Goal: Task Accomplishment & Management: Manage account settings

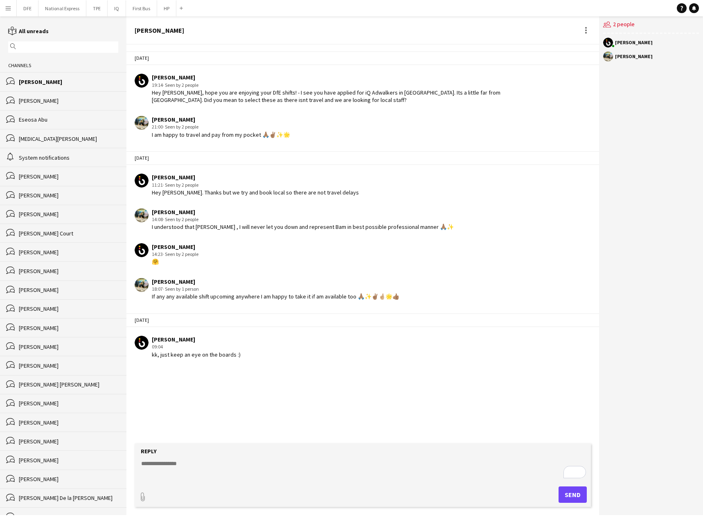
drag, startPoint x: 628, startPoint y: 24, endPoint x: 489, endPoint y: 76, distance: 147.7
click at [623, 25] on div "users2 2 people" at bounding box center [651, 24] width 96 height 17
click at [23, 12] on button "DFE Close" at bounding box center [28, 8] width 22 height 16
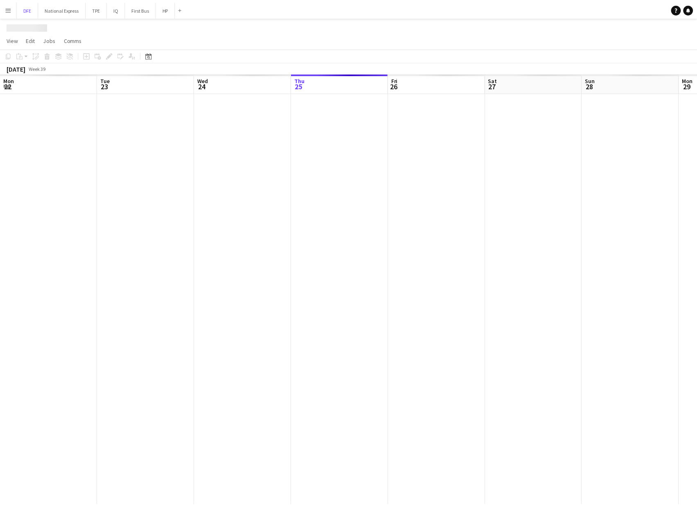
scroll to position [0, 196]
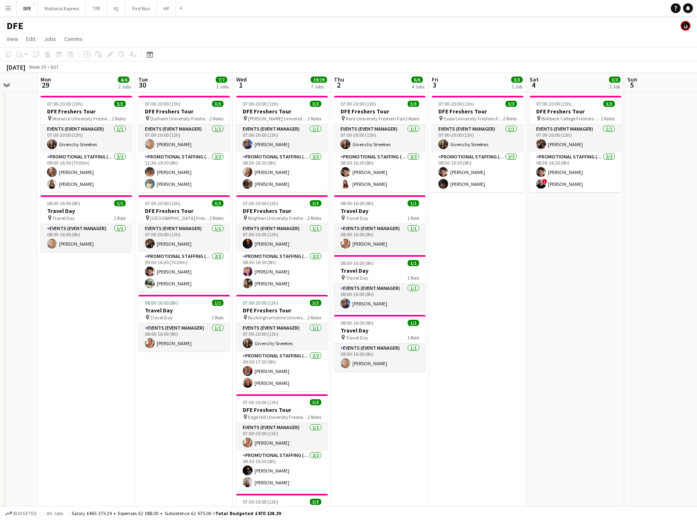
drag, startPoint x: 576, startPoint y: 199, endPoint x: 506, endPoint y: 185, distance: 71.8
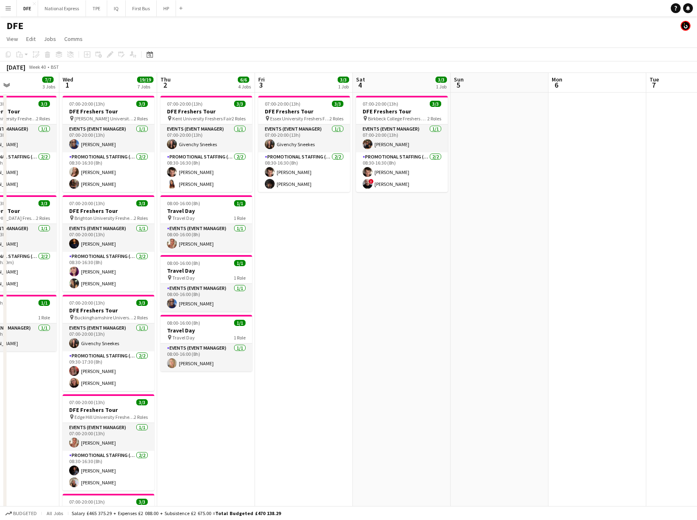
drag, startPoint x: 470, startPoint y: 181, endPoint x: 183, endPoint y: 172, distance: 287.1
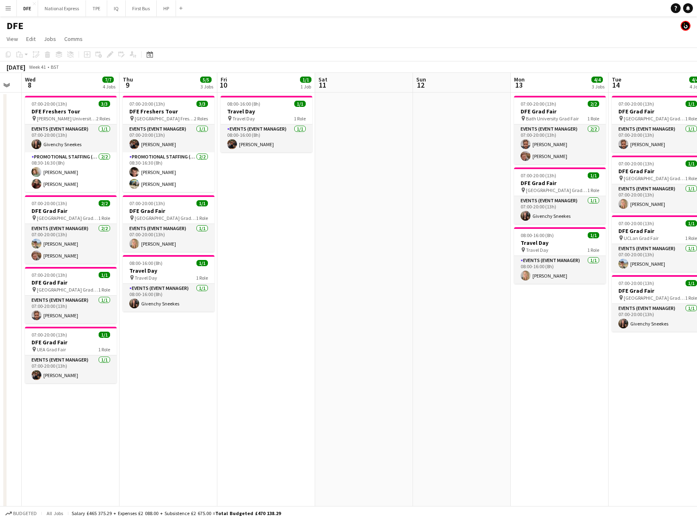
drag, startPoint x: -19, startPoint y: 167, endPoint x: 350, endPoint y: 176, distance: 368.9
drag, startPoint x: 386, startPoint y: 173, endPoint x: -46, endPoint y: 170, distance: 431.4
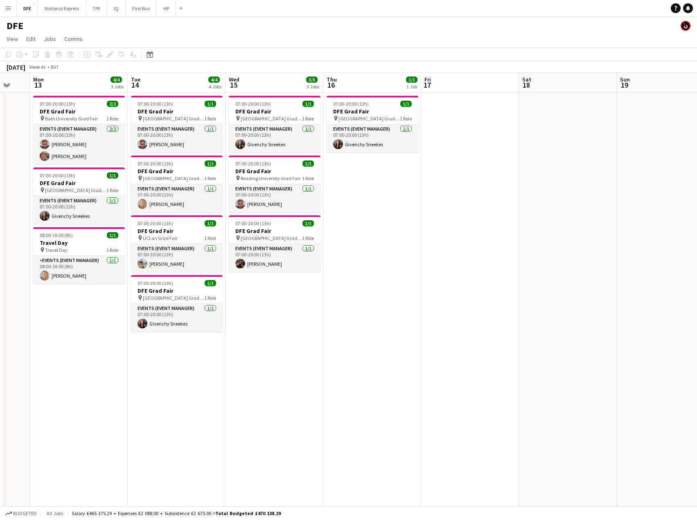
scroll to position [0, 361]
drag, startPoint x: 587, startPoint y: 186, endPoint x: 393, endPoint y: 202, distance: 195.1
click at [183, 170] on h3 "DFE Grad Fair" at bounding box center [178, 170] width 92 height 7
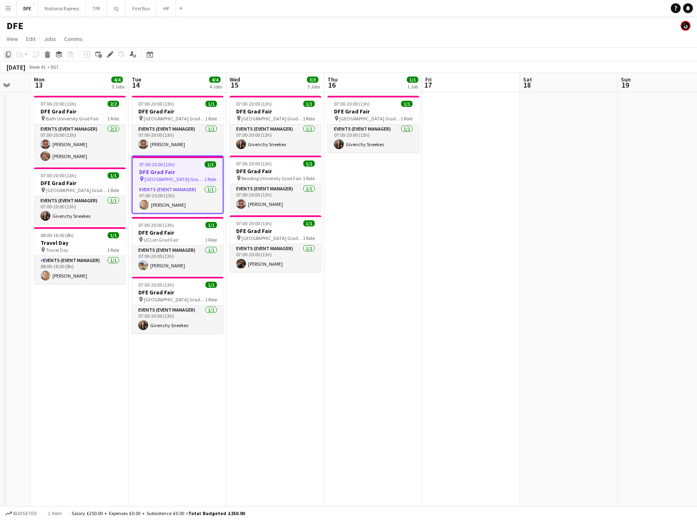
click at [7, 54] on icon "Copy" at bounding box center [8, 54] width 7 height 7
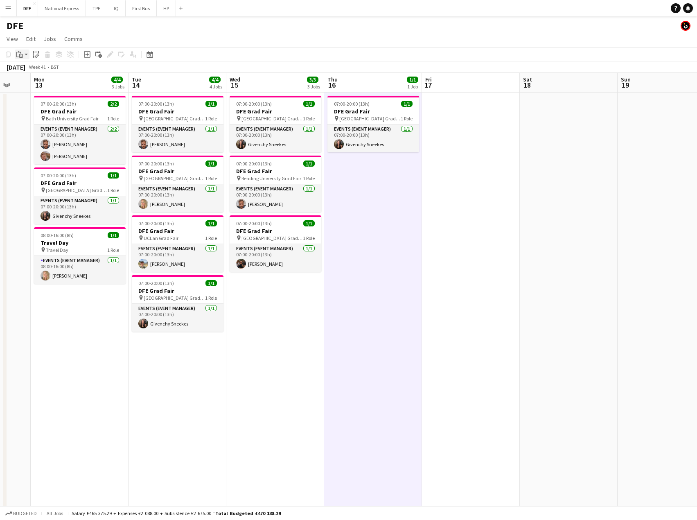
click at [22, 52] on icon "Paste" at bounding box center [19, 54] width 7 height 7
click at [36, 83] on link "Paste with crew Ctrl+Shift+V" at bounding box center [60, 83] width 77 height 7
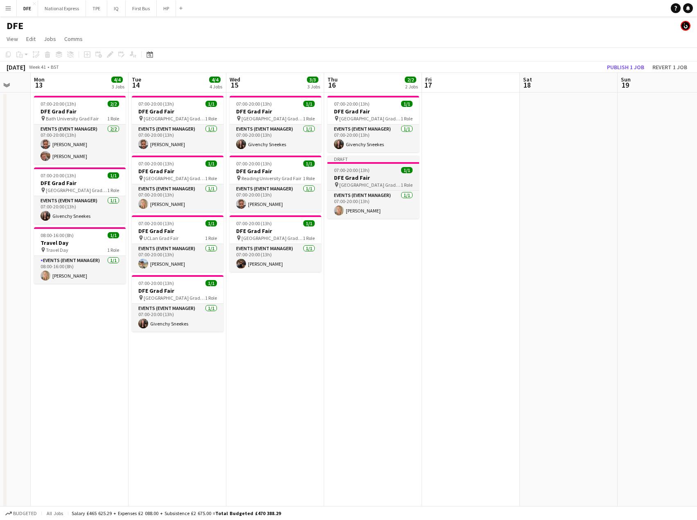
click at [370, 176] on h3 "DFE Grad Fair" at bounding box center [373, 177] width 92 height 7
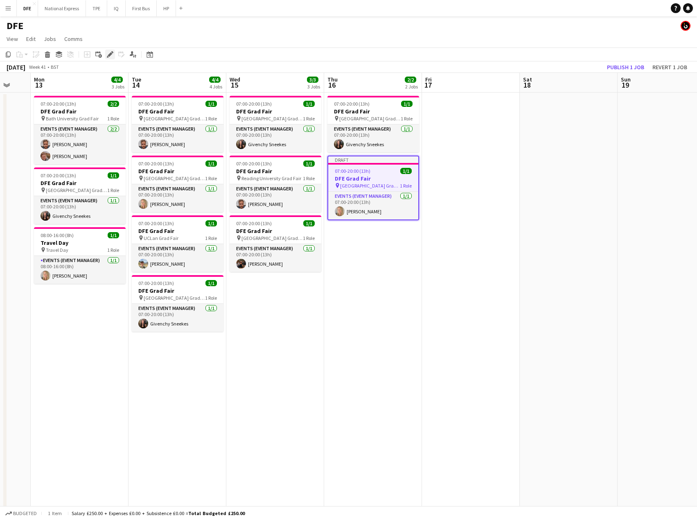
click at [112, 53] on icon "Edit" at bounding box center [110, 54] width 7 height 7
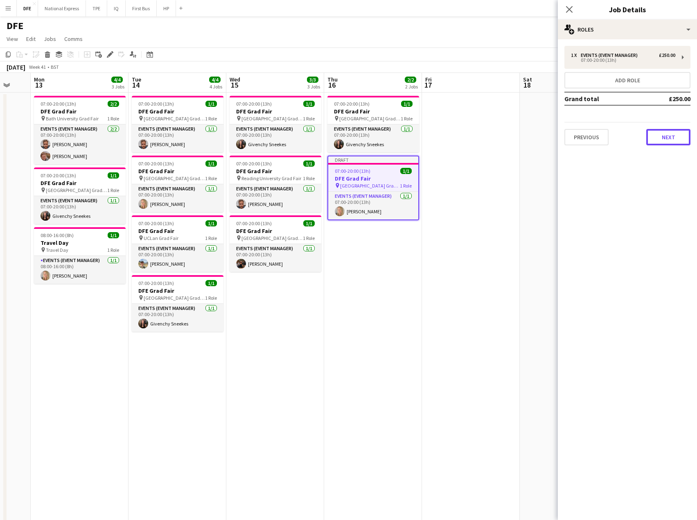
click at [668, 137] on button "Next" at bounding box center [668, 137] width 44 height 16
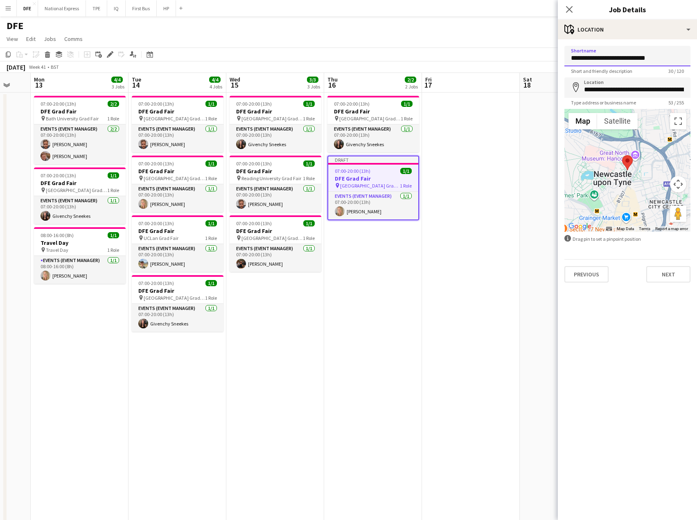
drag, startPoint x: 600, startPoint y: 57, endPoint x: 555, endPoint y: 65, distance: 45.4
type input "**********"
click at [607, 85] on input "**********" at bounding box center [627, 87] width 126 height 20
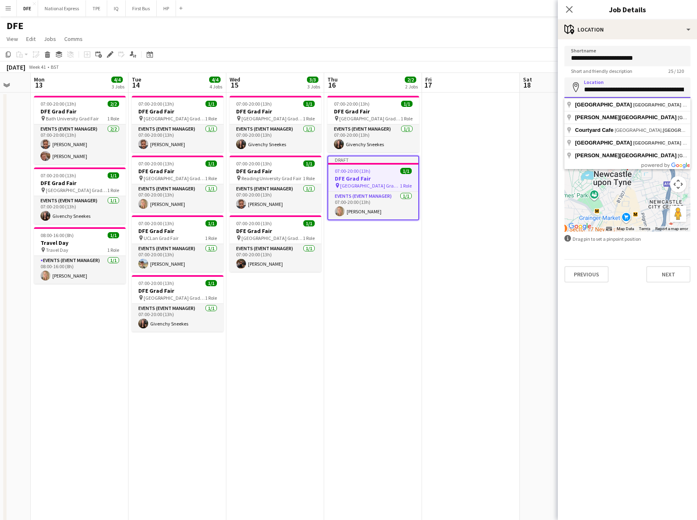
click at [607, 85] on input "**********" at bounding box center [627, 87] width 126 height 20
type input "**********"
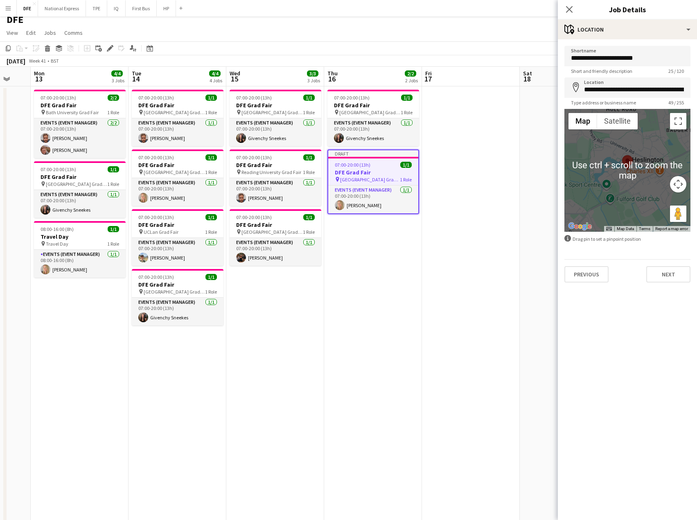
scroll to position [0, 0]
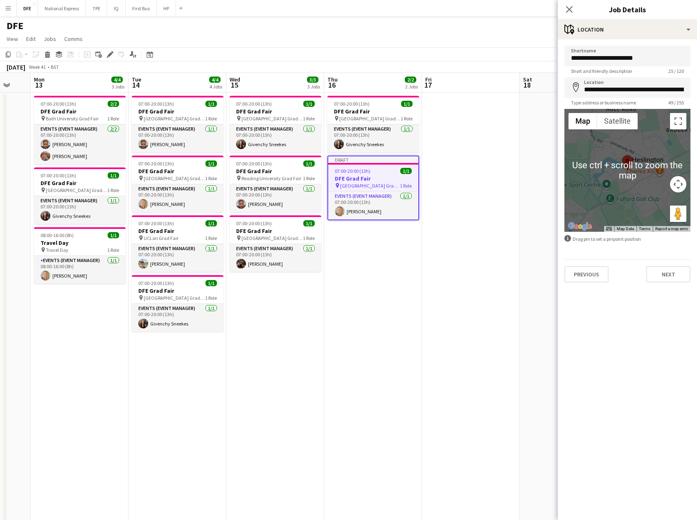
click at [645, 156] on div at bounding box center [627, 170] width 126 height 123
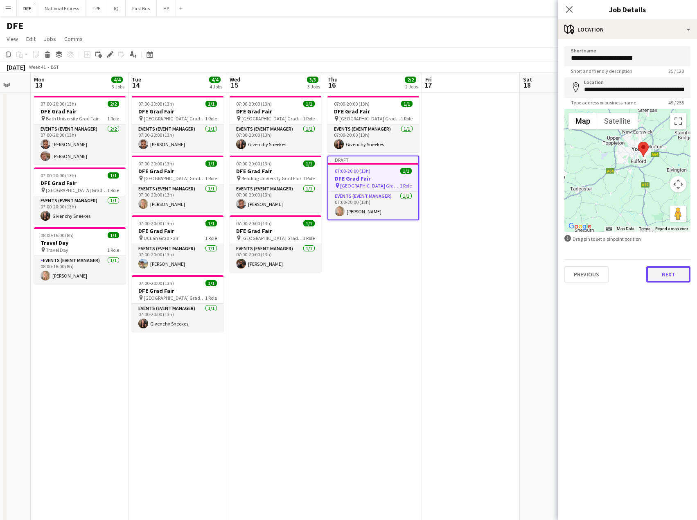
click at [663, 274] on button "Next" at bounding box center [668, 274] width 44 height 16
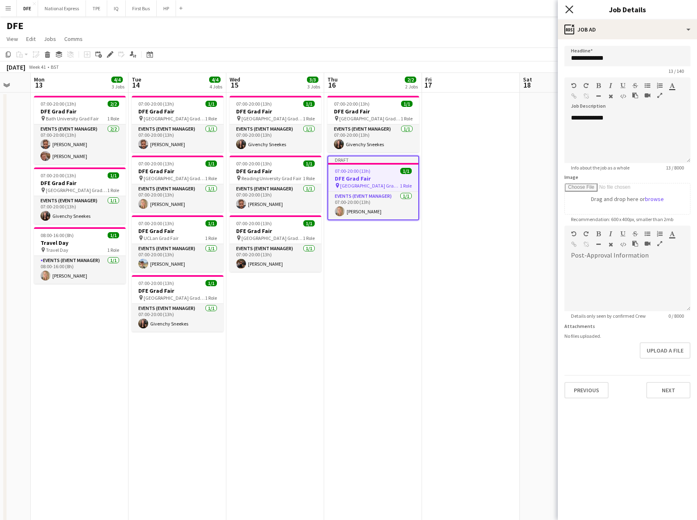
click at [568, 12] on icon "Close pop-in" at bounding box center [569, 9] width 8 height 8
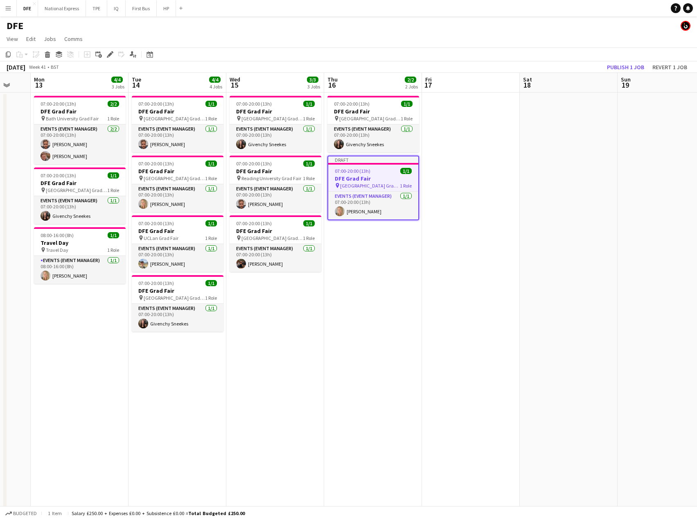
click at [607, 83] on app-board-header-date "Sat 18" at bounding box center [569, 83] width 98 height 20
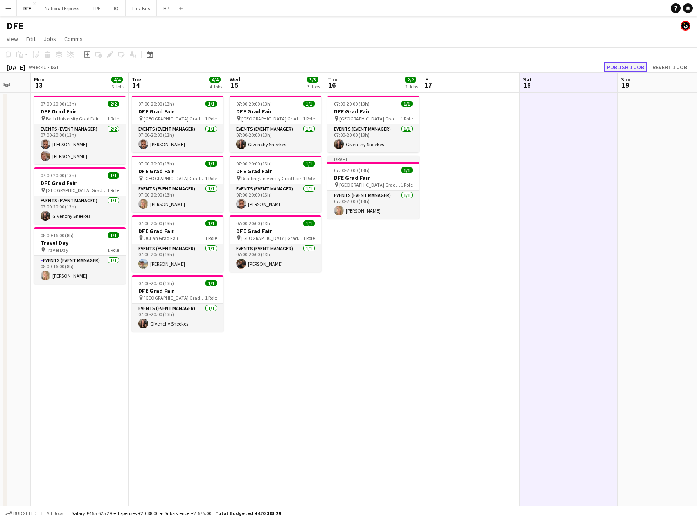
click at [619, 63] on button "Publish 1 job" at bounding box center [626, 67] width 44 height 11
click at [587, 67] on button "Fix 1 error" at bounding box center [584, 67] width 36 height 11
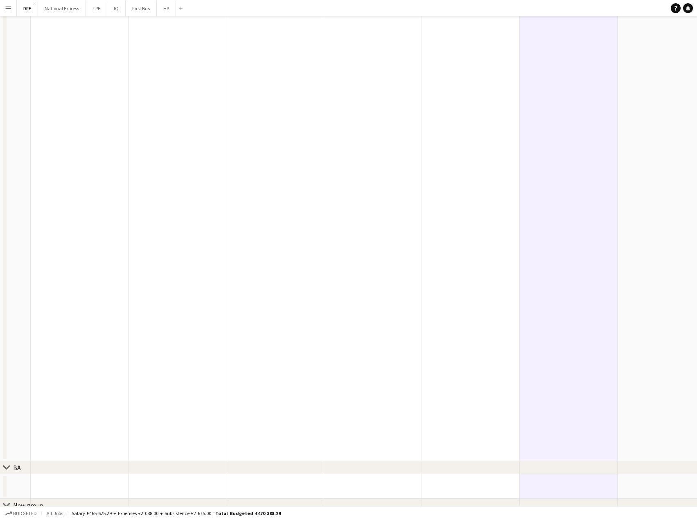
scroll to position [0, 282]
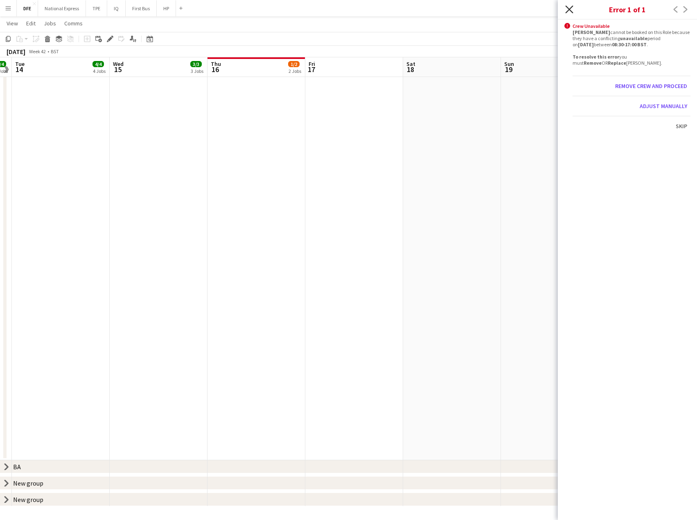
click at [567, 11] on icon "Close pop-in" at bounding box center [569, 9] width 8 height 8
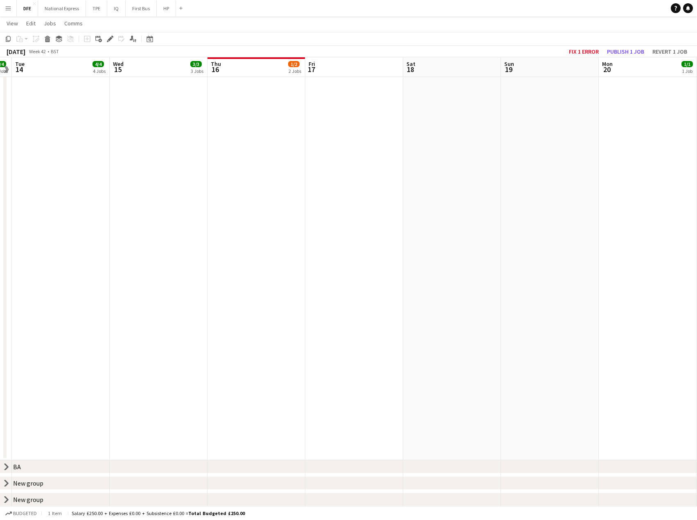
click at [354, 52] on div "[DATE] Week 42 • BST Fix 1 error Publish 1 job Revert 1 job" at bounding box center [348, 51] width 697 height 11
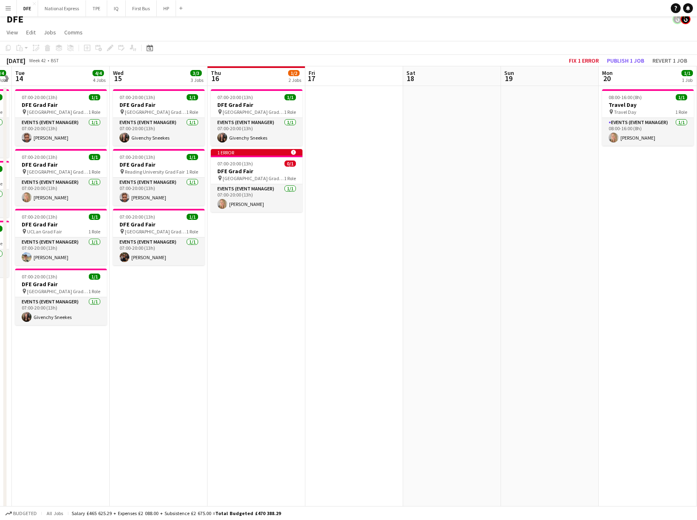
scroll to position [0, 0]
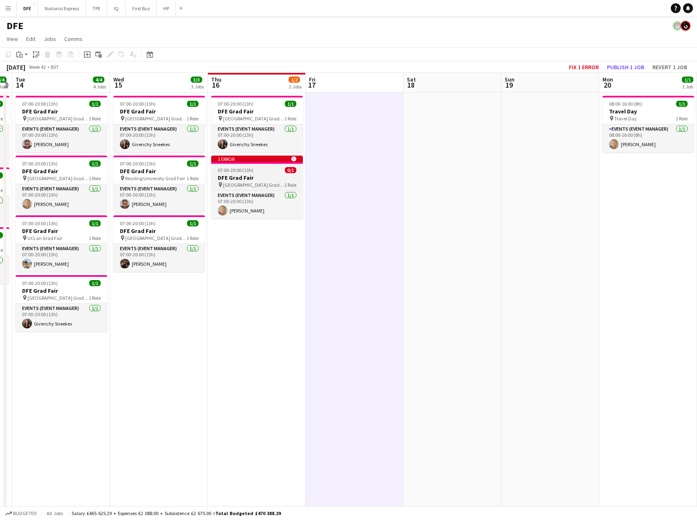
click at [235, 174] on h3 "DFE Grad Fair" at bounding box center [257, 177] width 92 height 7
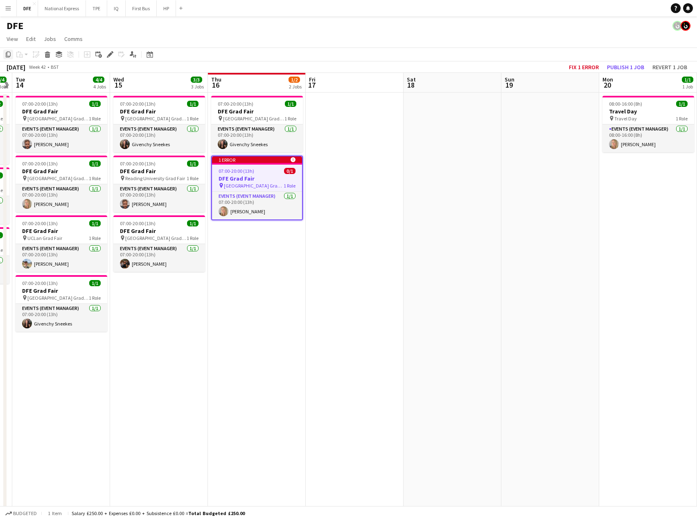
click at [9, 54] on icon "Copy" at bounding box center [8, 54] width 7 height 7
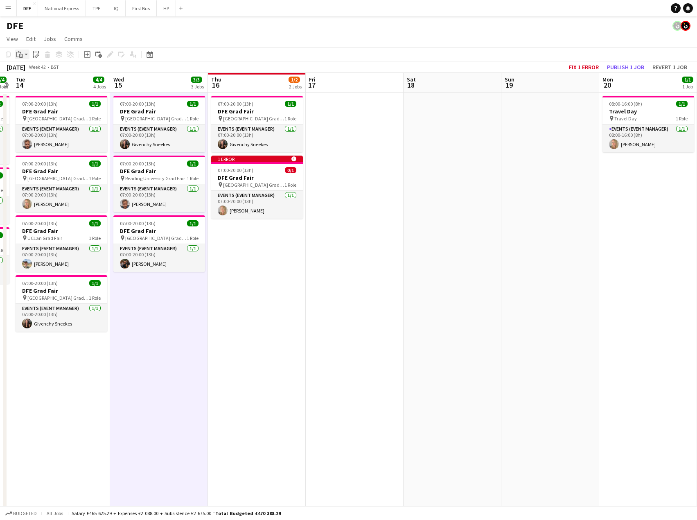
click at [22, 56] on icon "Paste" at bounding box center [19, 54] width 7 height 7
click at [39, 73] on link "Paste Ctrl+V" at bounding box center [60, 69] width 77 height 7
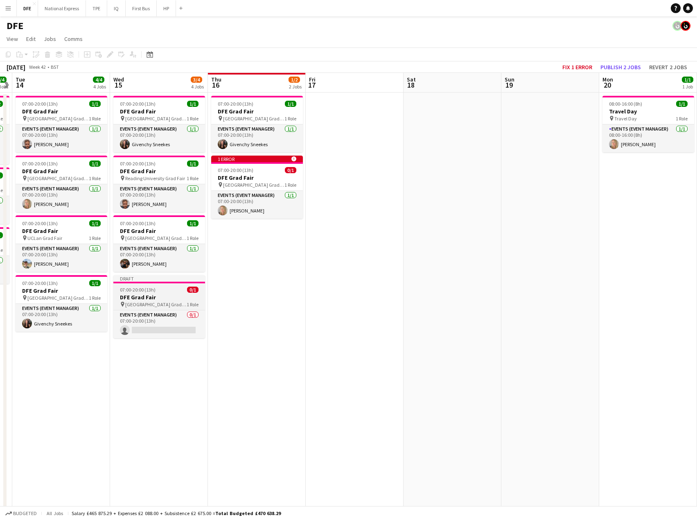
click at [156, 302] on span "[GEOGRAPHIC_DATA] Grad Fair" at bounding box center [155, 304] width 61 height 6
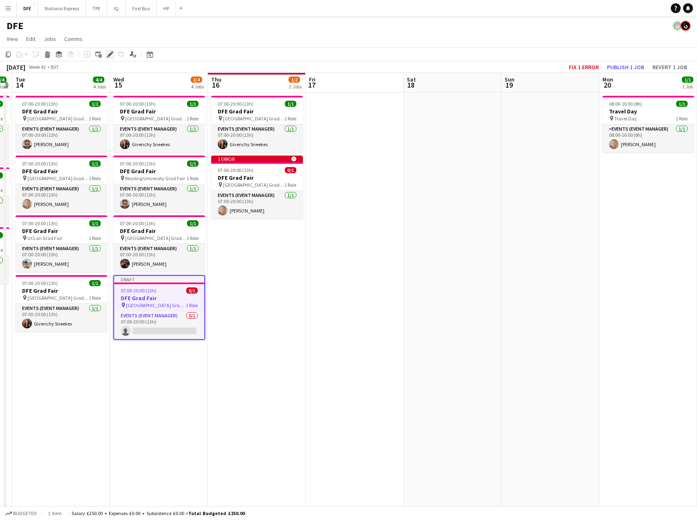
click at [109, 53] on icon "Edit" at bounding box center [110, 54] width 7 height 7
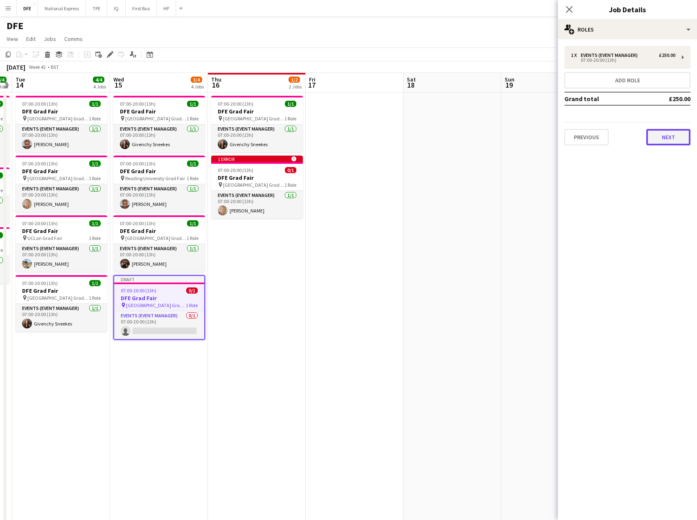
click at [668, 142] on button "Next" at bounding box center [668, 137] width 44 height 16
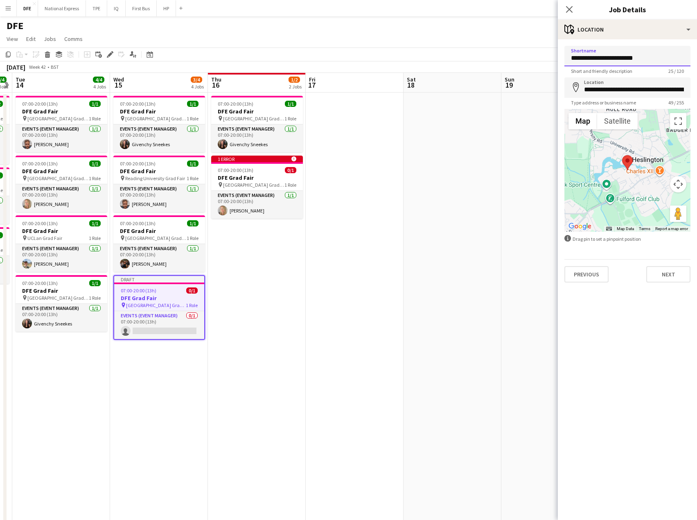
drag, startPoint x: 585, startPoint y: 58, endPoint x: 545, endPoint y: 60, distance: 39.3
type input "**********"
click at [620, 87] on input "**********" at bounding box center [627, 87] width 126 height 20
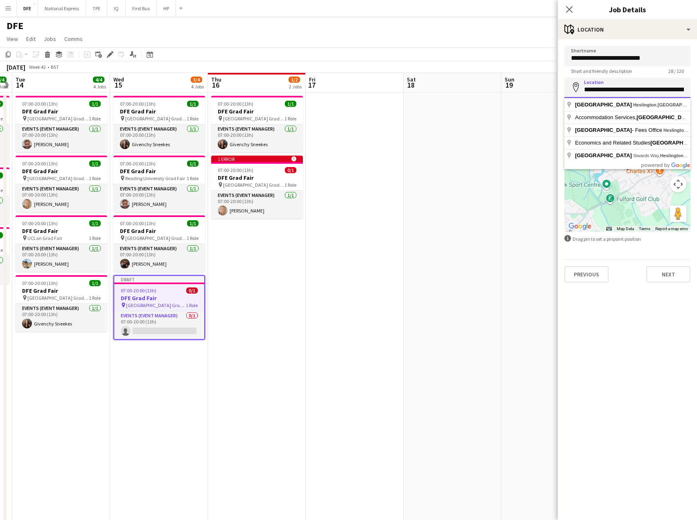
click at [620, 87] on input "**********" at bounding box center [627, 87] width 126 height 20
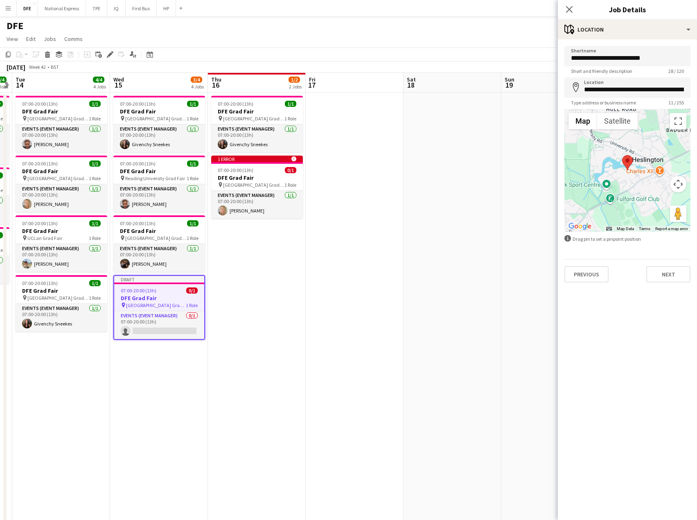
type input "**********"
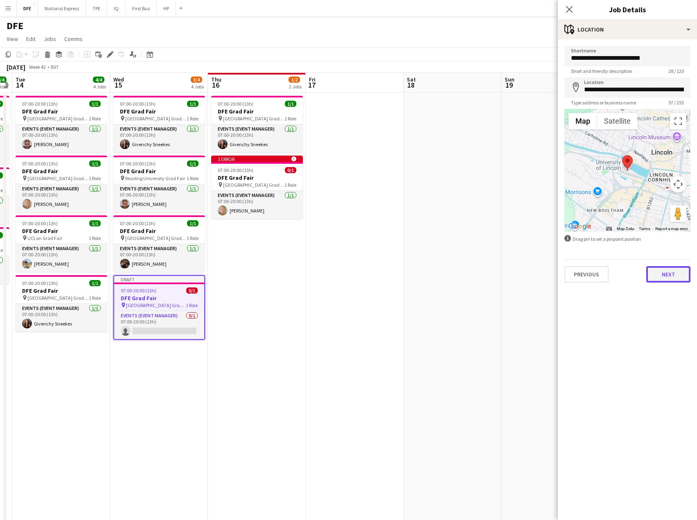
click at [670, 274] on button "Next" at bounding box center [668, 274] width 44 height 16
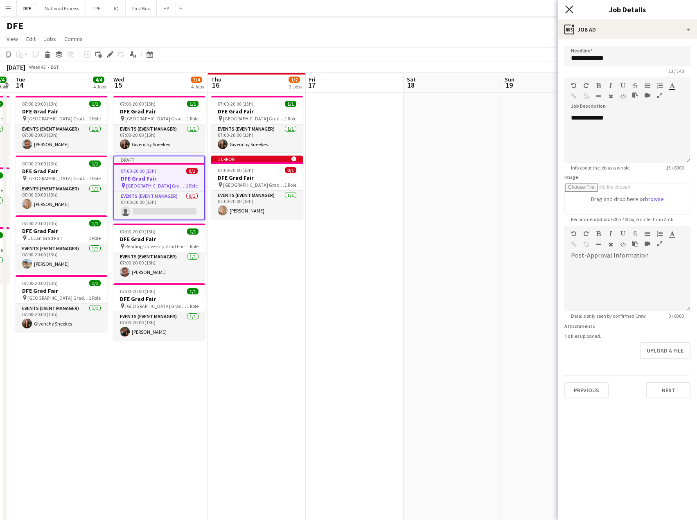
click at [570, 11] on icon "Close pop-in" at bounding box center [569, 9] width 8 height 8
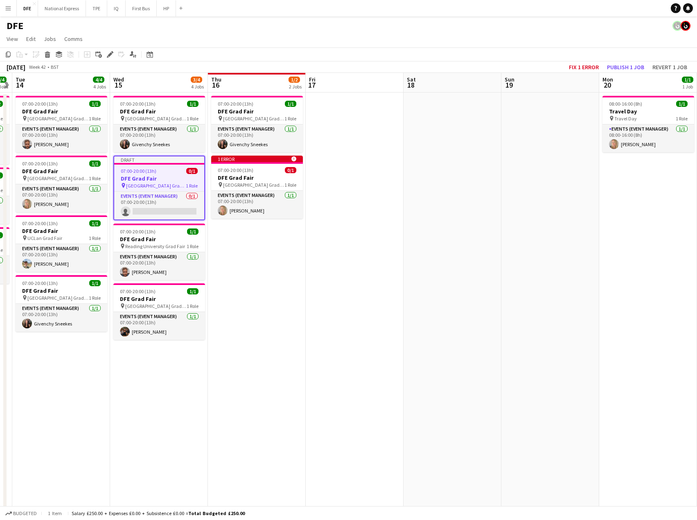
drag, startPoint x: 362, startPoint y: 275, endPoint x: 323, endPoint y: 265, distance: 40.6
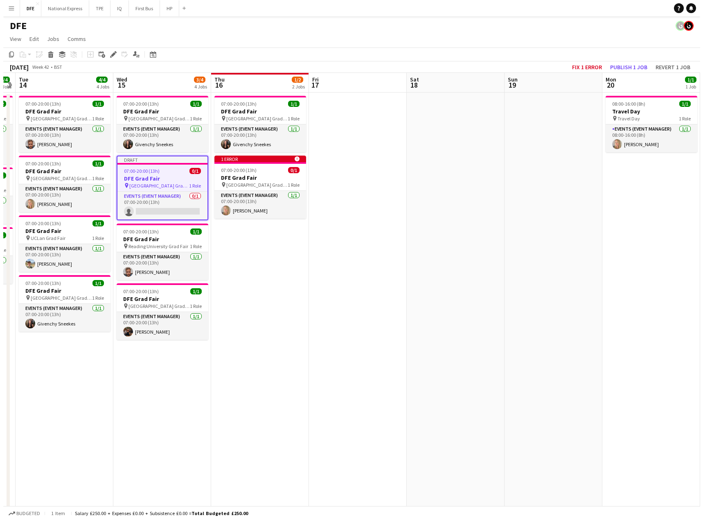
scroll to position [0, 282]
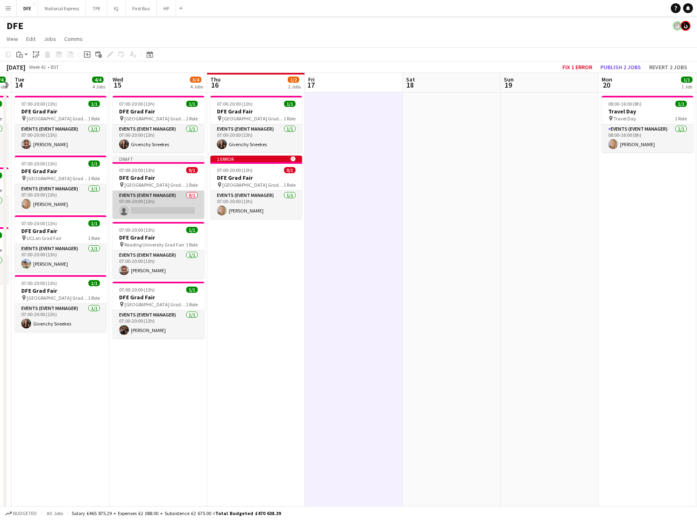
click at [150, 207] on app-card-role "Events (Event Manager) 0/1 07:00-20:00 (13h) single-neutral-actions" at bounding box center [159, 205] width 92 height 28
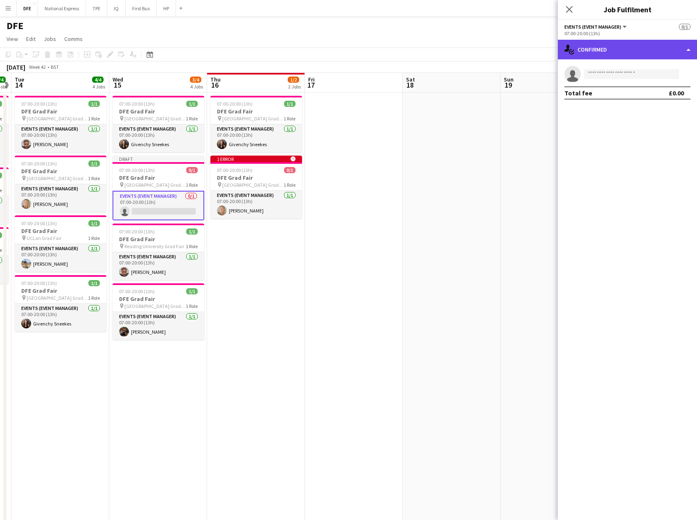
click at [614, 52] on div "single-neutral-actions-check-2 Confirmed" at bounding box center [627, 50] width 139 height 20
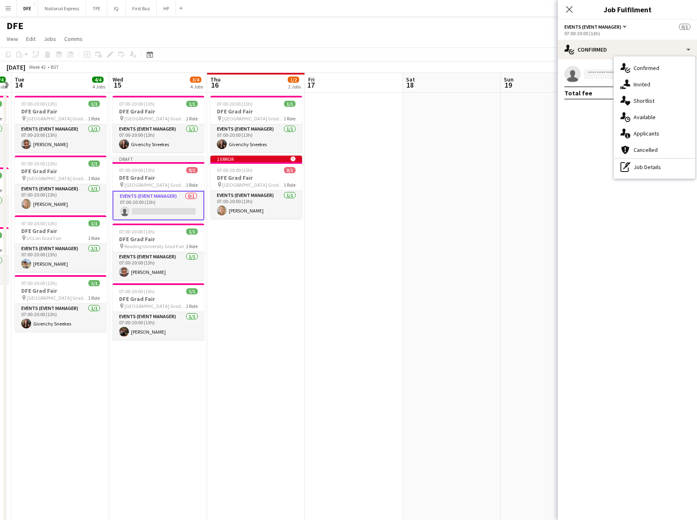
drag, startPoint x: 602, startPoint y: 65, endPoint x: 600, endPoint y: 70, distance: 4.3
click at [600, 69] on div "single-neutral-actions Total fee £0.00" at bounding box center [627, 82] width 139 height 47
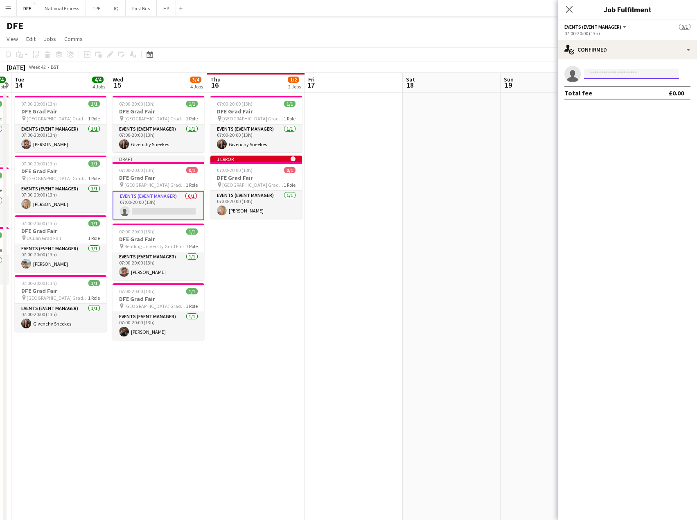
click at [600, 71] on input at bounding box center [631, 74] width 95 height 10
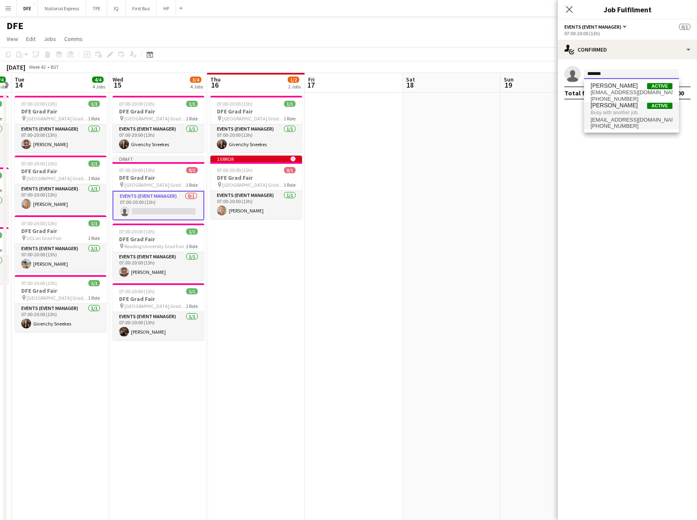
type input "*******"
click at [621, 122] on span "[EMAIL_ADDRESS][DOMAIN_NAME]" at bounding box center [632, 120] width 82 height 7
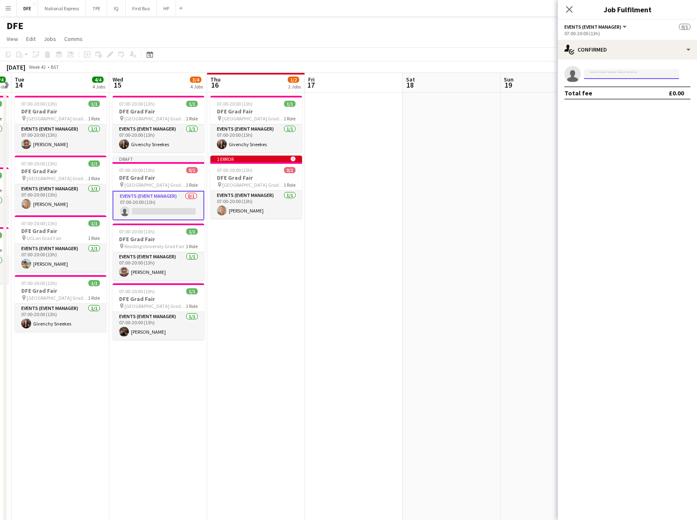
click at [606, 72] on input at bounding box center [631, 74] width 95 height 10
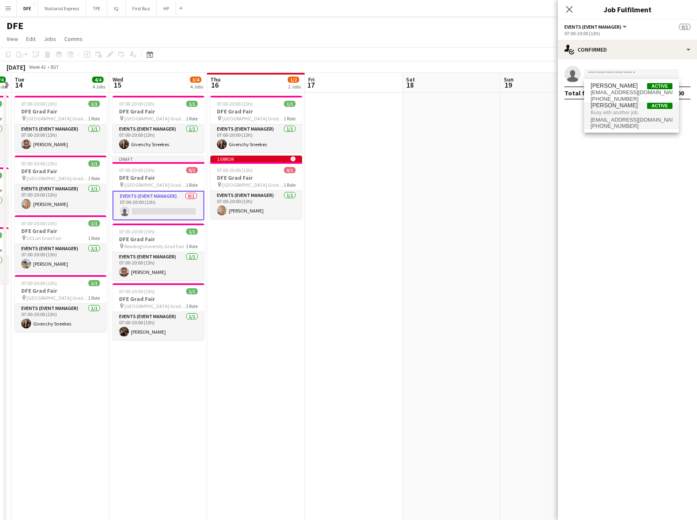
click at [611, 124] on span "[PHONE_NUMBER]" at bounding box center [632, 126] width 82 height 7
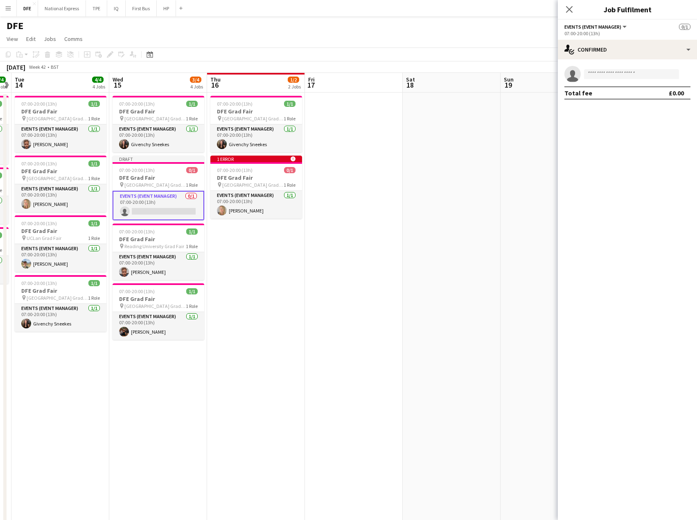
click at [611, 124] on mat-expansion-panel "check Confirmed single-neutral-actions Total fee £0.00" at bounding box center [627, 289] width 139 height 460
click at [572, 11] on icon "Close pop-in" at bounding box center [569, 9] width 8 height 8
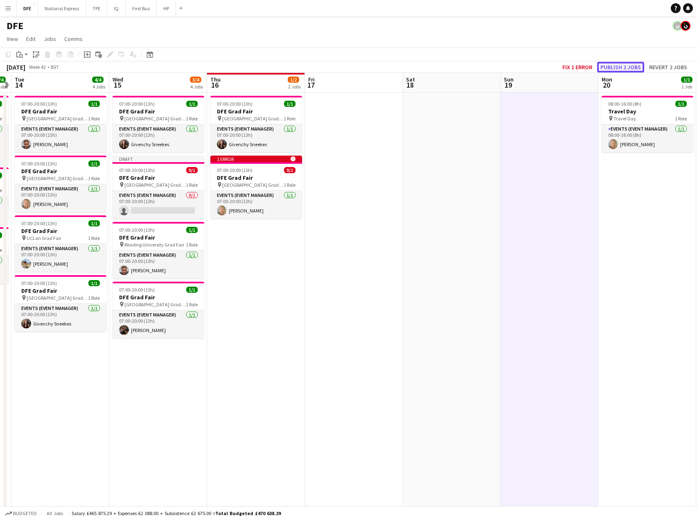
click at [623, 65] on button "Publish 2 jobs" at bounding box center [620, 67] width 47 height 11
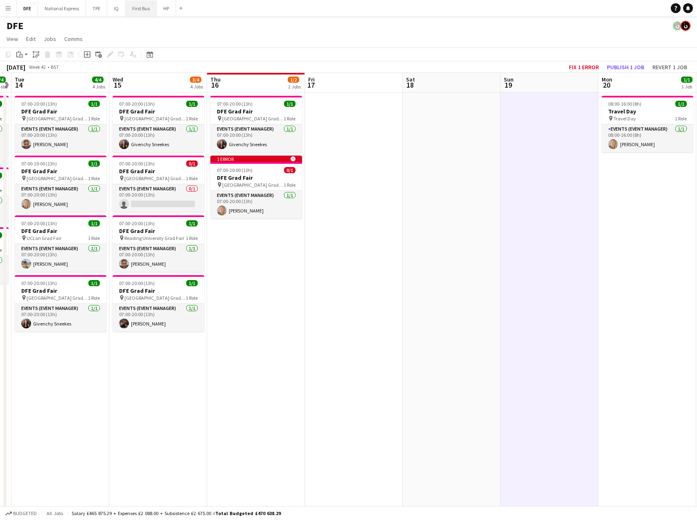
click at [142, 10] on button "First Bus Close" at bounding box center [141, 8] width 31 height 16
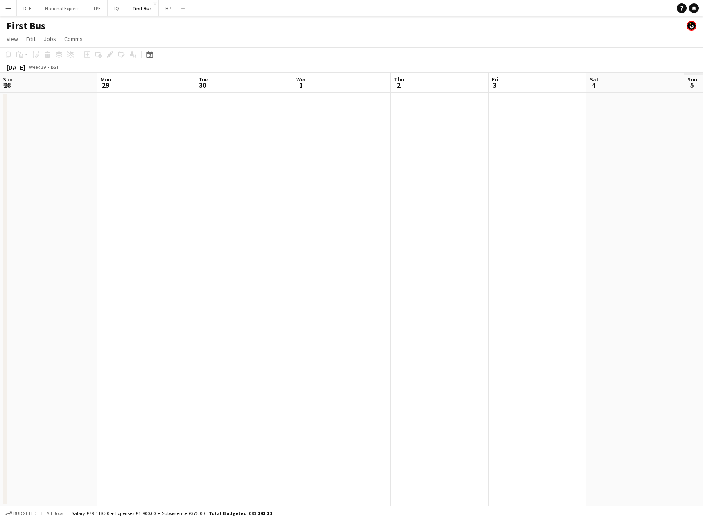
drag, startPoint x: 184, startPoint y: 197, endPoint x: 215, endPoint y: 199, distance: 31.2
click at [72, 197] on app-calendar-viewport "Thu 25 Fri 26 Sat 27 Sun 28 Mon 29 Tue 30 Wed 1 Thu 2 Fri 3 Sat 4 Sun 5 Mon 6 T…" at bounding box center [351, 289] width 703 height 433
drag, startPoint x: 389, startPoint y: 217, endPoint x: 54, endPoint y: 209, distance: 334.5
click at [0, 211] on html "Menu Boards Boards Boards All jobs Status Workforce Workforce My Workforce Recr…" at bounding box center [351, 260] width 703 height 520
drag, startPoint x: 54, startPoint y: 216, endPoint x: 63, endPoint y: 213, distance: 9.8
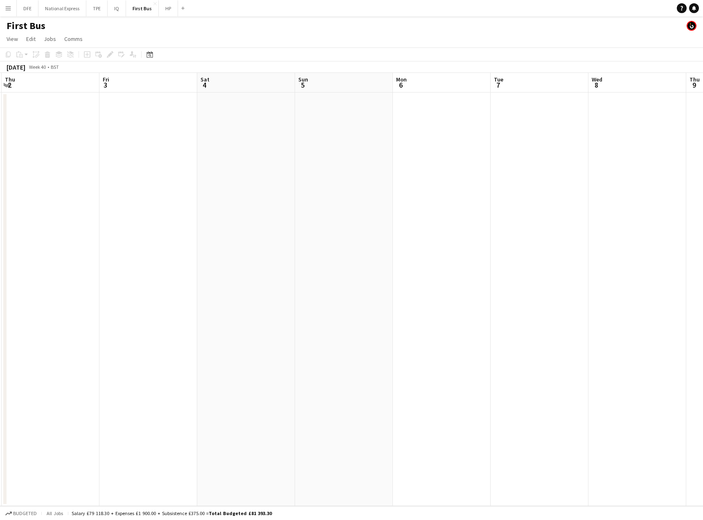
click at [46, 216] on app-calendar-viewport "Sun 28 Mon 29 Tue 30 Wed 1 Thu 2 Fri 3 Sat 4 Sun 5 Mon 6 Tue 7 Wed 8 Thu 9 Fri …" at bounding box center [351, 289] width 703 height 433
drag, startPoint x: 456, startPoint y: 219, endPoint x: 150, endPoint y: 206, distance: 305.6
click at [77, 205] on app-calendar-viewport "Thu 2 Fri 3 Sat 4 Sun 5 Mon 6 Tue 7 Wed 8 Thu 9 Fri 10 Sat 11 Sun 12 Mon 13 Tue…" at bounding box center [351, 289] width 703 height 433
drag, startPoint x: 382, startPoint y: 223, endPoint x: 518, endPoint y: 222, distance: 135.9
click at [220, 219] on app-calendar-viewport "Thu 9 Fri 10 Sat 11 Sun 12 Mon 13 Tue 14 Wed 15 Thu 16 Fri 17 Sat 18 Sun 19 Mon…" at bounding box center [351, 289] width 703 height 433
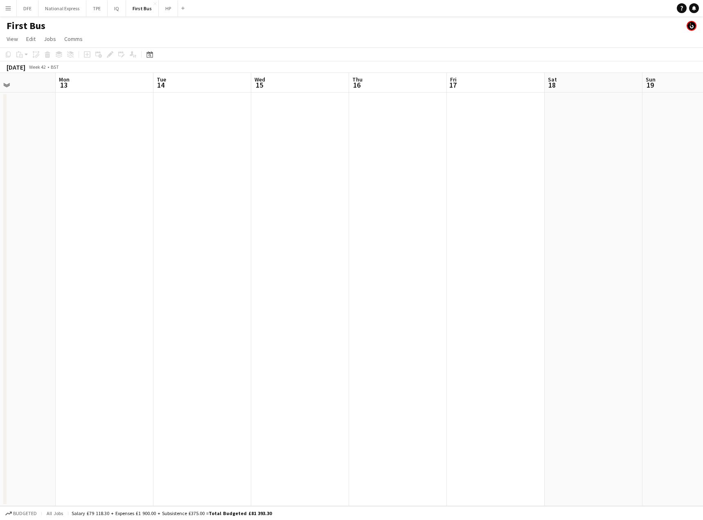
drag, startPoint x: 403, startPoint y: 207, endPoint x: 294, endPoint y: 213, distance: 109.1
click at [294, 213] on app-calendar-viewport "Thu 9 Fri 10 Sat 11 Sun 12 Mon 13 Tue 14 Wed 15 Thu 16 Fri 17 Sat 18 Sun 19 Mon…" at bounding box center [351, 289] width 703 height 433
click at [32, 9] on button "DFE Close" at bounding box center [28, 8] width 22 height 16
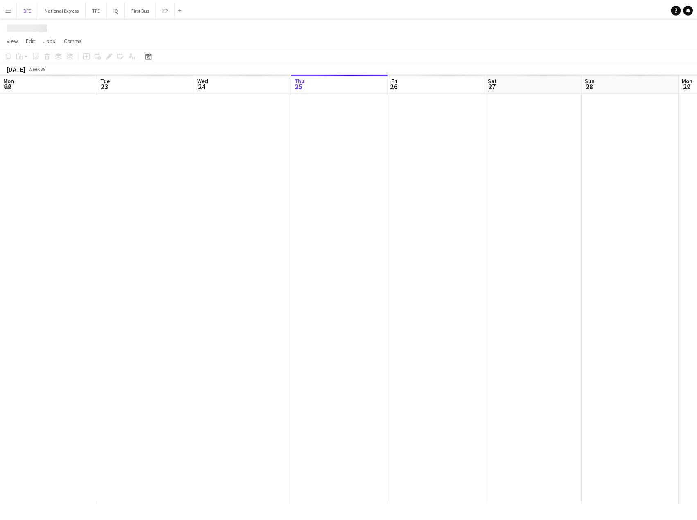
scroll to position [0, 196]
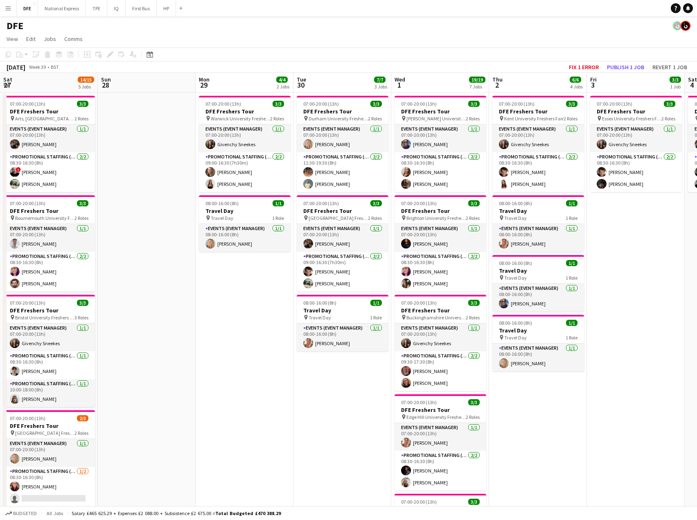
drag, startPoint x: 504, startPoint y: 252, endPoint x: -3, endPoint y: 219, distance: 507.8
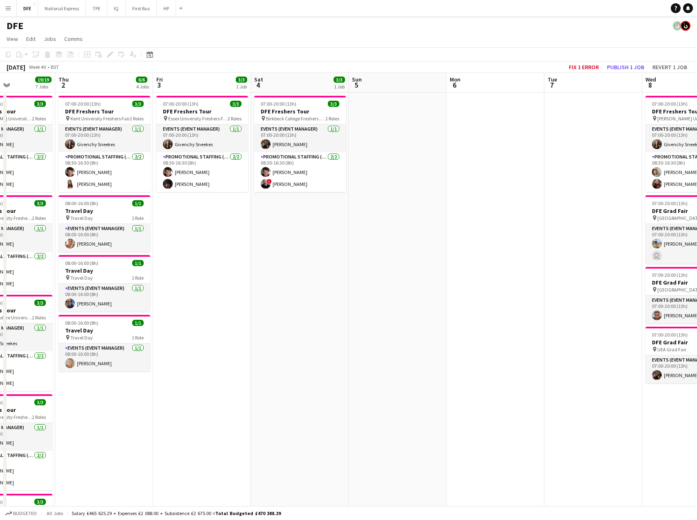
drag, startPoint x: 116, startPoint y: 218, endPoint x: 69, endPoint y: 217, distance: 47.1
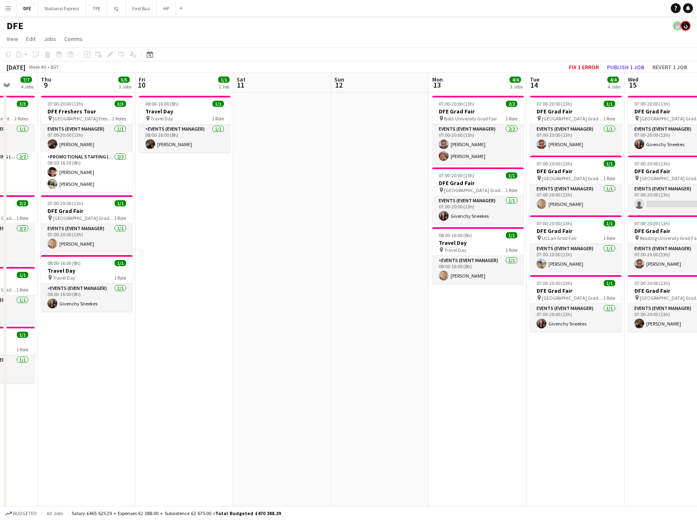
drag, startPoint x: -65, startPoint y: 186, endPoint x: -83, endPoint y: 184, distance: 17.7
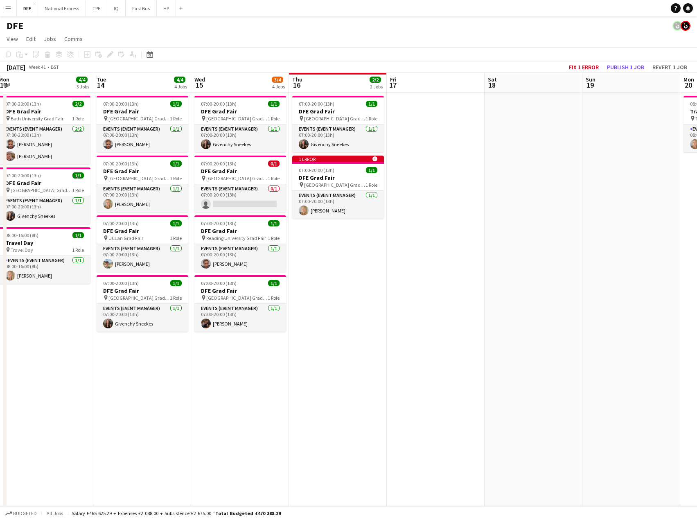
drag, startPoint x: 273, startPoint y: 181, endPoint x: 28, endPoint y: 169, distance: 245.9
click at [323, 212] on app-card-role "Events (Event Manager) [DATE] 07:00-20:00 (13h) [PERSON_NAME]" at bounding box center [338, 205] width 92 height 28
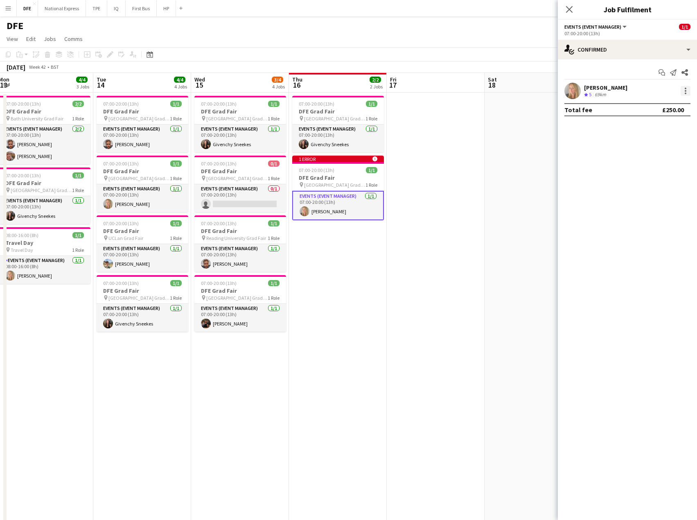
click at [686, 87] on div at bounding box center [686, 91] width 10 height 10
click at [667, 182] on span "Remove" at bounding box center [658, 184] width 51 height 7
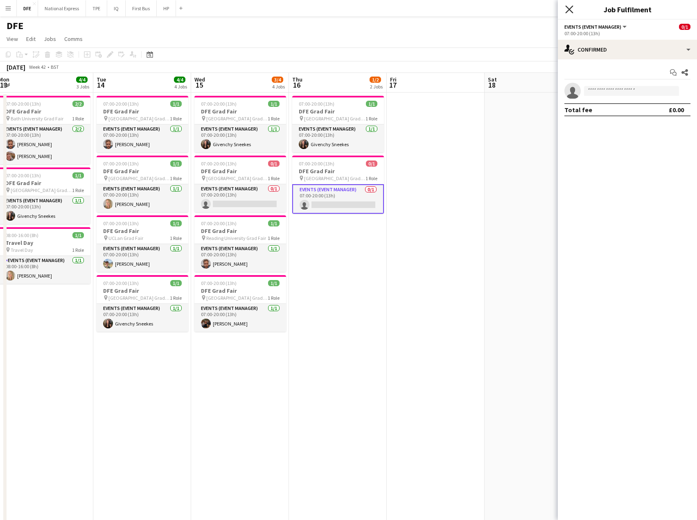
click at [568, 8] on icon at bounding box center [569, 9] width 8 height 8
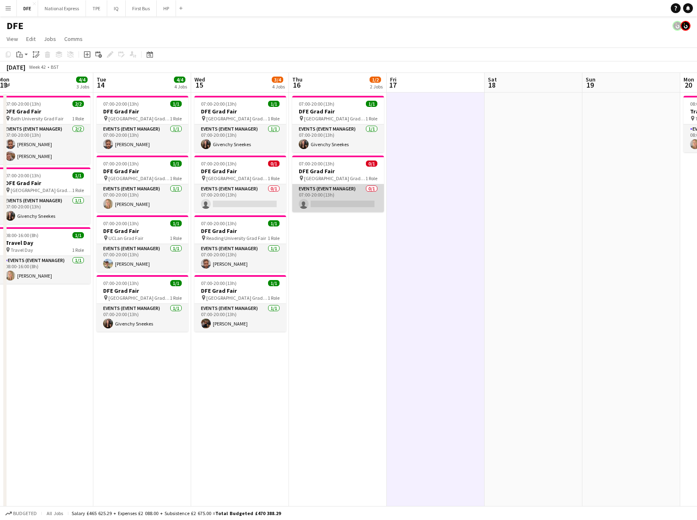
click at [316, 208] on app-card-role "Events (Event Manager) 0/1 07:00-20:00 (13h) single-neutral-actions" at bounding box center [338, 198] width 92 height 28
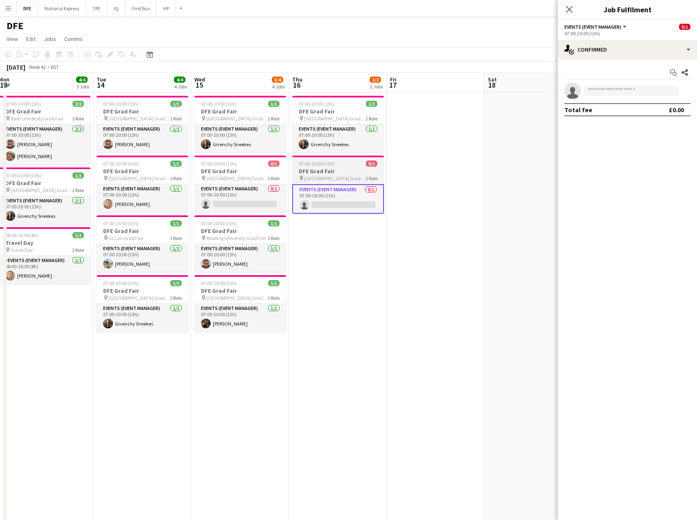
click at [327, 176] on span "[GEOGRAPHIC_DATA] Grad Fair" at bounding box center [334, 178] width 61 height 6
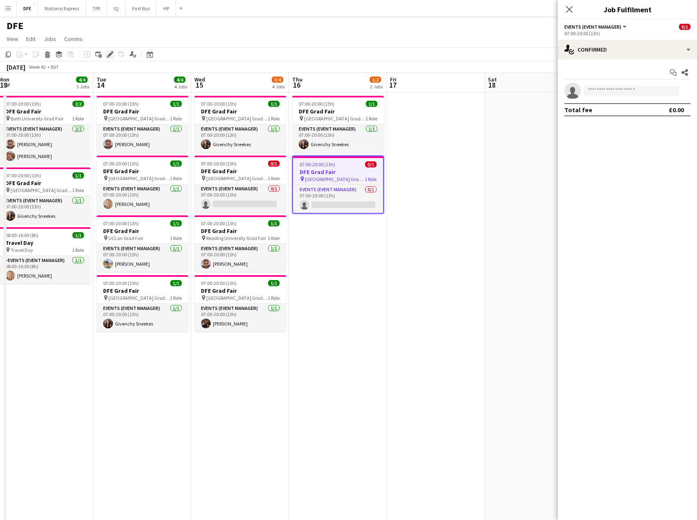
click at [110, 53] on icon "Edit" at bounding box center [110, 54] width 7 height 7
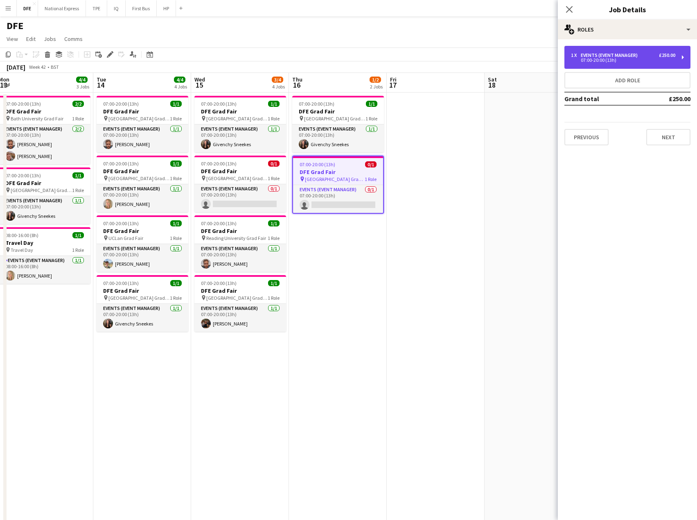
click at [580, 59] on div "07:00-20:00 (13h)" at bounding box center [623, 60] width 104 height 4
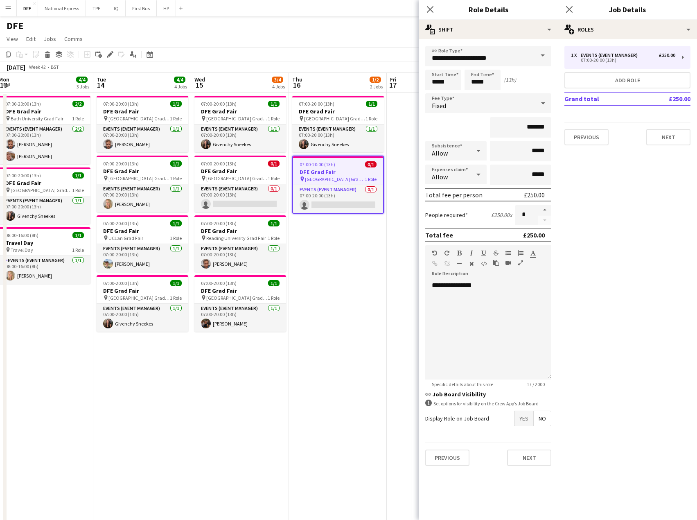
click at [544, 417] on span "No" at bounding box center [542, 418] width 17 height 15
click at [432, 10] on icon "Close pop-in" at bounding box center [430, 9] width 8 height 8
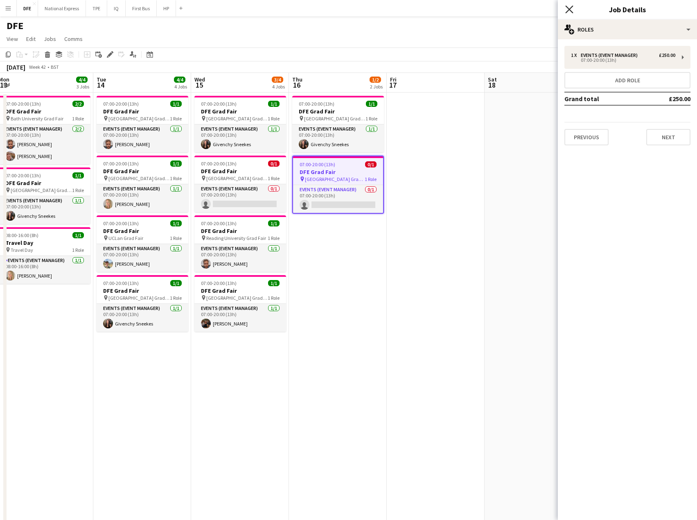
click at [571, 8] on icon at bounding box center [569, 9] width 8 height 8
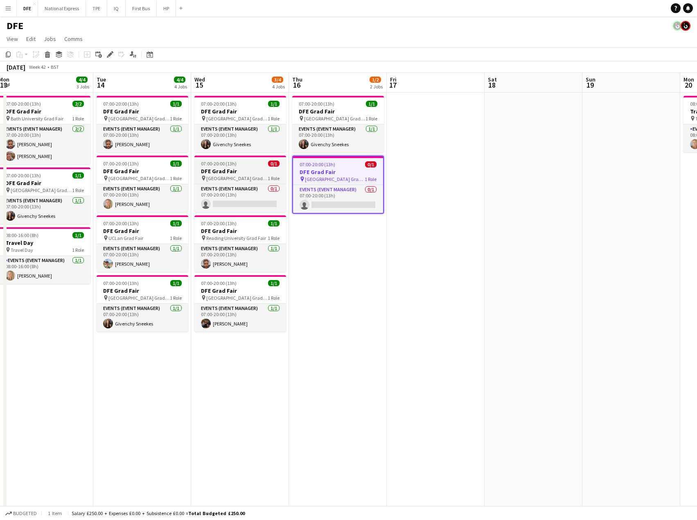
click at [244, 182] on app-job-card "07:00-20:00 (13h) 0/1 DFE Grad Fair pin Lincoln University Grad Fair 1 Role Eve…" at bounding box center [240, 184] width 92 height 56
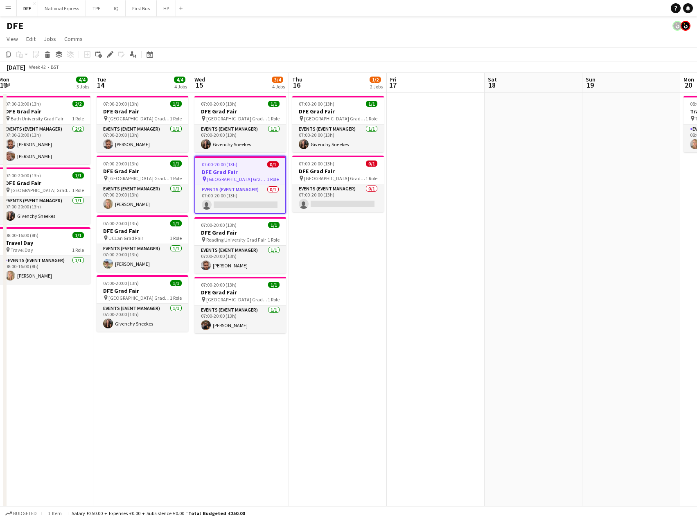
drag, startPoint x: 483, startPoint y: 224, endPoint x: 534, endPoint y: 203, distance: 55.3
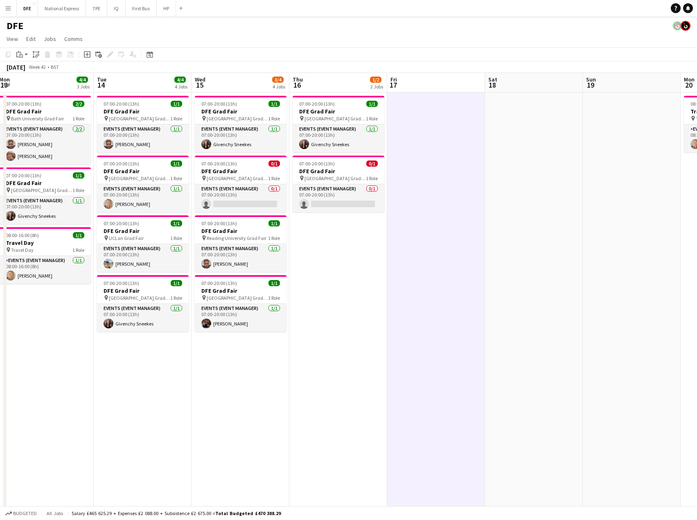
click at [591, 90] on div "Sun 19" at bounding box center [591, 84] width 10 height 16
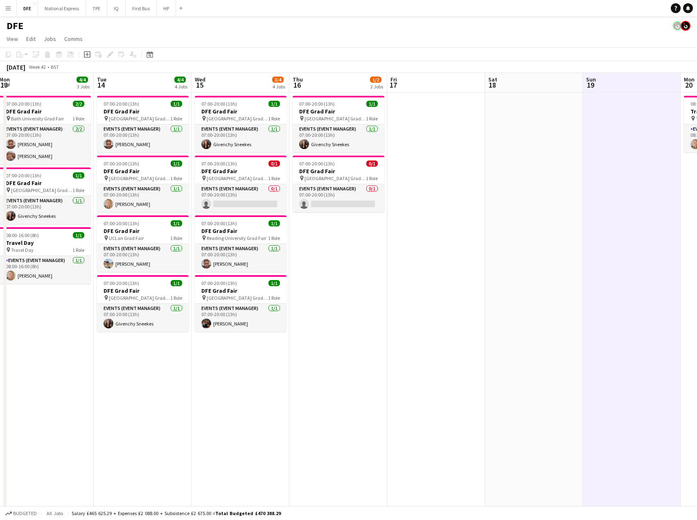
click at [232, 29] on div "DFE" at bounding box center [348, 24] width 697 height 16
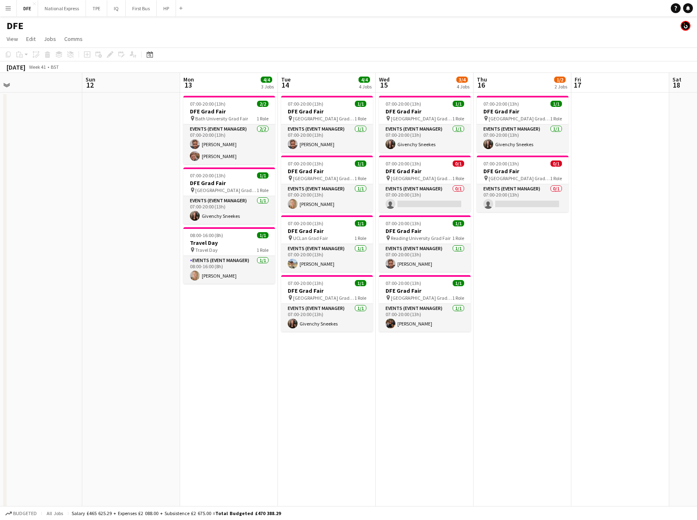
scroll to position [0, 217]
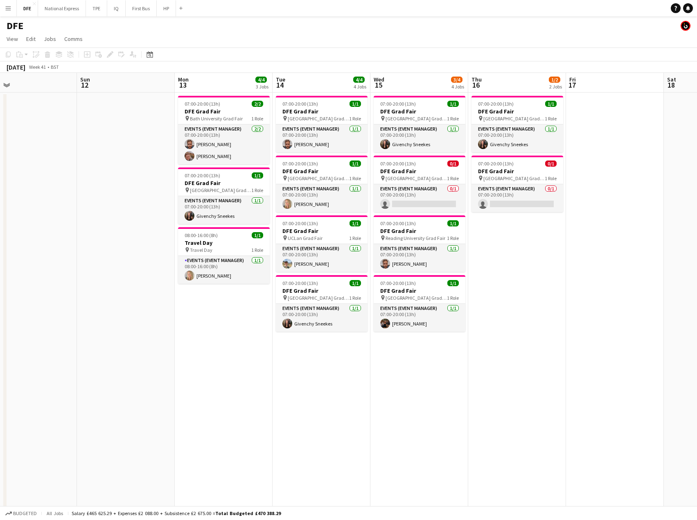
drag, startPoint x: 168, startPoint y: 359, endPoint x: 246, endPoint y: 360, distance: 77.8
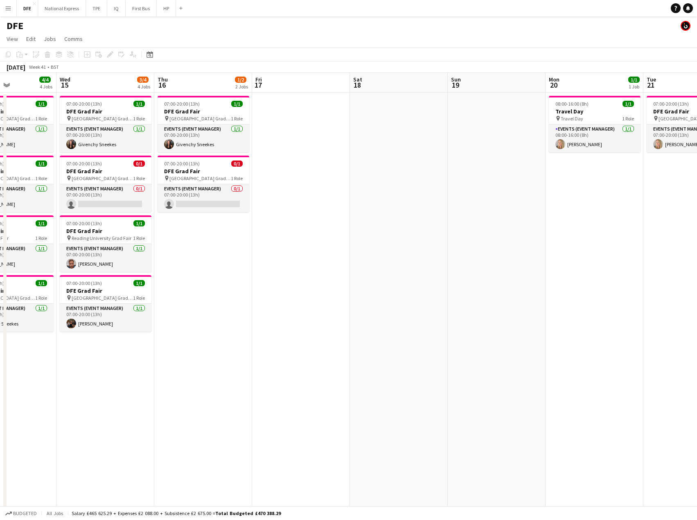
drag, startPoint x: 550, startPoint y: 357, endPoint x: 485, endPoint y: 344, distance: 66.5
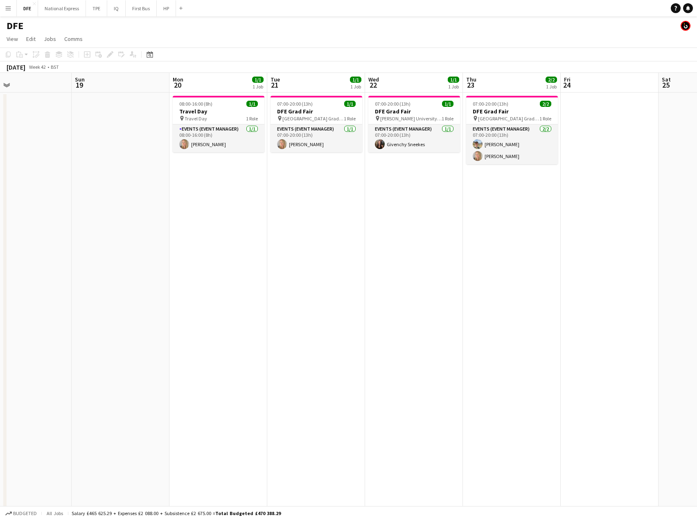
scroll to position [0, 319]
drag, startPoint x: 418, startPoint y: 347, endPoint x: 158, endPoint y: 337, distance: 260.1
click at [400, 111] on h3 "DFE Grad Fair" at bounding box center [415, 111] width 92 height 7
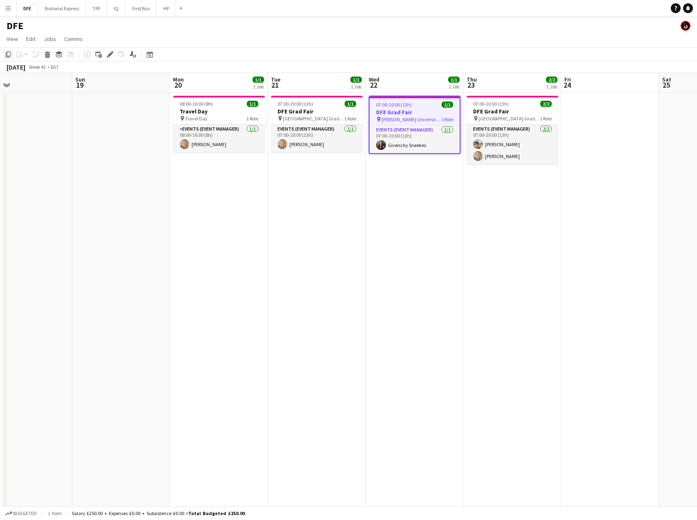
click at [9, 55] on icon "Copy" at bounding box center [8, 54] width 7 height 7
drag, startPoint x: 311, startPoint y: 186, endPoint x: 270, endPoint y: 167, distance: 45.2
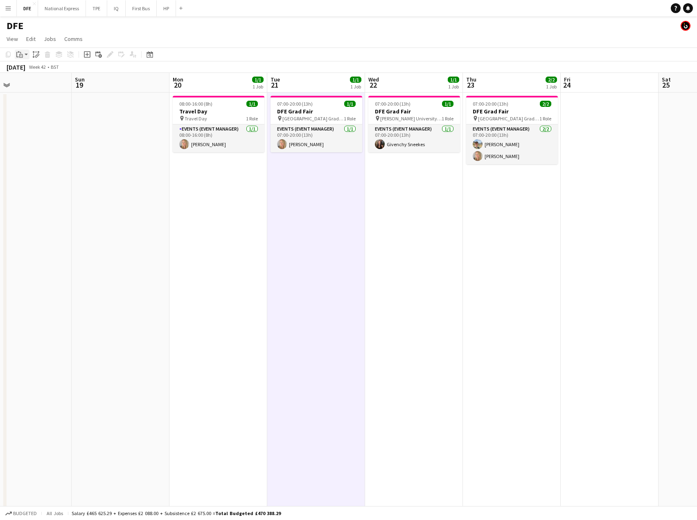
click at [25, 55] on app-action-btn "Paste" at bounding box center [22, 55] width 15 height 10
click at [36, 81] on link "Paste with crew Ctrl+Shift+V" at bounding box center [60, 83] width 77 height 7
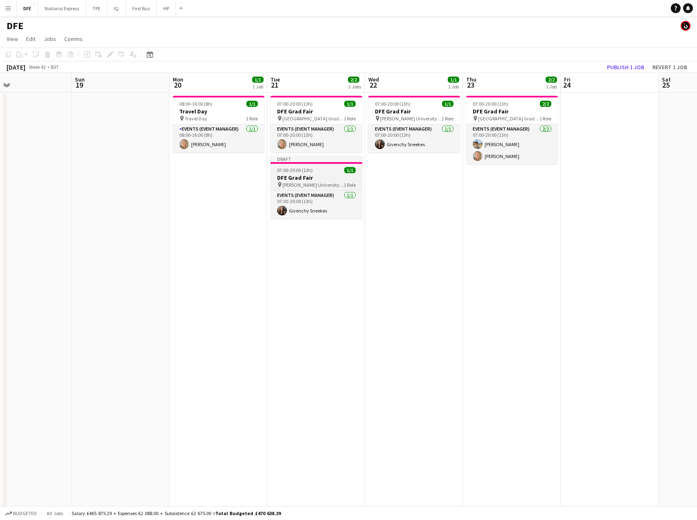
click at [323, 178] on h3 "DFE Grad Fair" at bounding box center [317, 177] width 92 height 7
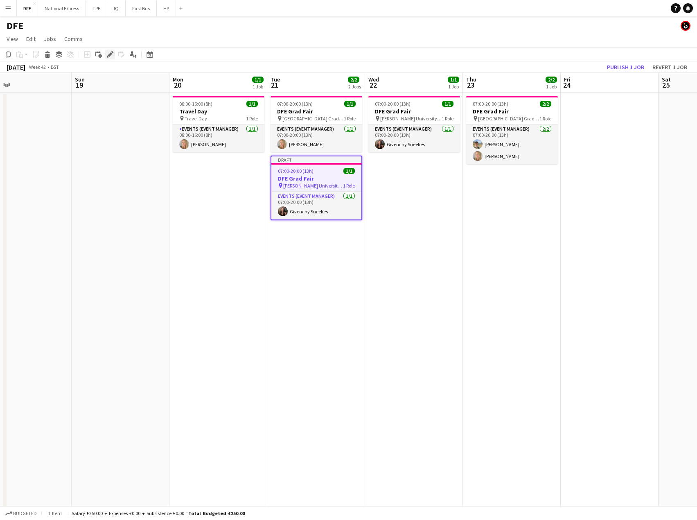
click at [111, 53] on icon at bounding box center [110, 54] width 5 height 5
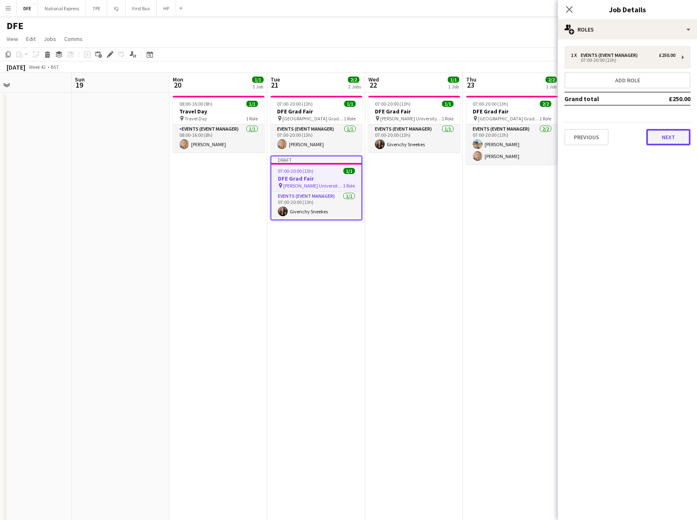
click at [676, 136] on button "Next" at bounding box center [668, 137] width 44 height 16
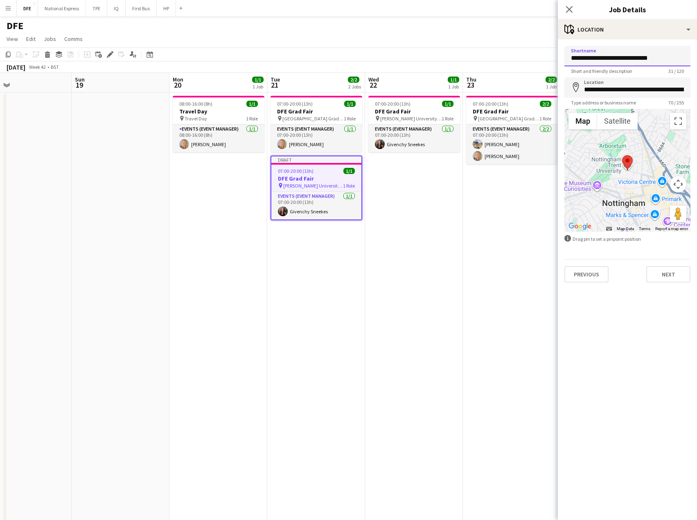
drag, startPoint x: 599, startPoint y: 57, endPoint x: 558, endPoint y: 62, distance: 41.6
type input "**********"
click at [622, 94] on input "**********" at bounding box center [627, 87] width 126 height 20
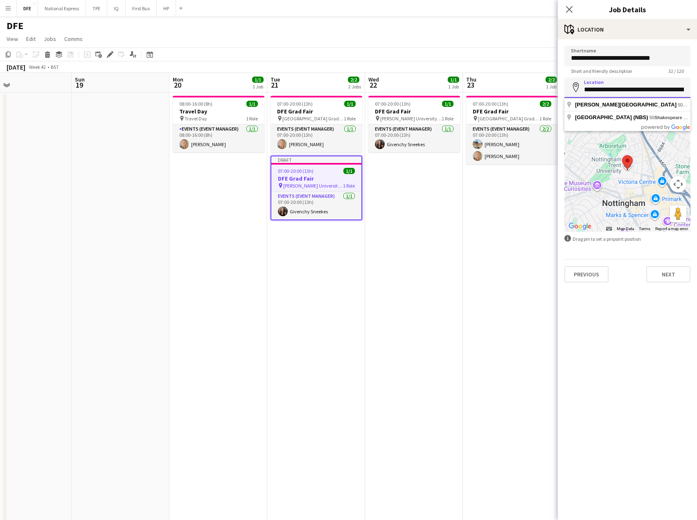
click at [622, 94] on input "**********" at bounding box center [627, 87] width 126 height 20
type input "**********"
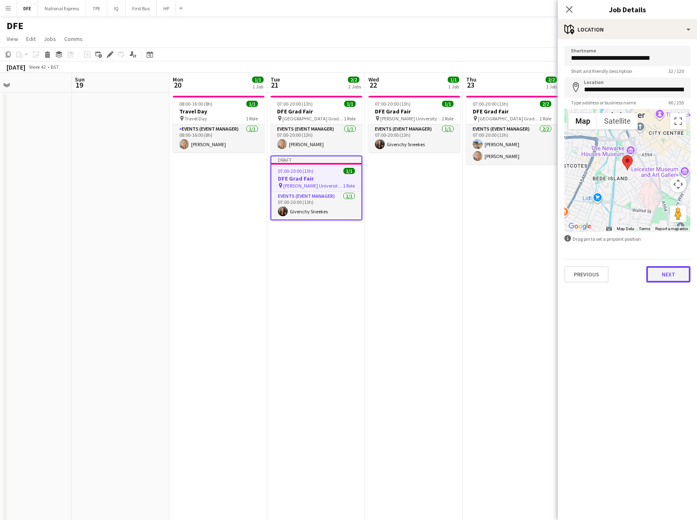
click at [665, 273] on button "Next" at bounding box center [668, 274] width 44 height 16
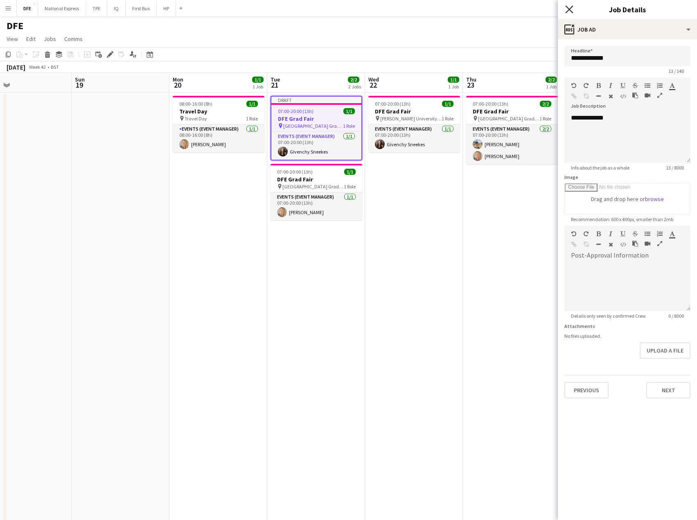
click at [568, 9] on icon "Close pop-in" at bounding box center [569, 9] width 8 height 8
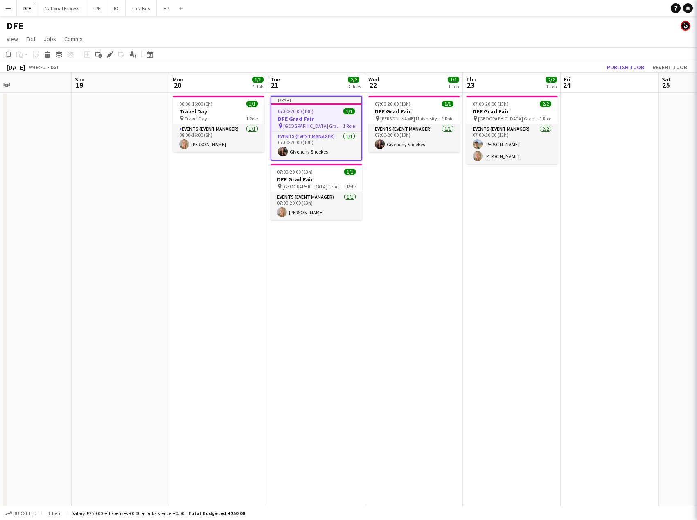
click at [532, 15] on app-navbar "Menu Boards Boards Boards All jobs Status Workforce Workforce My Workforce Recr…" at bounding box center [348, 8] width 697 height 16
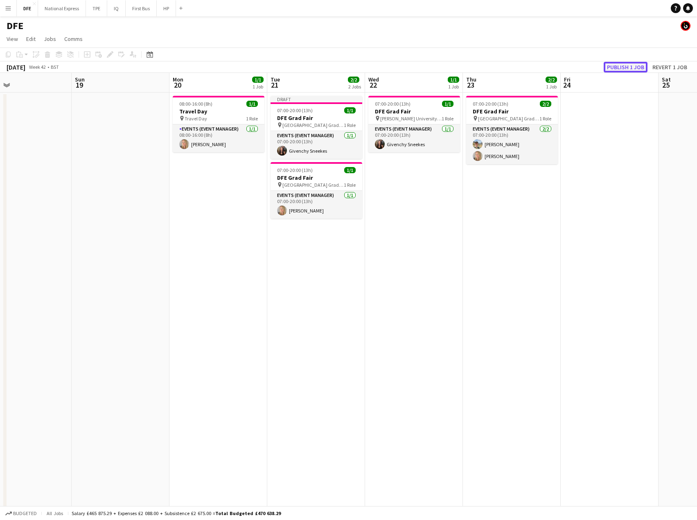
click at [632, 65] on button "Publish 1 job" at bounding box center [626, 67] width 44 height 11
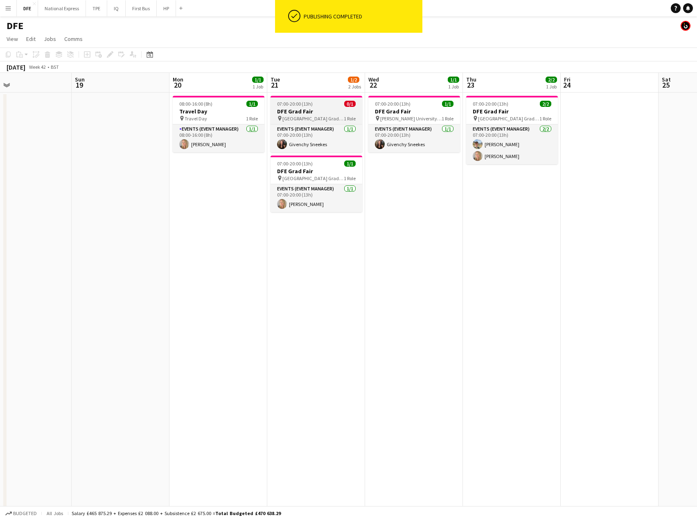
click at [309, 121] on span "[GEOGRAPHIC_DATA] Grad Fair" at bounding box center [312, 118] width 61 height 6
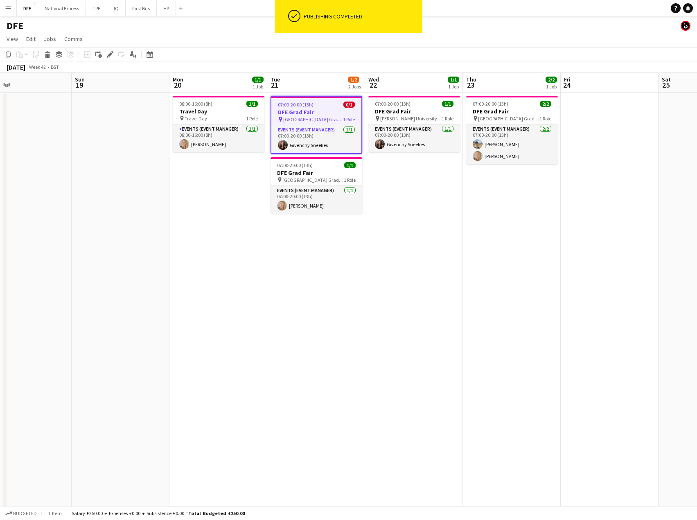
drag, startPoint x: 10, startPoint y: 53, endPoint x: 249, endPoint y: 194, distance: 277.3
click at [9, 53] on icon "Copy" at bounding box center [8, 54] width 7 height 7
drag, startPoint x: 339, startPoint y: 262, endPoint x: 140, endPoint y: 119, distance: 245.2
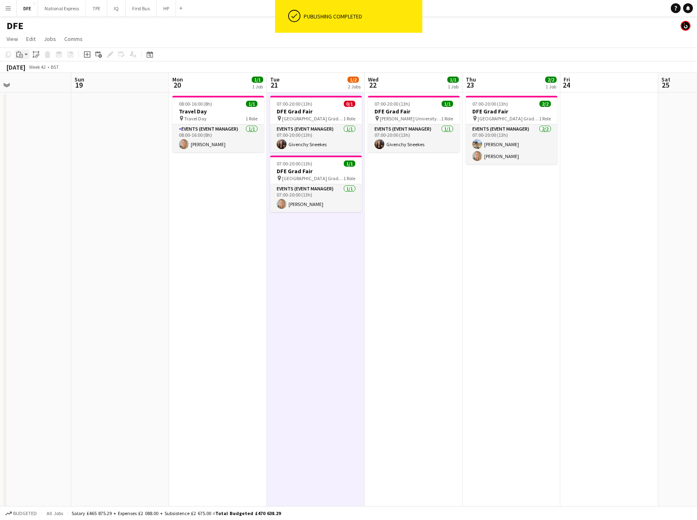
click at [16, 53] on div "Paste" at bounding box center [20, 55] width 10 height 10
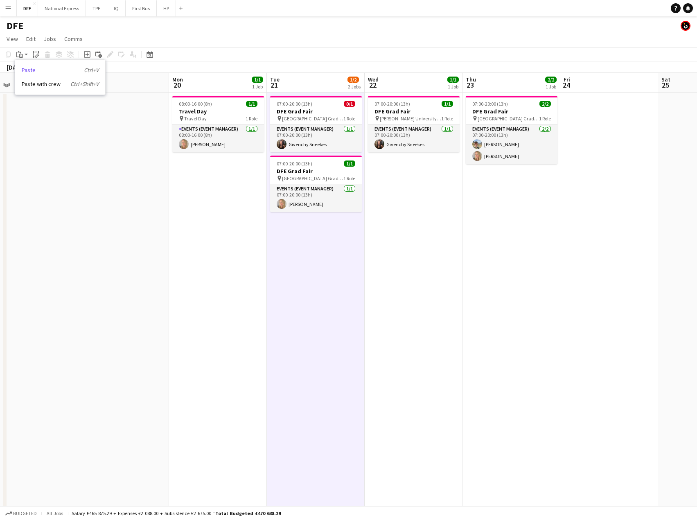
click at [37, 70] on link "Paste Ctrl+V" at bounding box center [60, 69] width 77 height 7
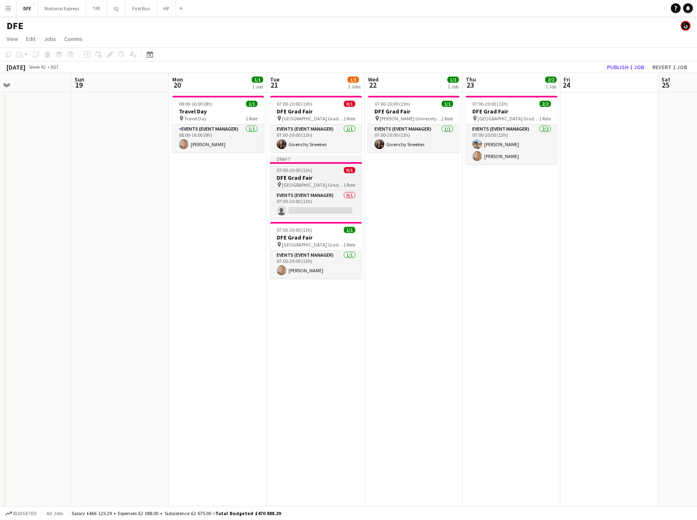
click at [318, 184] on span "[GEOGRAPHIC_DATA] Grad Fair" at bounding box center [312, 185] width 61 height 6
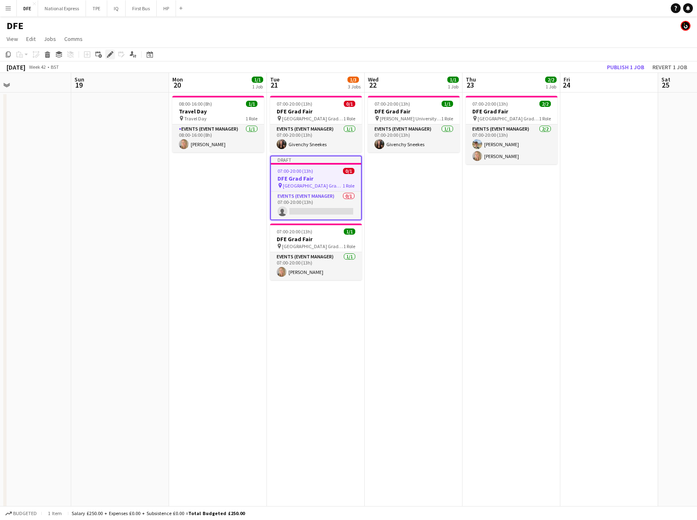
click at [108, 54] on icon "Edit" at bounding box center [110, 54] width 7 height 7
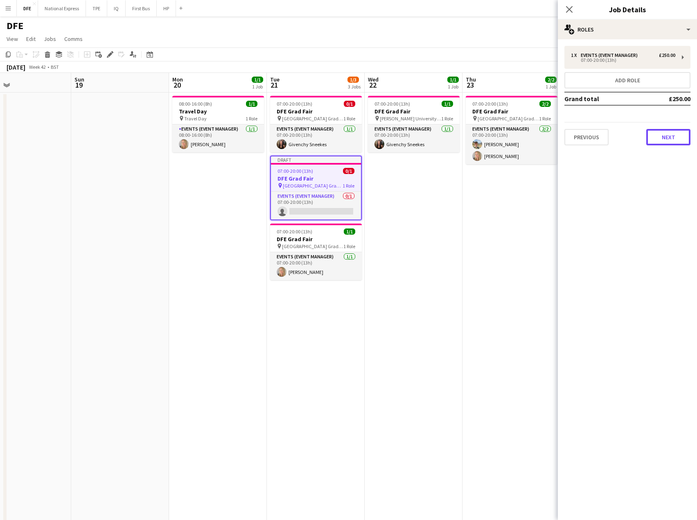
click at [675, 138] on button "Next" at bounding box center [668, 137] width 44 height 16
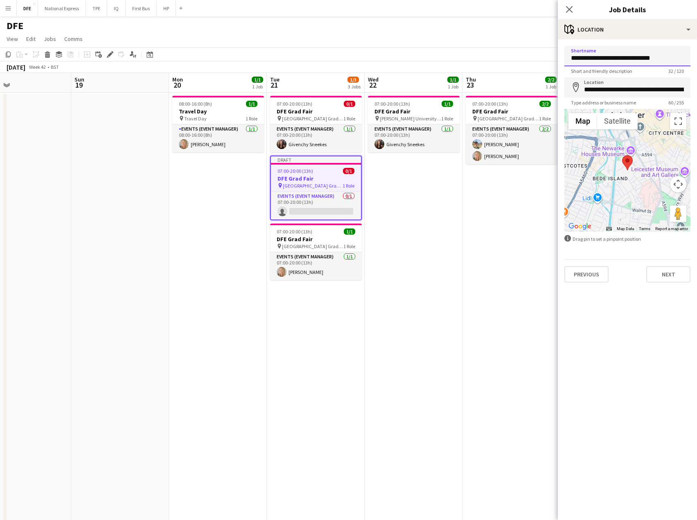
drag, startPoint x: 603, startPoint y: 59, endPoint x: 545, endPoint y: 59, distance: 57.3
type input "**********"
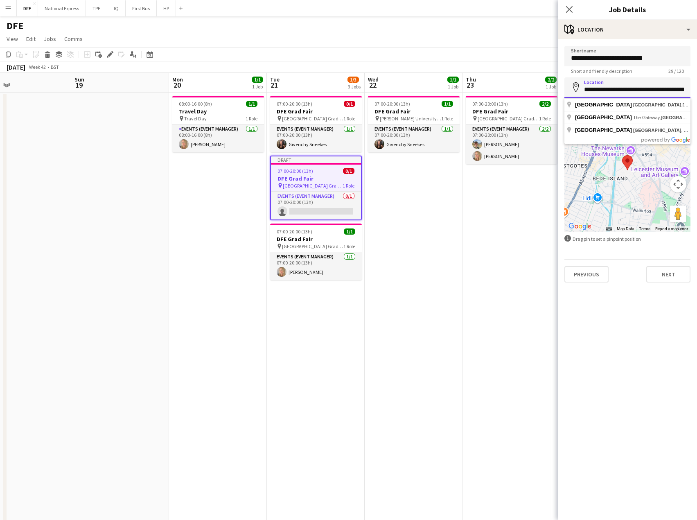
drag, startPoint x: 602, startPoint y: 92, endPoint x: 567, endPoint y: 91, distance: 34.8
click at [567, 92] on input "**********" at bounding box center [627, 87] width 126 height 20
type input "**********"
drag, startPoint x: 595, startPoint y: 119, endPoint x: 589, endPoint y: 105, distance: 15.1
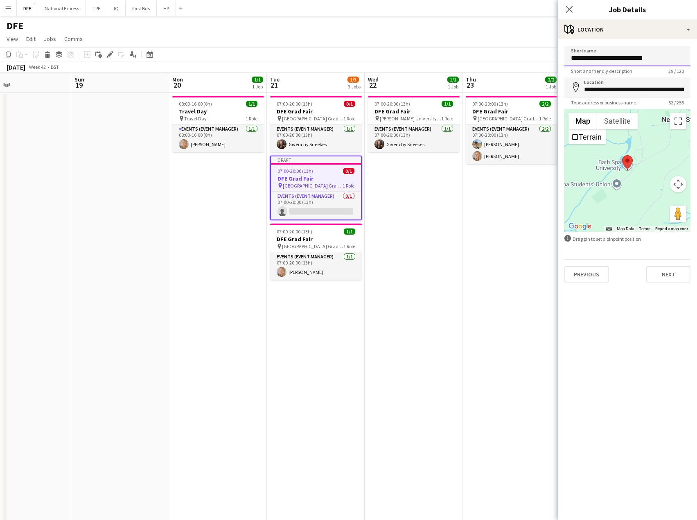
click at [596, 56] on input "**********" at bounding box center [627, 56] width 126 height 20
click at [593, 56] on input "**********" at bounding box center [627, 56] width 126 height 20
drag, startPoint x: 596, startPoint y: 58, endPoint x: 552, endPoint y: 56, distance: 44.3
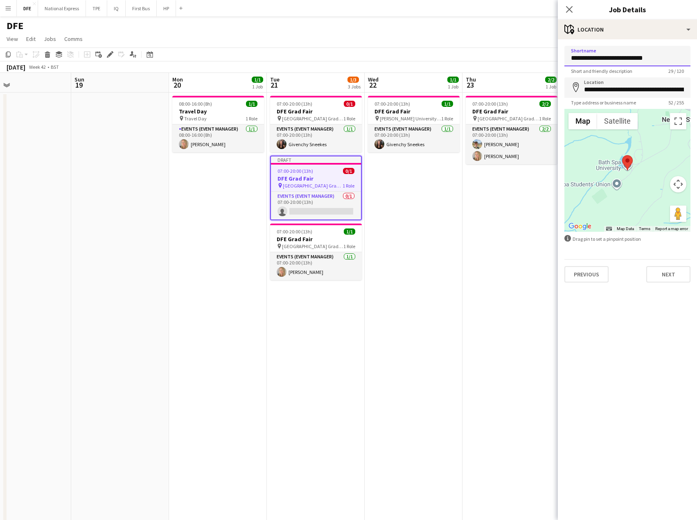
type input "**********"
click at [664, 278] on button "Next" at bounding box center [668, 274] width 44 height 16
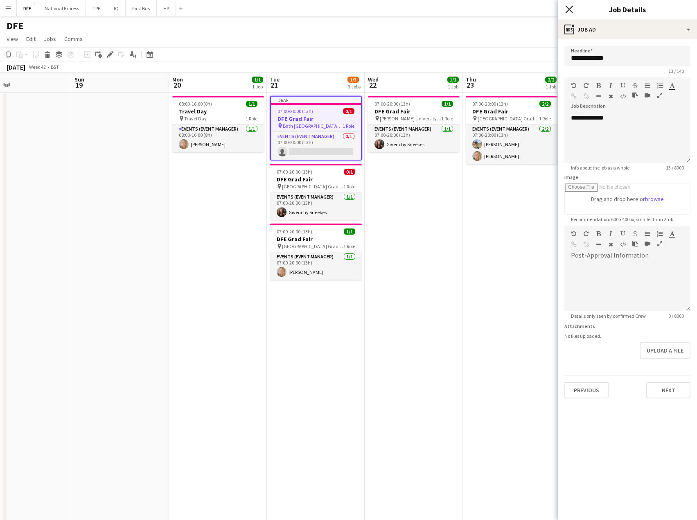
click at [570, 9] on icon "Close pop-in" at bounding box center [569, 9] width 8 height 8
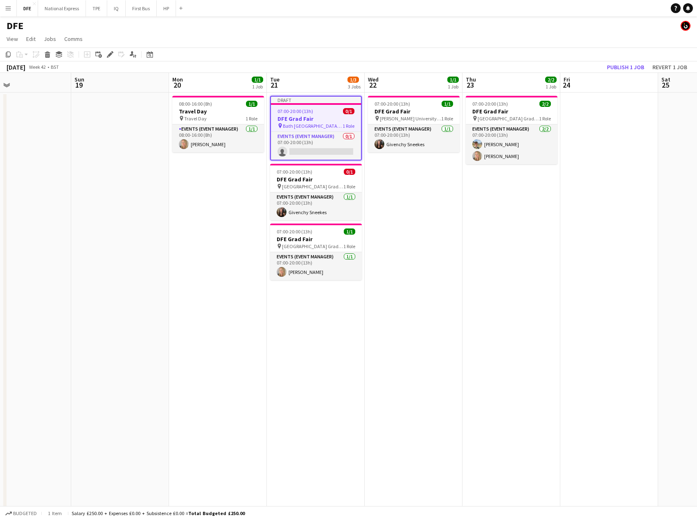
drag, startPoint x: 497, startPoint y: 37, endPoint x: 493, endPoint y: 38, distance: 4.7
click at [497, 37] on app-page-menu "View Day view expanded Day view collapsed Month view Date picker Jump to [DATE]…" at bounding box center [348, 40] width 697 height 16
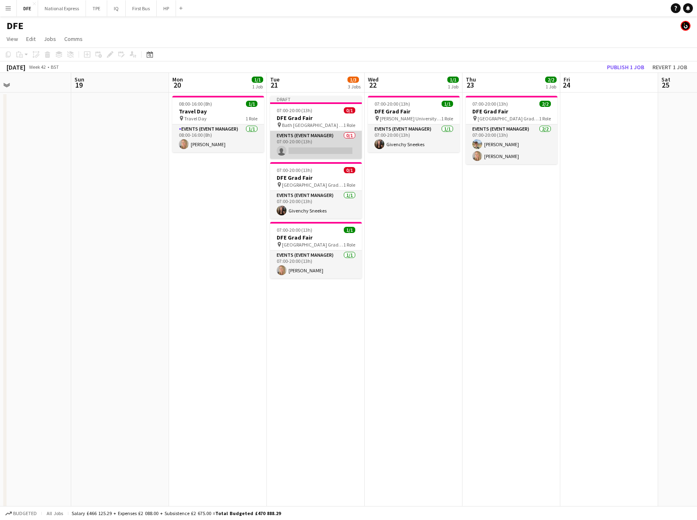
click at [319, 141] on app-card-role "Events (Event Manager) 0/1 07:00-20:00 (13h) single-neutral-actions" at bounding box center [316, 145] width 92 height 28
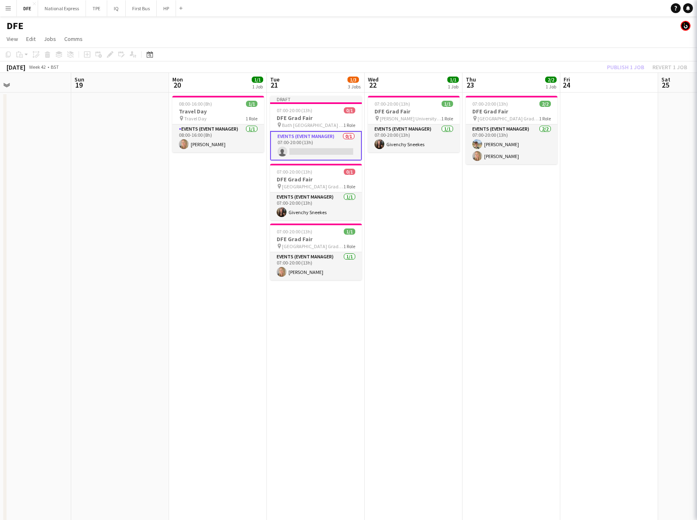
scroll to position [0, 321]
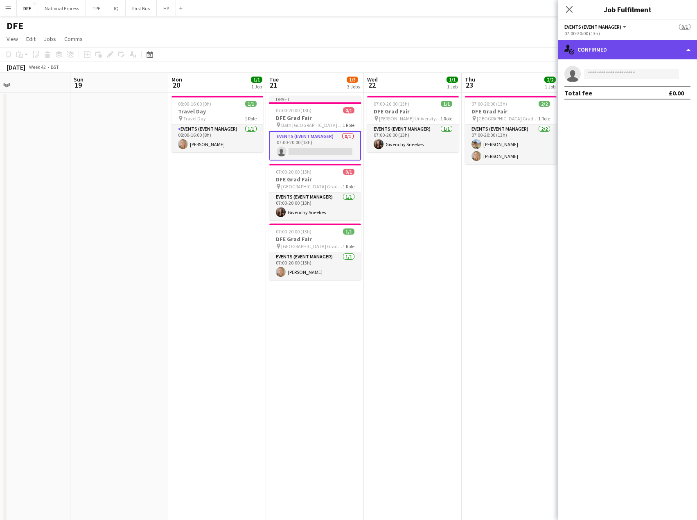
click at [615, 47] on div "single-neutral-actions-check-2 Confirmed" at bounding box center [627, 50] width 139 height 20
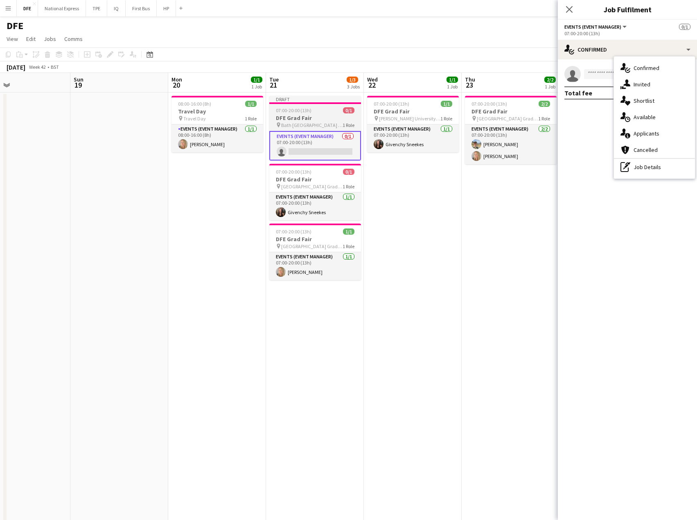
click at [321, 119] on h3 "DFE Grad Fair" at bounding box center [315, 117] width 92 height 7
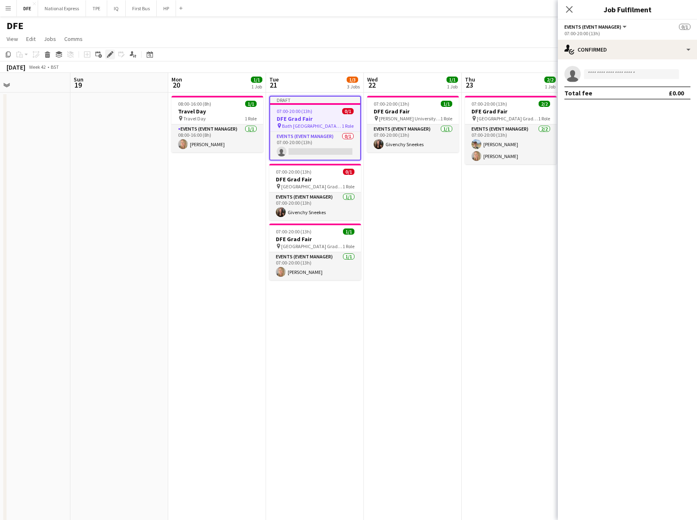
click at [108, 54] on icon "Edit" at bounding box center [110, 54] width 7 height 7
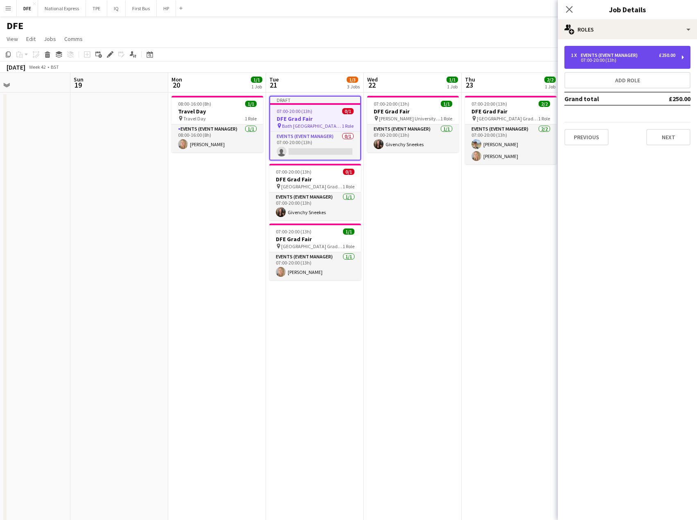
click at [656, 55] on div "1 x Events (Event Manager) £250.00" at bounding box center [623, 55] width 104 height 6
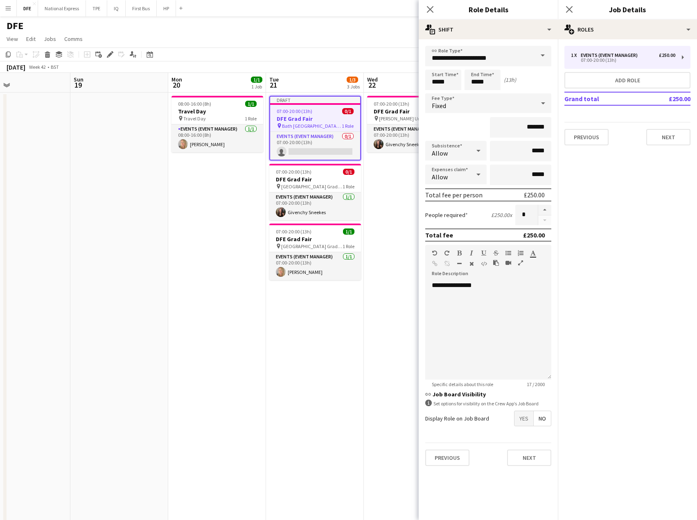
click at [460, 103] on div "Fixed" at bounding box center [480, 103] width 110 height 20
click at [456, 166] on span "No fee" at bounding box center [488, 167] width 113 height 8
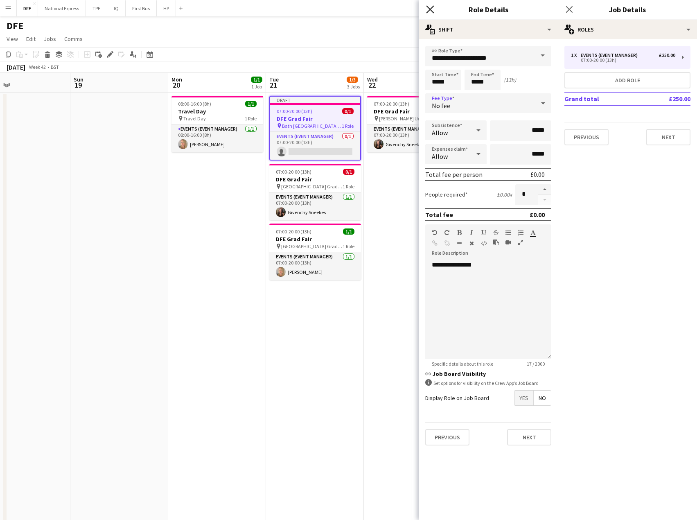
click at [431, 9] on icon at bounding box center [430, 9] width 8 height 8
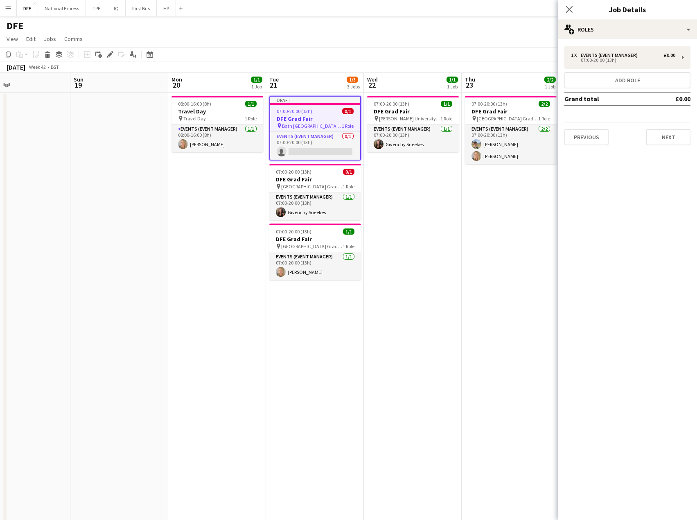
click at [577, 10] on div "Close pop-in" at bounding box center [569, 9] width 23 height 19
click at [568, 8] on icon at bounding box center [569, 9] width 8 height 8
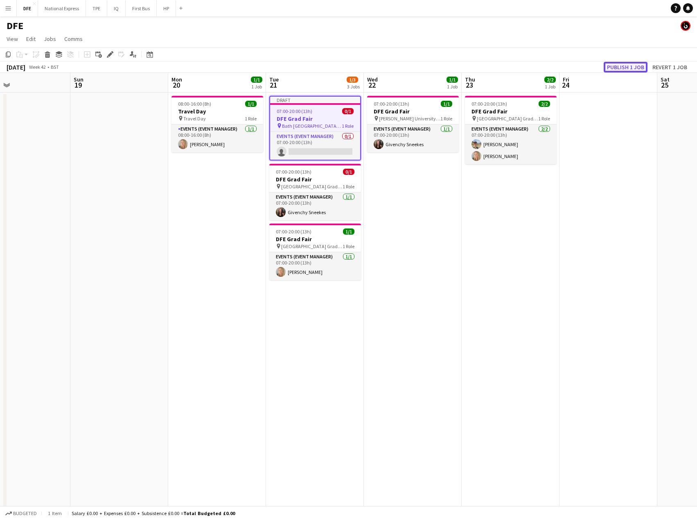
click at [625, 68] on button "Publish 1 job" at bounding box center [626, 67] width 44 height 11
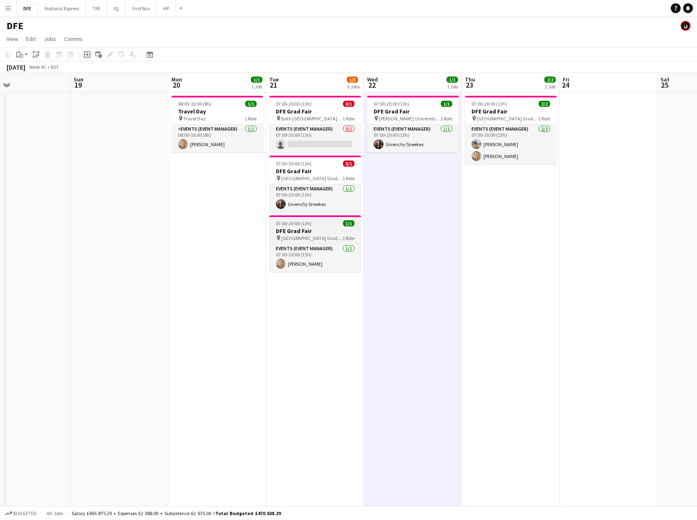
click at [306, 237] on span "[GEOGRAPHIC_DATA] Grad Fair" at bounding box center [311, 238] width 61 height 6
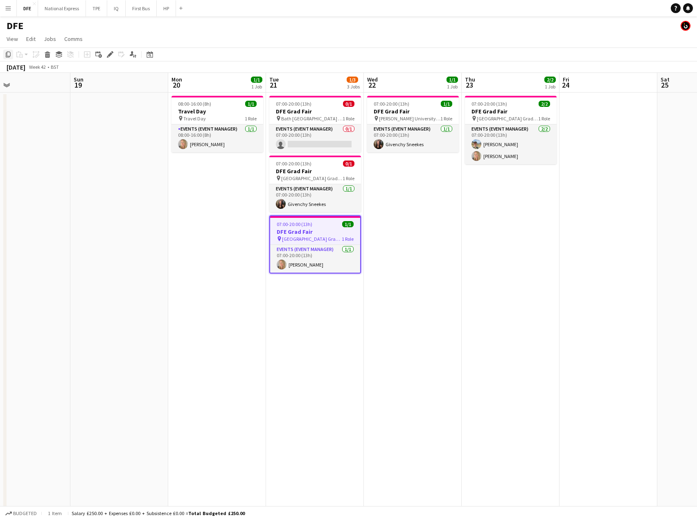
drag, startPoint x: 9, startPoint y: 55, endPoint x: 276, endPoint y: 151, distance: 284.1
click at [9, 56] on icon "Copy" at bounding box center [8, 54] width 7 height 7
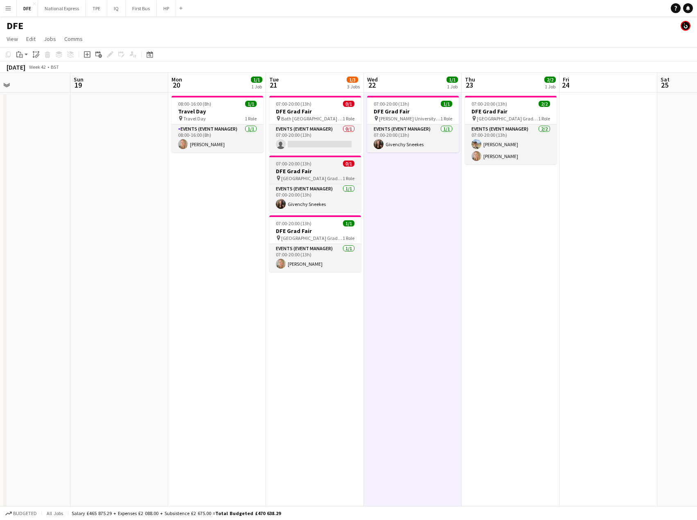
scroll to position [0, 321]
click at [21, 54] on icon at bounding box center [21, 56] width 4 height 4
drag, startPoint x: 35, startPoint y: 84, endPoint x: 142, endPoint y: 119, distance: 112.4
click at [34, 83] on link "Paste with crew Ctrl+Shift+V" at bounding box center [60, 83] width 77 height 7
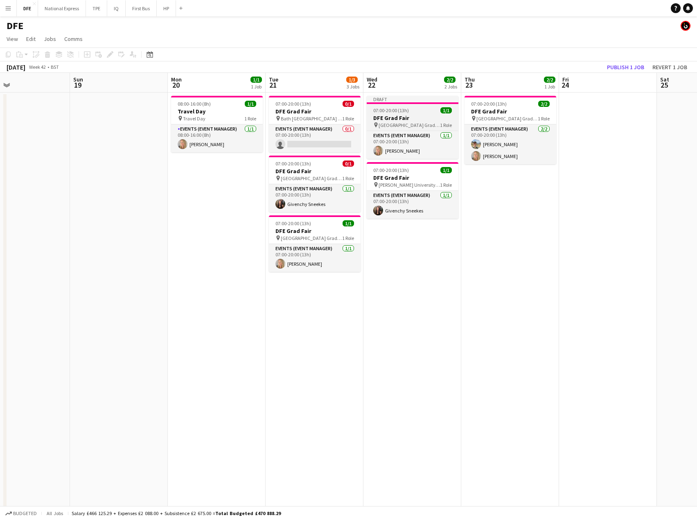
click at [418, 113] on app-job-card "Draft 07:00-20:00 (13h) 1/1 DFE Grad Fair pin [GEOGRAPHIC_DATA] Grad Fair 1 Rol…" at bounding box center [413, 127] width 92 height 63
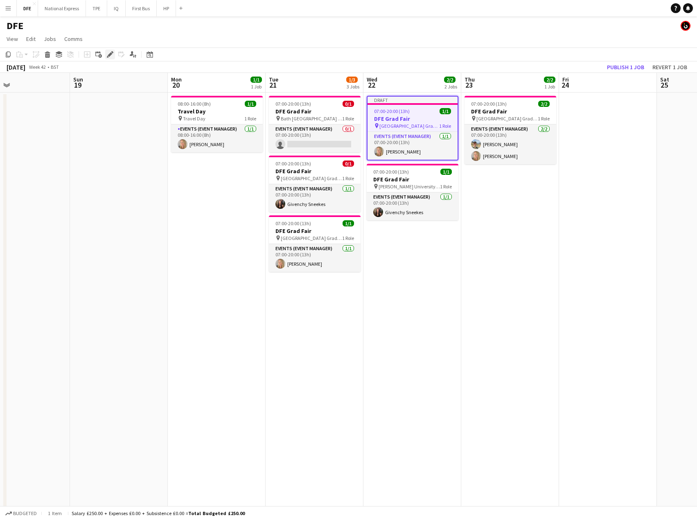
click at [110, 54] on icon at bounding box center [110, 54] width 5 height 5
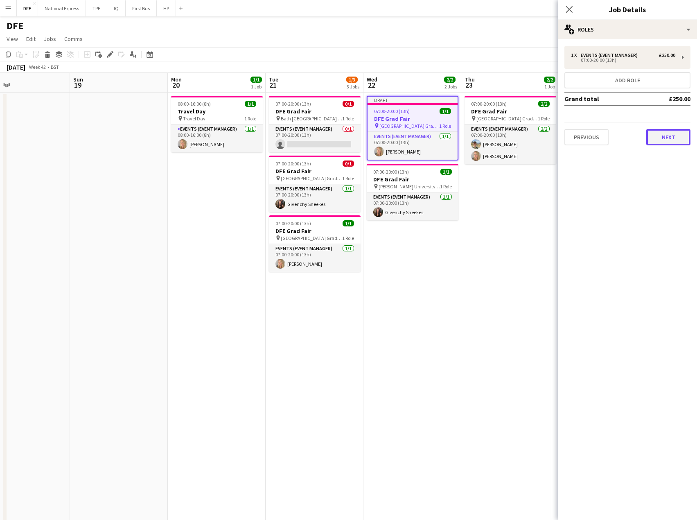
click at [670, 136] on button "Next" at bounding box center [668, 137] width 44 height 16
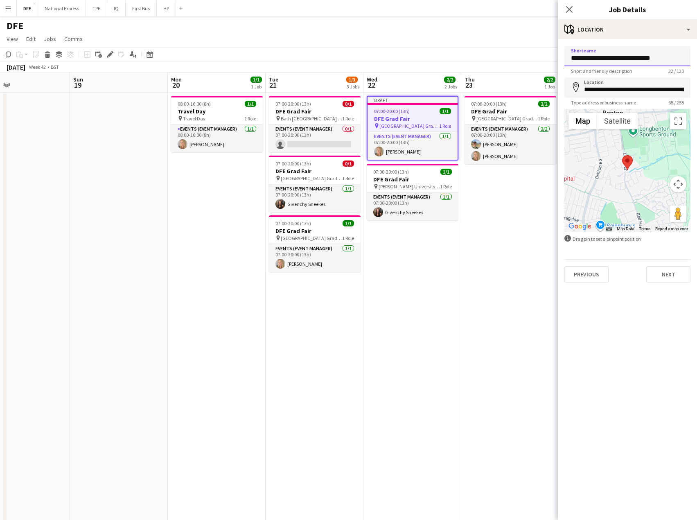
drag, startPoint x: 607, startPoint y: 58, endPoint x: 546, endPoint y: 54, distance: 61.5
type input "**********"
click at [620, 86] on input "**********" at bounding box center [627, 87] width 126 height 20
click at [620, 87] on input "**********" at bounding box center [627, 87] width 126 height 20
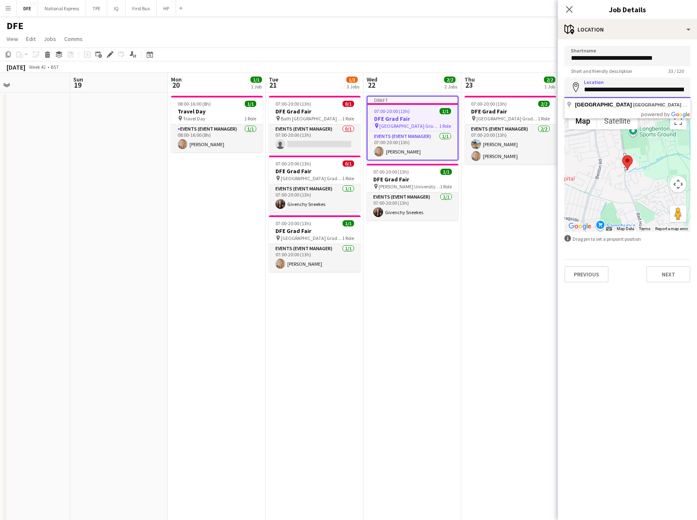
click at [620, 87] on input "**********" at bounding box center [627, 87] width 126 height 20
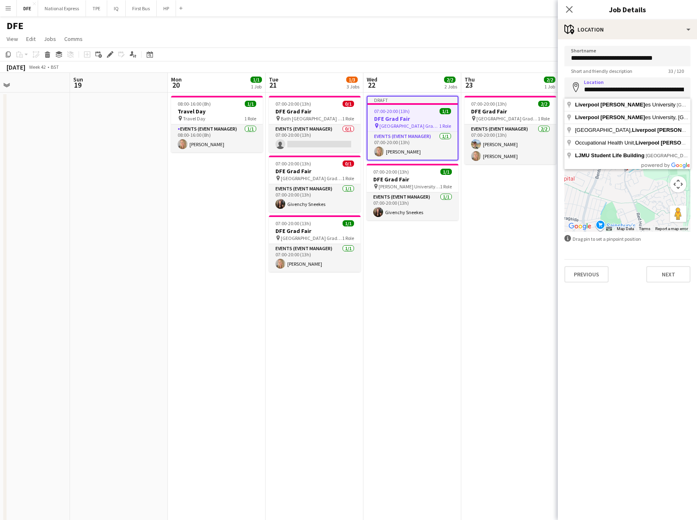
type input "**********"
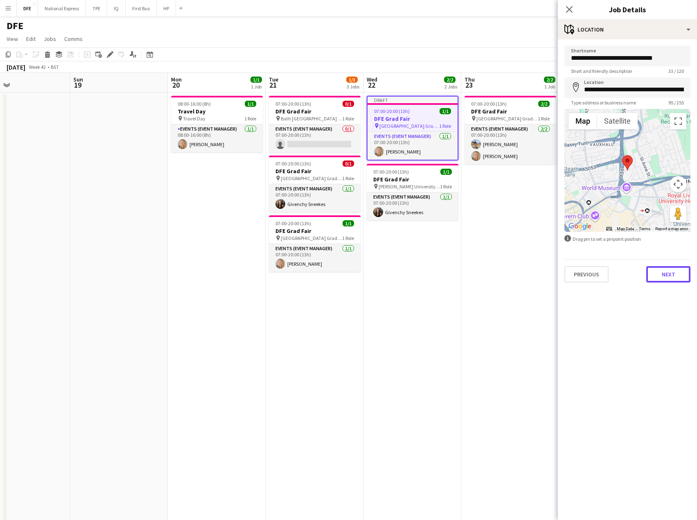
click at [671, 271] on button "Next" at bounding box center [668, 274] width 44 height 16
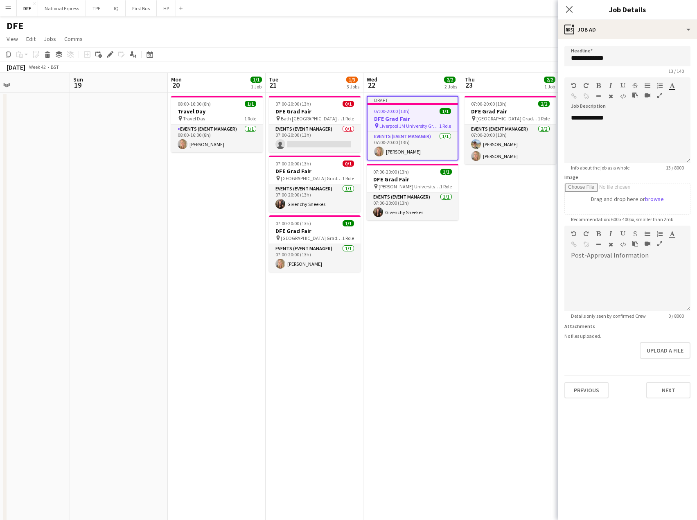
drag, startPoint x: 571, startPoint y: 7, endPoint x: 561, endPoint y: 23, distance: 19.3
click at [571, 7] on icon "Close pop-in" at bounding box center [569, 9] width 7 height 7
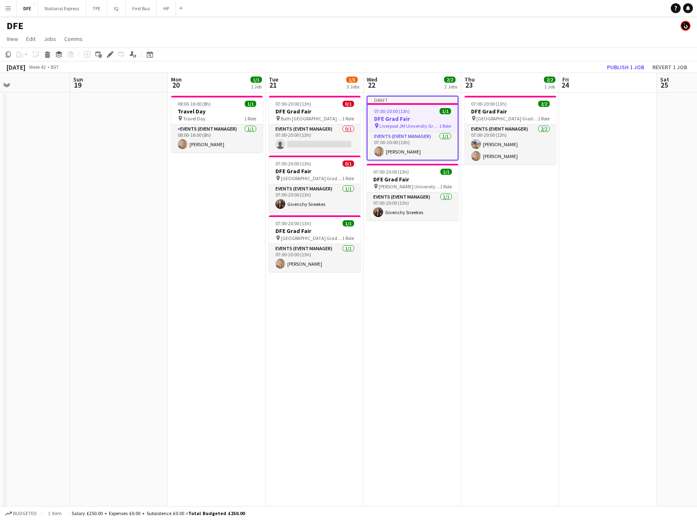
click at [488, 47] on app-page-menu "View Day view expanded Day view collapsed Month view Date picker Jump to [DATE]…" at bounding box center [348, 40] width 697 height 16
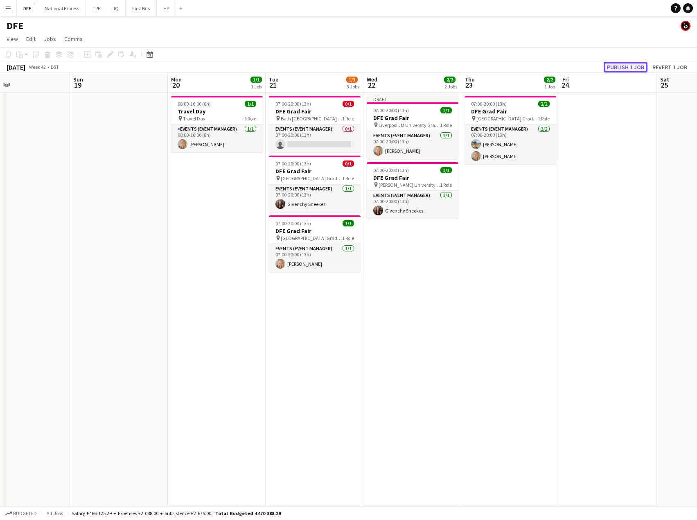
click at [635, 68] on button "Publish 1 job" at bounding box center [626, 67] width 44 height 11
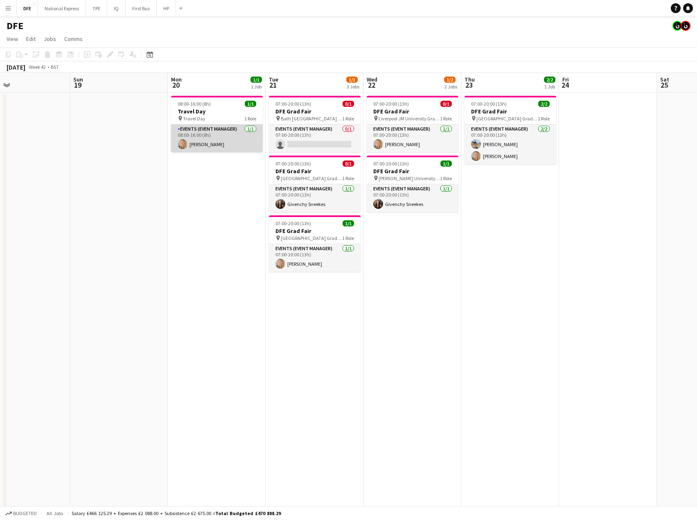
click at [218, 144] on app-card-role "Events (Event Manager) [DATE] 08:00-16:00 (8h) [PERSON_NAME]" at bounding box center [217, 138] width 92 height 28
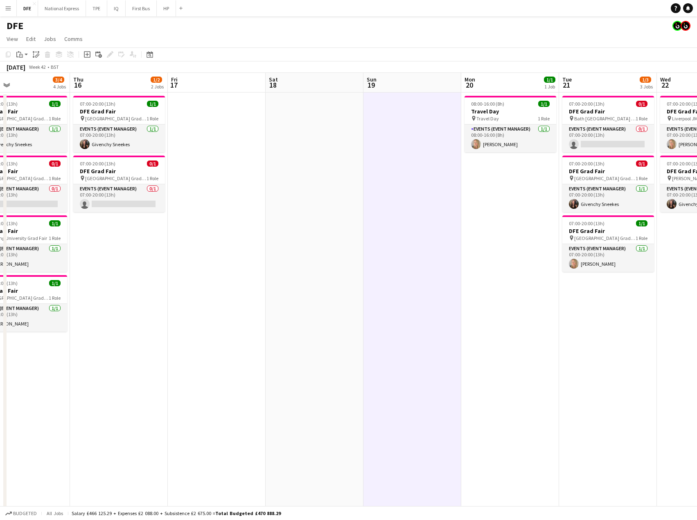
drag, startPoint x: 122, startPoint y: 208, endPoint x: 436, endPoint y: 203, distance: 313.2
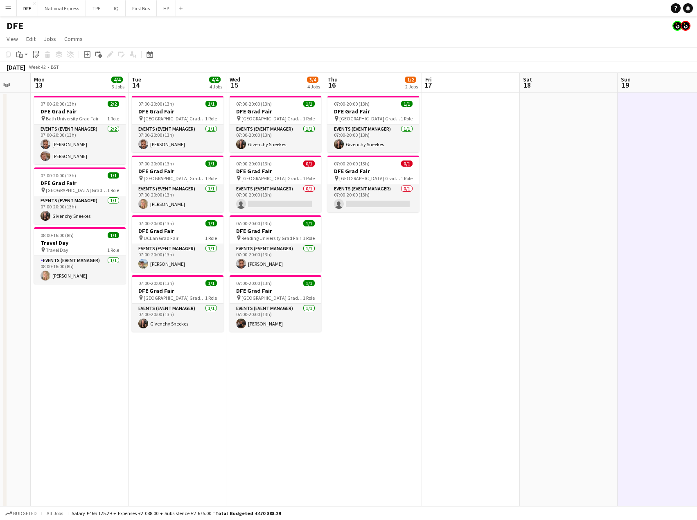
drag, startPoint x: 224, startPoint y: 203, endPoint x: 495, endPoint y: 205, distance: 271.0
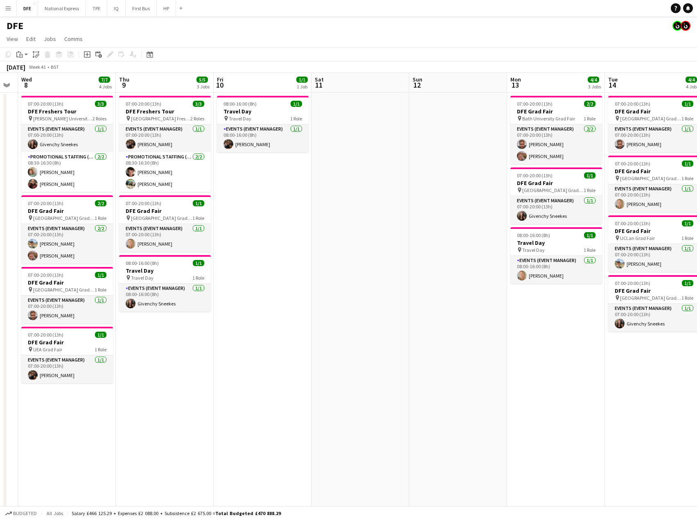
scroll to position [0, 178]
drag, startPoint x: 223, startPoint y: 208, endPoint x: 468, endPoint y: 209, distance: 244.8
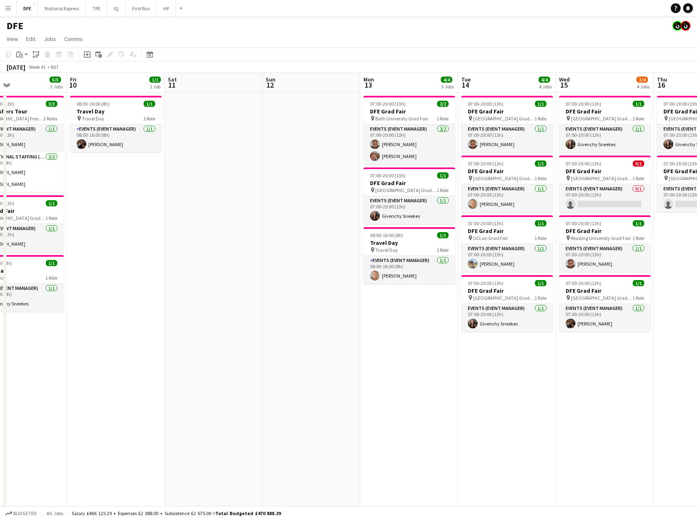
drag, startPoint x: 490, startPoint y: 361, endPoint x: 435, endPoint y: 359, distance: 55.3
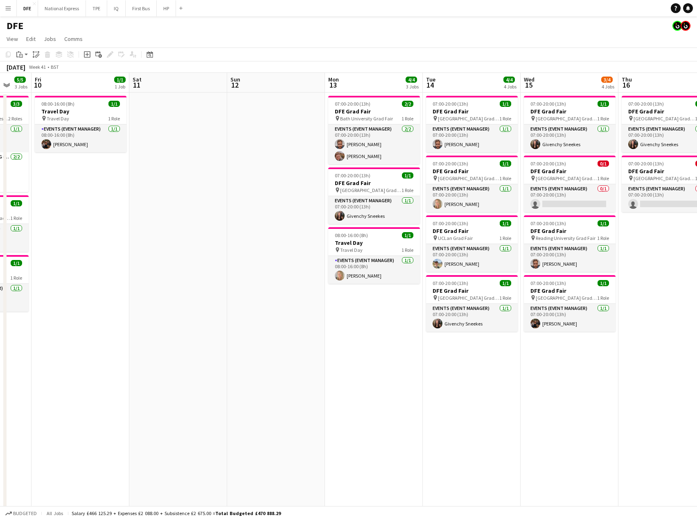
scroll to position [0, 360]
drag, startPoint x: 237, startPoint y: 332, endPoint x: 201, endPoint y: 321, distance: 37.2
click at [363, 278] on app-card-role "Events (Event Manager) [DATE] 08:00-16:00 (8h) [PERSON_NAME]" at bounding box center [374, 270] width 92 height 28
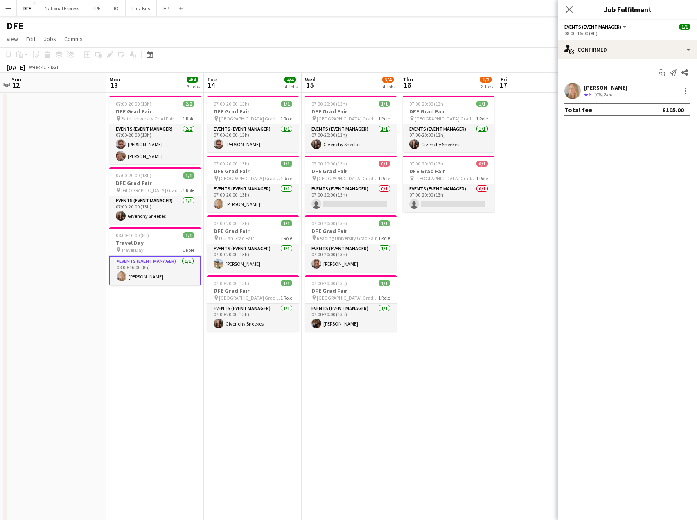
drag, startPoint x: 421, startPoint y: 383, endPoint x: 263, endPoint y: 386, distance: 157.6
click at [147, 276] on app-card-role "Events (Event Manager) [DATE] 08:00-16:00 (8h) [PERSON_NAME]" at bounding box center [157, 270] width 92 height 29
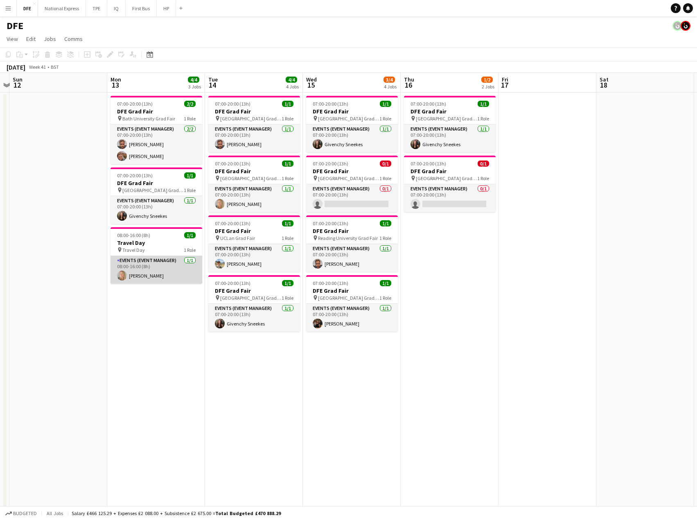
click at [147, 276] on app-card-role "Events (Event Manager) [DATE] 08:00-16:00 (8h) [PERSON_NAME]" at bounding box center [157, 270] width 92 height 28
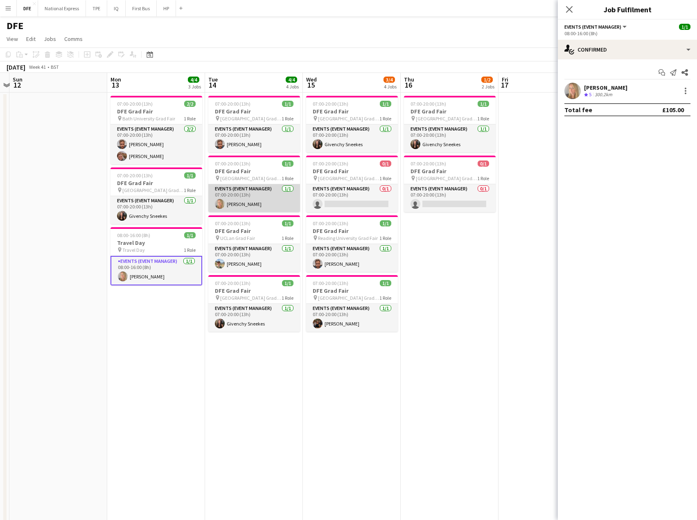
click at [247, 205] on app-card-role "Events (Event Manager) [DATE] 07:00-20:00 (13h) [PERSON_NAME]" at bounding box center [254, 198] width 92 height 28
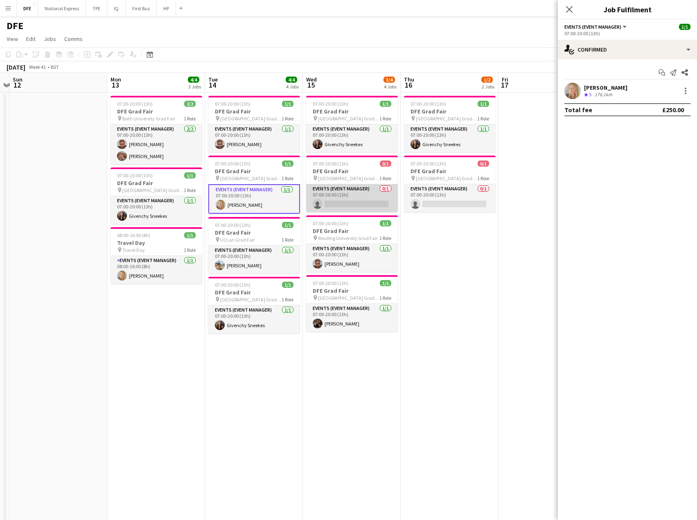
click at [355, 202] on app-card-role "Events (Event Manager) 0/1 07:00-20:00 (13h) single-neutral-actions" at bounding box center [352, 198] width 92 height 28
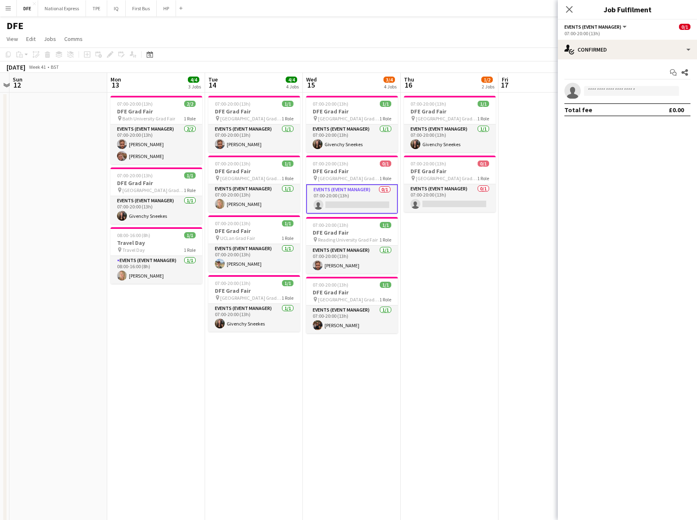
scroll to position [0, 381]
click at [447, 201] on app-card-role "Events (Event Manager) 0/1 07:00-20:00 (13h) single-neutral-actions" at bounding box center [450, 198] width 92 height 28
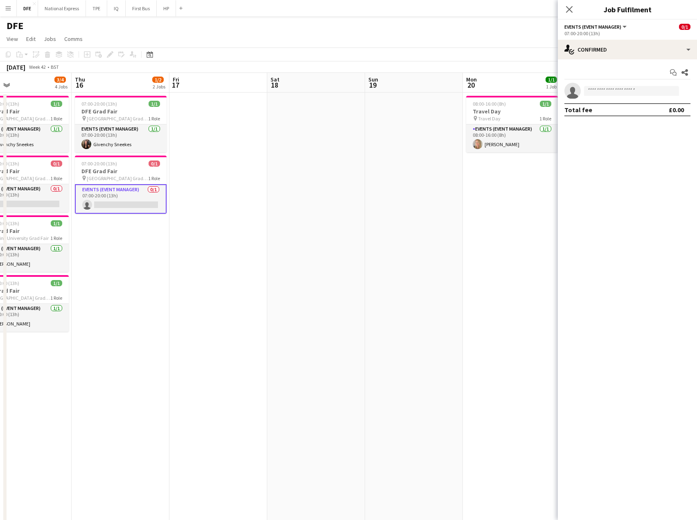
drag, startPoint x: 481, startPoint y: 275, endPoint x: 163, endPoint y: 280, distance: 318.5
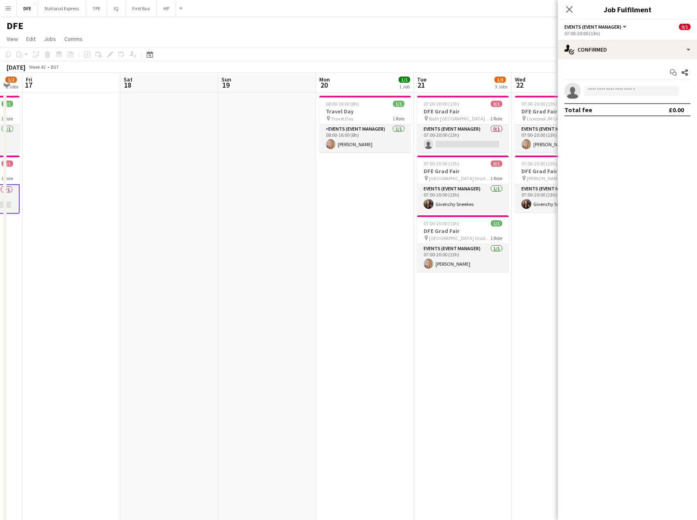
scroll to position [0, 289]
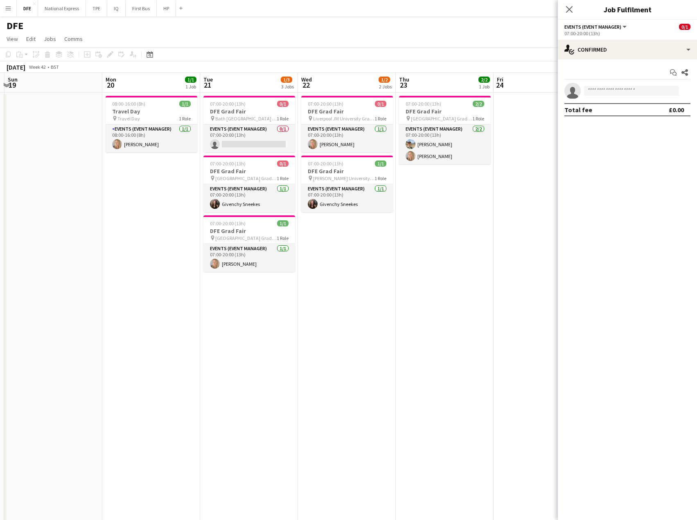
drag, startPoint x: 438, startPoint y: 287, endPoint x: 109, endPoint y: 267, distance: 330.1
click at [133, 143] on app-card-role "Events (Event Manager) [DATE] 08:00-16:00 (8h) [PERSON_NAME]" at bounding box center [152, 138] width 92 height 28
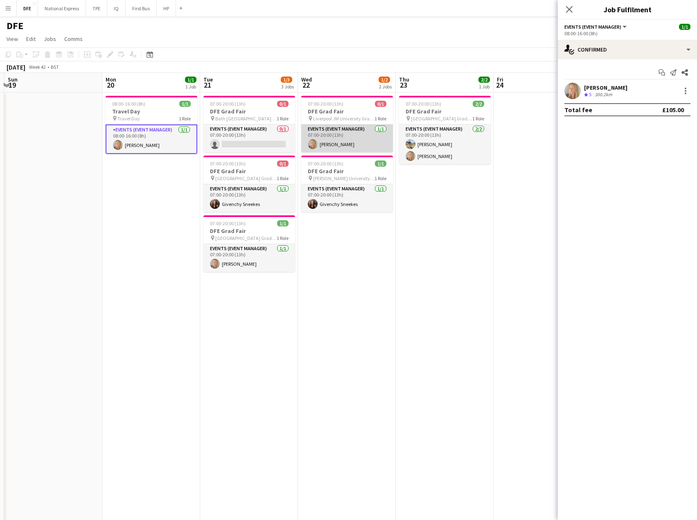
click at [336, 143] on app-card-role "Events (Event Manager) [DATE] 07:00-20:00 (13h) [PERSON_NAME]" at bounding box center [347, 138] width 92 height 28
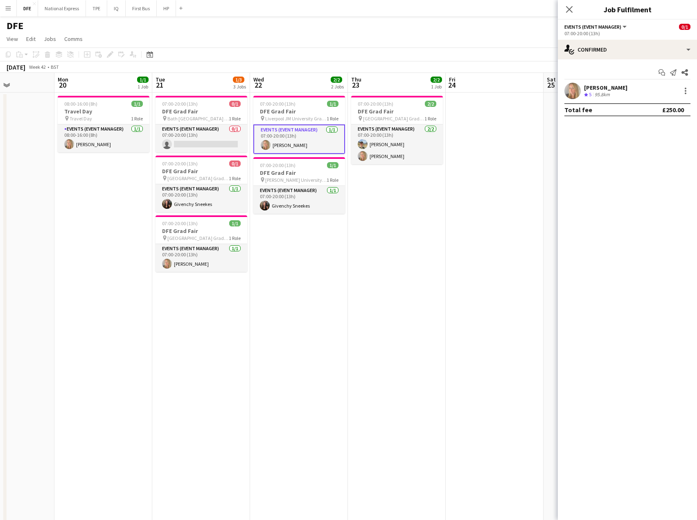
scroll to position [0, 375]
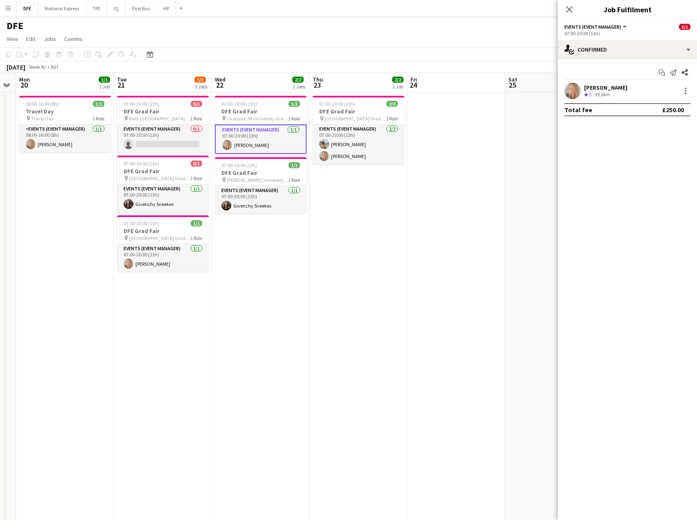
drag, startPoint x: 458, startPoint y: 262, endPoint x: 371, endPoint y: 263, distance: 86.4
click at [348, 143] on app-card-role "Events (Event Manager) [DATE] 07:00-20:00 (13h) [PERSON_NAME] [PERSON_NAME]" at bounding box center [359, 144] width 92 height 40
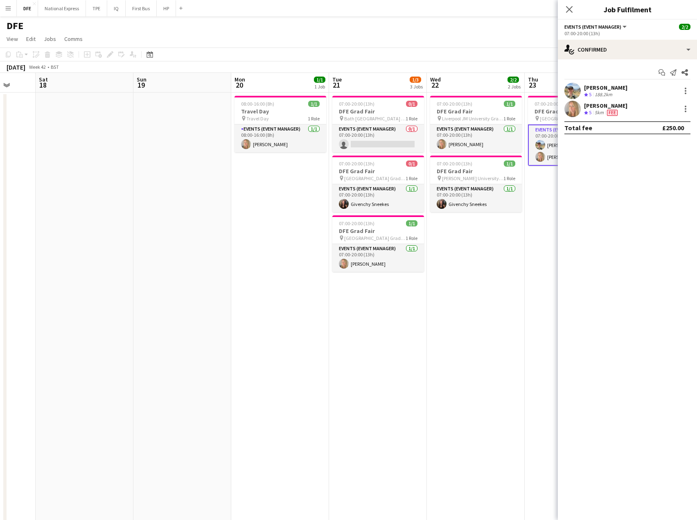
drag, startPoint x: 180, startPoint y: 248, endPoint x: 407, endPoint y: 247, distance: 226.8
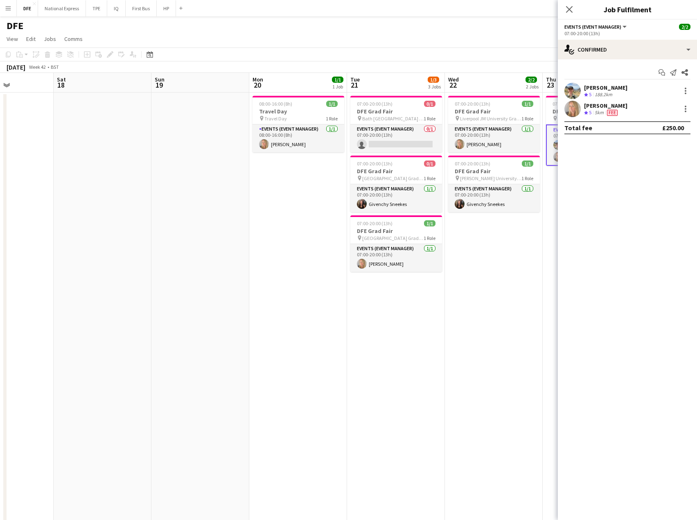
drag, startPoint x: 85, startPoint y: 215, endPoint x: 323, endPoint y: 219, distance: 238.7
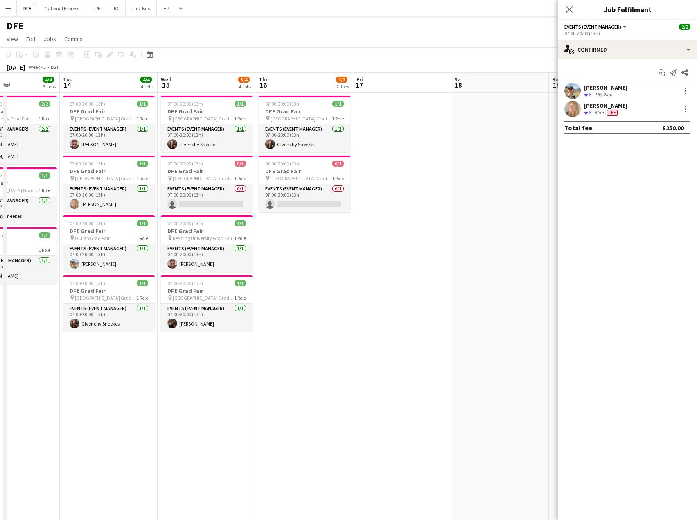
drag, startPoint x: 117, startPoint y: 199, endPoint x: 306, endPoint y: 207, distance: 189.3
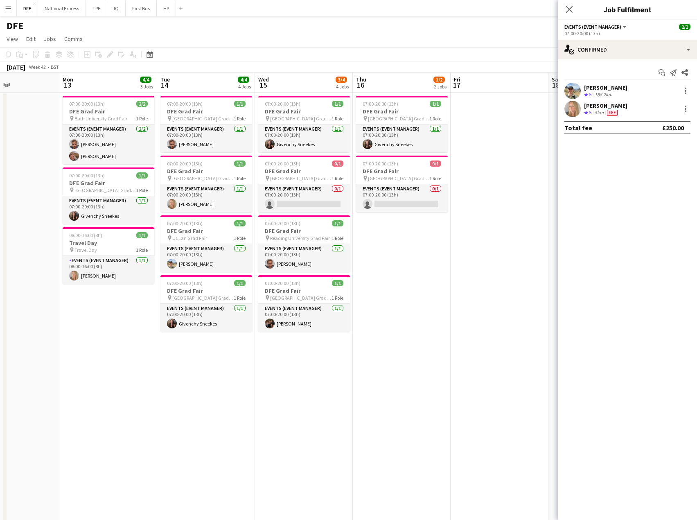
drag, startPoint x: 318, startPoint y: 200, endPoint x: 300, endPoint y: 199, distance: 17.6
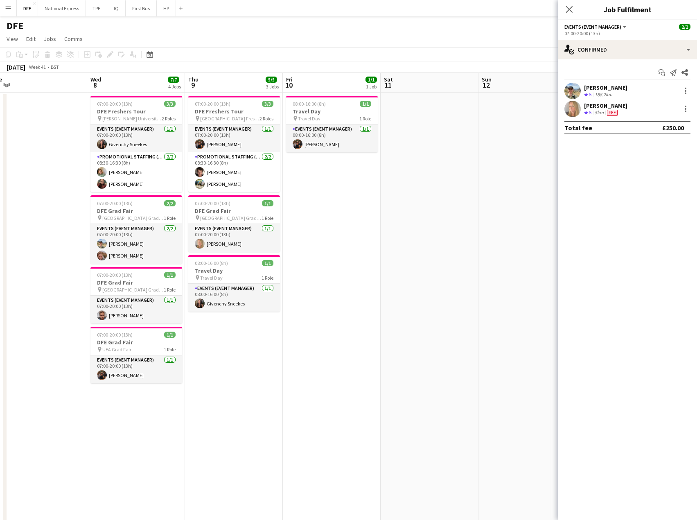
drag, startPoint x: 102, startPoint y: 186, endPoint x: 289, endPoint y: 200, distance: 186.8
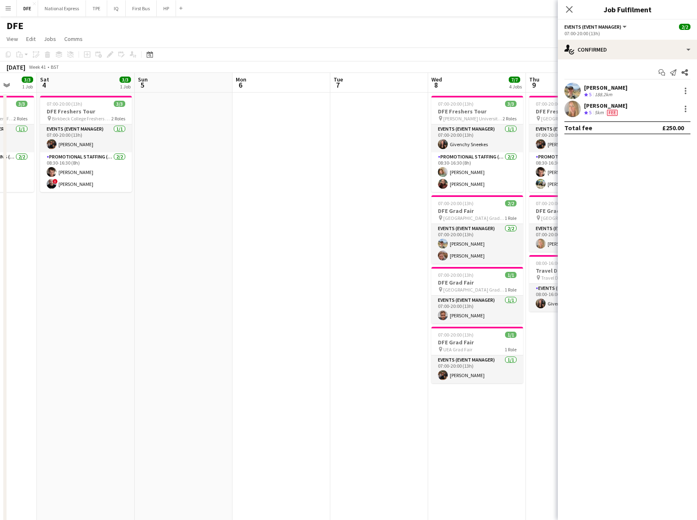
drag, startPoint x: 117, startPoint y: 200, endPoint x: 490, endPoint y: 207, distance: 373.0
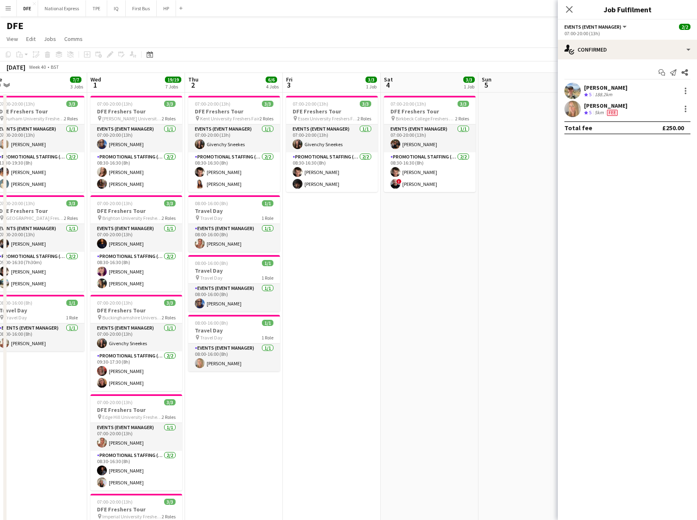
scroll to position [0, 260]
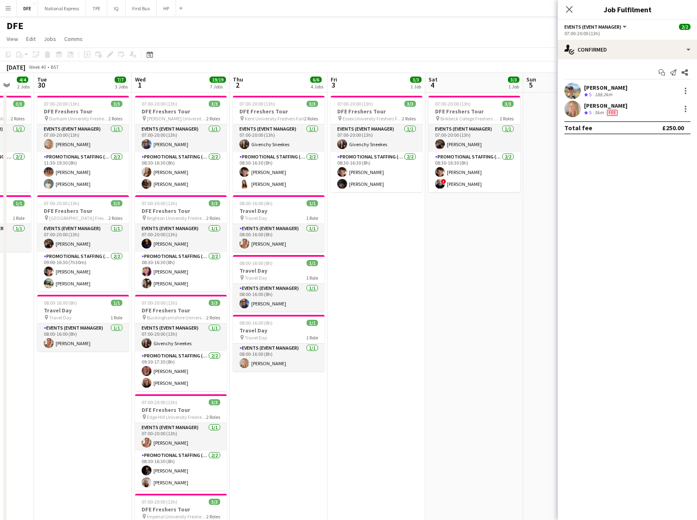
drag, startPoint x: 201, startPoint y: 200, endPoint x: 569, endPoint y: 207, distance: 368.1
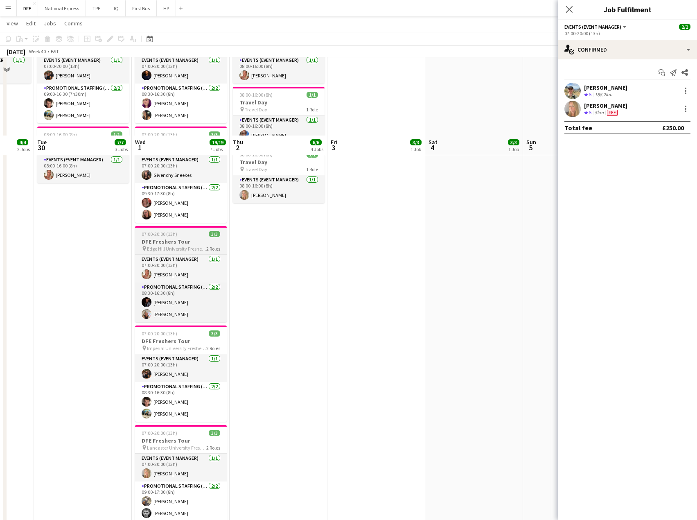
scroll to position [246, 0]
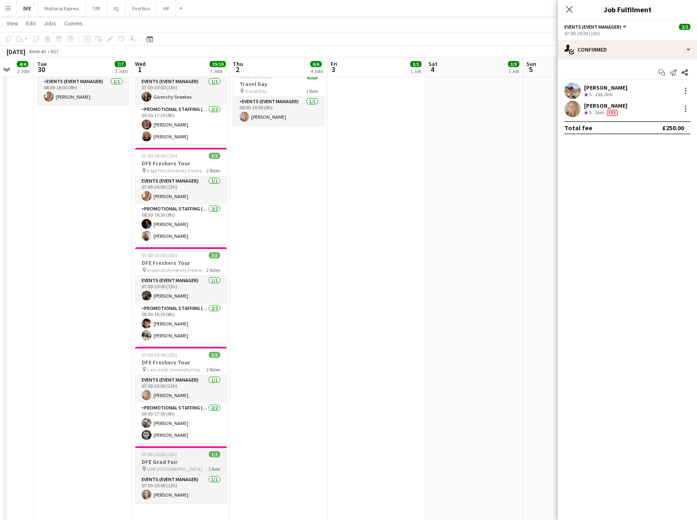
click at [181, 464] on h3 "DFE Grad Fair" at bounding box center [181, 461] width 92 height 7
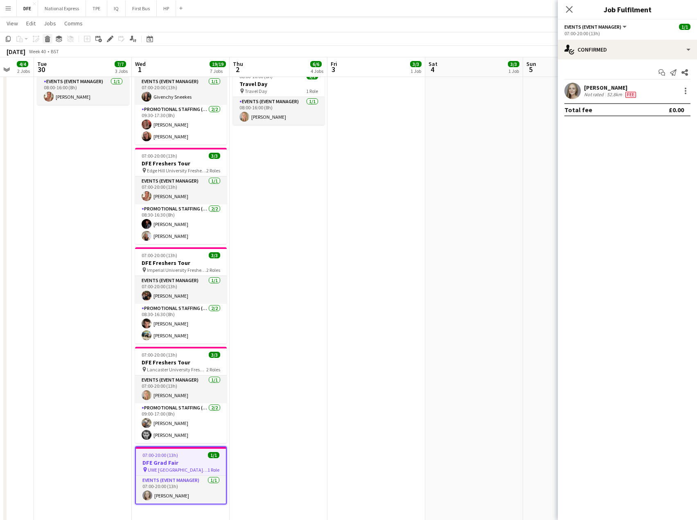
click at [45, 37] on icon "Delete" at bounding box center [47, 39] width 7 height 7
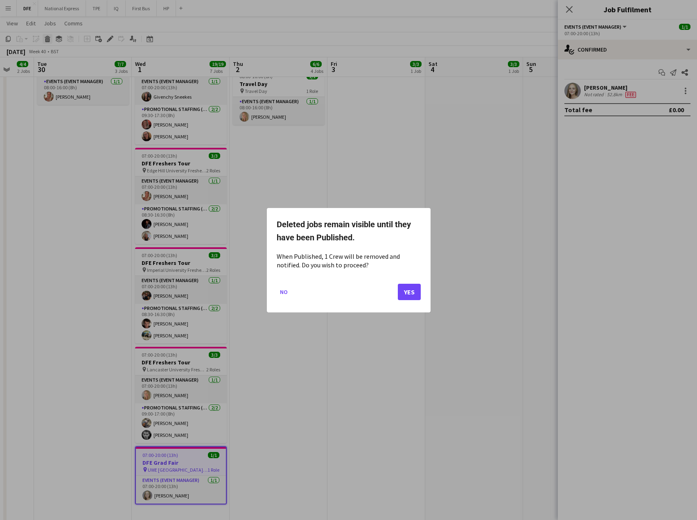
scroll to position [0, 0]
click at [408, 292] on button "Yes" at bounding box center [409, 291] width 23 height 16
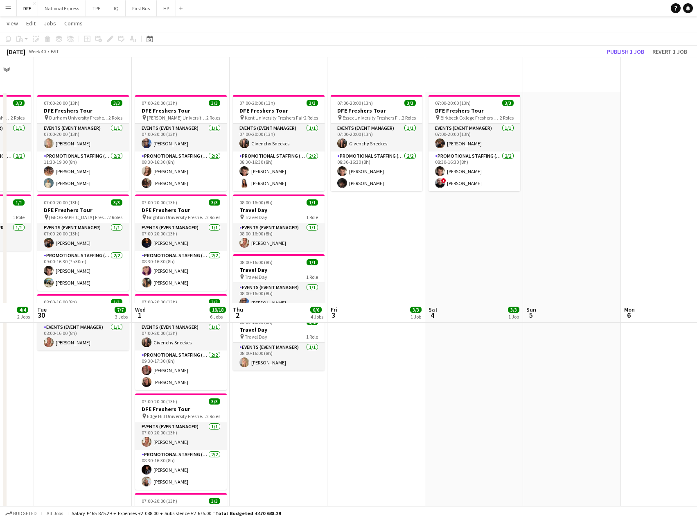
scroll to position [246, 0]
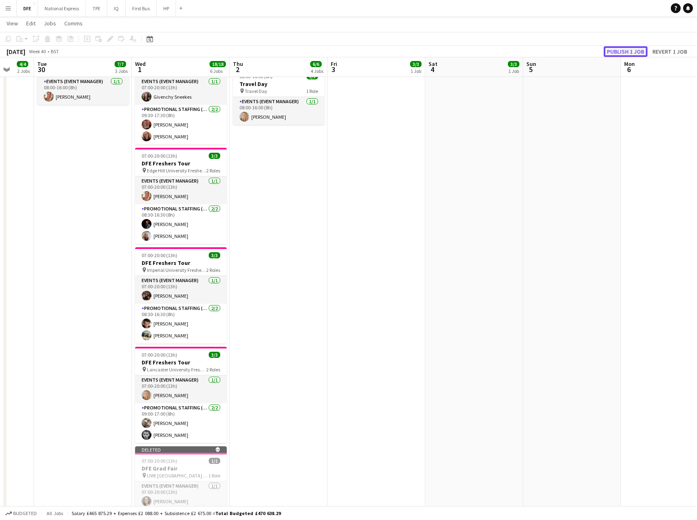
click at [618, 51] on button "Publish 1 job" at bounding box center [626, 51] width 44 height 11
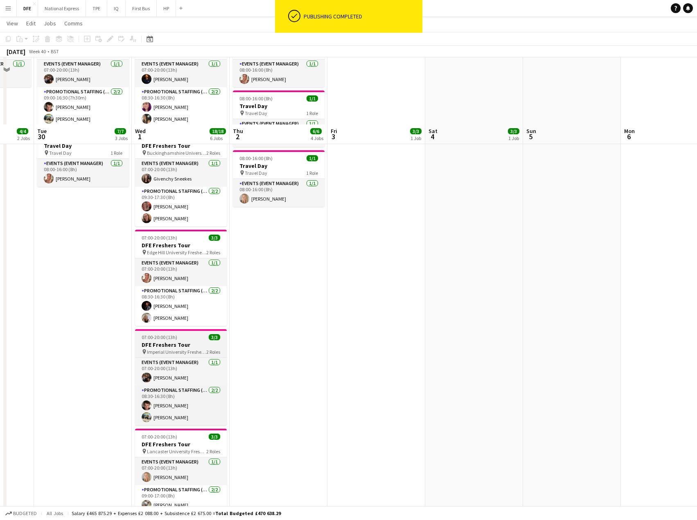
scroll to position [287, 0]
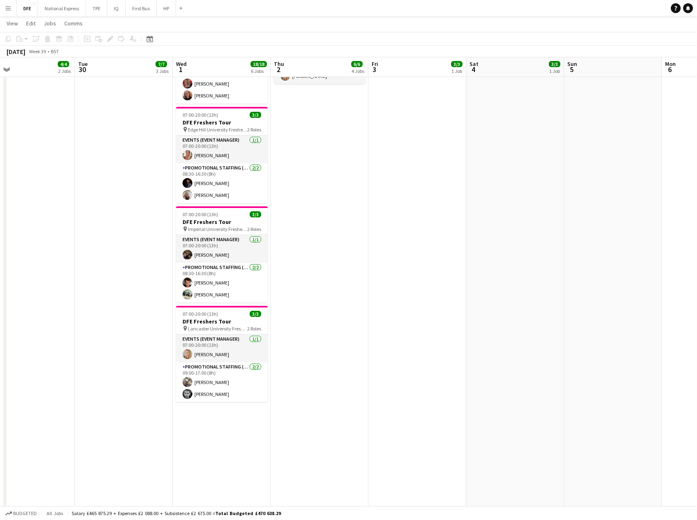
drag, startPoint x: 608, startPoint y: 198, endPoint x: 165, endPoint y: 195, distance: 443.7
click at [165, 195] on app-calendar-viewport "Sat 27 14/15 5 Jobs Sun 28 Mon 29 4/4 2 Jobs Tue 30 7/7 3 Jobs Wed 1 18/18 6 Jo…" at bounding box center [348, 322] width 697 height 1154
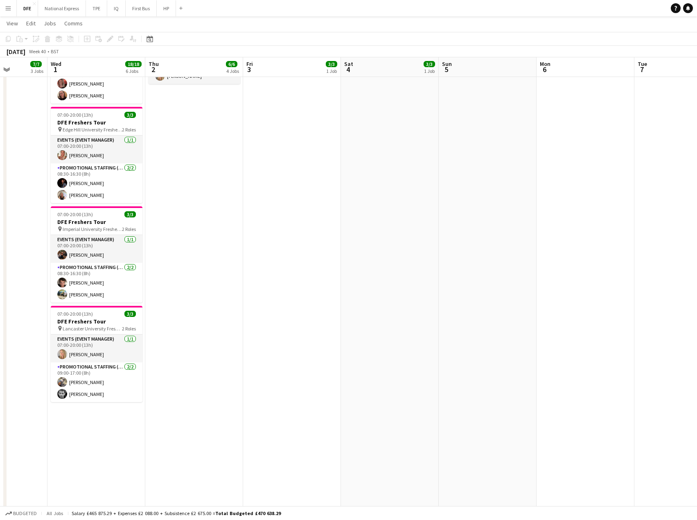
drag, startPoint x: 402, startPoint y: 193, endPoint x: 204, endPoint y: 185, distance: 197.8
click at [204, 185] on app-calendar-viewport "Sat 27 14/15 5 Jobs Sun 28 Mon 29 4/4 2 Jobs Tue 30 7/7 3 Jobs Wed 1 18/18 6 Jo…" at bounding box center [348, 322] width 697 height 1154
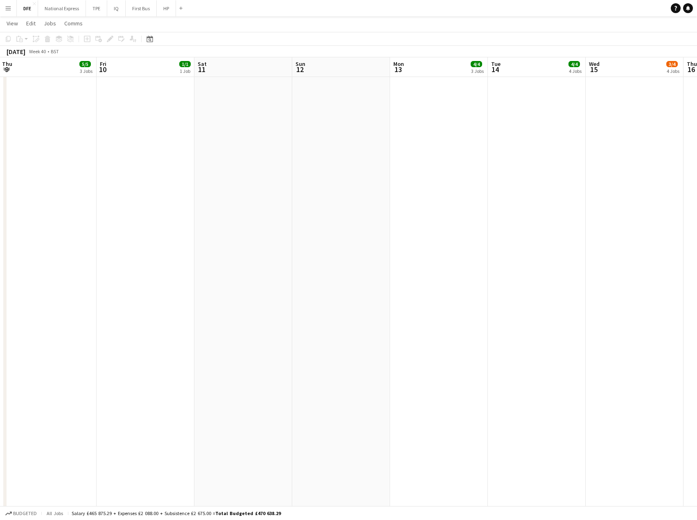
drag, startPoint x: 18, startPoint y: 186, endPoint x: -125, endPoint y: 185, distance: 143.7
click at [0, 185] on html "Menu Boards Boards Boards All jobs Status Workforce Workforce My Workforce Recr…" at bounding box center [348, 313] width 697 height 1200
drag, startPoint x: -71, startPoint y: 192, endPoint x: 97, endPoint y: 192, distance: 167.4
click at [0, 192] on html "Menu Boards Boards Boards All jobs Status Workforce Workforce My Workforce Recr…" at bounding box center [348, 313] width 697 height 1200
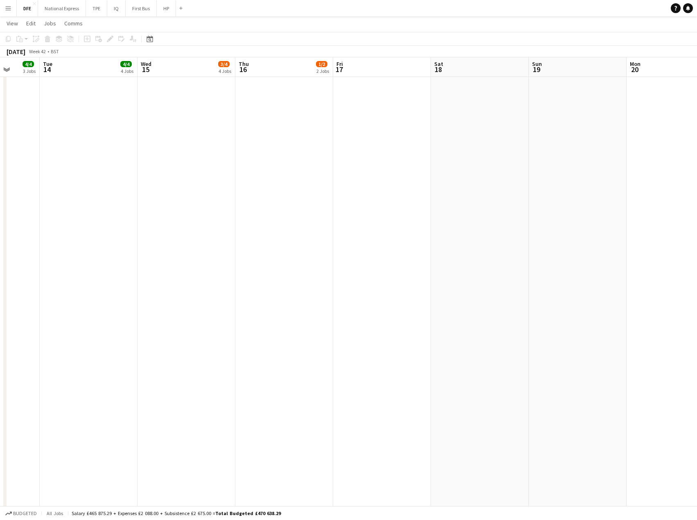
drag, startPoint x: 384, startPoint y: 201, endPoint x: 173, endPoint y: 200, distance: 210.8
click at [164, 200] on app-calendar-viewport "Sat 11 Sun 12 Mon 13 4/4 3 Jobs Tue 14 4/4 4 Jobs Wed 15 3/4 4 Jobs Thu 16 1/2 …" at bounding box center [348, 322] width 697 height 1154
drag, startPoint x: 407, startPoint y: 204, endPoint x: 196, endPoint y: 202, distance: 211.2
click at [196, 202] on app-calendar-viewport "Sat 18 Sun 19 Mon 20 1/1 1 Job Tue 21 1/3 3 Jobs Wed 22 2/2 2 Jobs Thu 23 2/2 1…" at bounding box center [348, 322] width 697 height 1154
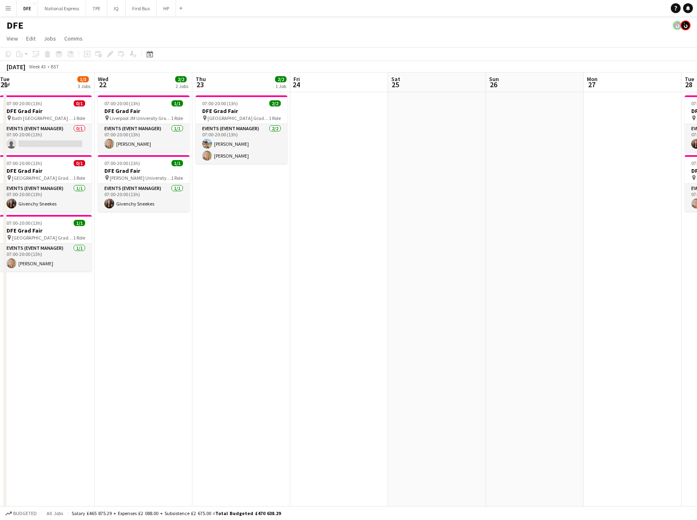
scroll to position [0, 0]
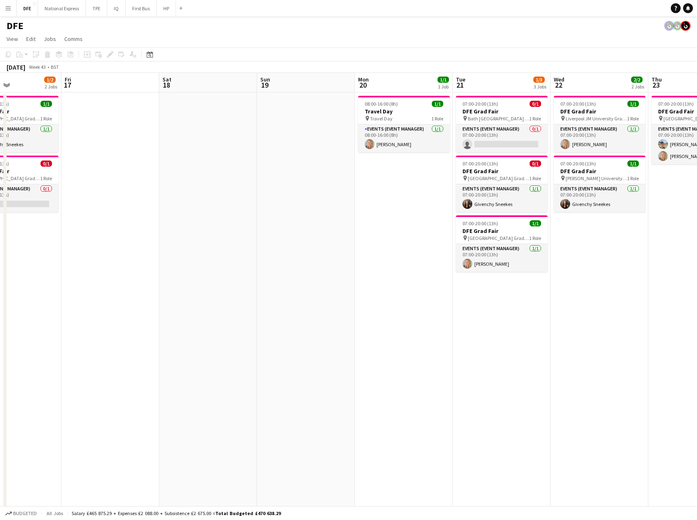
drag, startPoint x: 145, startPoint y: 331, endPoint x: 167, endPoint y: 308, distance: 31.3
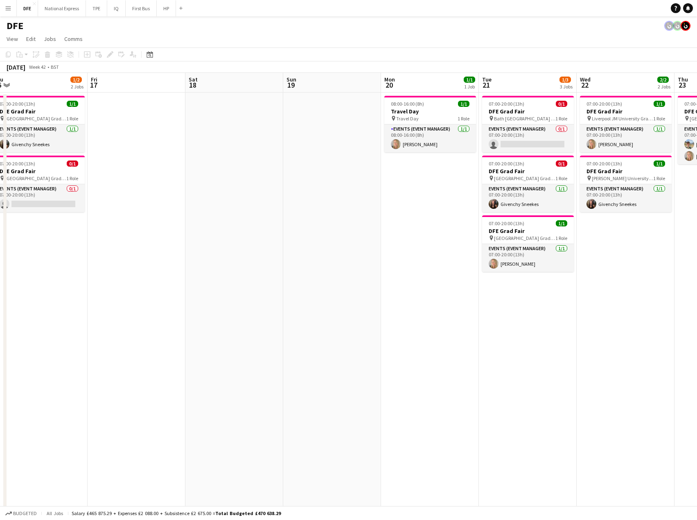
drag, startPoint x: 265, startPoint y: 305, endPoint x: 298, endPoint y: 298, distance: 34.4
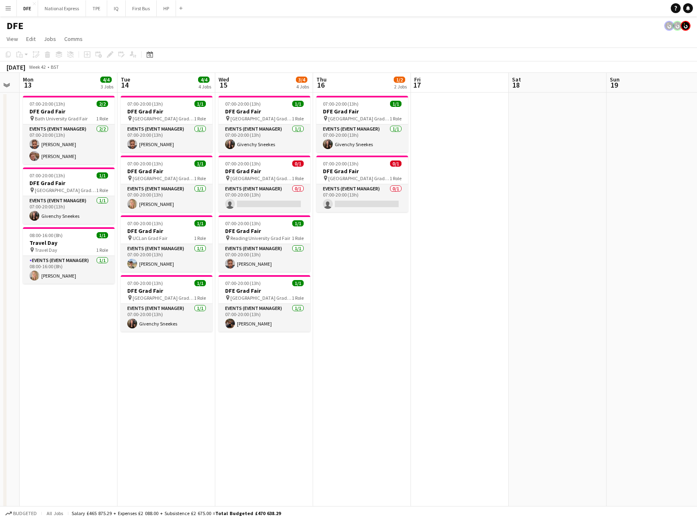
drag, startPoint x: 355, startPoint y: 301, endPoint x: 413, endPoint y: 306, distance: 57.9
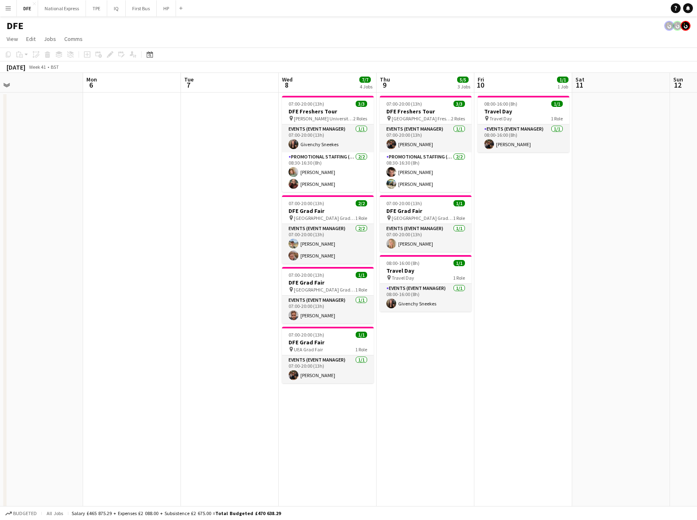
drag, startPoint x: 436, startPoint y: 293, endPoint x: 589, endPoint y: 283, distance: 153.4
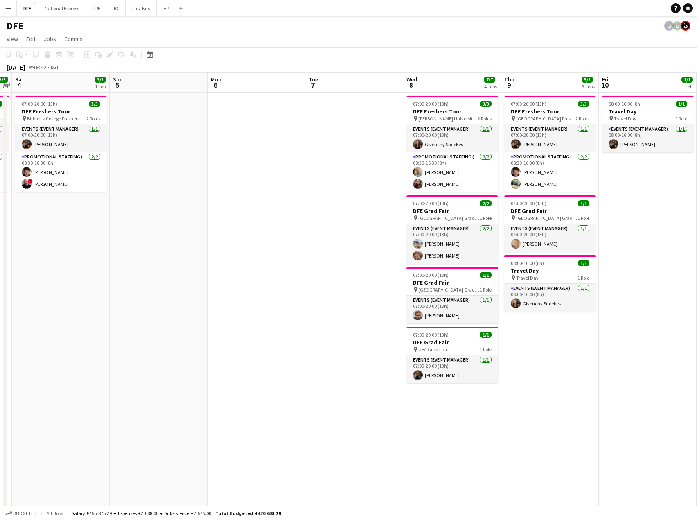
drag, startPoint x: 251, startPoint y: 269, endPoint x: 703, endPoint y: 248, distance: 452.8
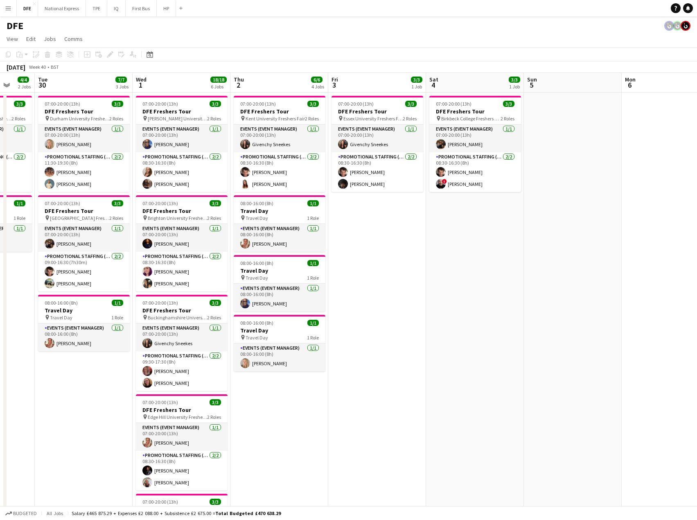
drag, startPoint x: 471, startPoint y: 249, endPoint x: 480, endPoint y: 251, distance: 9.2
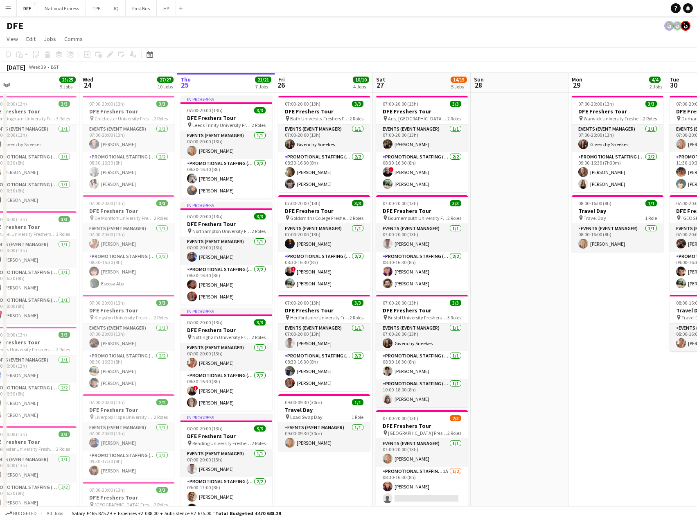
drag, startPoint x: 589, startPoint y: 245, endPoint x: 496, endPoint y: 255, distance: 93.1
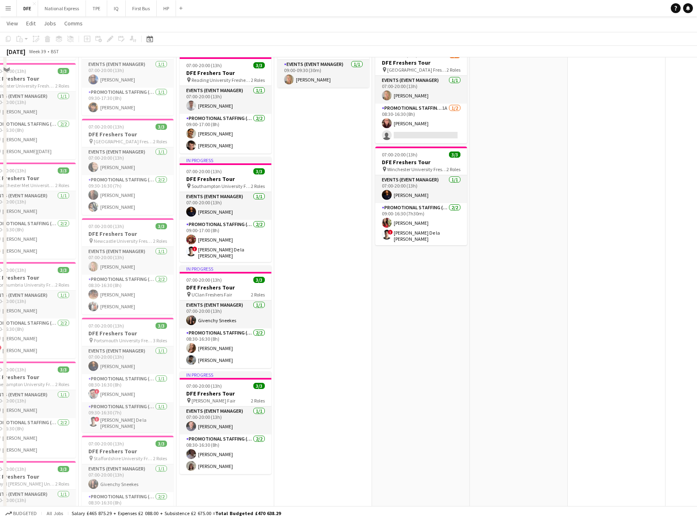
scroll to position [327, 0]
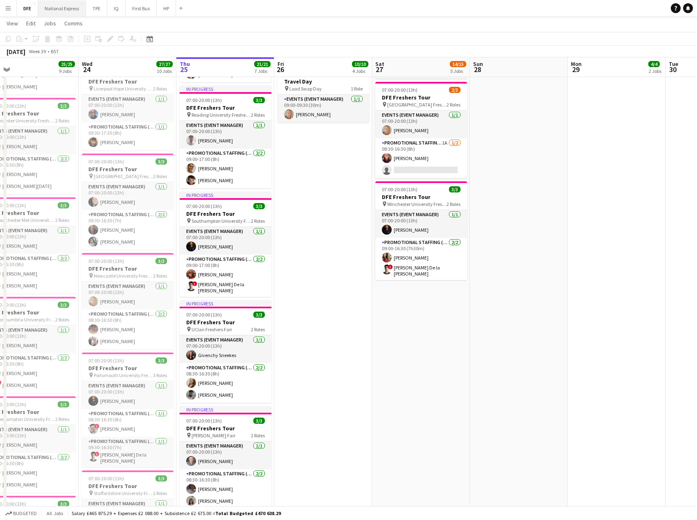
click at [67, 11] on button "National Express Close" at bounding box center [62, 8] width 48 height 16
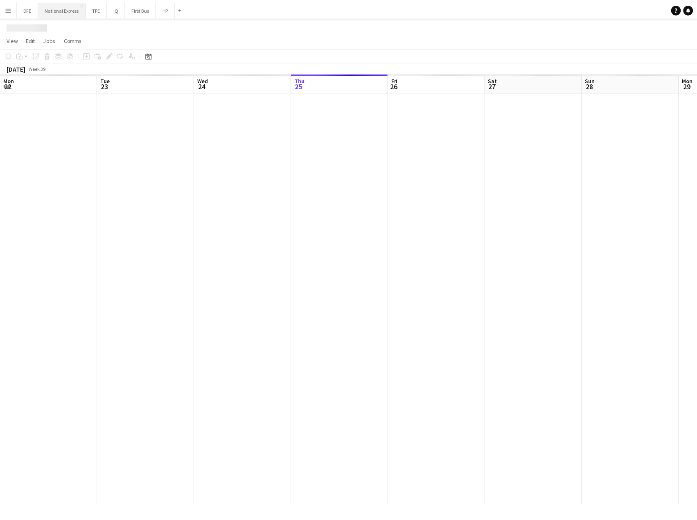
scroll to position [0, 196]
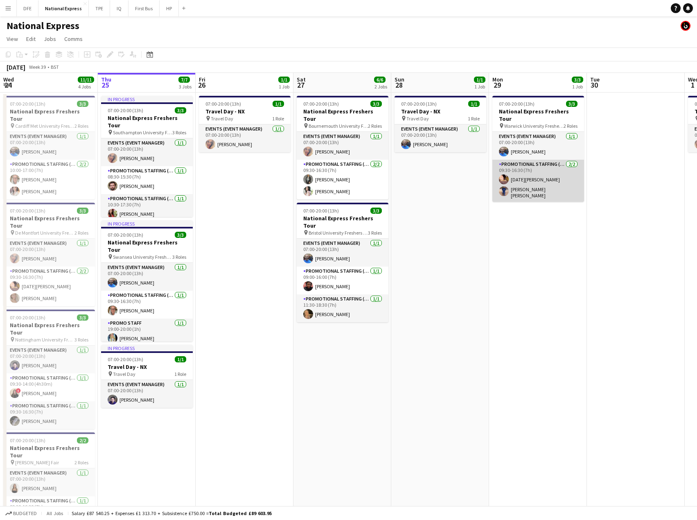
click at [534, 186] on app-card-role "Promotional Staffing (Brand Ambassadors) [DATE] 09:30-16:30 (7h) [DATE] [PERSON…" at bounding box center [538, 181] width 92 height 42
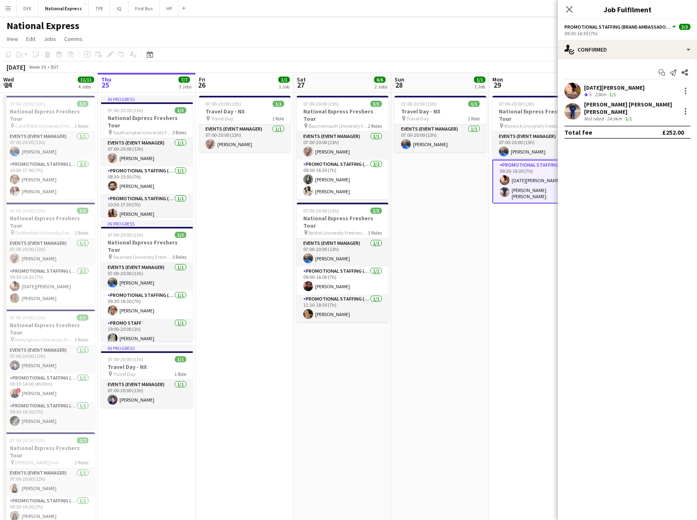
click at [647, 105] on div "[PERSON_NAME] [PERSON_NAME] [PERSON_NAME]" at bounding box center [630, 108] width 93 height 15
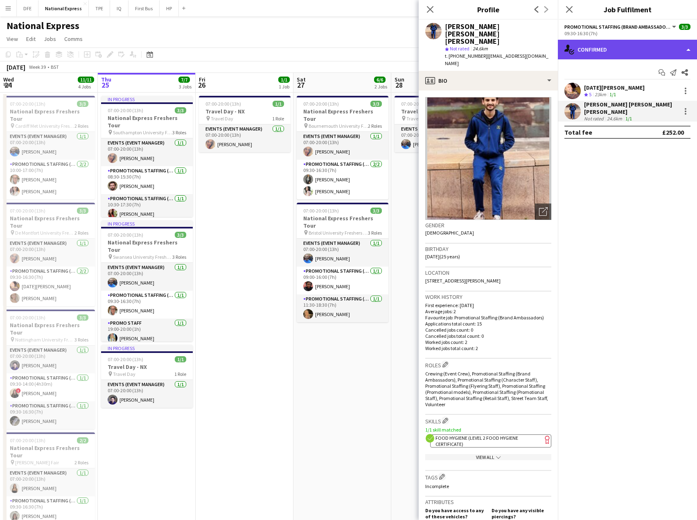
click at [608, 51] on div "single-neutral-actions-check-2 Confirmed" at bounding box center [627, 50] width 139 height 20
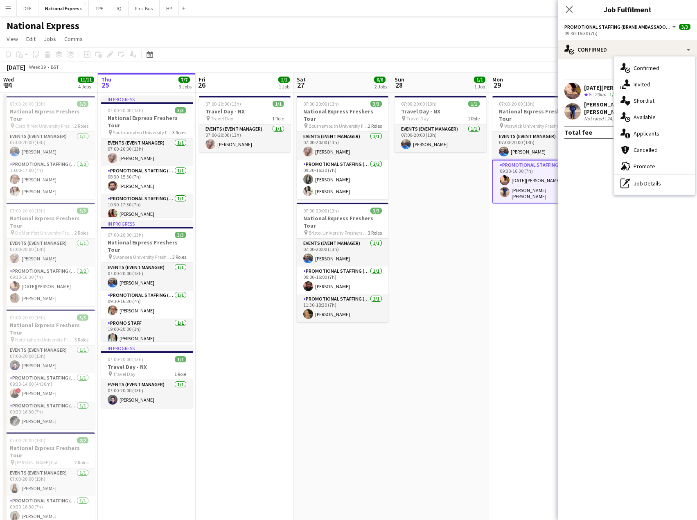
click at [598, 104] on div "[PERSON_NAME] [PERSON_NAME] [PERSON_NAME]" at bounding box center [630, 108] width 93 height 15
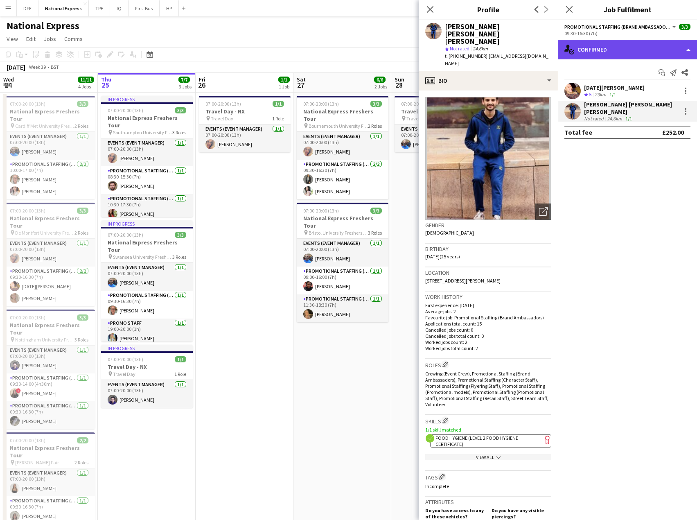
click at [614, 48] on div "single-neutral-actions-check-2 Confirmed" at bounding box center [627, 50] width 139 height 20
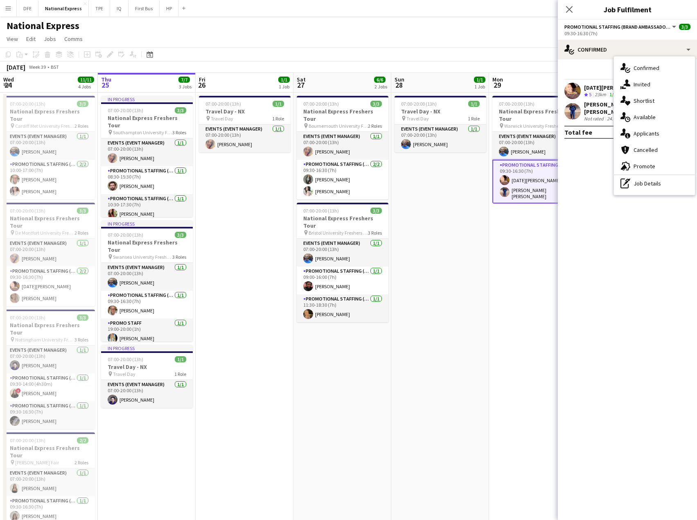
click at [600, 107] on div "[PERSON_NAME] [PERSON_NAME] [PERSON_NAME]" at bounding box center [630, 108] width 93 height 15
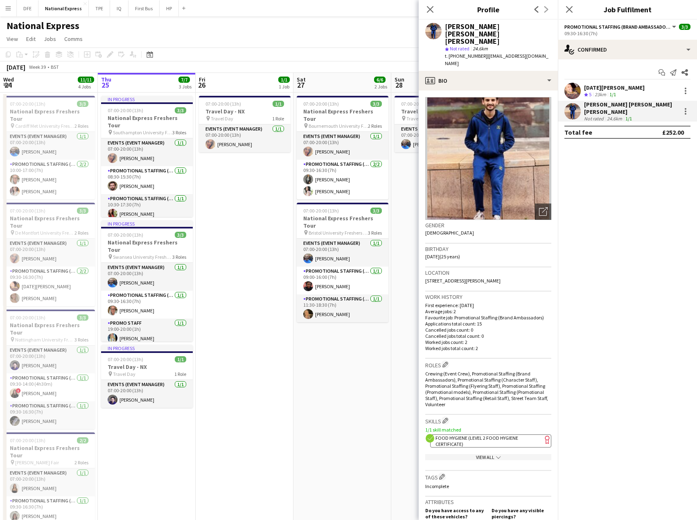
click at [595, 107] on div "[PERSON_NAME] [PERSON_NAME] [PERSON_NAME]" at bounding box center [630, 108] width 93 height 15
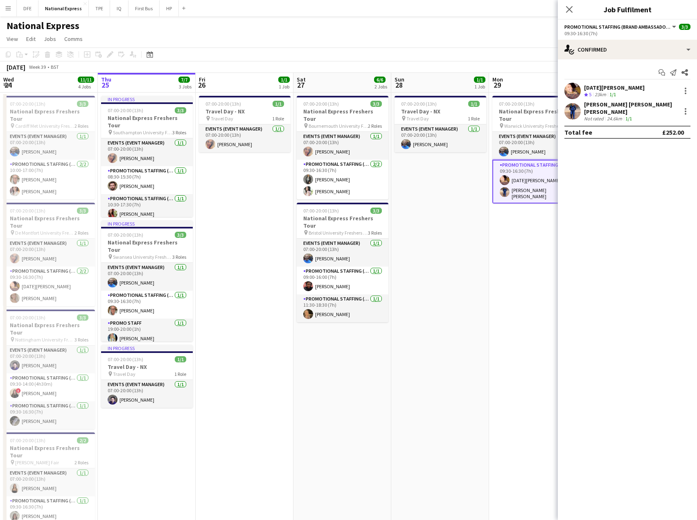
drag, startPoint x: 619, startPoint y: 110, endPoint x: 611, endPoint y: 106, distance: 8.6
click at [618, 115] on div "24.6km" at bounding box center [614, 118] width 18 height 6
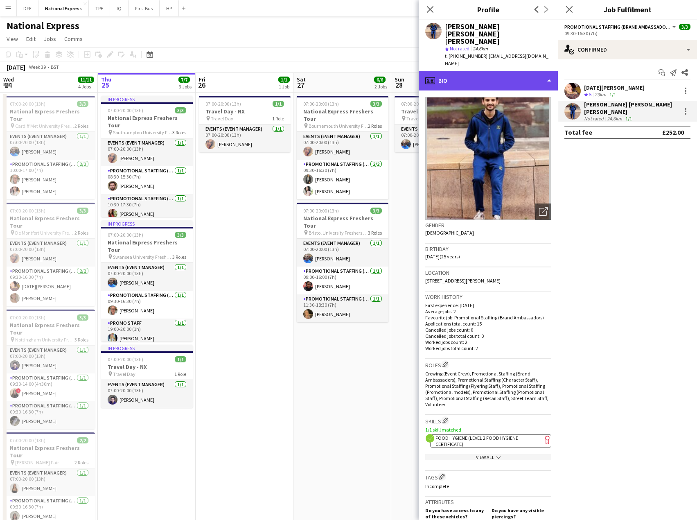
click at [481, 71] on div "profile Bio" at bounding box center [488, 81] width 139 height 20
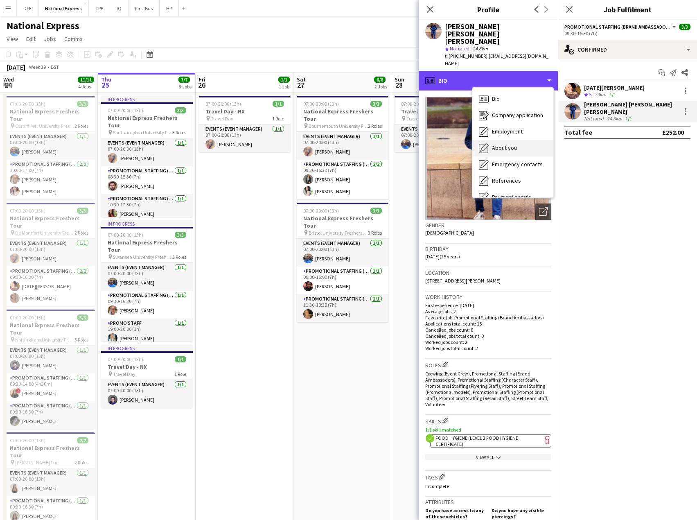
scroll to position [93, 0]
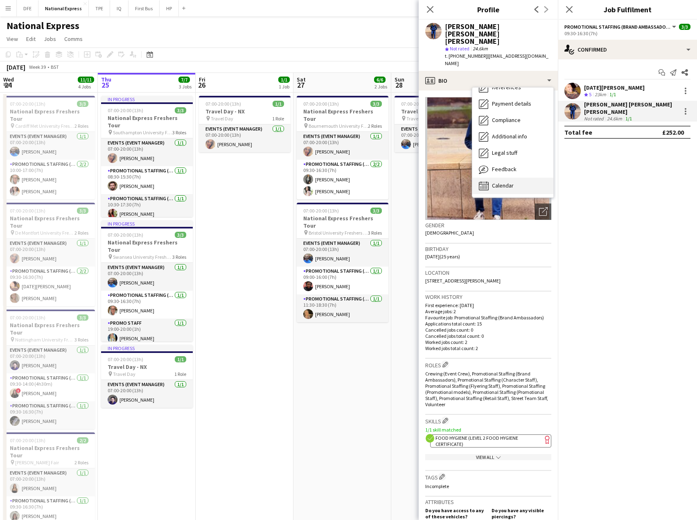
click at [510, 178] on div "Calendar Calendar" at bounding box center [512, 186] width 81 height 16
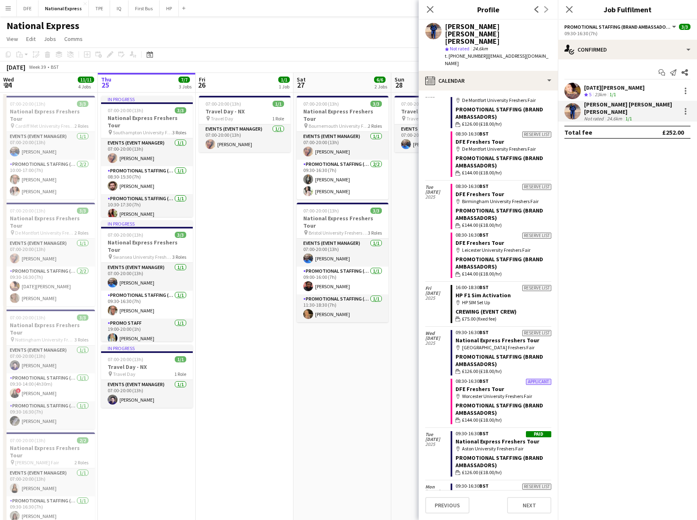
scroll to position [0, 0]
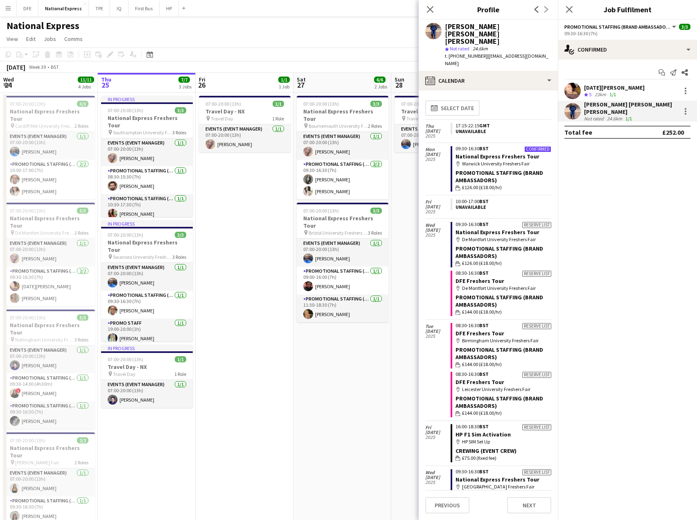
drag, startPoint x: 530, startPoint y: 27, endPoint x: 442, endPoint y: 26, distance: 88.4
click at [442, 26] on div "[PERSON_NAME] [PERSON_NAME] [PERSON_NAME] star Not rated 24.6km t. [PHONE_NUMBE…" at bounding box center [488, 45] width 139 height 51
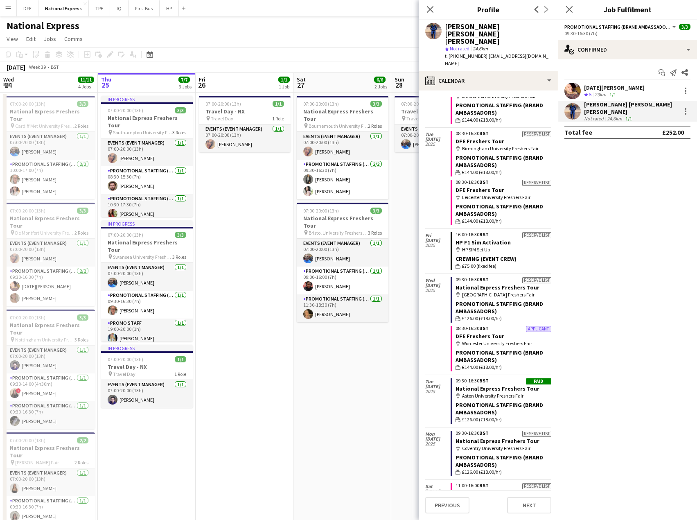
scroll to position [82, 0]
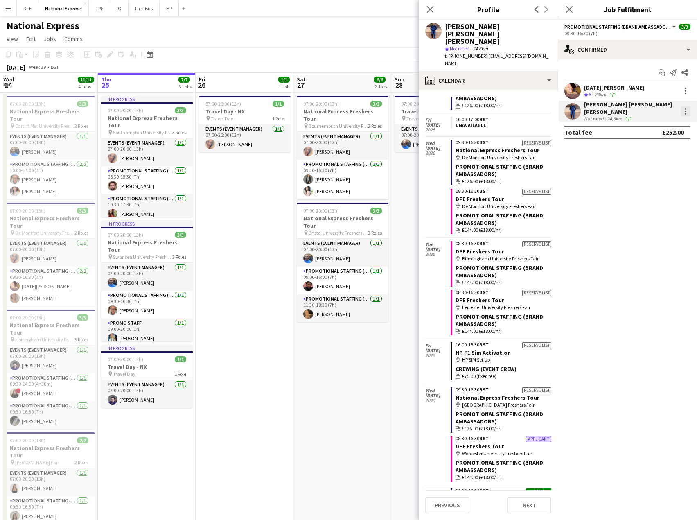
click at [687, 110] on div at bounding box center [686, 111] width 10 height 10
click at [660, 201] on span "Remove" at bounding box center [658, 202] width 51 height 7
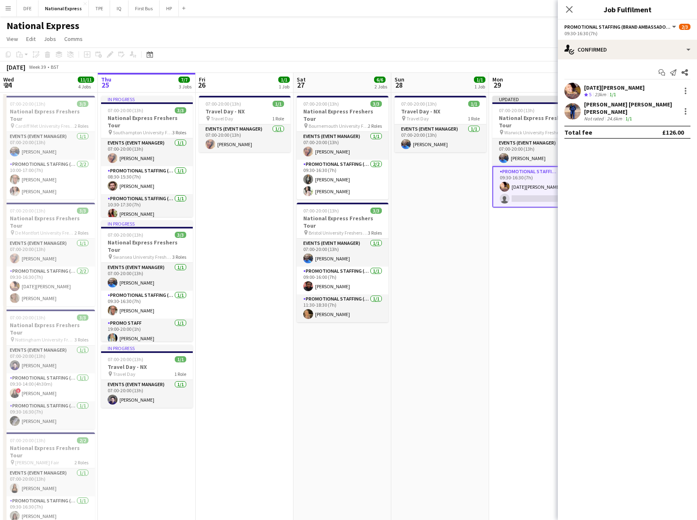
click at [504, 57] on app-toolbar "Copy Paste Paste Ctrl+V Paste with crew Ctrl+Shift+V Paste linked Job [GEOGRAPH…" at bounding box center [348, 54] width 697 height 14
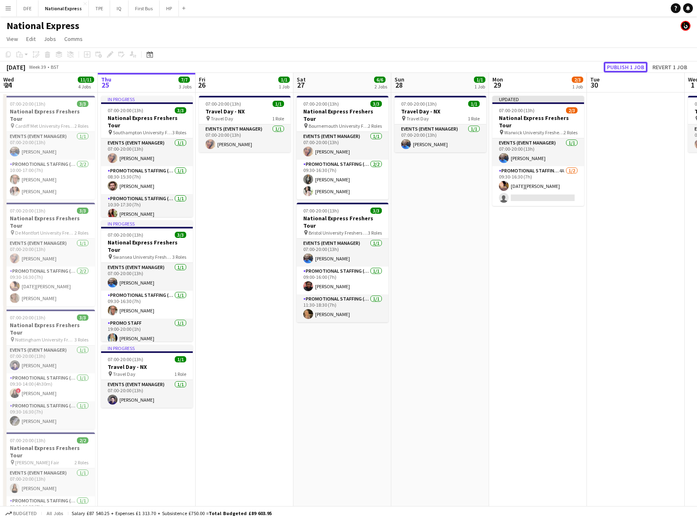
drag, startPoint x: 627, startPoint y: 71, endPoint x: 627, endPoint y: 66, distance: 4.5
click at [627, 68] on button "Publish 1 job" at bounding box center [626, 67] width 44 height 11
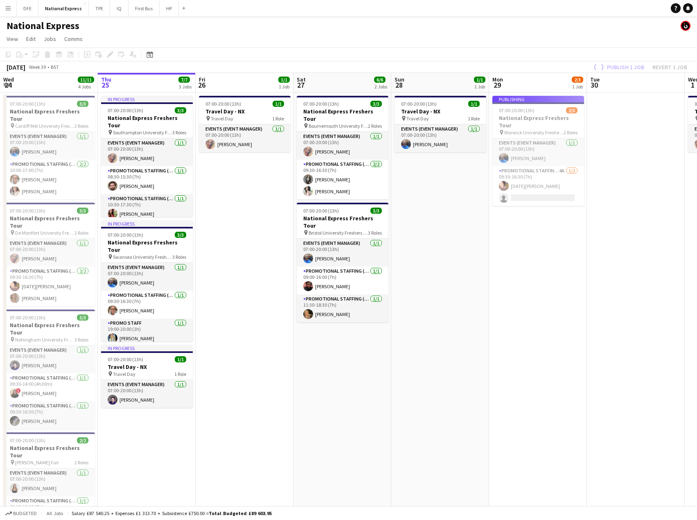
click at [627, 66] on div "Publish 1 job Revert 1 job" at bounding box center [639, 67] width 115 height 11
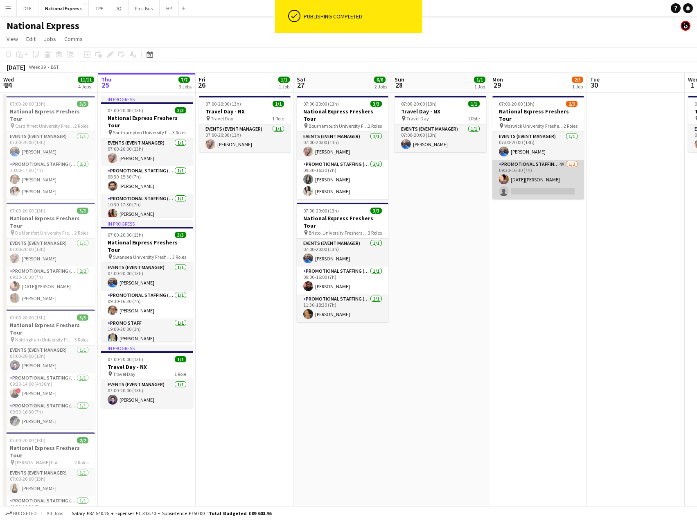
drag, startPoint x: 538, startPoint y: 174, endPoint x: 537, endPoint y: 179, distance: 4.5
click at [538, 174] on app-card-role "Promotional Staffing (Brand Ambassadors) 4A [DATE] 09:30-16:30 (7h) [DATE][PERS…" at bounding box center [538, 180] width 92 height 40
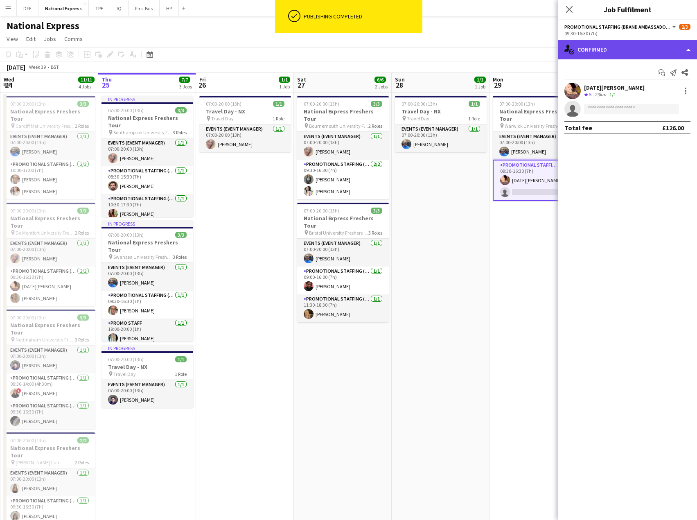
click at [614, 51] on div "single-neutral-actions-check-2 Confirmed" at bounding box center [627, 50] width 139 height 20
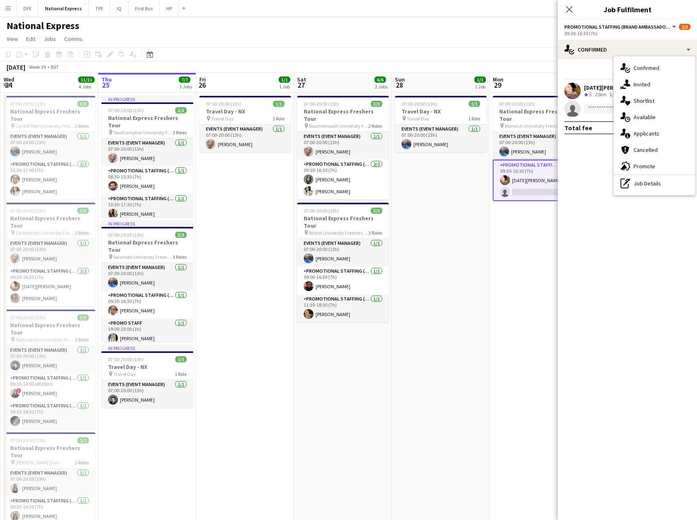
drag, startPoint x: 663, startPoint y: 167, endPoint x: 643, endPoint y: 171, distance: 20.5
click at [662, 167] on div "advertising-megaphone Promote" at bounding box center [654, 166] width 81 height 16
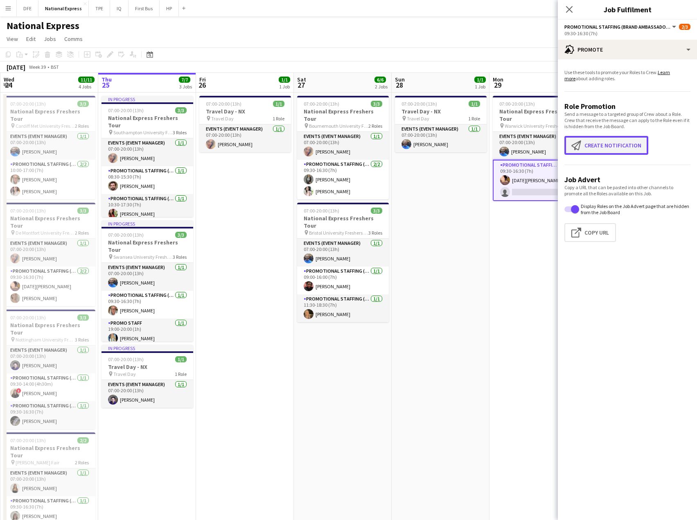
click at [604, 148] on button "Create notification Create notification" at bounding box center [606, 145] width 84 height 19
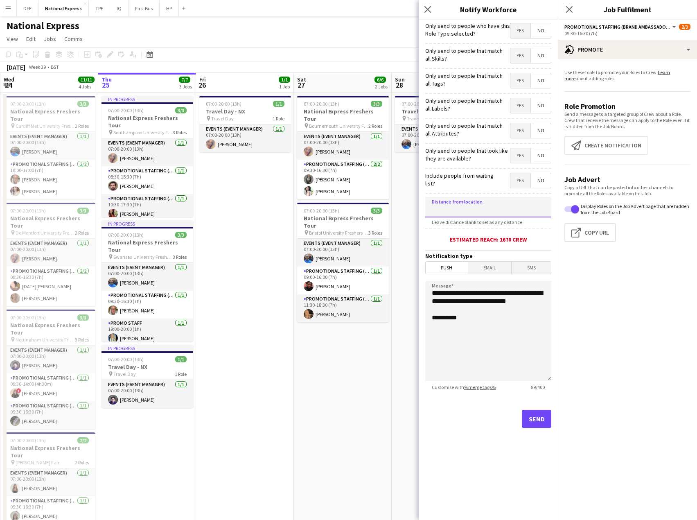
click at [470, 199] on input at bounding box center [488, 207] width 126 height 20
drag, startPoint x: 439, startPoint y: 208, endPoint x: 416, endPoint y: 210, distance: 22.6
click at [417, 210] on body "Menu Boards Boards Boards All jobs Status Workforce Workforce My Workforce Recr…" at bounding box center [348, 278] width 697 height 557
type input "*****"
click at [534, 422] on button "Send" at bounding box center [536, 419] width 29 height 18
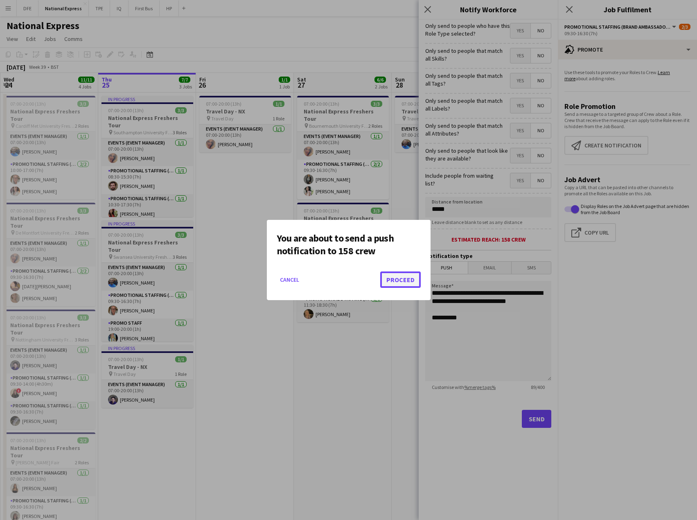
click at [399, 281] on button "Proceed" at bounding box center [400, 279] width 41 height 16
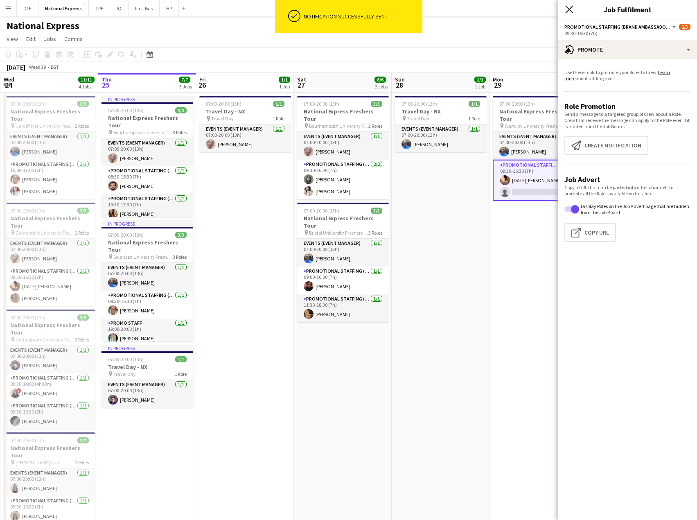
click at [569, 10] on icon "Close pop-in" at bounding box center [569, 9] width 8 height 8
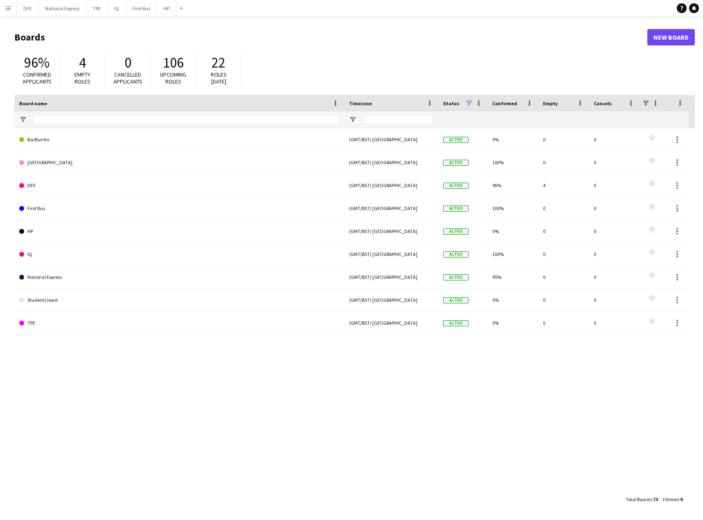
click at [8, 8] on app-icon "Menu" at bounding box center [8, 8] width 7 height 7
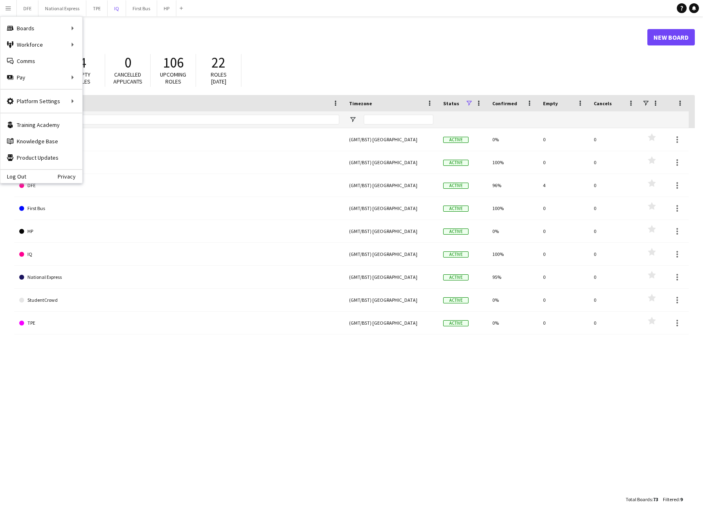
drag, startPoint x: 113, startPoint y: 14, endPoint x: 116, endPoint y: 19, distance: 6.8
click at [115, 16] on div "Menu Boards Boards Boards All jobs Status Workforce Workforce My Workforce Recr…" at bounding box center [351, 260] width 703 height 520
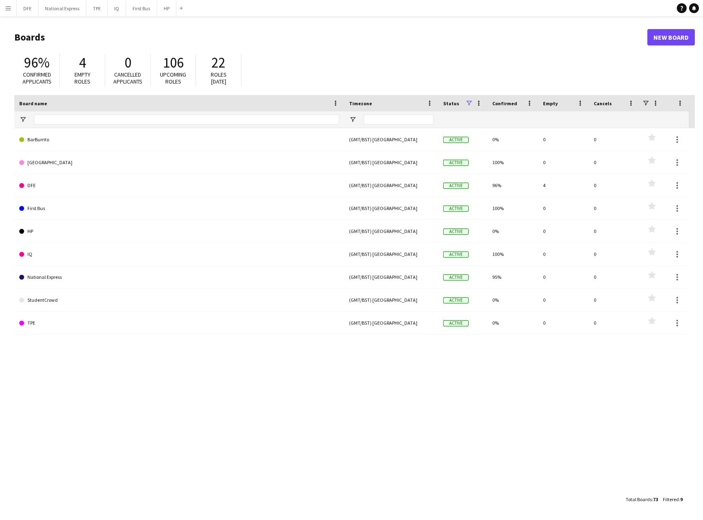
click at [104, 24] on main "Boards New Board 96% Confirmed applicants 4 Empty roles 0 Cancelled applicants …" at bounding box center [351, 267] width 703 height 503
click at [11, 10] on button "Menu" at bounding box center [8, 8] width 16 height 16
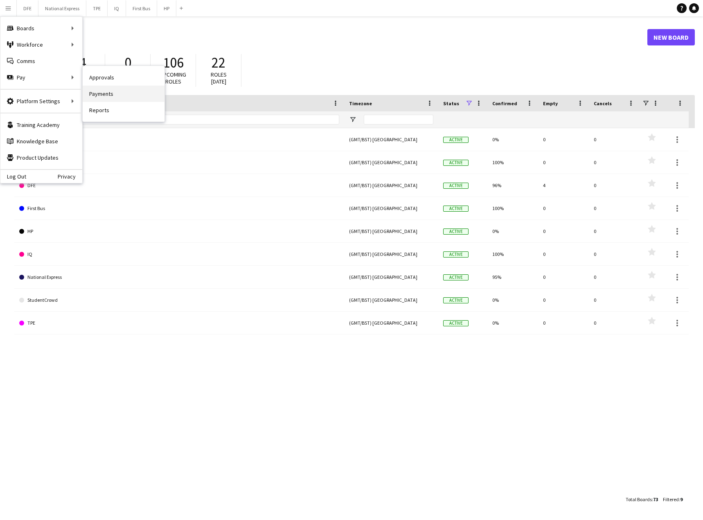
click at [102, 93] on link "Payments" at bounding box center [124, 94] width 82 height 16
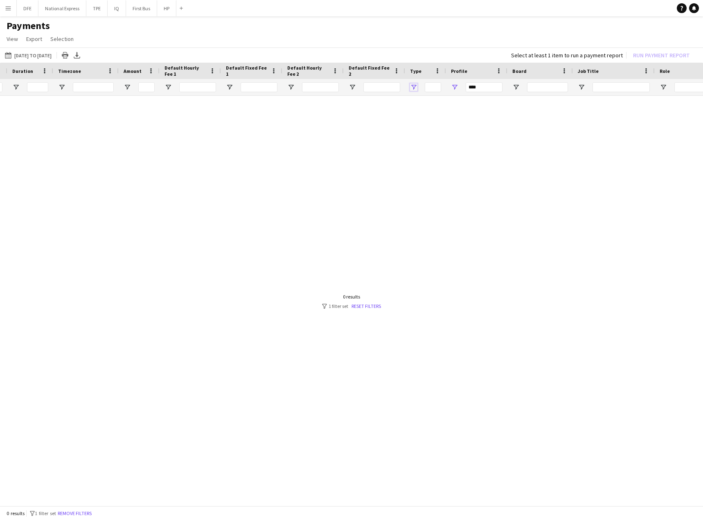
click at [415, 88] on span "Open Filter Menu" at bounding box center [413, 87] width 7 height 7
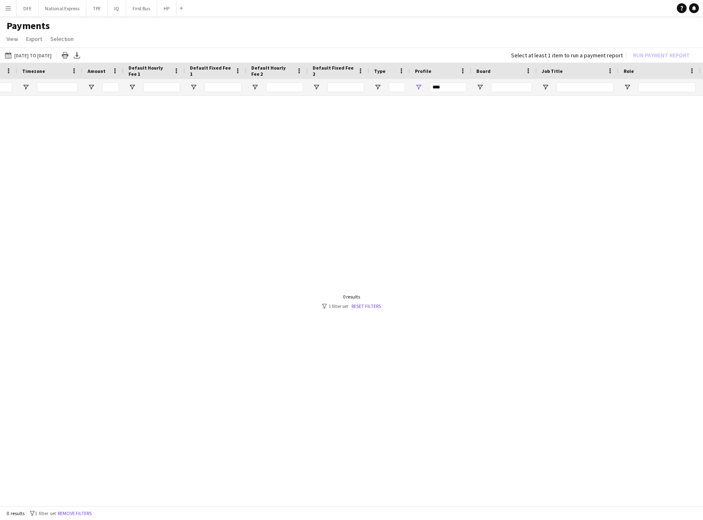
scroll to position [0, 465]
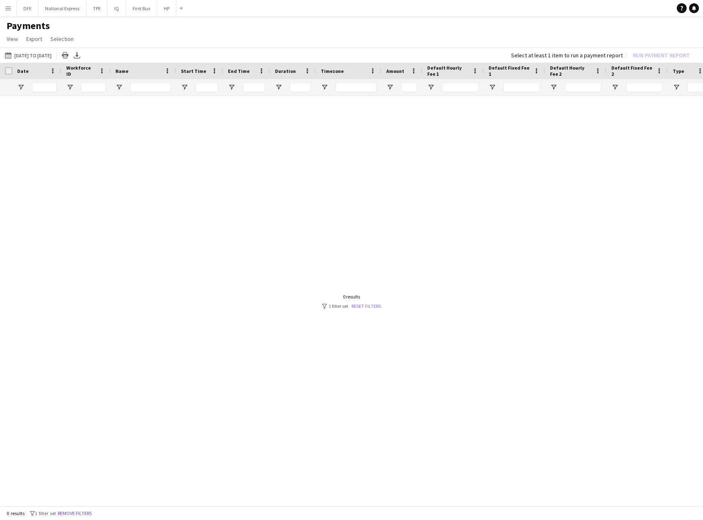
click at [366, 307] on link "Reset filters" at bounding box center [366, 306] width 29 height 6
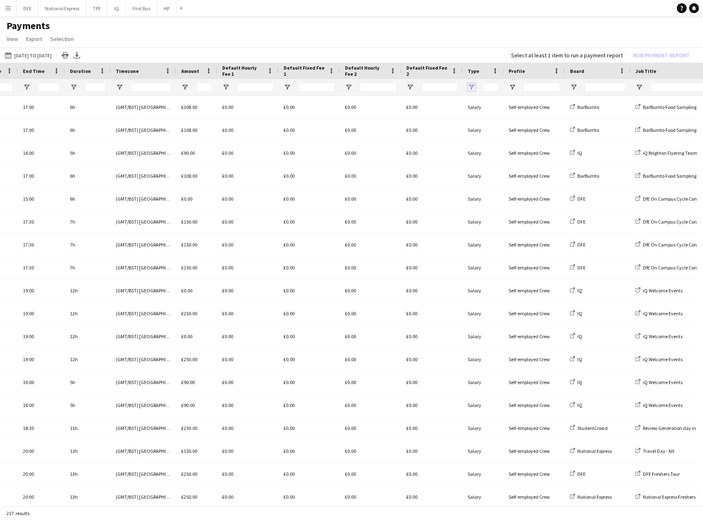
click at [469, 86] on span "Open Filter Menu" at bounding box center [471, 87] width 7 height 7
click at [630, 92] on div at bounding box center [597, 87] width 65 height 16
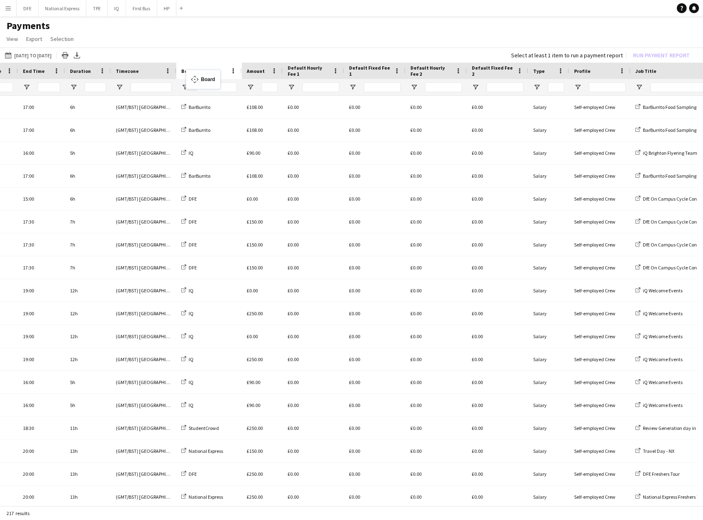
drag, startPoint x: 599, startPoint y: 72, endPoint x: 190, endPoint y: 74, distance: 409.3
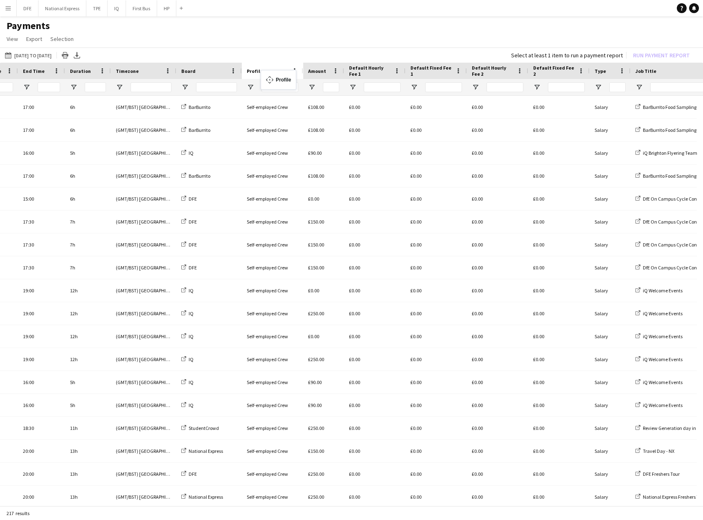
drag, startPoint x: 593, startPoint y: 71, endPoint x: 265, endPoint y: 75, distance: 327.9
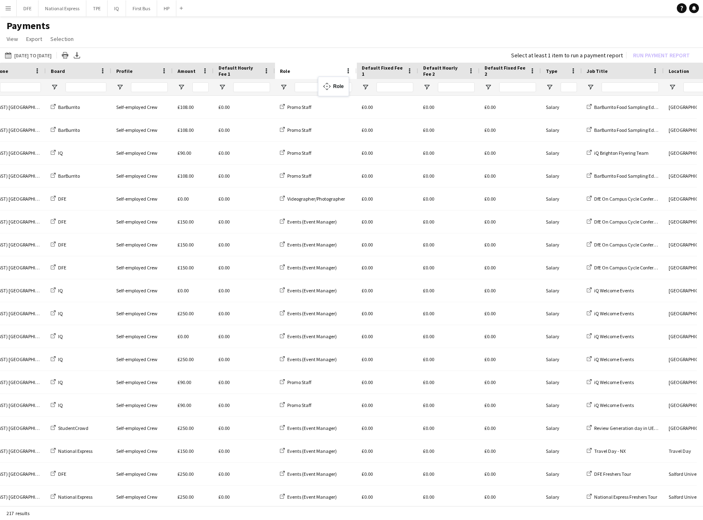
drag, startPoint x: 607, startPoint y: 68, endPoint x: 322, endPoint y: 81, distance: 285.2
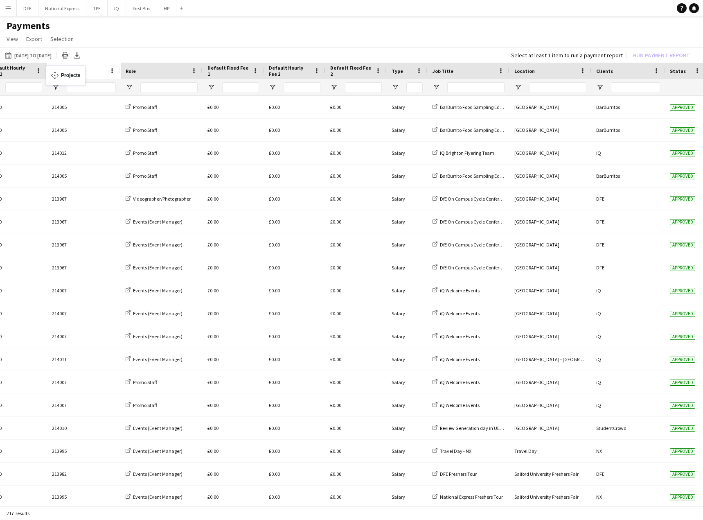
drag, startPoint x: 553, startPoint y: 70, endPoint x: 50, endPoint y: 70, distance: 503.1
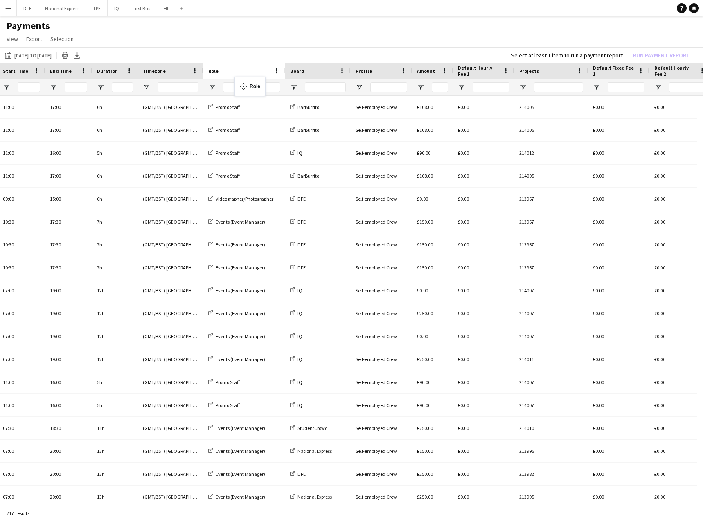
drag, startPoint x: 541, startPoint y: 71, endPoint x: 239, endPoint y: 81, distance: 302.7
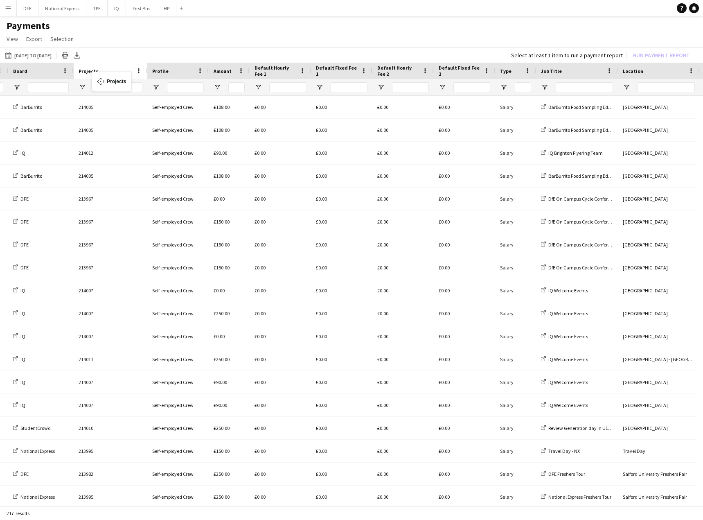
drag, startPoint x: 273, startPoint y: 73, endPoint x: 94, endPoint y: 84, distance: 179.6
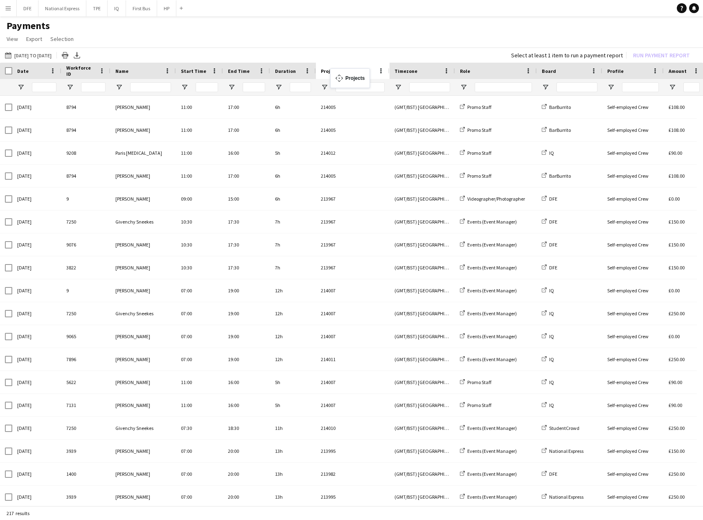
drag, startPoint x: 558, startPoint y: 70, endPoint x: 334, endPoint y: 73, distance: 223.5
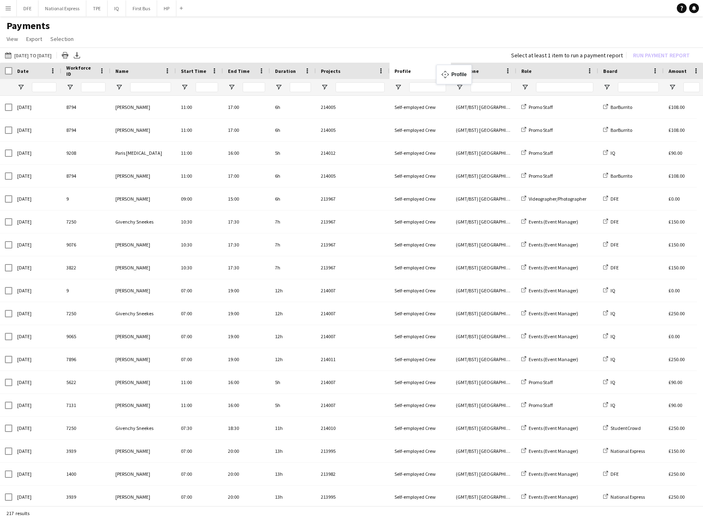
drag, startPoint x: 625, startPoint y: 68, endPoint x: 440, endPoint y: 70, distance: 185.0
click at [399, 87] on span "Open Filter Menu" at bounding box center [398, 87] width 7 height 7
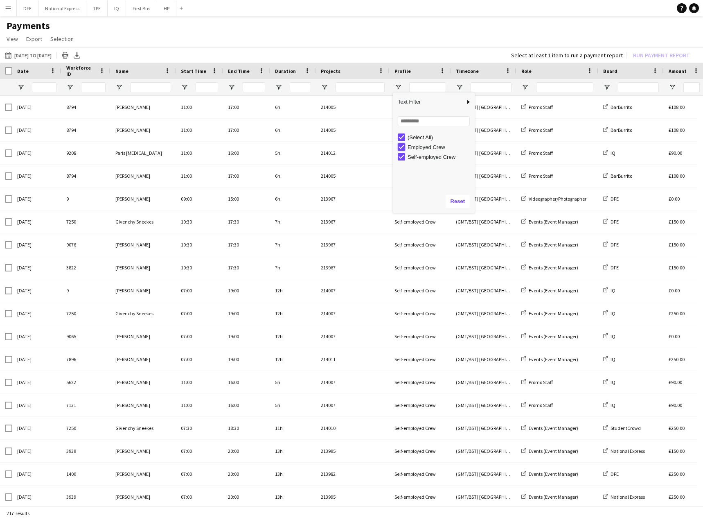
type input "**********"
click at [460, 206] on button "Reset" at bounding box center [458, 201] width 24 height 13
type input "**********"
click at [415, 38] on app-page-menu "View Customise view Customise filters Reset Filters Reset View Reset All Export…" at bounding box center [351, 40] width 703 height 16
click at [149, 88] on input "Name Filter Input" at bounding box center [150, 87] width 41 height 10
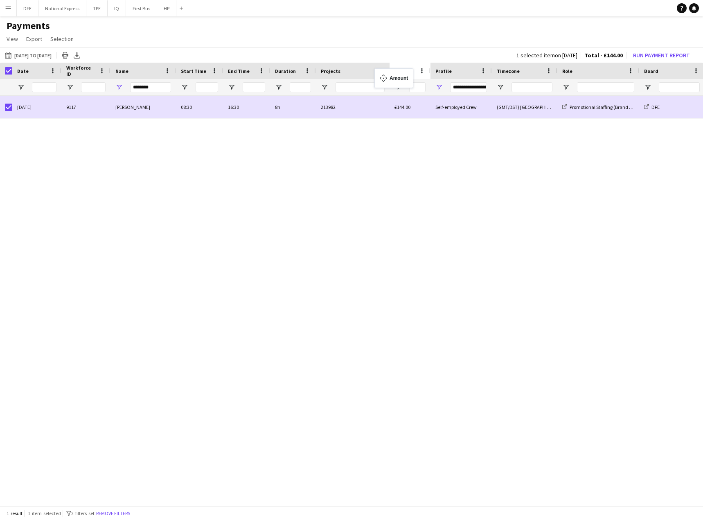
drag, startPoint x: 677, startPoint y: 68, endPoint x: 379, endPoint y: 73, distance: 298.5
drag, startPoint x: 162, startPoint y: 87, endPoint x: 126, endPoint y: 88, distance: 36.0
click at [126, 88] on div "********" at bounding box center [143, 87] width 65 height 16
type input "********"
type input "***"
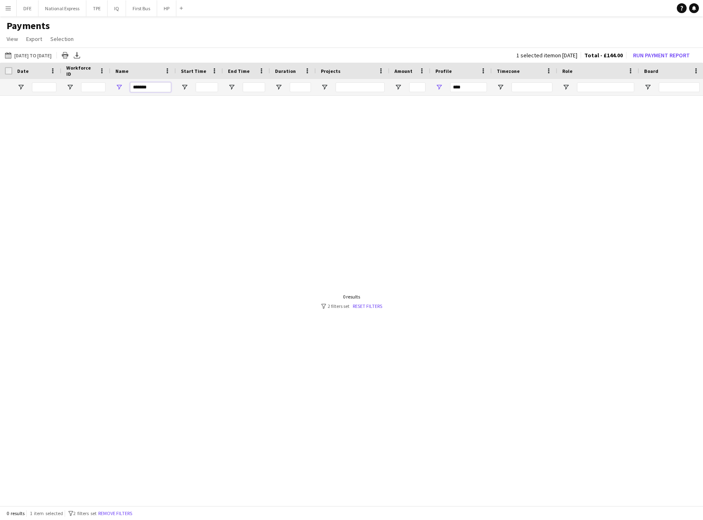
type input "******"
type input "**********"
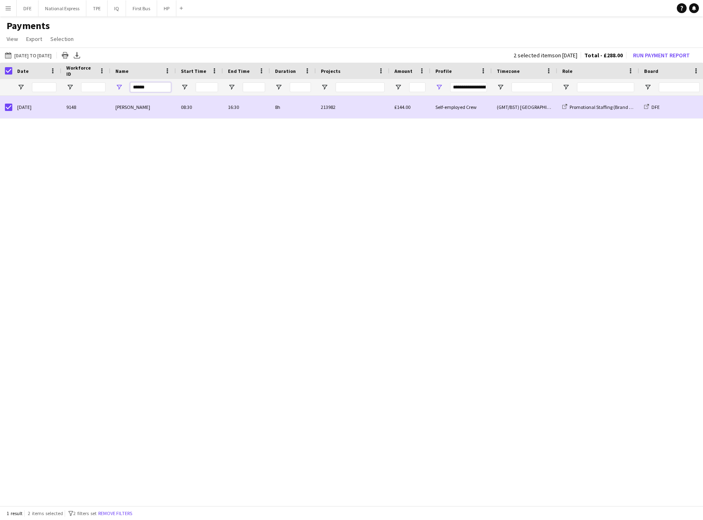
drag, startPoint x: 147, startPoint y: 87, endPoint x: 125, endPoint y: 86, distance: 22.5
click at [125, 86] on div "******" at bounding box center [143, 87] width 65 height 16
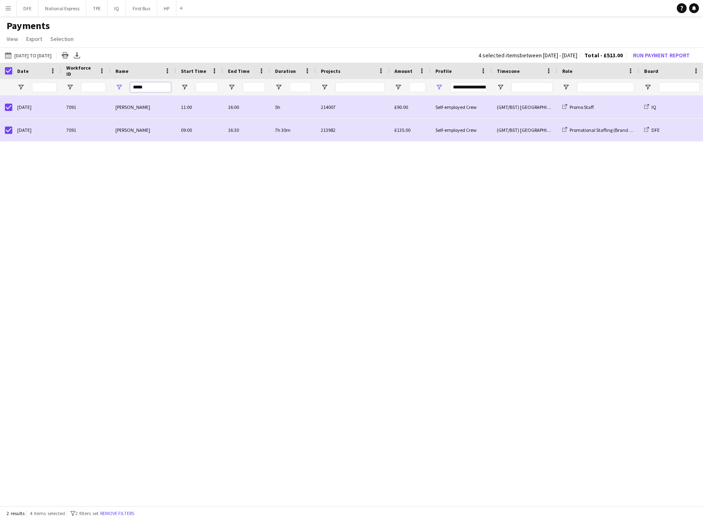
drag, startPoint x: 156, startPoint y: 86, endPoint x: 127, endPoint y: 88, distance: 28.7
click at [127, 88] on div "*****" at bounding box center [143, 87] width 65 height 16
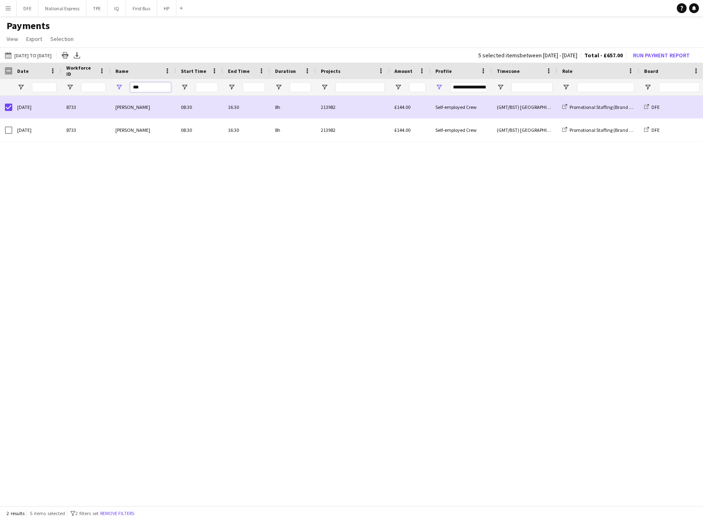
drag, startPoint x: 147, startPoint y: 87, endPoint x: 130, endPoint y: 84, distance: 17.0
click at [130, 84] on input "***" at bounding box center [150, 87] width 41 height 10
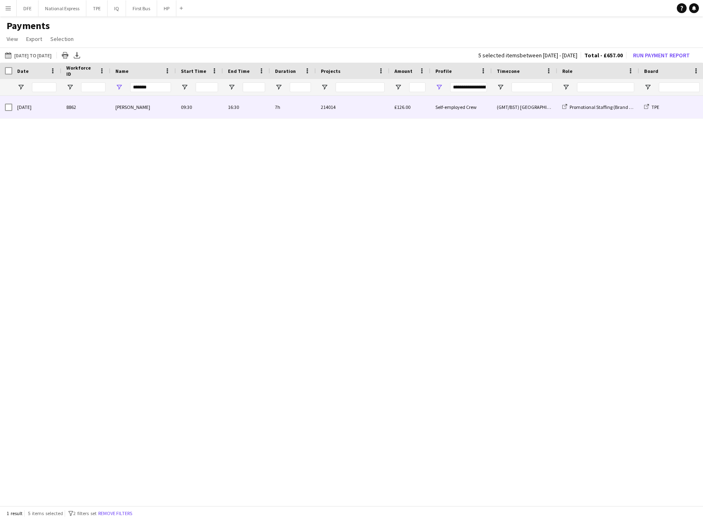
click at [147, 111] on div "[PERSON_NAME]" at bounding box center [143, 107] width 65 height 23
click at [4, 109] on div at bounding box center [6, 107] width 12 height 23
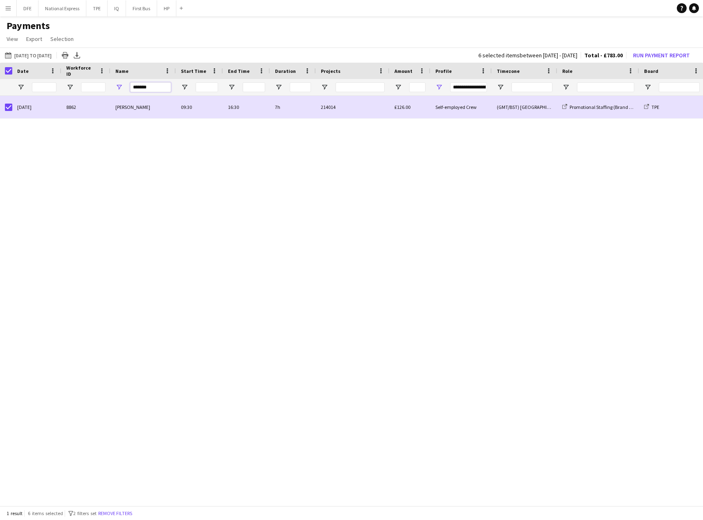
drag, startPoint x: 155, startPoint y: 87, endPoint x: 126, endPoint y: 85, distance: 28.8
click at [126, 85] on div "*******" at bounding box center [143, 87] width 65 height 16
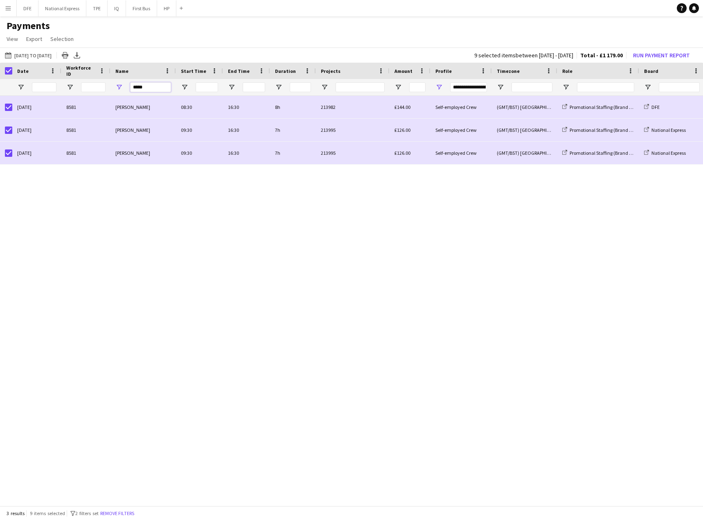
drag, startPoint x: 149, startPoint y: 90, endPoint x: 130, endPoint y: 90, distance: 19.2
click at [130, 90] on input "*****" at bounding box center [150, 87] width 41 height 10
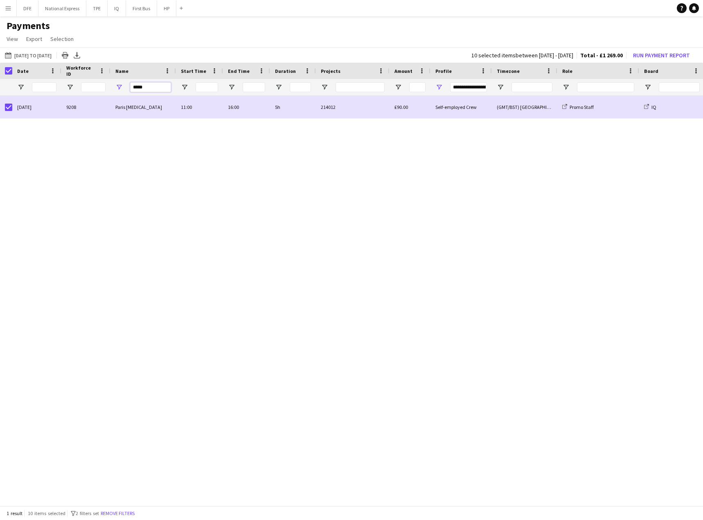
drag, startPoint x: 140, startPoint y: 88, endPoint x: 122, endPoint y: 85, distance: 18.2
click at [122, 85] on div "*****" at bounding box center [143, 87] width 65 height 16
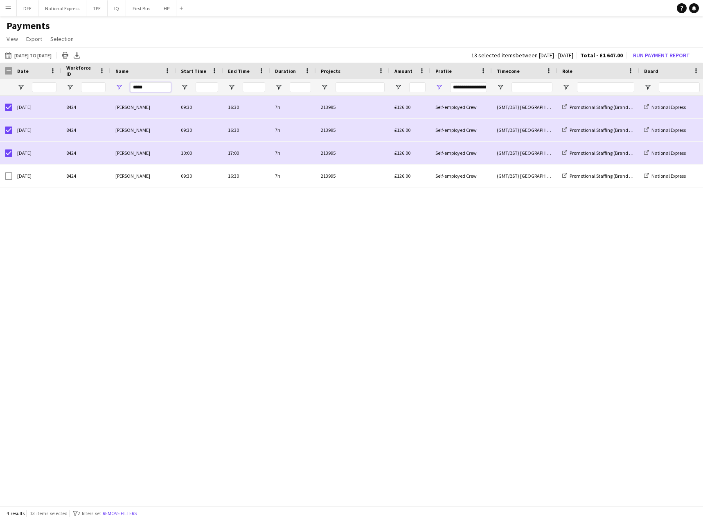
drag, startPoint x: 142, startPoint y: 87, endPoint x: 119, endPoint y: 86, distance: 23.3
click at [121, 87] on div "*****" at bounding box center [143, 87] width 65 height 16
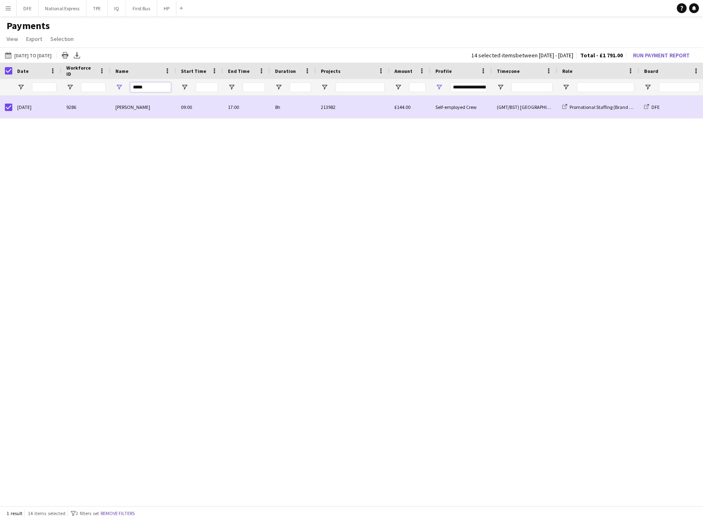
drag, startPoint x: 149, startPoint y: 90, endPoint x: 122, endPoint y: 85, distance: 26.6
click at [122, 85] on div "*****" at bounding box center [143, 87] width 65 height 16
drag, startPoint x: 147, startPoint y: 87, endPoint x: 120, endPoint y: 84, distance: 28.0
click at [120, 84] on div "*******" at bounding box center [143, 87] width 65 height 16
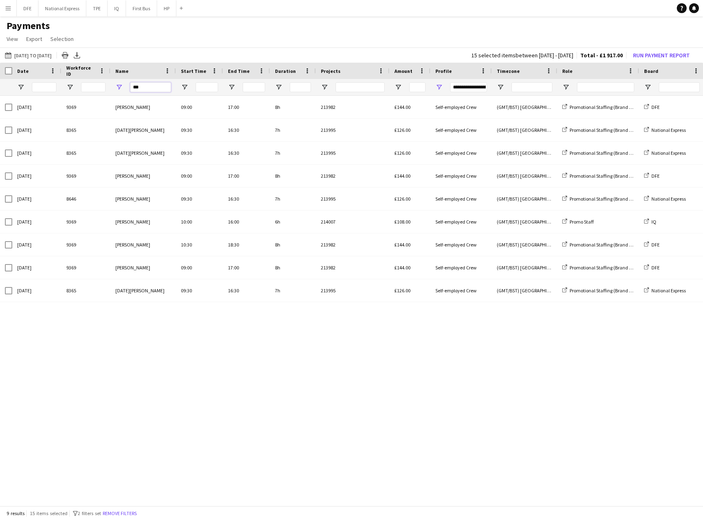
drag, startPoint x: 163, startPoint y: 88, endPoint x: 124, endPoint y: 87, distance: 38.9
click at [124, 87] on div "***" at bounding box center [143, 87] width 65 height 16
type input "****"
type input "***"
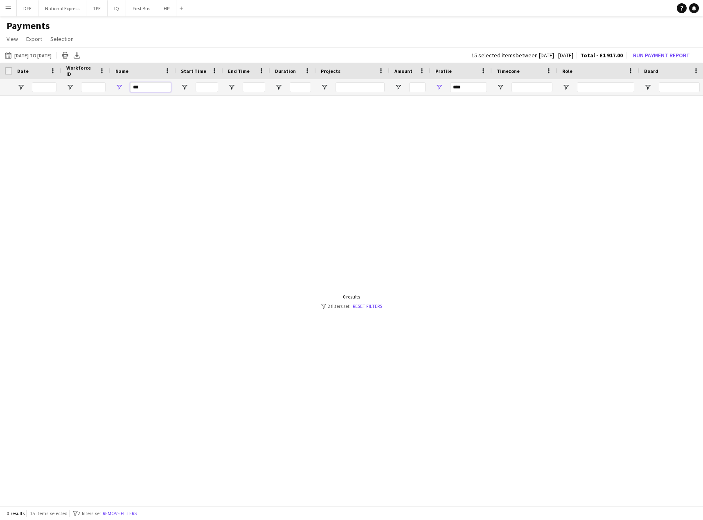
type input "**"
type input "**********"
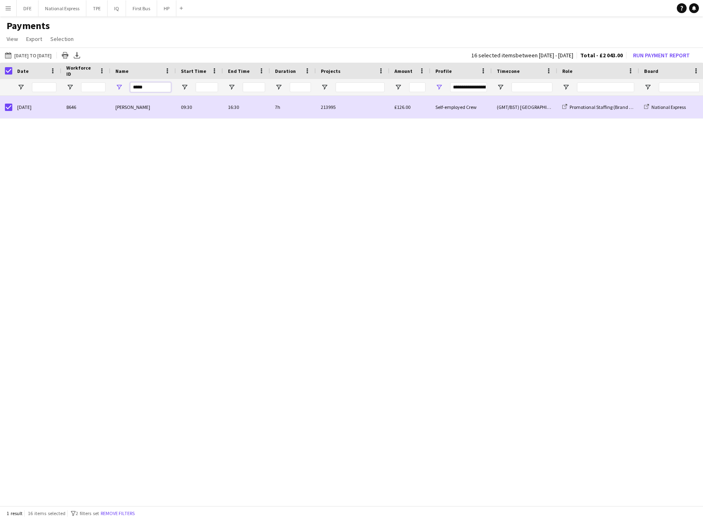
drag, startPoint x: 140, startPoint y: 87, endPoint x: 113, endPoint y: 86, distance: 27.1
click at [113, 86] on div "*****" at bounding box center [143, 87] width 65 height 16
drag, startPoint x: 157, startPoint y: 86, endPoint x: 124, endPoint y: 84, distance: 33.6
click at [124, 84] on div "******" at bounding box center [143, 87] width 65 height 16
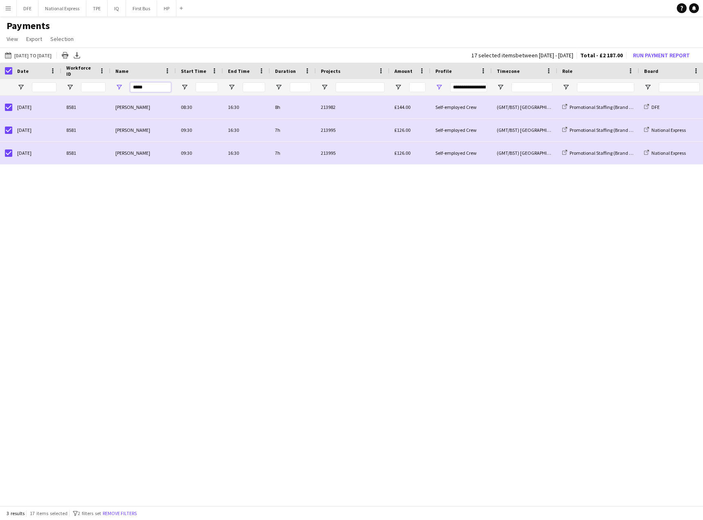
drag, startPoint x: 146, startPoint y: 86, endPoint x: 127, endPoint y: 86, distance: 19.3
click at [127, 86] on div "*****" at bounding box center [143, 87] width 65 height 16
click at [50, 58] on button "01-08-2025 to 23-09-2025 01-08-2025 to 23-09-2025" at bounding box center [28, 55] width 50 height 10
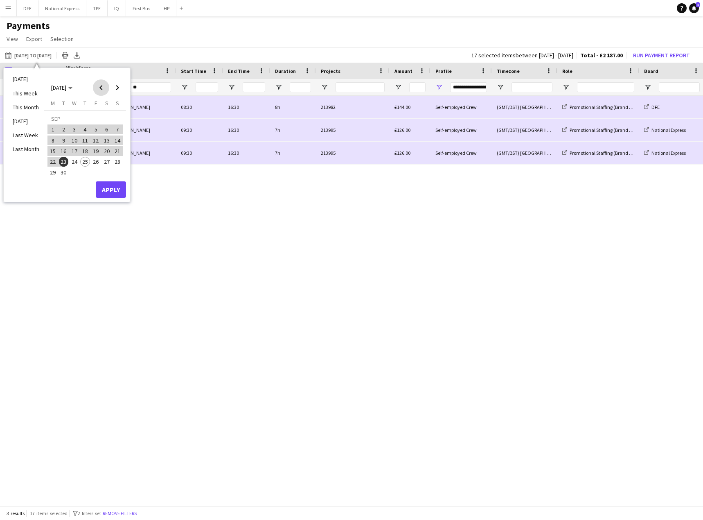
click at [98, 87] on span "Previous month" at bounding box center [101, 87] width 16 height 16
click at [93, 118] on span "1" at bounding box center [96, 119] width 10 height 11
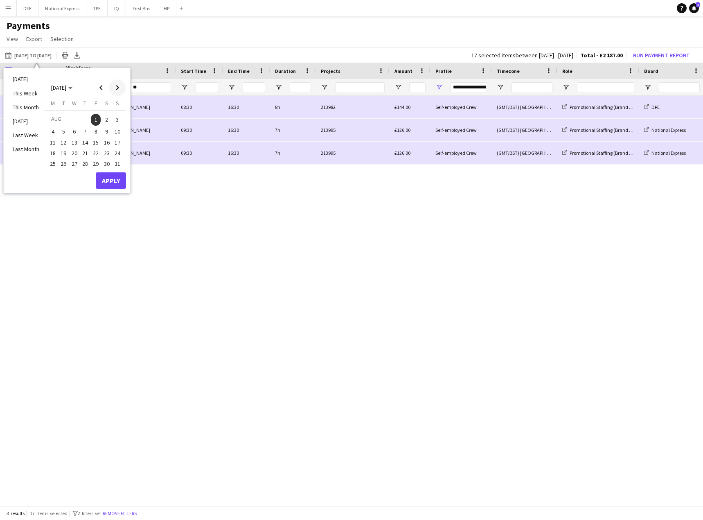
click at [117, 89] on span "Next month" at bounding box center [117, 87] width 16 height 16
click at [85, 163] on span "25" at bounding box center [85, 162] width 10 height 10
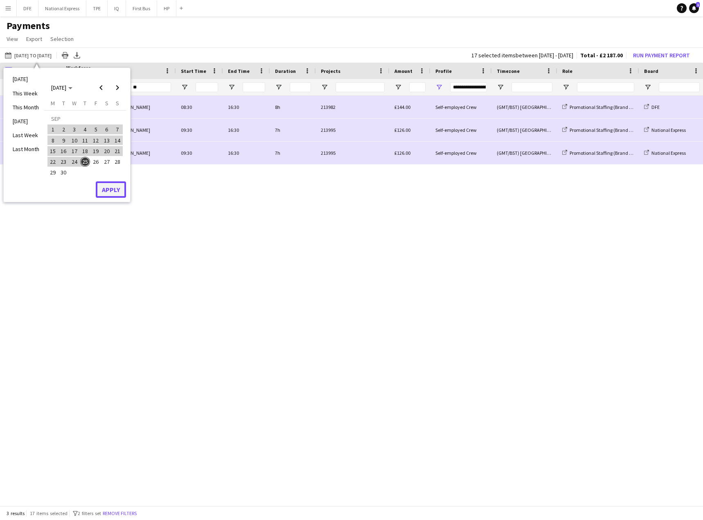
click at [110, 187] on button "Apply" at bounding box center [111, 189] width 30 height 16
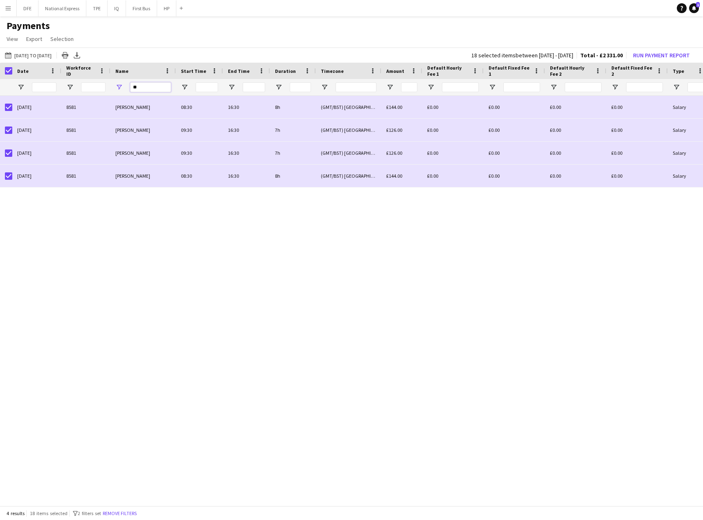
drag, startPoint x: 139, startPoint y: 89, endPoint x: 130, endPoint y: 91, distance: 9.2
click at [130, 91] on input "**" at bounding box center [150, 87] width 41 height 10
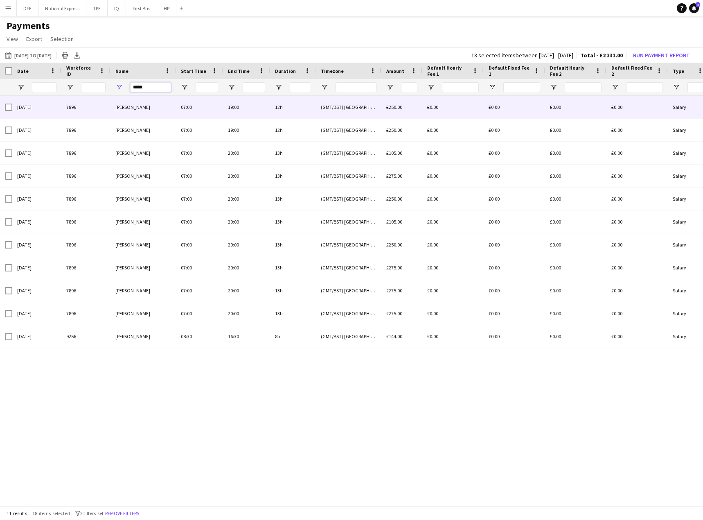
type input "*****"
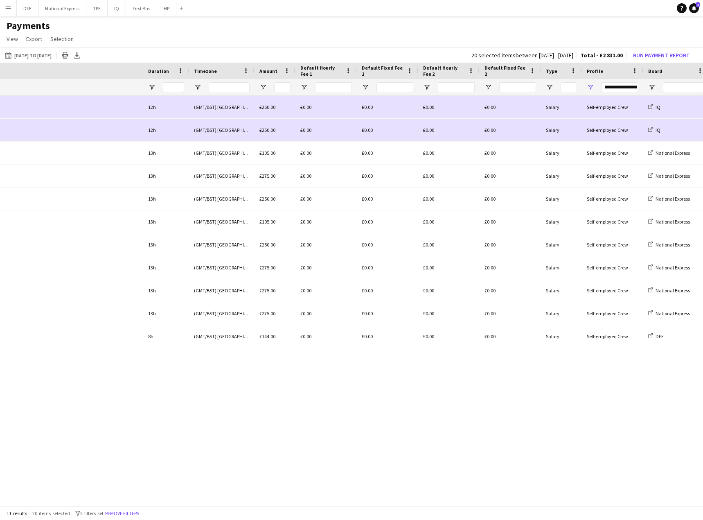
scroll to position [0, 423]
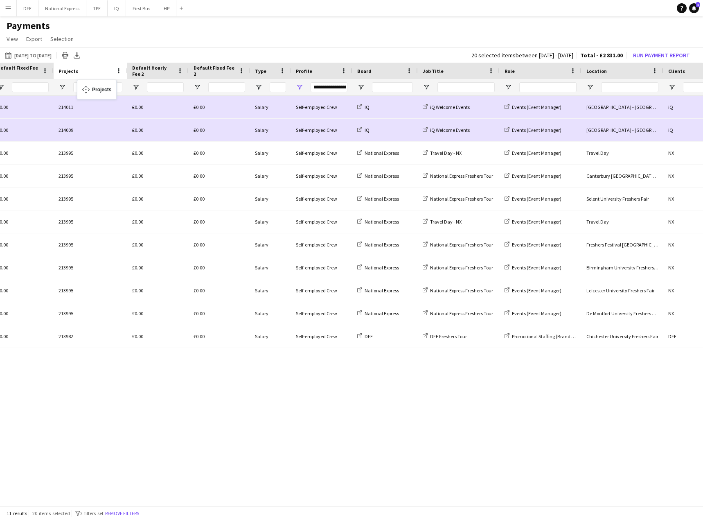
drag, startPoint x: 613, startPoint y: 70, endPoint x: 81, endPoint y: 85, distance: 532.3
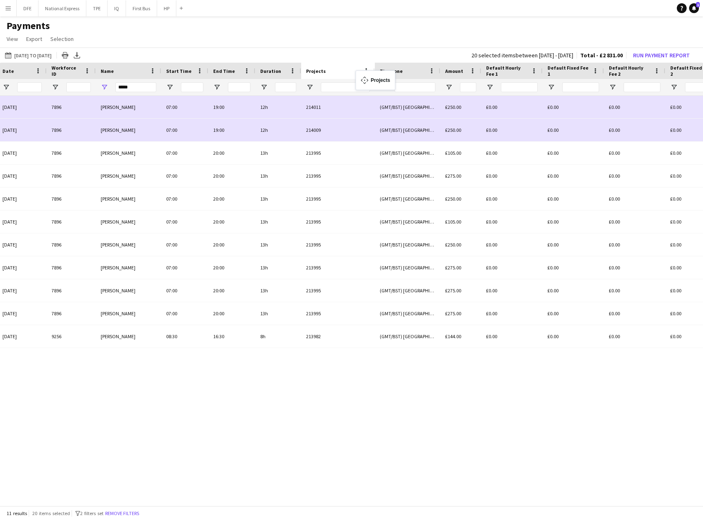
drag, startPoint x: 562, startPoint y: 70, endPoint x: 361, endPoint y: 76, distance: 201.1
click at [433, 69] on span at bounding box center [431, 70] width 7 height 7
click at [391, 91] on div at bounding box center [407, 87] width 65 height 16
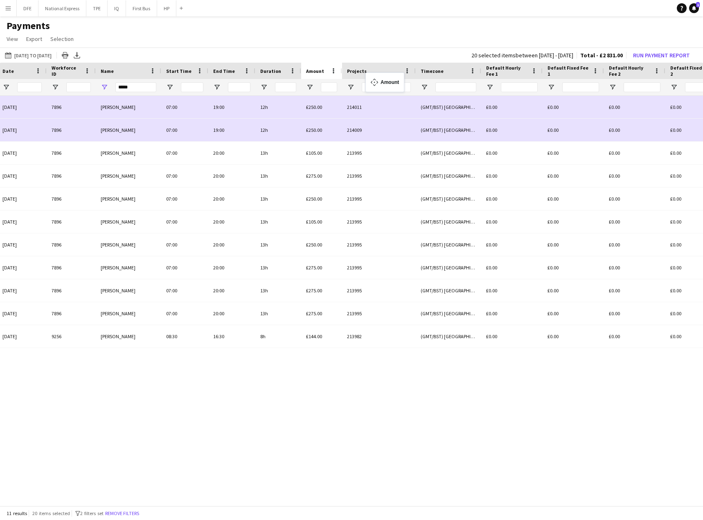
drag, startPoint x: 454, startPoint y: 71, endPoint x: 369, endPoint y: 77, distance: 85.4
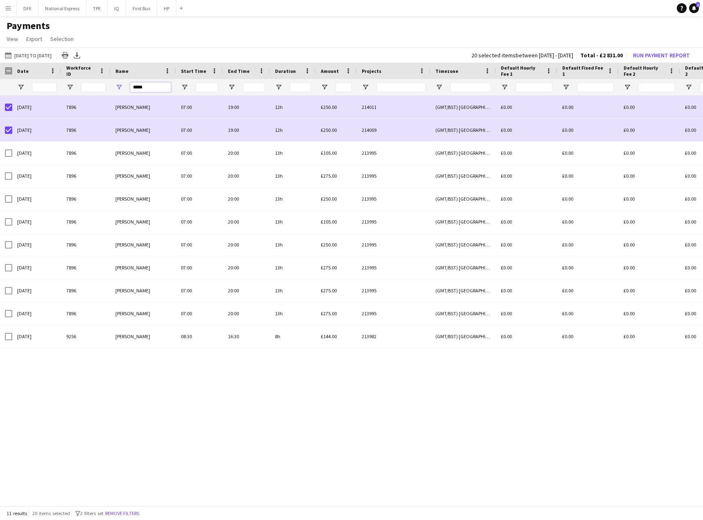
drag, startPoint x: 141, startPoint y: 85, endPoint x: 123, endPoint y: 85, distance: 18.0
click at [123, 85] on div "*****" at bounding box center [143, 87] width 65 height 16
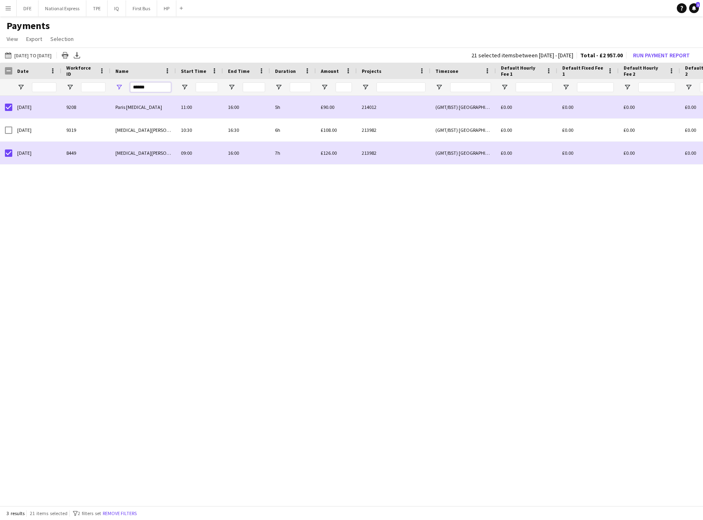
drag, startPoint x: 128, startPoint y: 86, endPoint x: 114, endPoint y: 87, distance: 13.9
click at [115, 87] on div "******" at bounding box center [143, 87] width 65 height 16
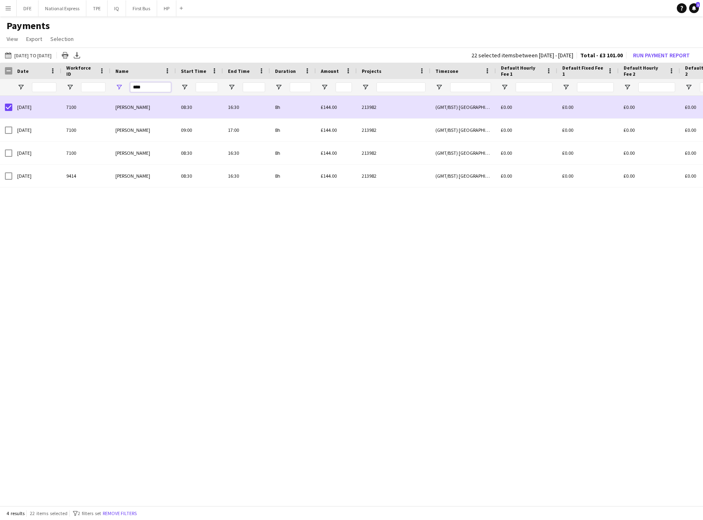
drag, startPoint x: 153, startPoint y: 86, endPoint x: 122, endPoint y: 86, distance: 30.3
click at [123, 86] on div "****" at bounding box center [143, 87] width 65 height 16
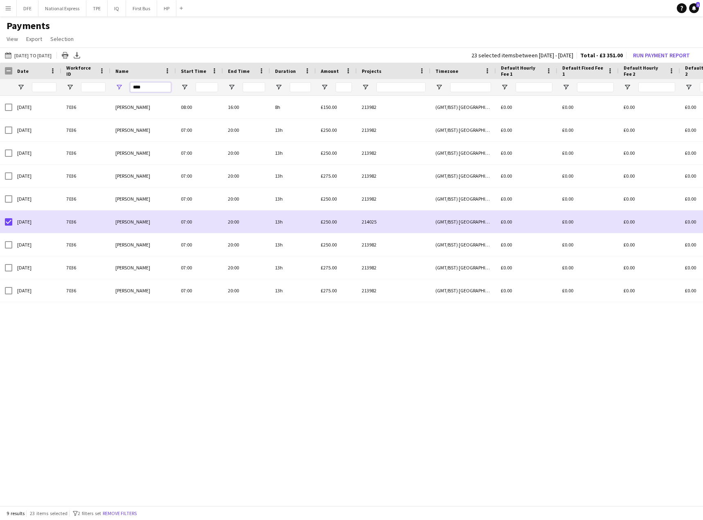
drag, startPoint x: 153, startPoint y: 87, endPoint x: 124, endPoint y: 86, distance: 28.3
click at [124, 86] on div "****" at bounding box center [143, 87] width 65 height 16
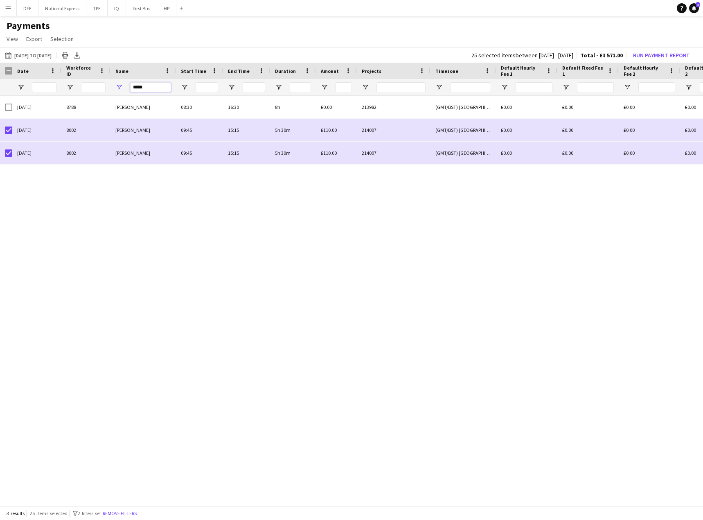
drag, startPoint x: 149, startPoint y: 86, endPoint x: 126, endPoint y: 86, distance: 22.5
click at [127, 86] on div "*****" at bounding box center [143, 87] width 65 height 16
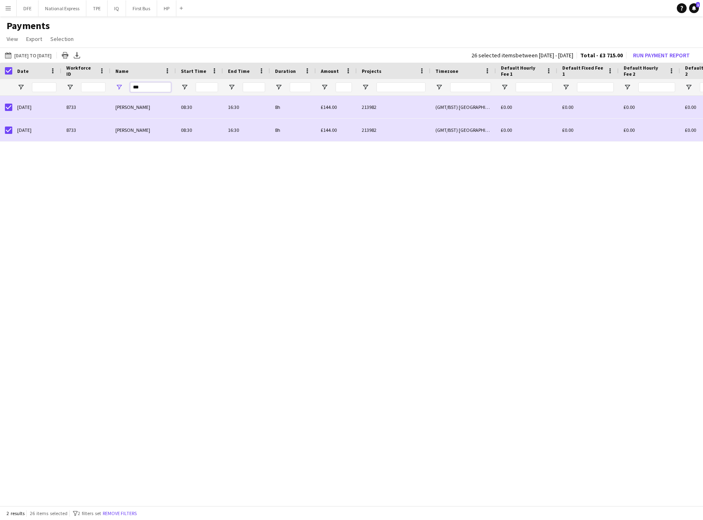
drag, startPoint x: 152, startPoint y: 90, endPoint x: 131, endPoint y: 90, distance: 20.9
click at [131, 90] on input "***" at bounding box center [150, 87] width 41 height 10
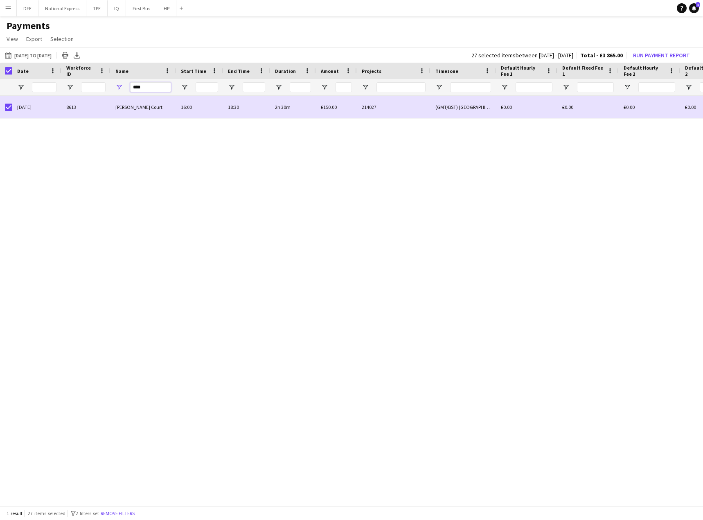
drag, startPoint x: 138, startPoint y: 87, endPoint x: 124, endPoint y: 88, distance: 13.5
click at [124, 88] on div "****" at bounding box center [143, 87] width 65 height 16
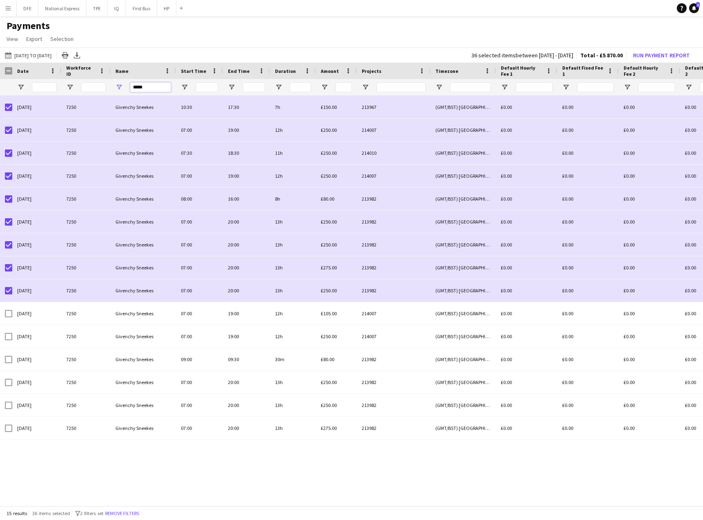
drag, startPoint x: 151, startPoint y: 88, endPoint x: 125, endPoint y: 87, distance: 25.8
click at [123, 86] on div "*****" at bounding box center [143, 87] width 65 height 16
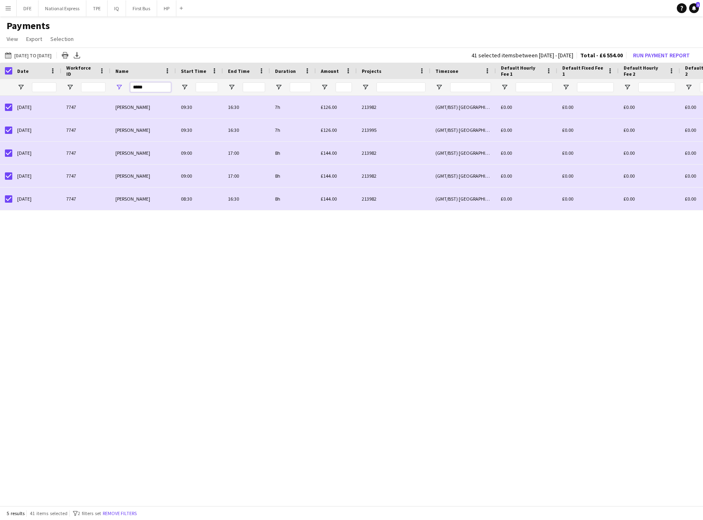
drag, startPoint x: 135, startPoint y: 87, endPoint x: 128, endPoint y: 87, distance: 7.4
click at [128, 87] on div "*****" at bounding box center [143, 87] width 65 height 16
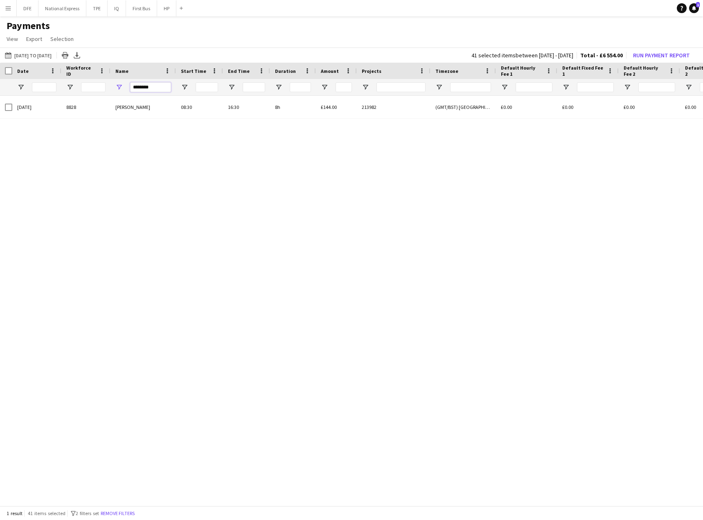
type input "*********"
type input "***"
type input "******"
type input "**********"
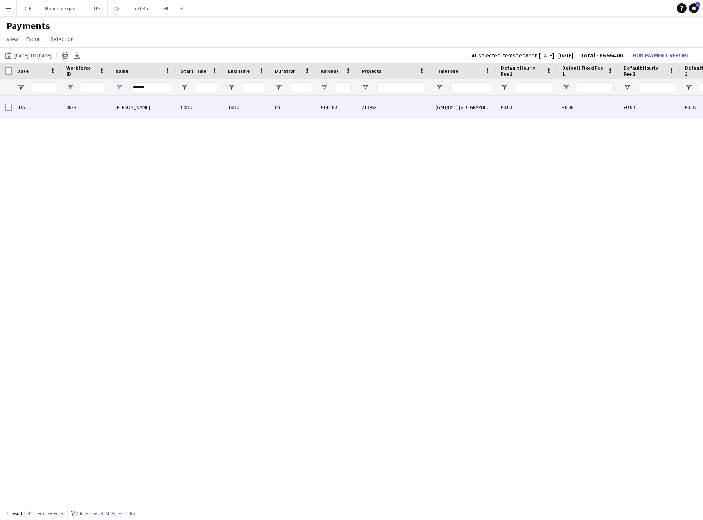
click at [4, 110] on div at bounding box center [6, 107] width 12 height 23
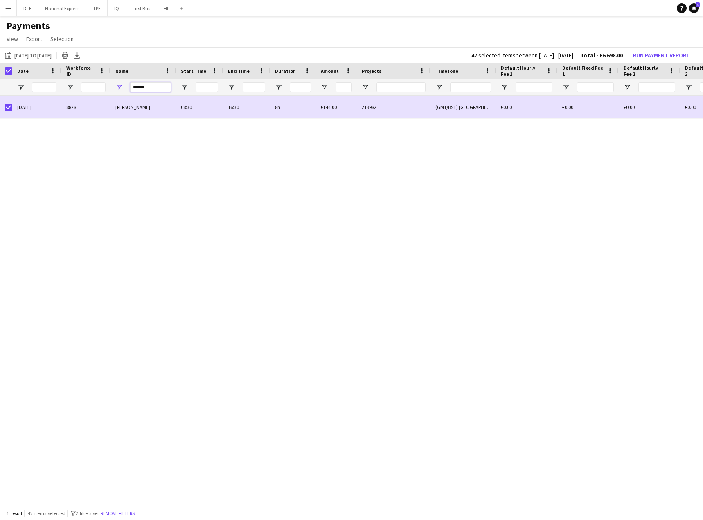
drag, startPoint x: 146, startPoint y: 88, endPoint x: 130, endPoint y: 89, distance: 16.0
click at [130, 89] on input "******" at bounding box center [150, 87] width 41 height 10
drag, startPoint x: 148, startPoint y: 88, endPoint x: 131, endPoint y: 90, distance: 17.4
click at [131, 90] on input "****" at bounding box center [150, 87] width 41 height 10
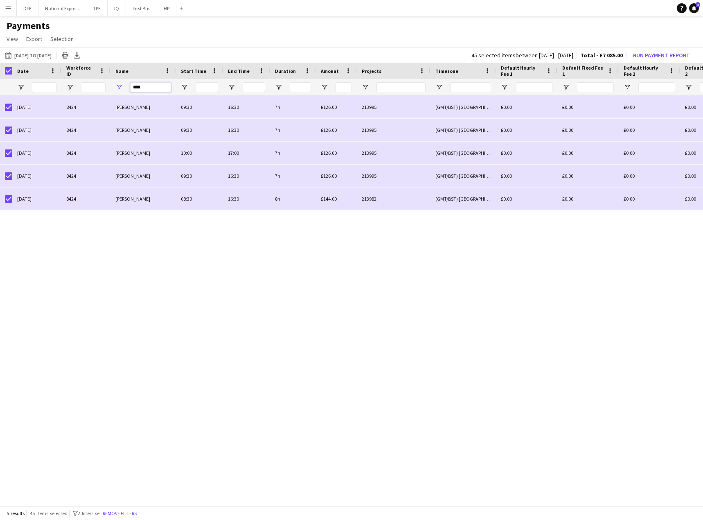
drag, startPoint x: 144, startPoint y: 87, endPoint x: 125, endPoint y: 86, distance: 19.3
click at [124, 87] on div "****" at bounding box center [143, 87] width 65 height 16
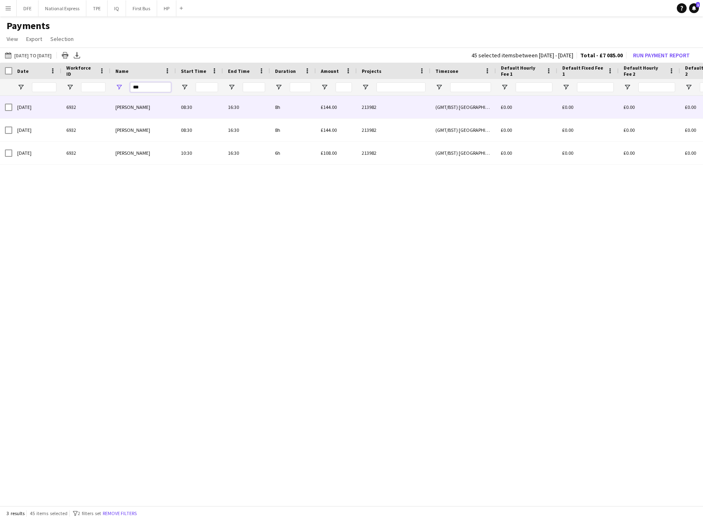
type input "***"
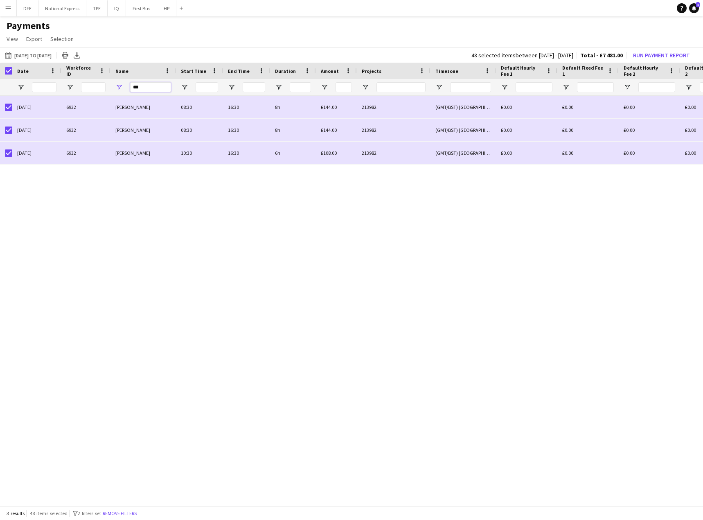
drag, startPoint x: 138, startPoint y: 89, endPoint x: 129, endPoint y: 88, distance: 9.4
click at [129, 88] on div "***" at bounding box center [143, 87] width 65 height 16
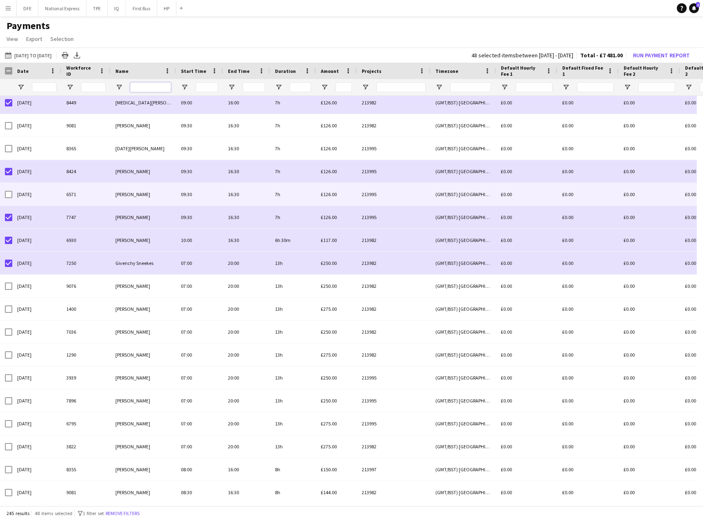
scroll to position [2251, 0]
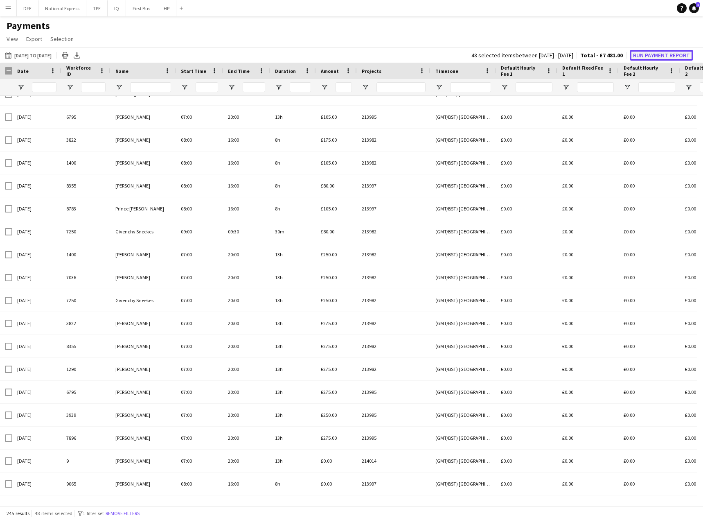
click at [672, 60] on button "Run Payment Report" at bounding box center [661, 55] width 63 height 11
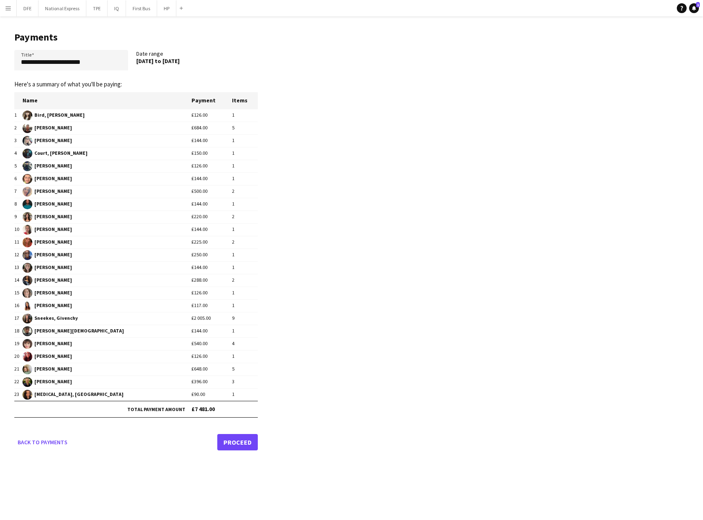
click at [242, 441] on link "Proceed" at bounding box center [237, 442] width 41 height 16
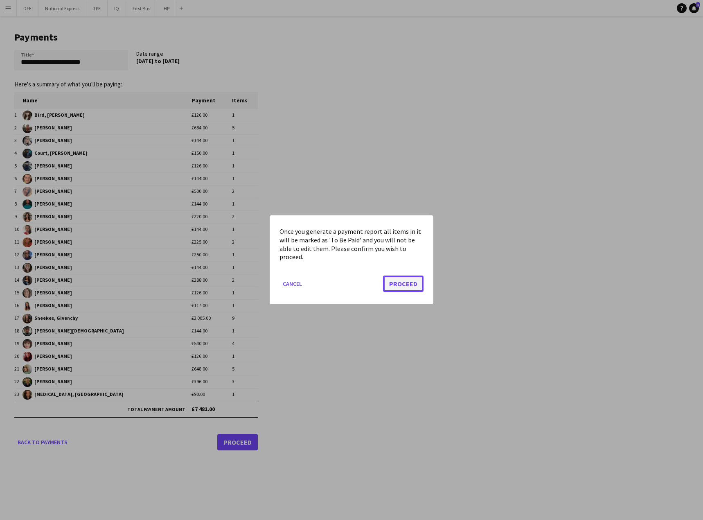
click at [404, 285] on button "Proceed" at bounding box center [403, 284] width 41 height 16
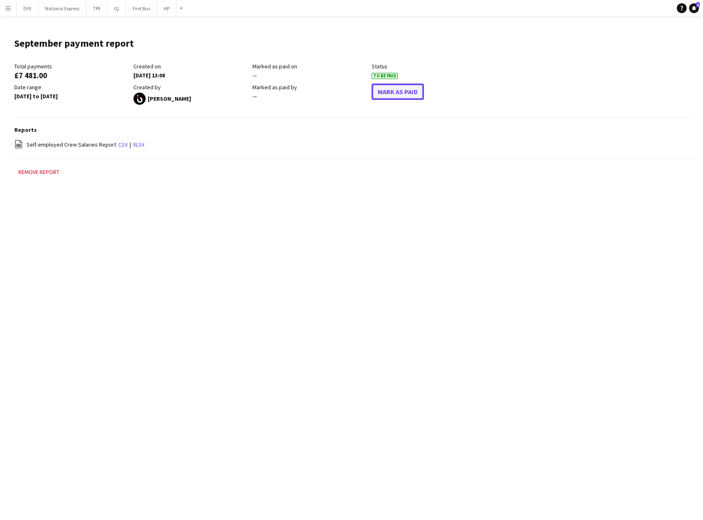
click at [391, 95] on button "Mark As Paid" at bounding box center [398, 92] width 52 height 16
click at [26, 11] on button "DFE Close" at bounding box center [28, 8] width 22 height 16
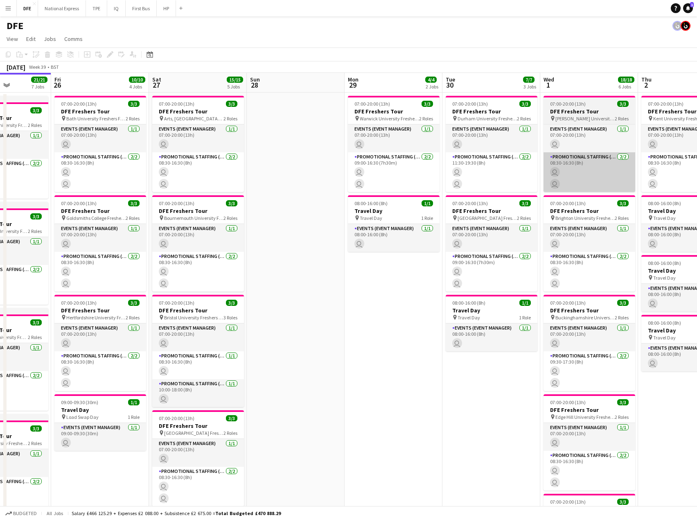
drag, startPoint x: 463, startPoint y: 181, endPoint x: 280, endPoint y: 178, distance: 182.2
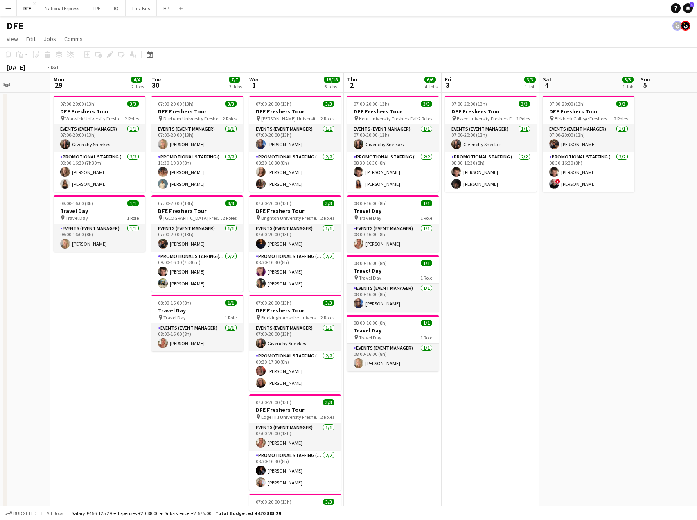
drag, startPoint x: 441, startPoint y: 177, endPoint x: 278, endPoint y: 178, distance: 163.7
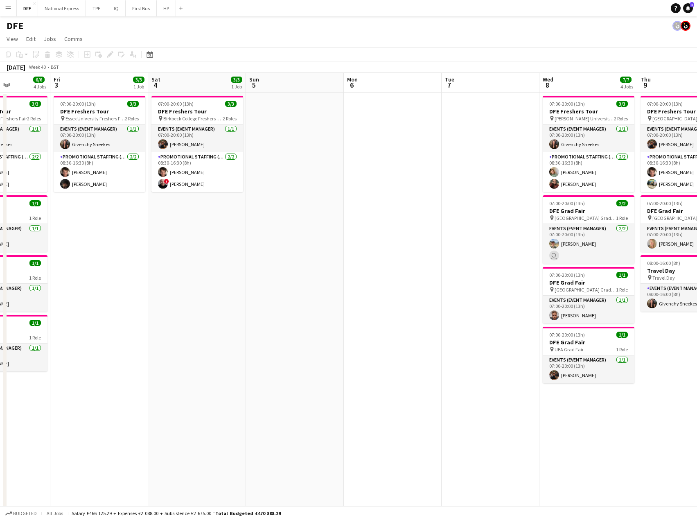
scroll to position [0, 253]
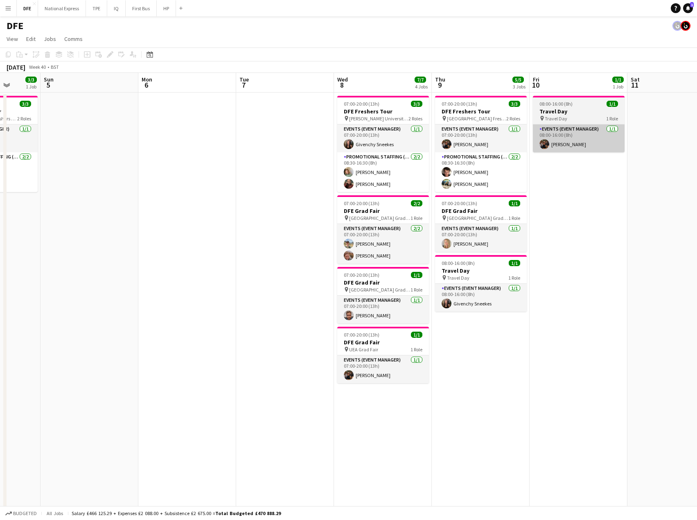
drag, startPoint x: 189, startPoint y: 158, endPoint x: 533, endPoint y: 151, distance: 344.3
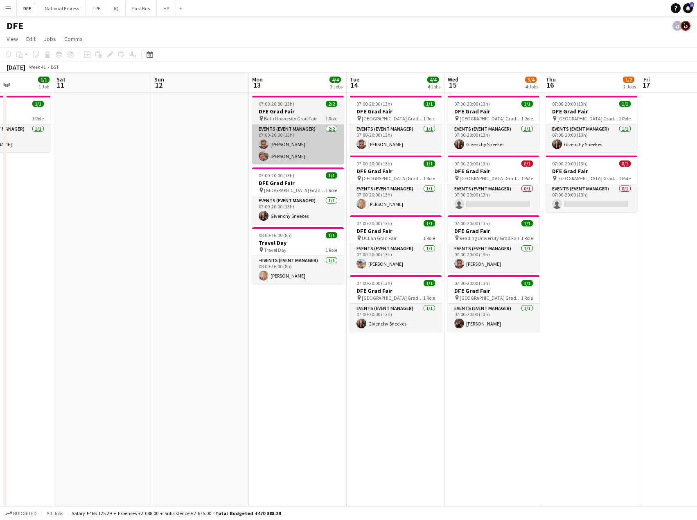
drag, startPoint x: 195, startPoint y: 153, endPoint x: 183, endPoint y: 153, distance: 12.3
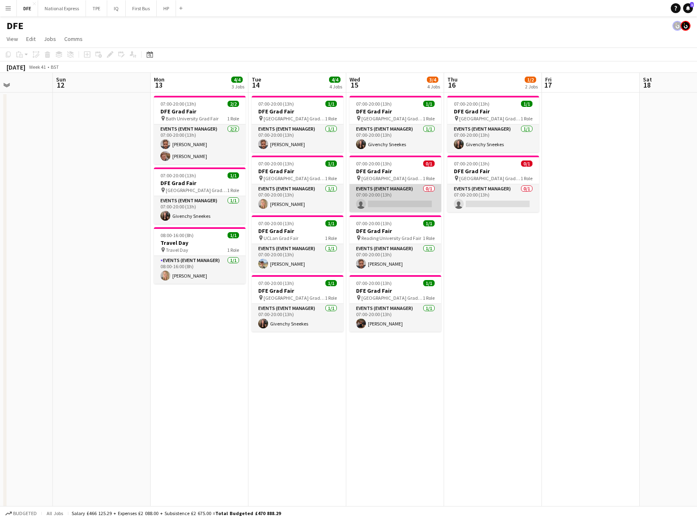
click at [407, 201] on app-card-role "Events (Event Manager) 0/1 07:00-20:00 (13h) single-neutral-actions" at bounding box center [396, 198] width 92 height 28
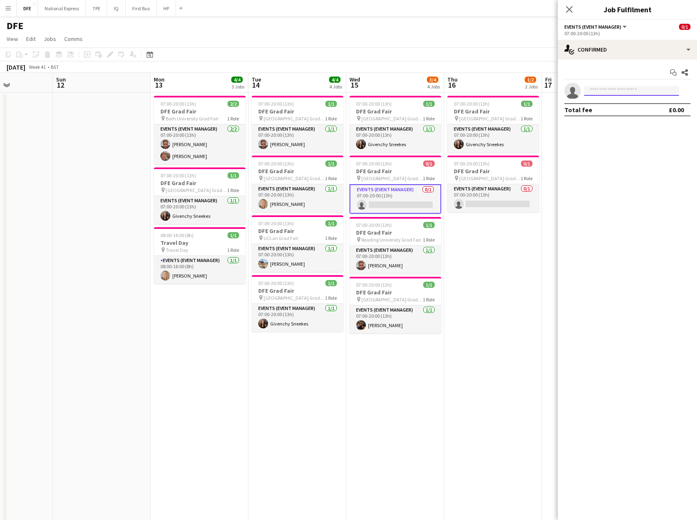
click at [611, 91] on input at bounding box center [631, 91] width 95 height 10
type input "********"
click at [624, 106] on span "[EMAIL_ADDRESS][DOMAIN_NAME]" at bounding box center [632, 109] width 82 height 7
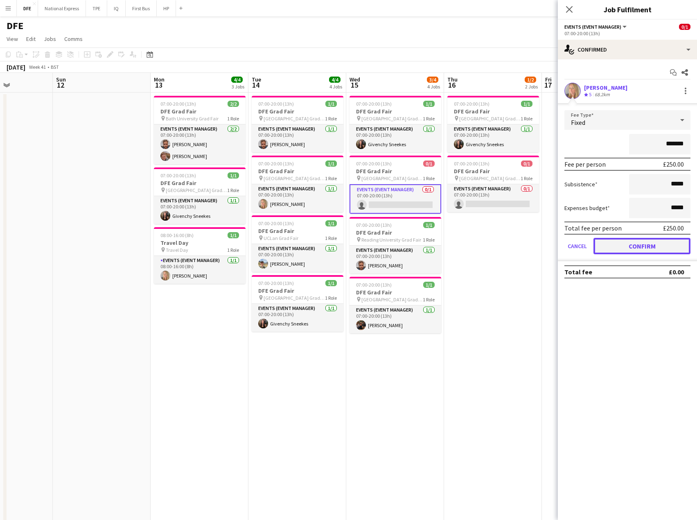
click at [646, 248] on button "Confirm" at bounding box center [642, 246] width 97 height 16
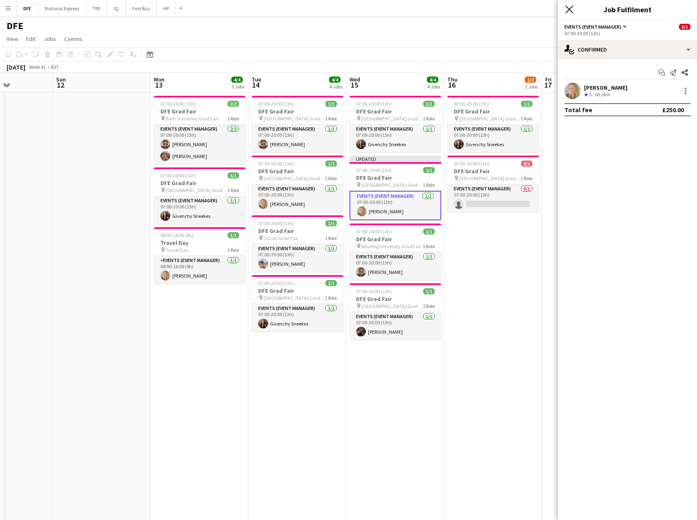
click at [570, 9] on icon at bounding box center [569, 9] width 8 height 8
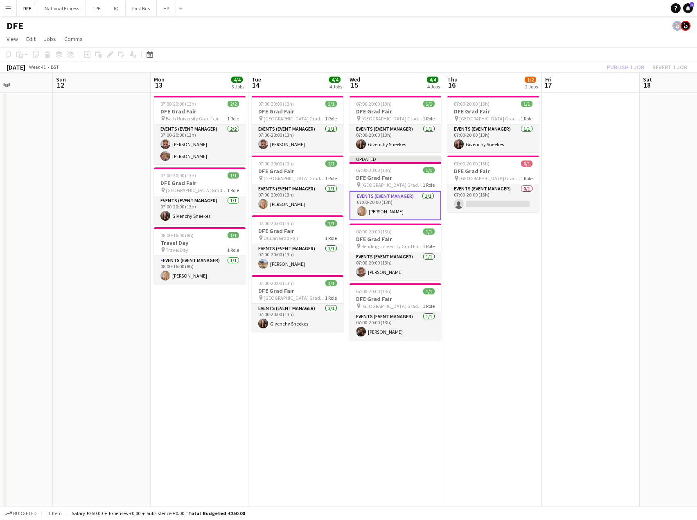
click at [504, 33] on app-page-menu "View Day view expanded Day view collapsed Month view Date picker Jump to [DATE]…" at bounding box center [348, 40] width 697 height 16
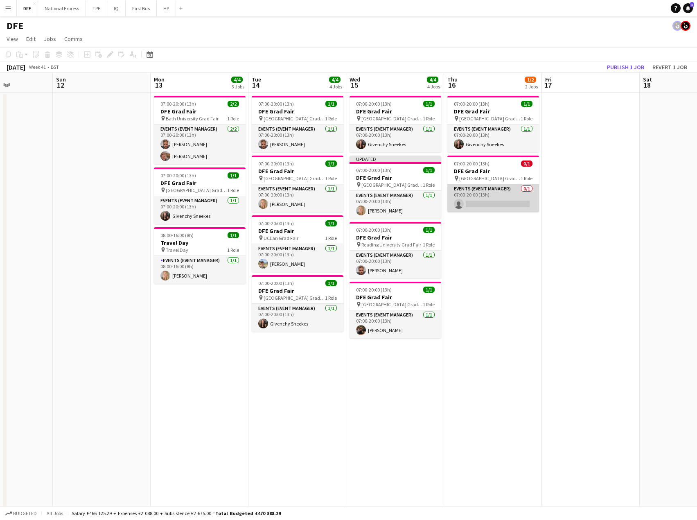
click at [493, 199] on app-card-role "Events (Event Manager) 0/1 07:00-20:00 (13h) single-neutral-actions" at bounding box center [493, 198] width 92 height 28
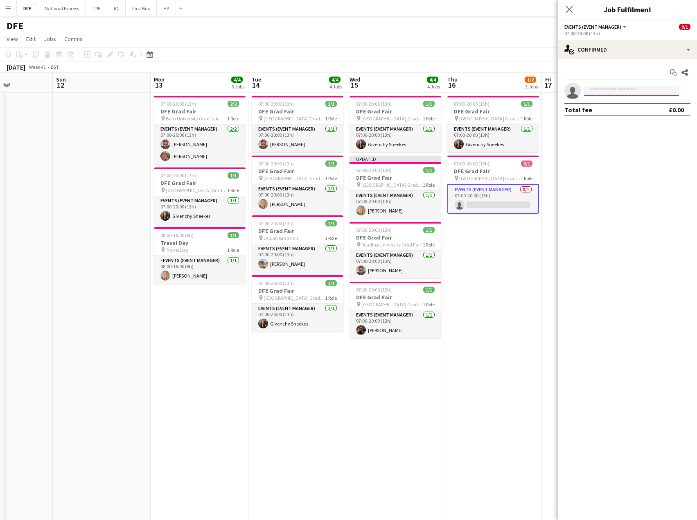
click at [608, 91] on input at bounding box center [631, 91] width 95 height 10
type input "*******"
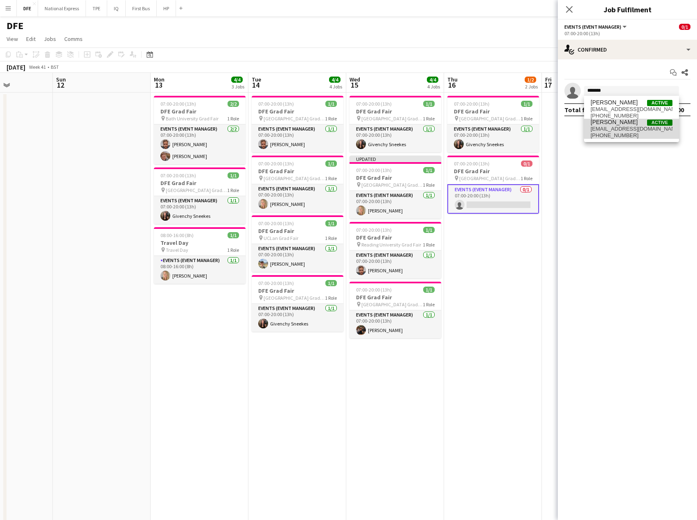
click at [617, 130] on span "[EMAIL_ADDRESS][DOMAIN_NAME]" at bounding box center [632, 129] width 82 height 7
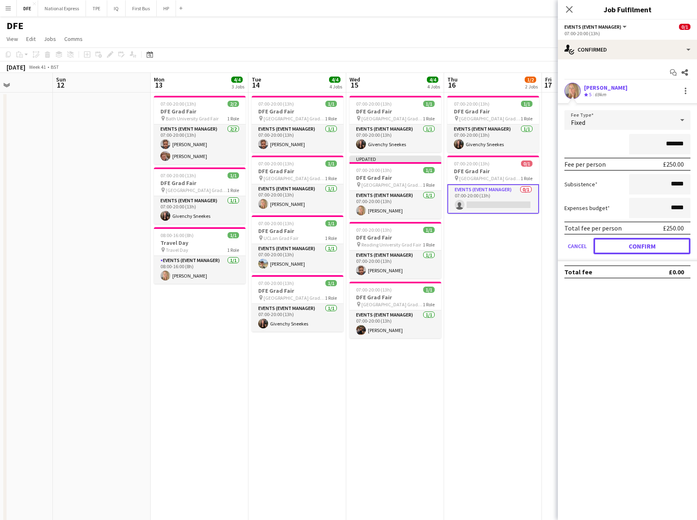
click at [655, 246] on button "Confirm" at bounding box center [642, 246] width 97 height 16
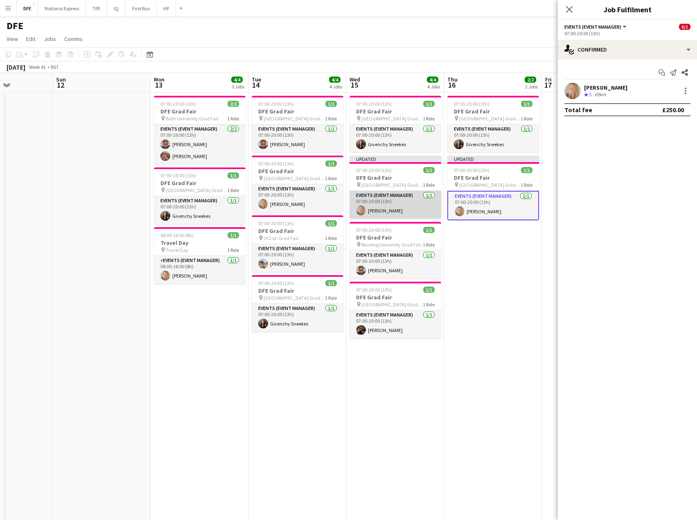
click at [385, 209] on app-card-role "Events (Event Manager) [DATE] 07:00-20:00 (13h) [PERSON_NAME]" at bounding box center [396, 205] width 92 height 28
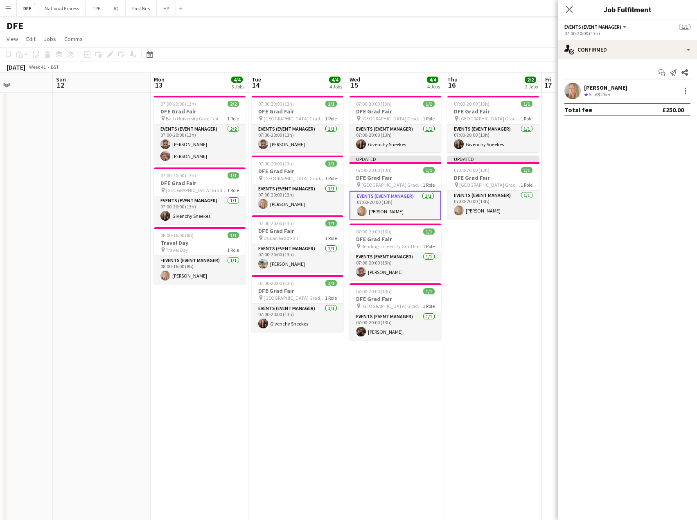
drag, startPoint x: 694, startPoint y: 90, endPoint x: 689, endPoint y: 90, distance: 4.5
click at [693, 90] on div "Laura cutts Crew rating 5 68.2km" at bounding box center [627, 91] width 139 height 16
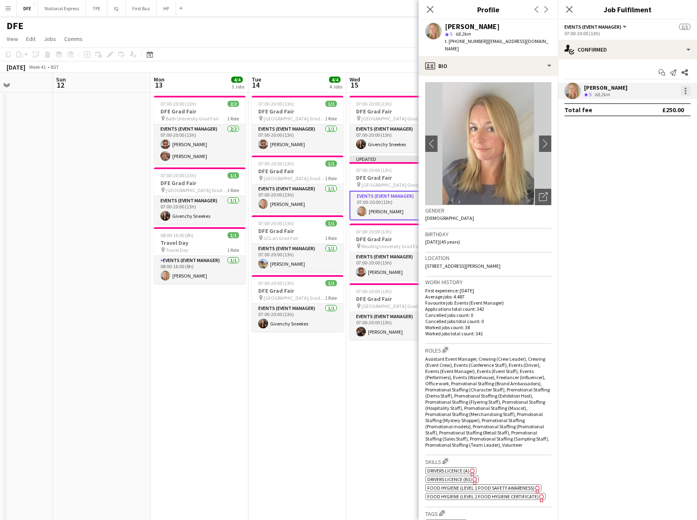
click at [688, 90] on div at bounding box center [686, 91] width 10 height 10
click at [666, 107] on span "Edit fee" at bounding box center [658, 105] width 51 height 7
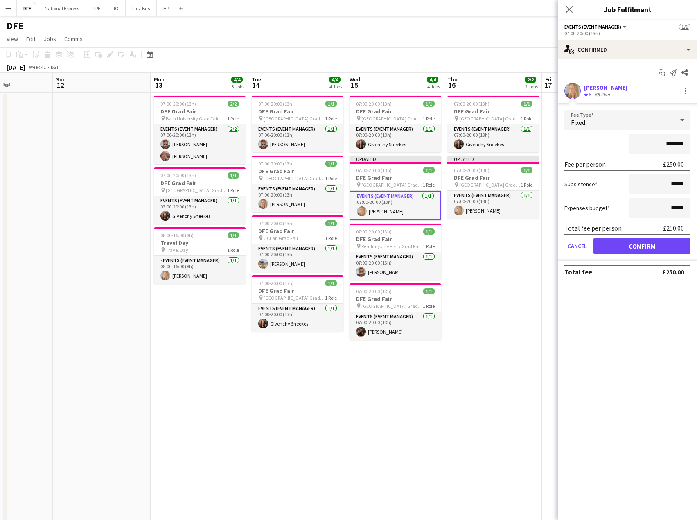
click at [675, 225] on div "£250.00" at bounding box center [673, 228] width 21 height 8
click at [677, 144] on input "*******" at bounding box center [659, 144] width 61 height 20
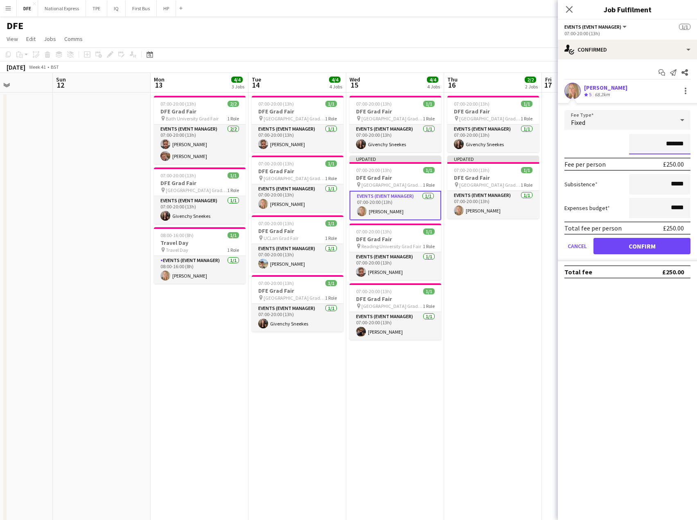
click at [677, 144] on input "*******" at bounding box center [659, 144] width 61 height 20
type input "****"
click at [639, 248] on button "Confirm" at bounding box center [642, 246] width 97 height 16
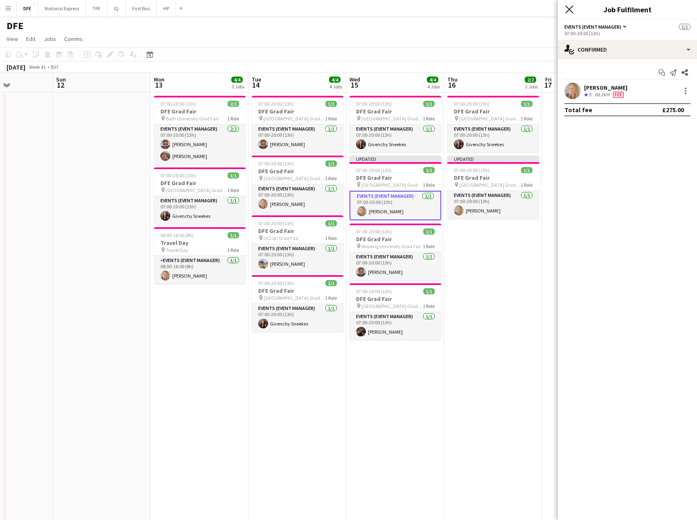
click at [569, 9] on icon at bounding box center [569, 9] width 8 height 8
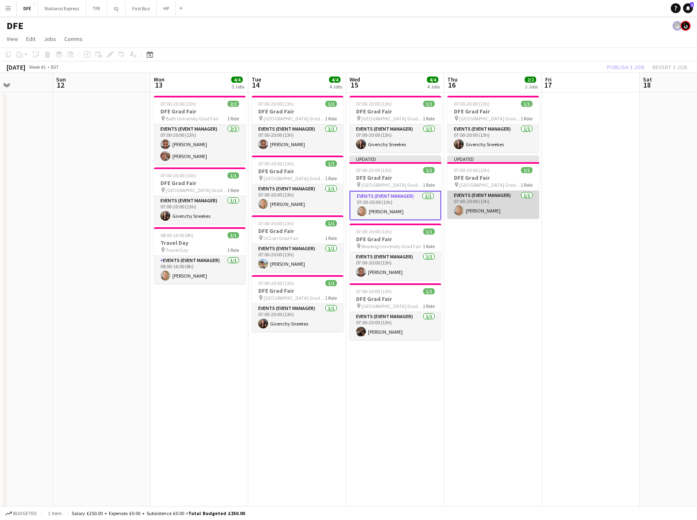
click at [474, 209] on app-card-role "Events (Event Manager) [DATE] 07:00-20:00 (13h) [PERSON_NAME]" at bounding box center [493, 205] width 92 height 28
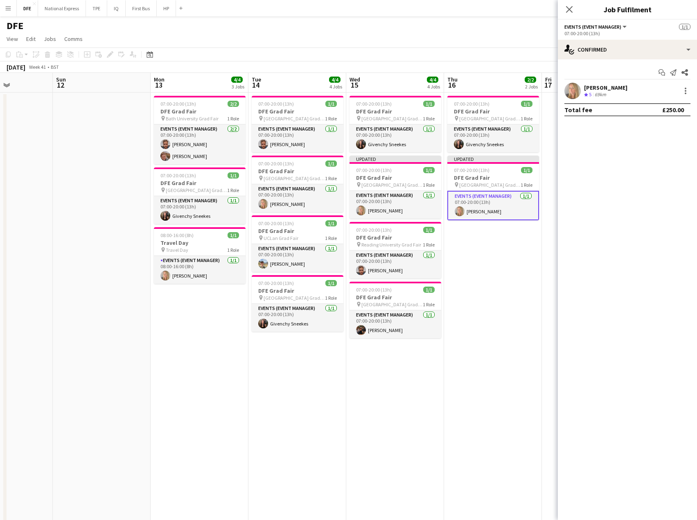
click at [461, 52] on app-toolbar "Copy Paste Paste Ctrl+V Paste with crew Ctrl+Shift+V Paste linked Job [GEOGRAPH…" at bounding box center [348, 54] width 697 height 14
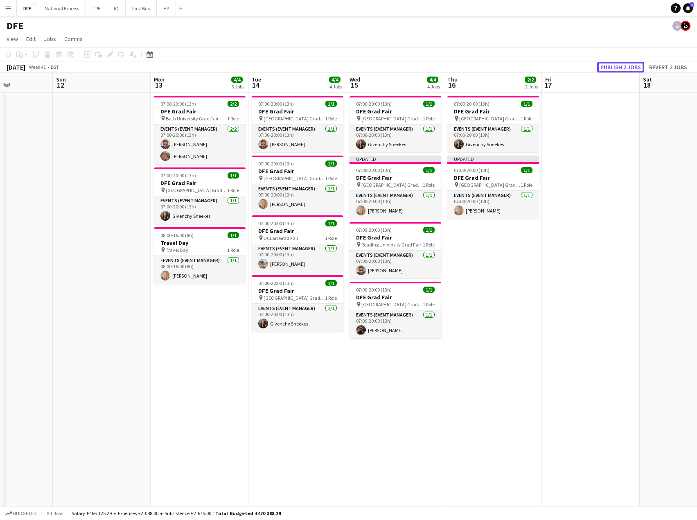
drag, startPoint x: 611, startPoint y: 69, endPoint x: 620, endPoint y: 70, distance: 9.0
click at [614, 69] on button "Publish 2 jobs" at bounding box center [620, 67] width 47 height 11
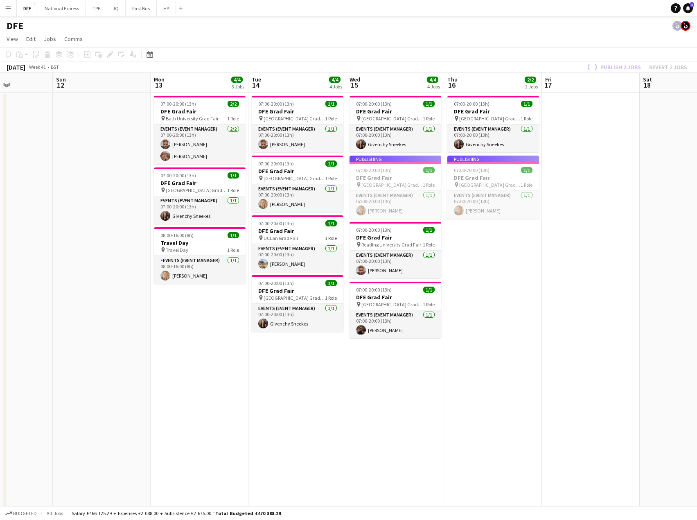
click at [620, 70] on div "Publish 2 jobs Revert 2 jobs" at bounding box center [637, 67] width 122 height 11
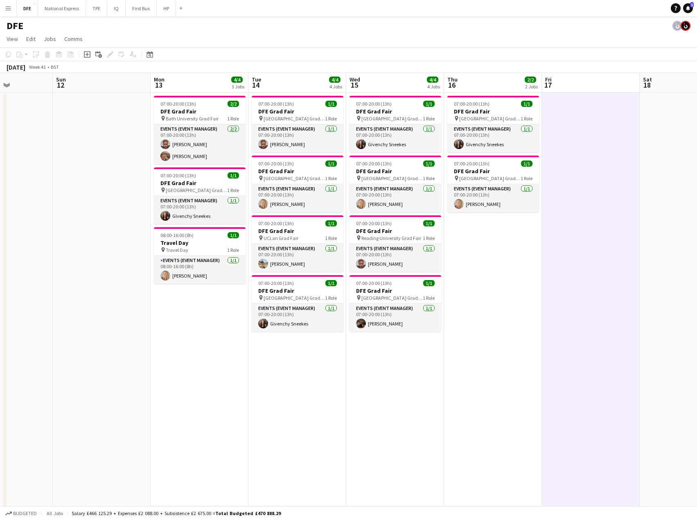
scroll to position [0, 339]
drag, startPoint x: 81, startPoint y: 184, endPoint x: 75, endPoint y: 36, distance: 148.7
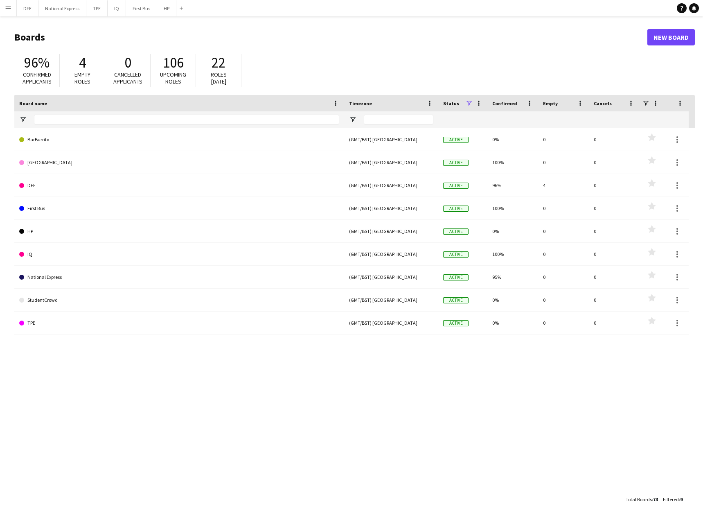
drag, startPoint x: 6, startPoint y: 9, endPoint x: 7, endPoint y: 35, distance: 25.4
click at [6, 9] on app-icon "Menu" at bounding box center [8, 8] width 7 height 7
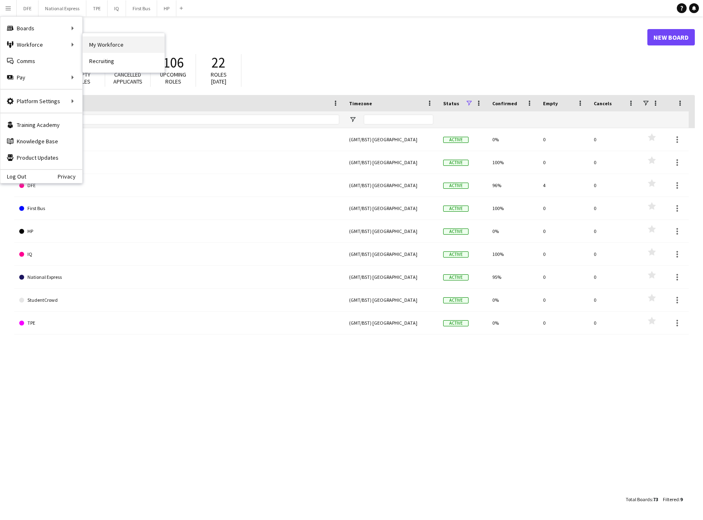
click at [100, 43] on link "My Workforce" at bounding box center [124, 44] width 82 height 16
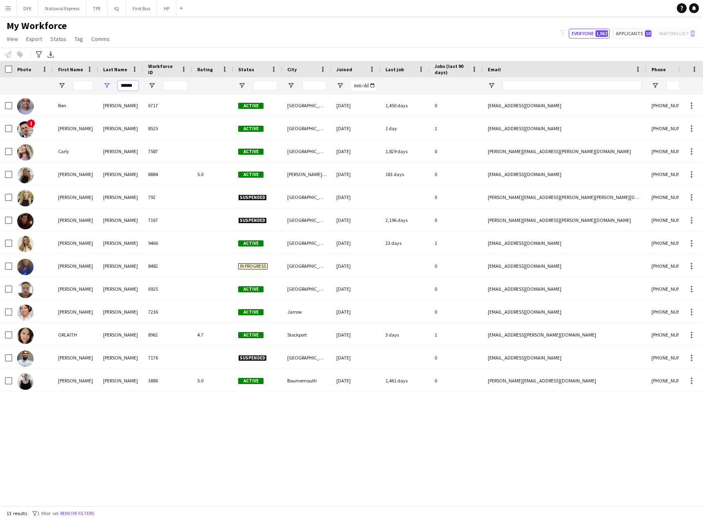
click at [133, 83] on input "******" at bounding box center [128, 86] width 20 height 10
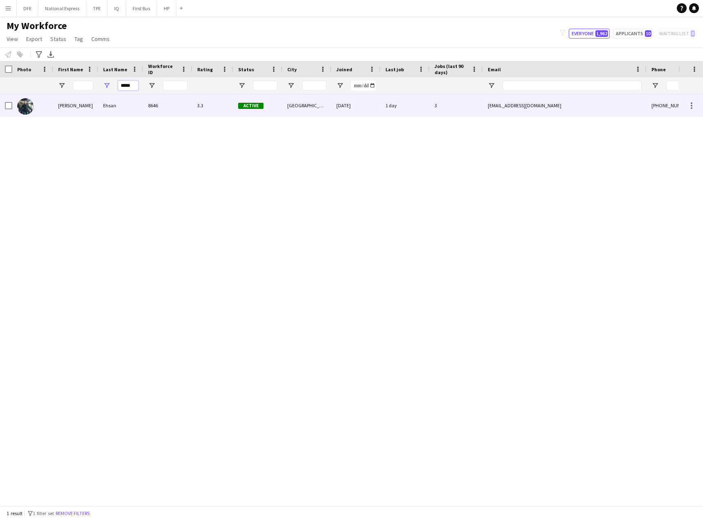
type input "*****"
click at [136, 106] on div "Ehsan" at bounding box center [120, 105] width 45 height 23
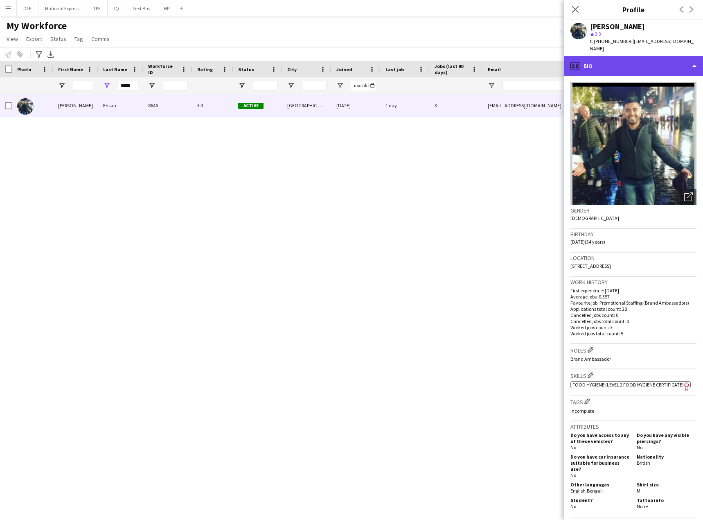
click at [625, 61] on div "profile Bio" at bounding box center [633, 66] width 139 height 20
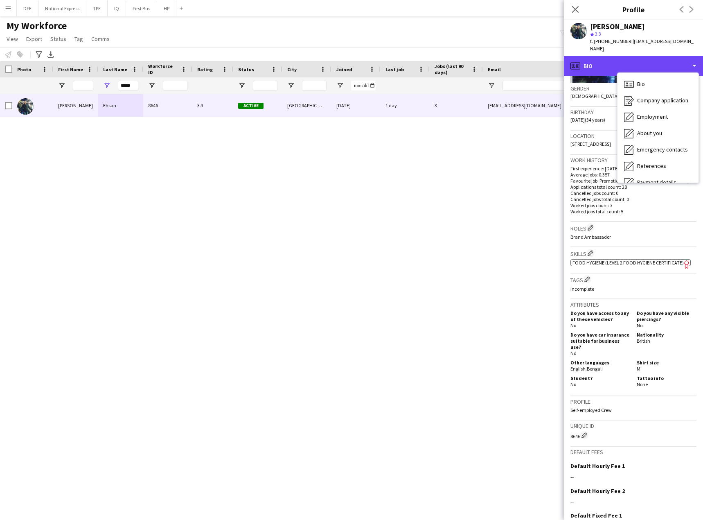
scroll to position [123, 0]
click at [28, 10] on button "DFE Close" at bounding box center [28, 8] width 22 height 16
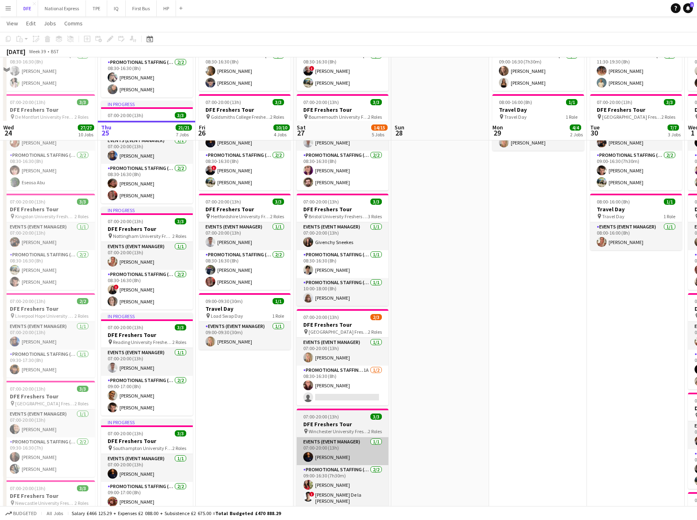
scroll to position [164, 0]
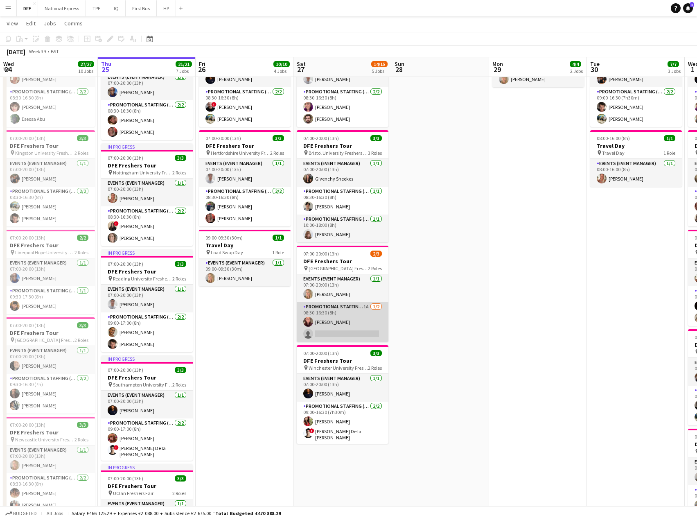
click at [352, 334] on app-card-role "Promotional Staffing (Brand Ambassadors) 1A 1/2 08:30-16:30 (8h) Erin Barnett s…" at bounding box center [343, 322] width 92 height 40
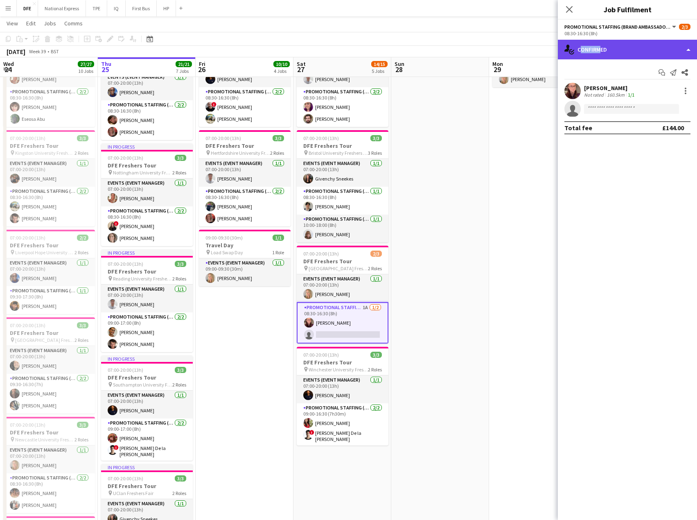
click at [598, 54] on div "single-neutral-actions-check-2 Confirmed" at bounding box center [627, 50] width 139 height 20
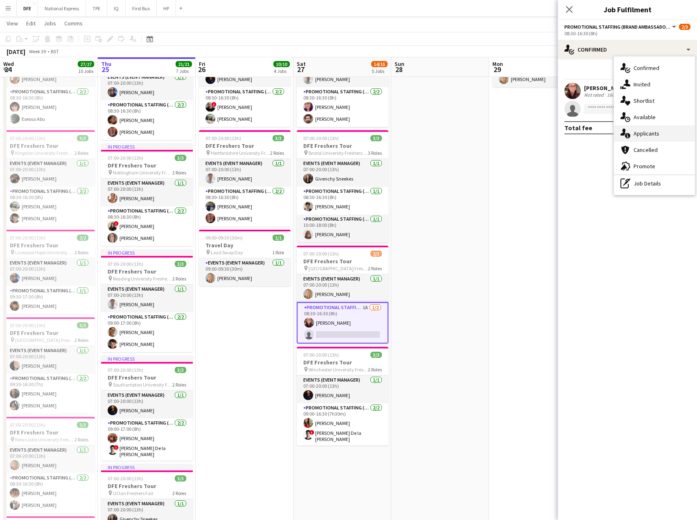
click at [648, 136] on span "Applicants" at bounding box center [647, 133] width 26 height 7
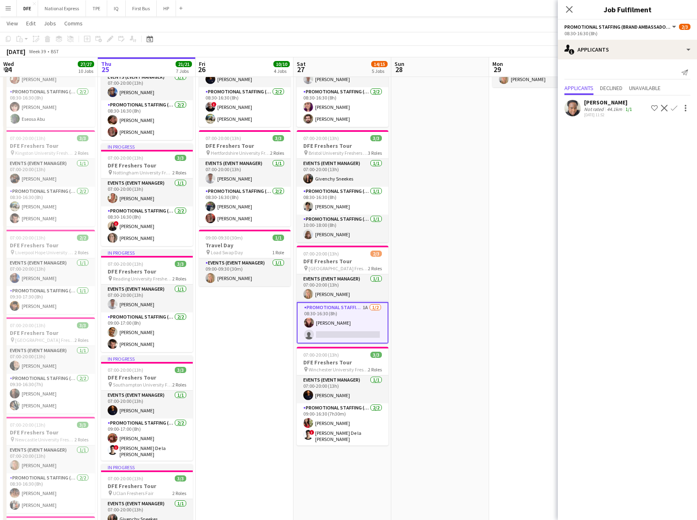
click at [602, 106] on div "Not rated" at bounding box center [594, 109] width 21 height 6
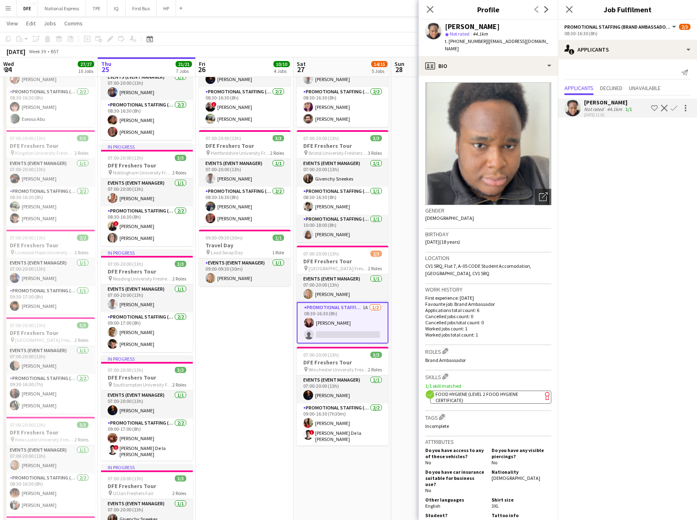
click at [674, 107] on app-icon "Confirm" at bounding box center [674, 108] width 7 height 7
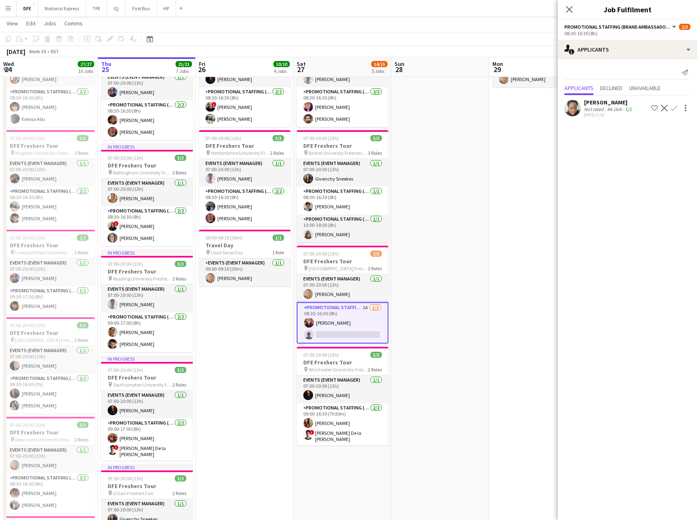
click at [677, 107] on app-icon "Confirm" at bounding box center [674, 108] width 7 height 7
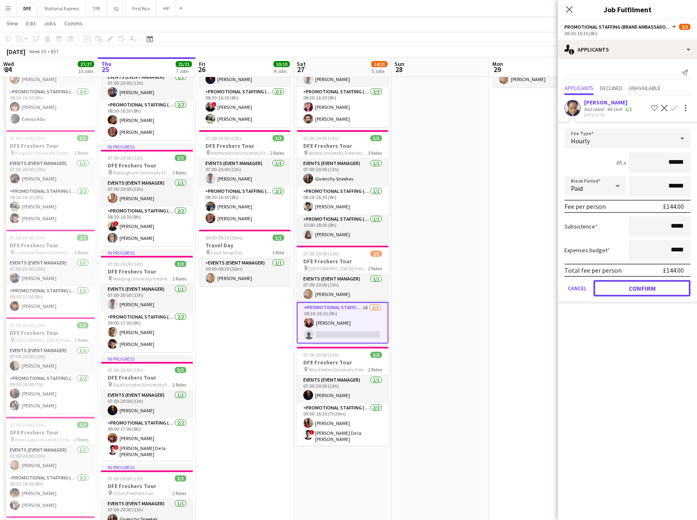
click at [643, 291] on button "Confirm" at bounding box center [642, 288] width 97 height 16
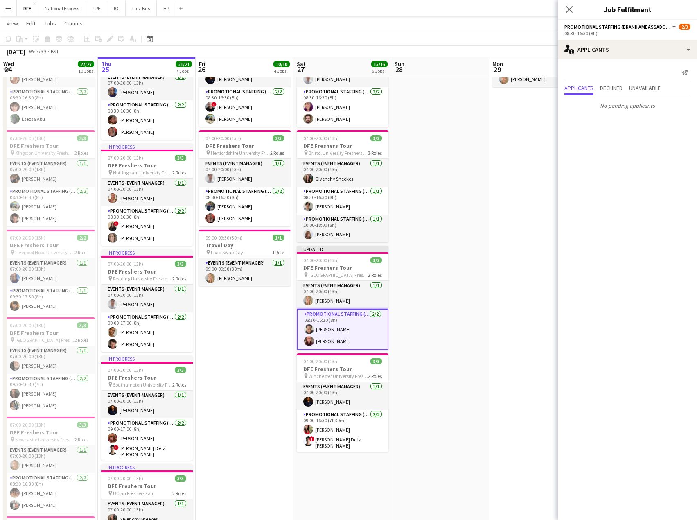
click at [331, 325] on app-card-role "Promotional Staffing (Brand Ambassadors) 2/2 08:30-16:30 (8h) Patrick Uche Erin…" at bounding box center [343, 329] width 92 height 41
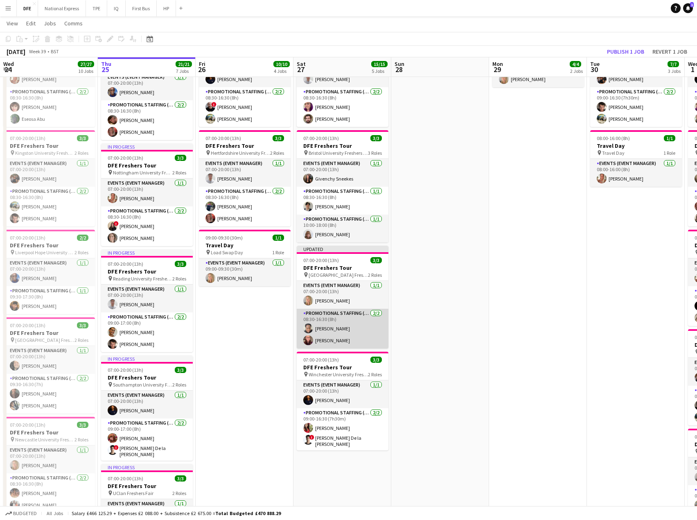
click at [333, 328] on app-card-role "Promotional Staffing (Brand Ambassadors) 2/2 08:30-16:30 (8h) Patrick Uche Erin…" at bounding box center [343, 329] width 92 height 40
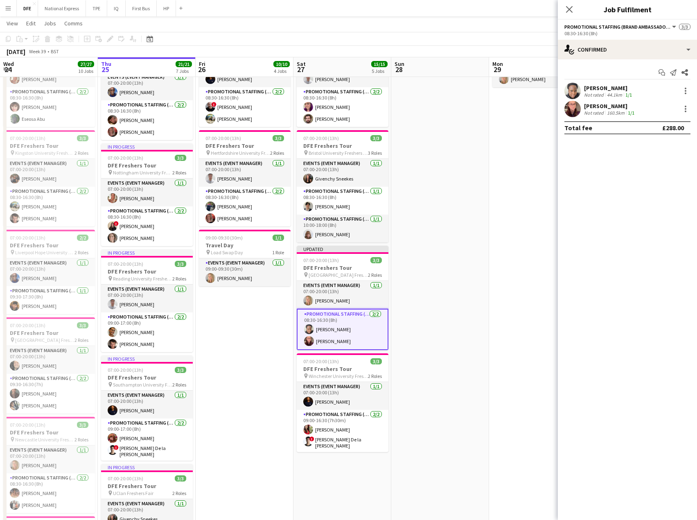
click at [612, 88] on div "[PERSON_NAME]" at bounding box center [609, 87] width 50 height 7
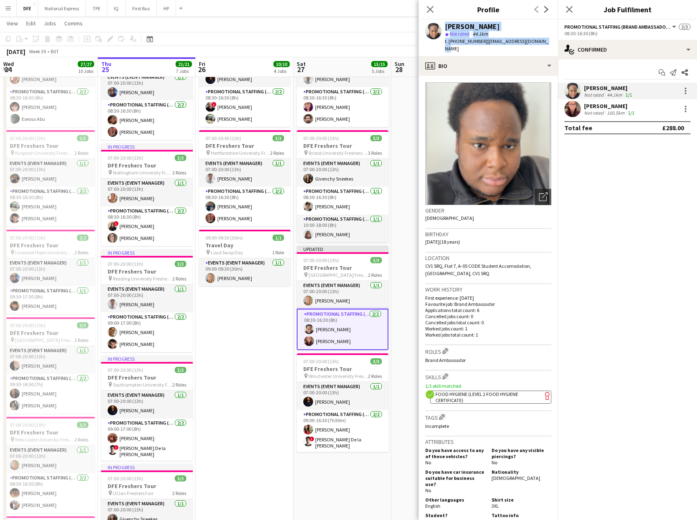
drag, startPoint x: 550, startPoint y: 44, endPoint x: 441, endPoint y: 27, distance: 110.5
click at [441, 27] on app-profile-header "Patrick Uche star Not rated 44.1km t. +447761211332 | patricuche2006@gmail.com" at bounding box center [488, 38] width 139 height 36
copy div "Patrick Uche star Not rated 44.1km t. +447761211332 | patricuche2006@gmail.com"
click at [428, 11] on icon at bounding box center [430, 9] width 8 height 8
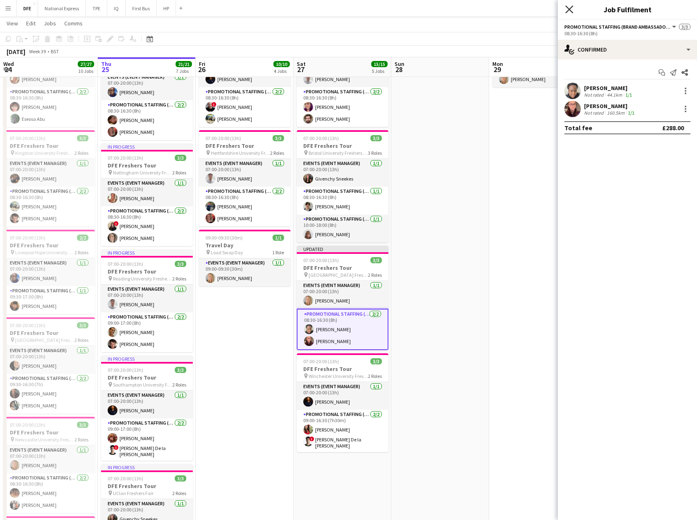
click at [568, 10] on icon "Close pop-in" at bounding box center [569, 9] width 8 height 8
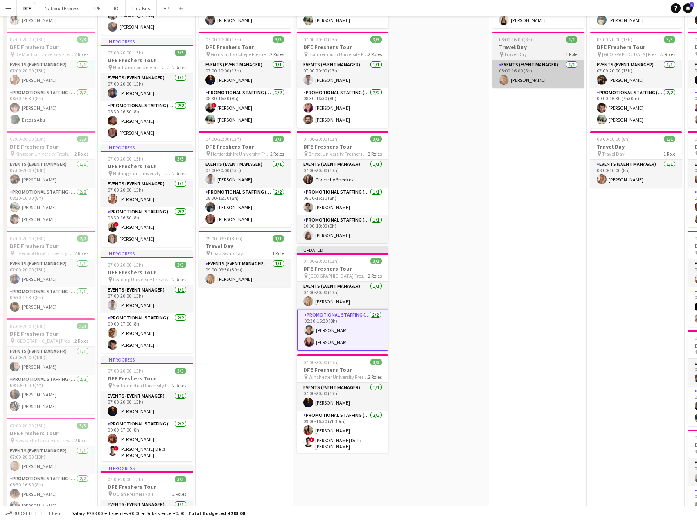
scroll to position [0, 0]
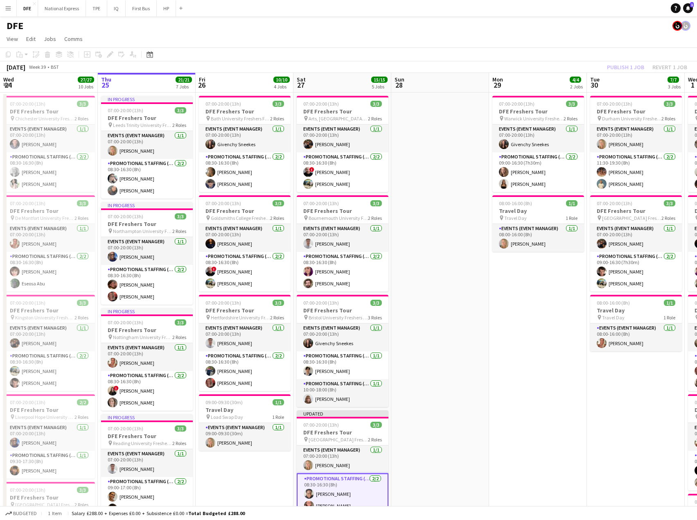
click at [621, 65] on div "Publish 1 job Revert 1 job" at bounding box center [647, 67] width 100 height 11
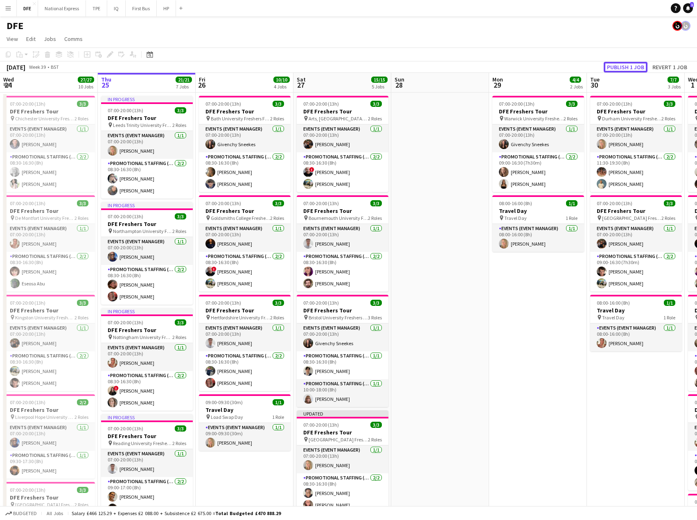
drag, startPoint x: 628, startPoint y: 68, endPoint x: 611, endPoint y: 79, distance: 20.7
click at [628, 68] on button "Publish 1 job" at bounding box center [626, 67] width 44 height 11
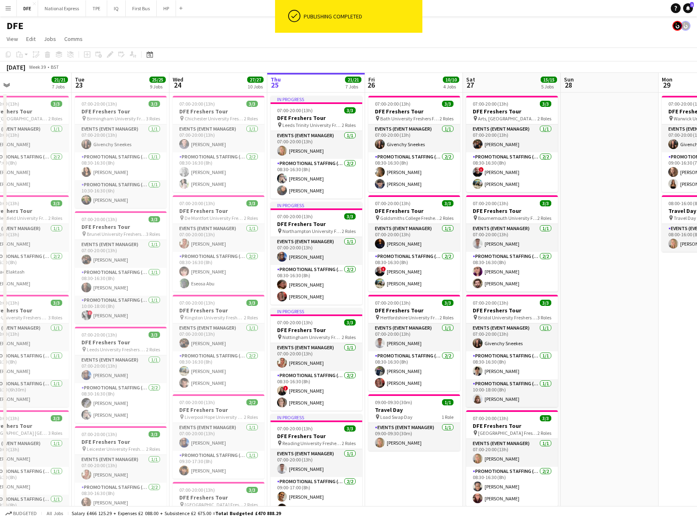
drag, startPoint x: 443, startPoint y: 235, endPoint x: 608, endPoint y: 242, distance: 165.1
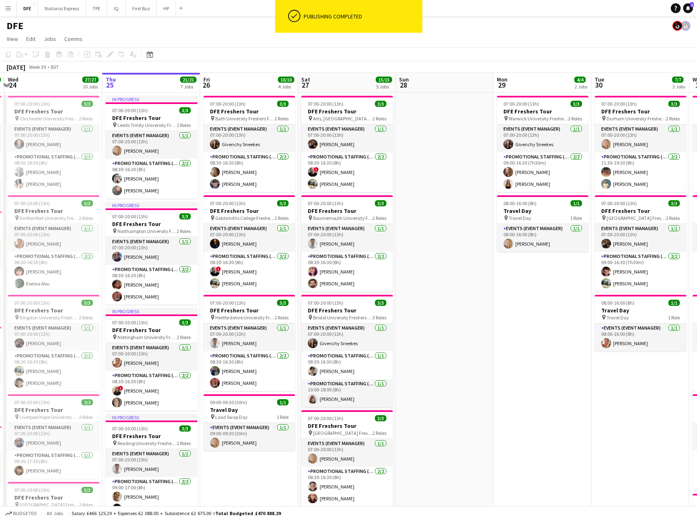
drag, startPoint x: 622, startPoint y: 244, endPoint x: 398, endPoint y: 234, distance: 223.7
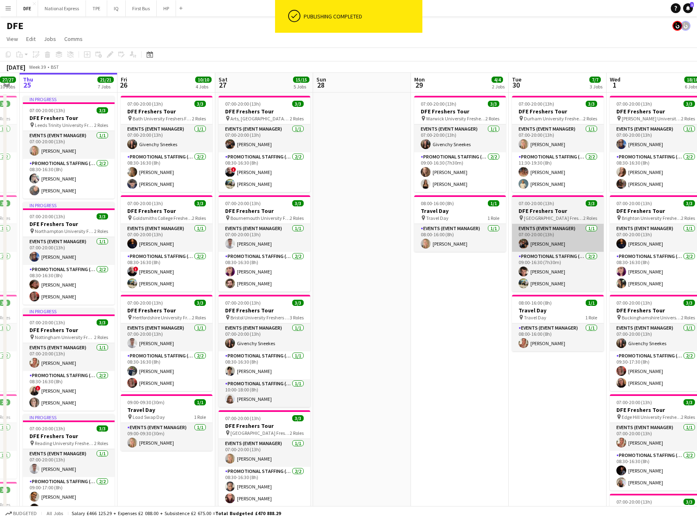
drag, startPoint x: 485, startPoint y: 238, endPoint x: 325, endPoint y: 230, distance: 159.4
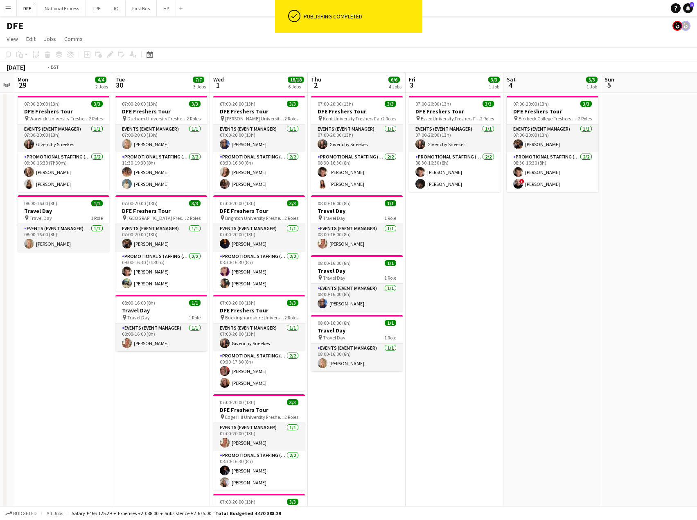
drag, startPoint x: 542, startPoint y: 234, endPoint x: 544, endPoint y: 230, distance: 4.4
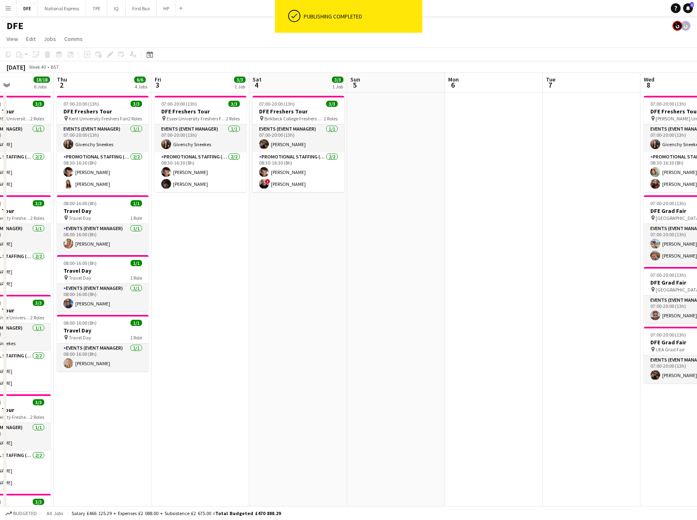
drag, startPoint x: 518, startPoint y: 226, endPoint x: 140, endPoint y: 110, distance: 395.4
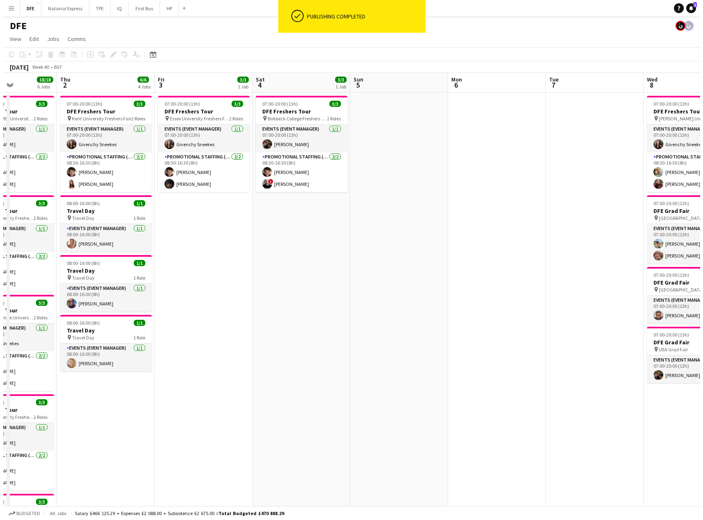
scroll to position [0, 345]
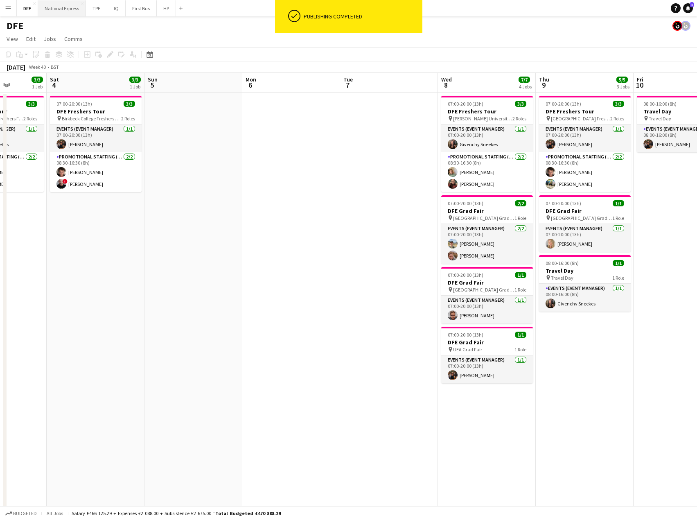
click at [63, 8] on button "National Express Close" at bounding box center [62, 8] width 48 height 16
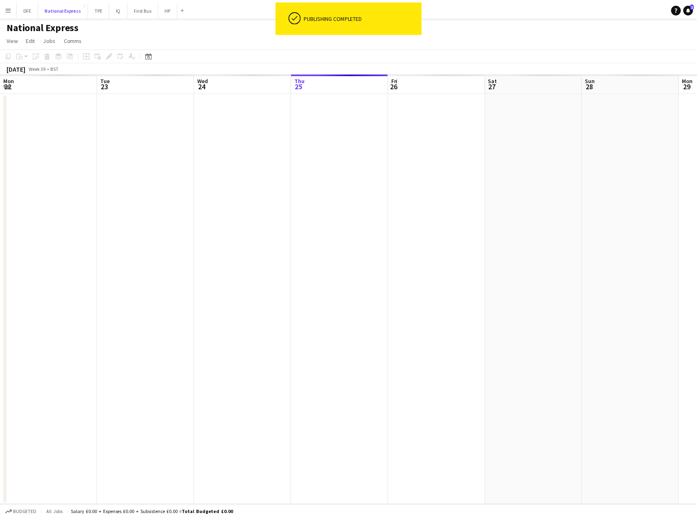
scroll to position [0, 196]
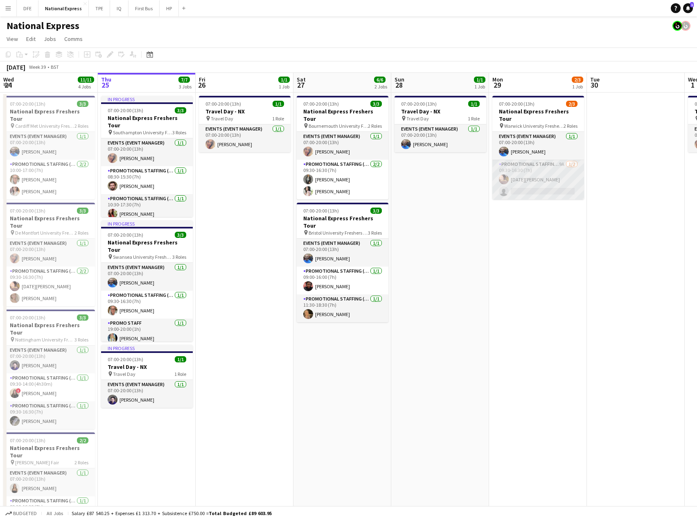
click at [515, 184] on app-card-role "Promotional Staffing (Brand Ambassadors) 9A 1/2 09:30-16:30 (7h) Raja Ali singl…" at bounding box center [538, 180] width 92 height 40
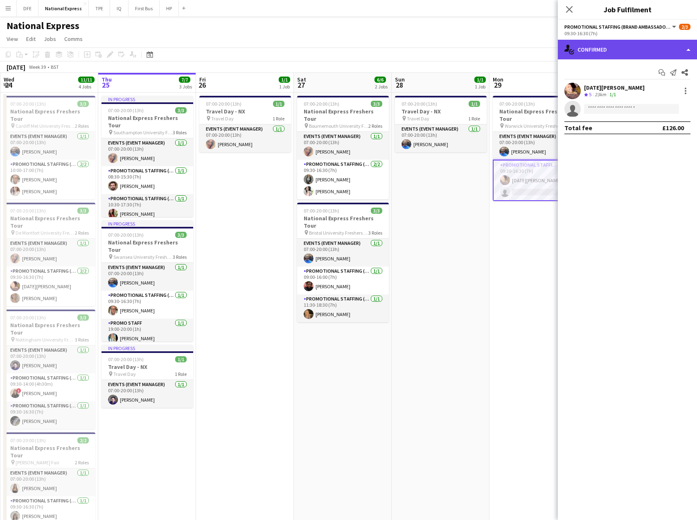
click at [624, 49] on div "single-neutral-actions-check-2 Confirmed" at bounding box center [627, 50] width 139 height 20
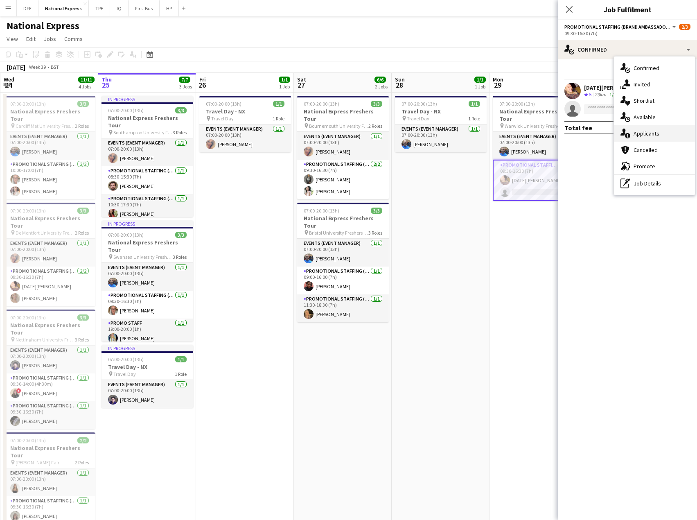
click at [665, 134] on div "single-neutral-actions-information Applicants" at bounding box center [654, 133] width 81 height 16
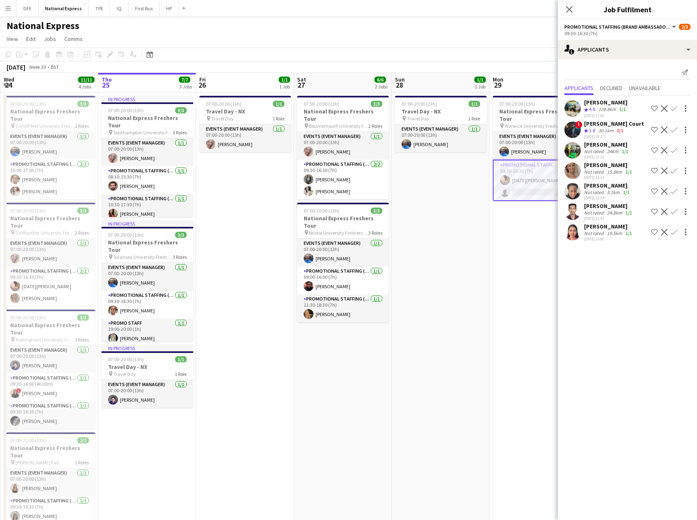
click at [673, 192] on app-icon "Confirm" at bounding box center [674, 191] width 7 height 7
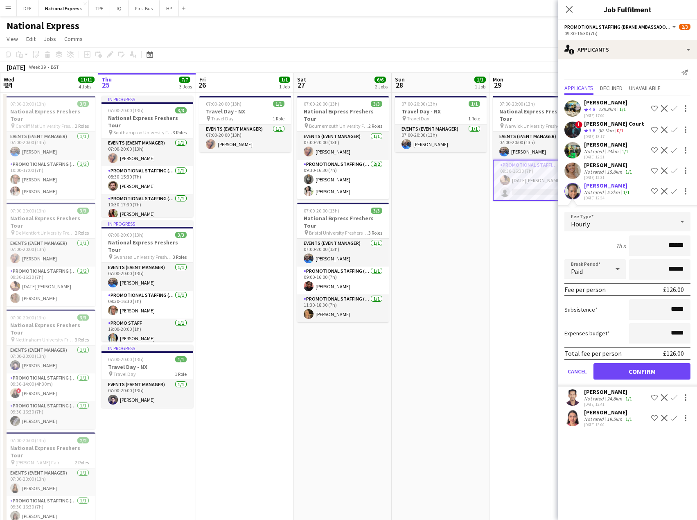
click at [603, 172] on div "Not rated" at bounding box center [594, 172] width 21 height 6
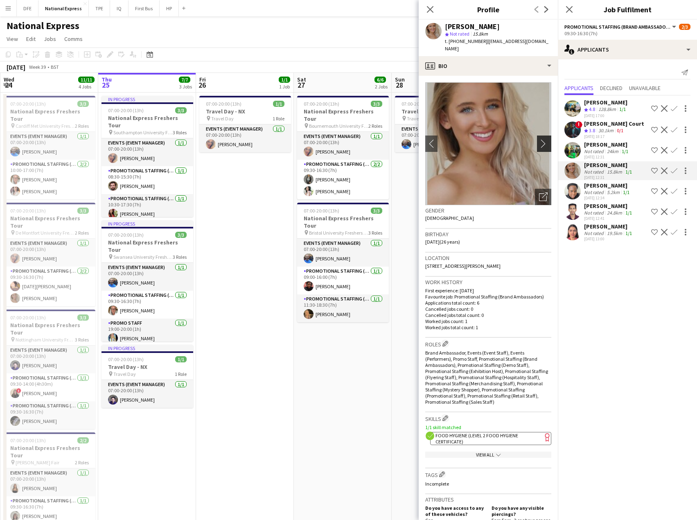
click at [539, 139] on app-icon "chevron-right" at bounding box center [545, 143] width 13 height 9
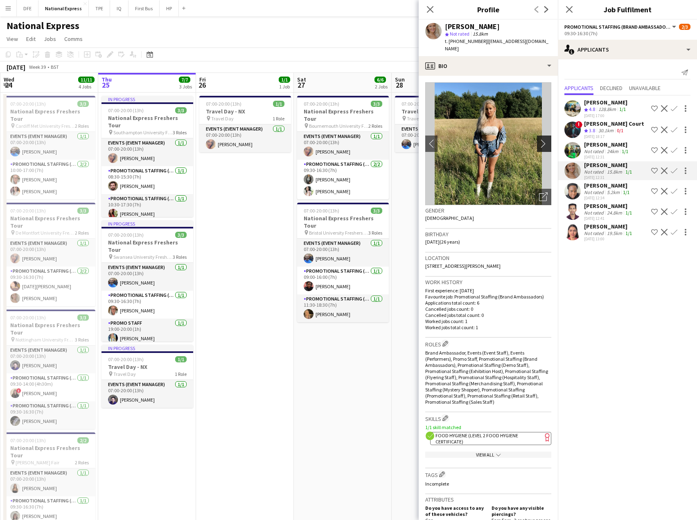
click at [539, 139] on app-icon "chevron-right" at bounding box center [545, 143] width 13 height 9
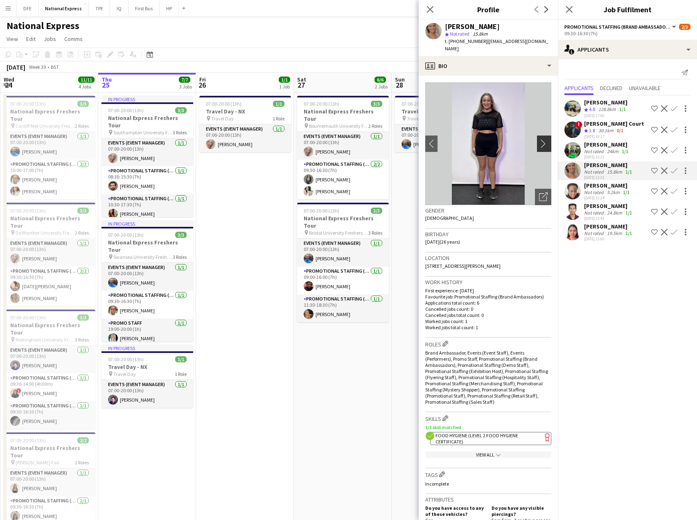
click at [539, 139] on app-icon "chevron-right" at bounding box center [545, 143] width 13 height 9
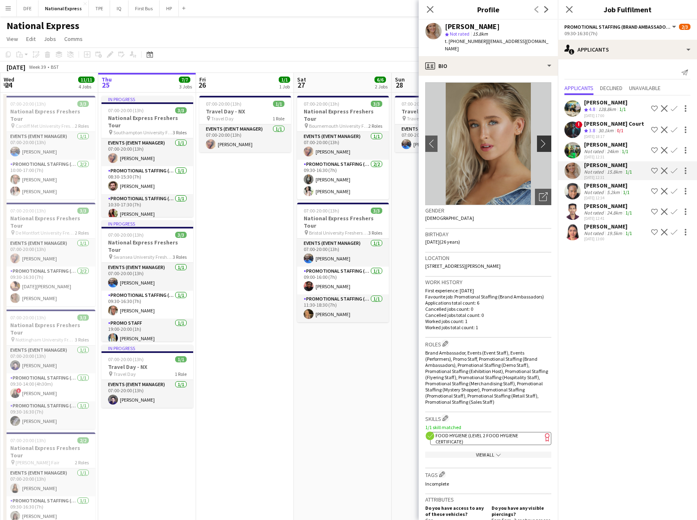
click at [539, 139] on app-icon "chevron-right" at bounding box center [545, 143] width 13 height 9
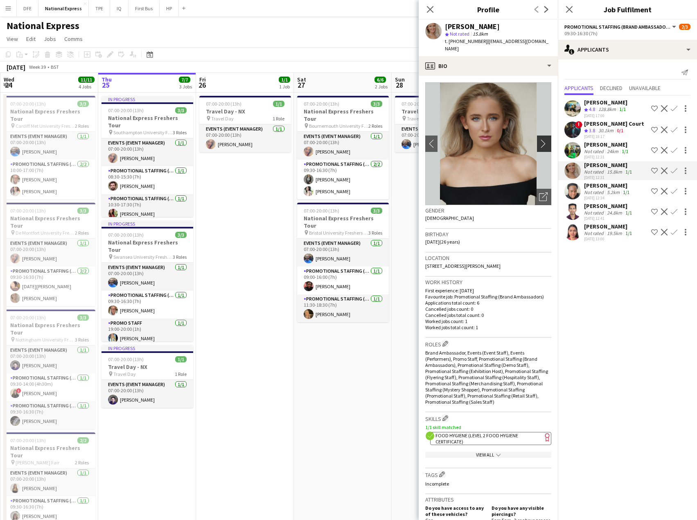
click at [539, 139] on app-icon "chevron-right" at bounding box center [545, 143] width 13 height 9
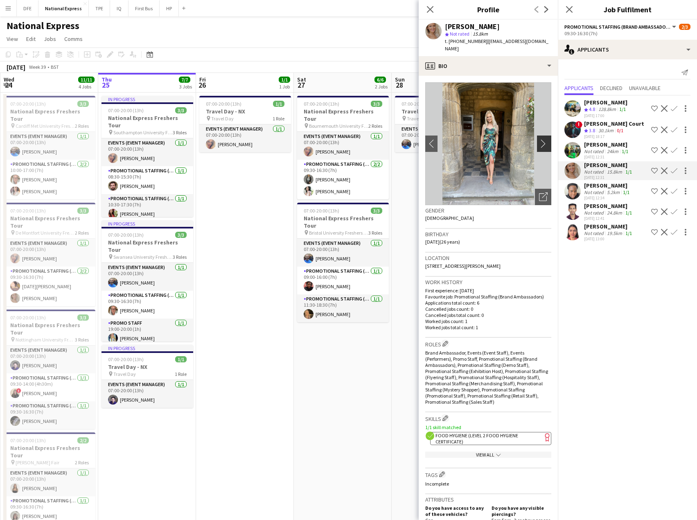
click at [539, 139] on app-icon "chevron-right" at bounding box center [545, 143] width 13 height 9
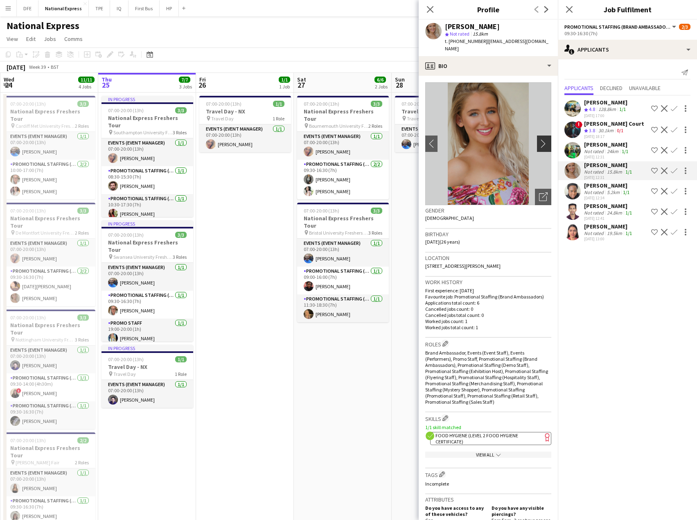
click at [539, 139] on app-icon "chevron-right" at bounding box center [545, 143] width 13 height 9
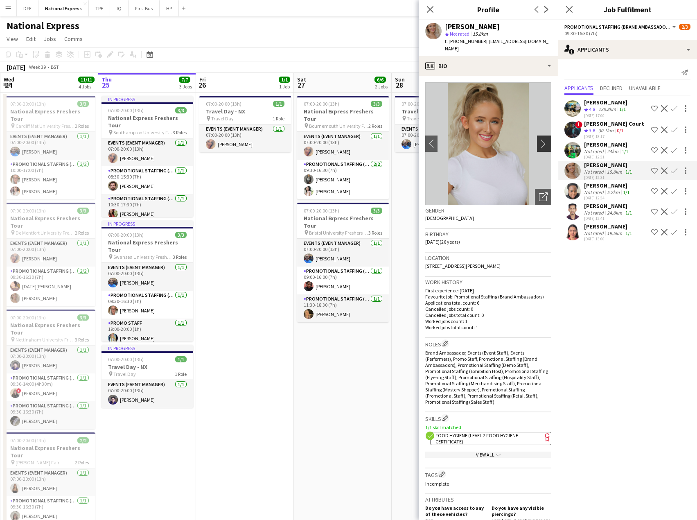
click at [539, 139] on app-icon "chevron-right" at bounding box center [545, 143] width 13 height 9
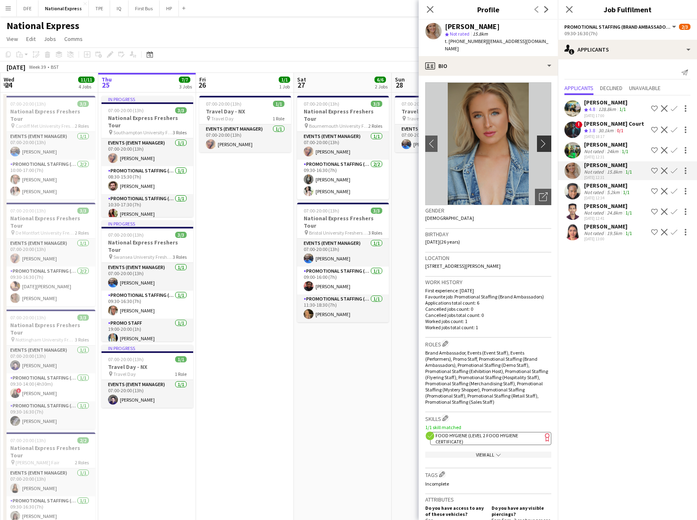
click at [539, 139] on app-icon "chevron-right" at bounding box center [545, 143] width 13 height 9
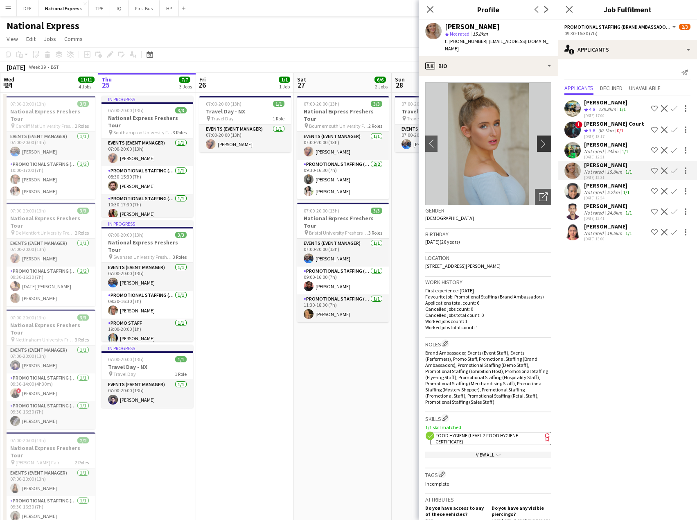
click at [539, 139] on app-icon "chevron-right" at bounding box center [545, 143] width 13 height 9
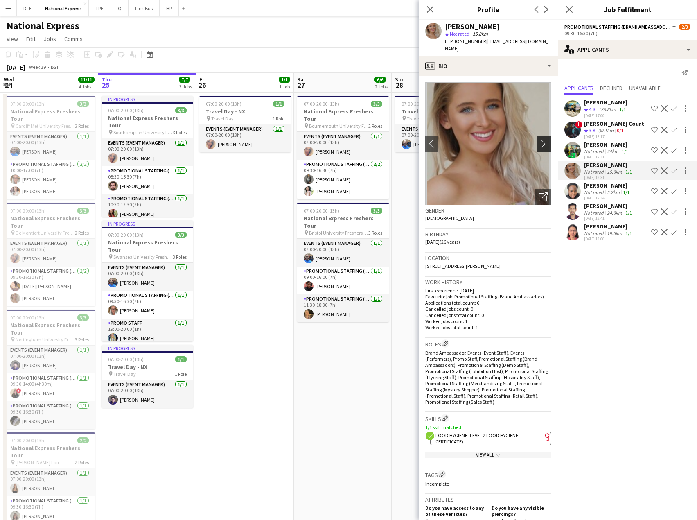
click at [539, 139] on app-icon "chevron-right" at bounding box center [545, 143] width 13 height 9
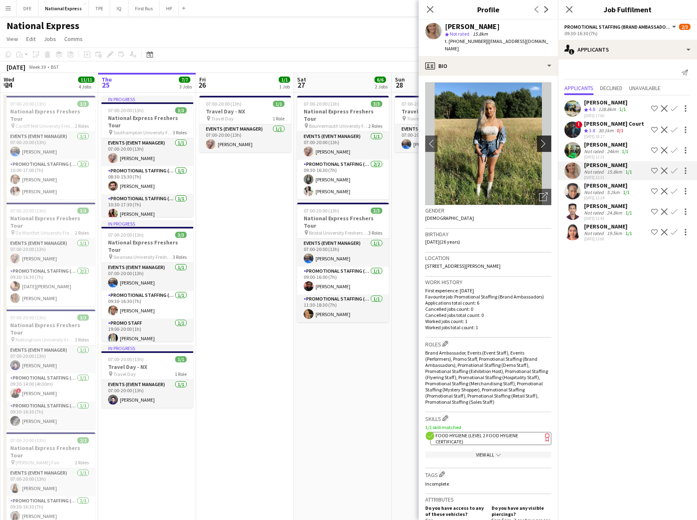
click at [539, 139] on app-icon "chevron-right" at bounding box center [545, 143] width 13 height 9
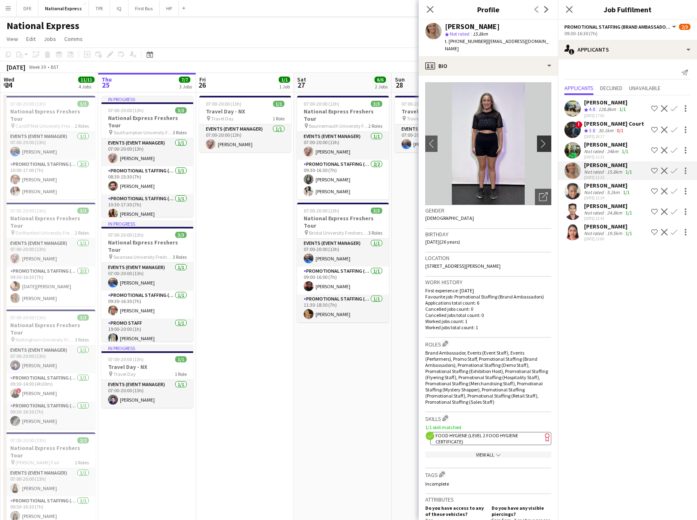
click at [539, 139] on app-icon "chevron-right" at bounding box center [545, 143] width 13 height 9
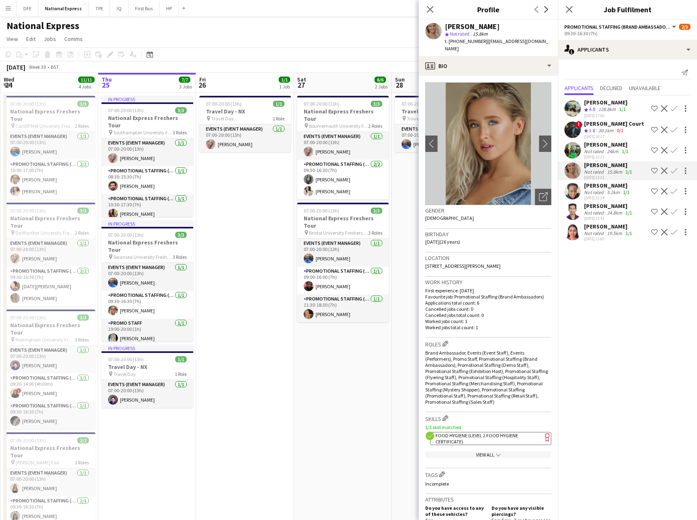
click at [674, 172] on app-icon "Confirm" at bounding box center [674, 170] width 7 height 7
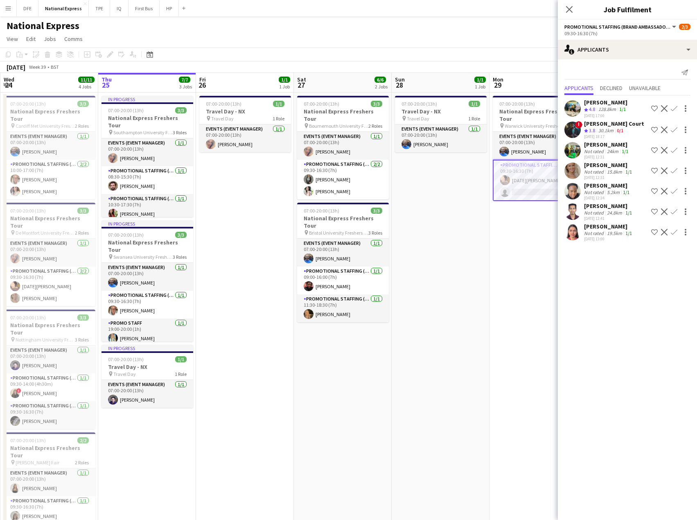
click at [673, 172] on app-icon "Confirm" at bounding box center [674, 170] width 7 height 7
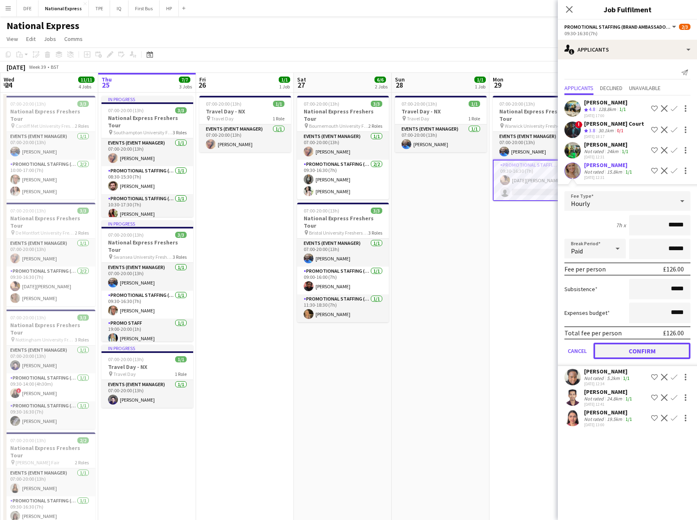
click at [648, 348] on button "Confirm" at bounding box center [642, 351] width 97 height 16
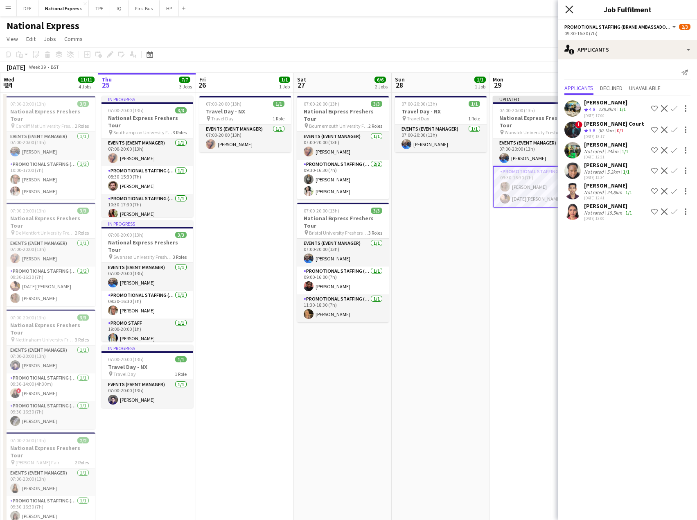
click at [567, 10] on icon "Close pop-in" at bounding box center [569, 9] width 8 height 8
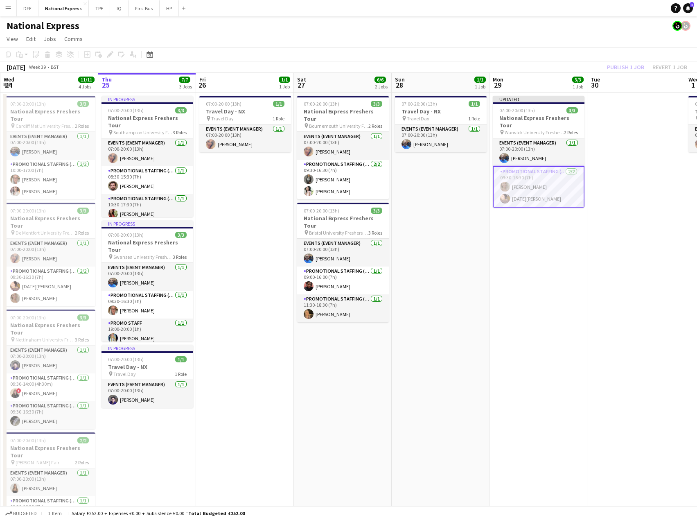
click at [534, 53] on app-toolbar "Copy Paste Paste Ctrl+V Paste with crew Ctrl+Shift+V Paste linked Job [GEOGRAPH…" at bounding box center [348, 54] width 697 height 14
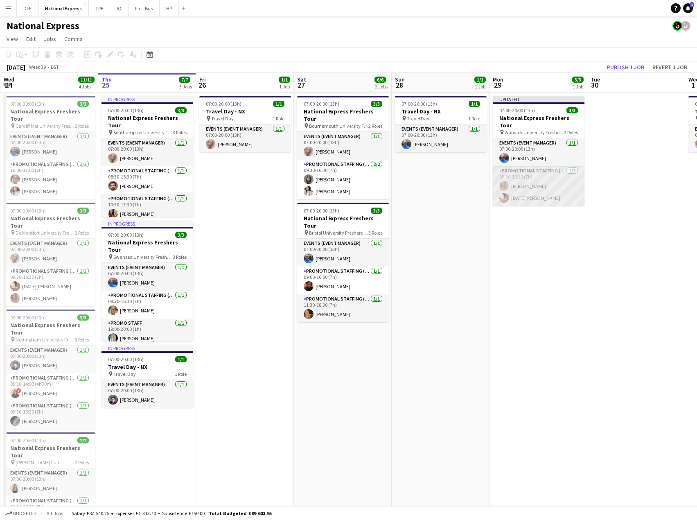
click at [522, 180] on app-card-role "Promotional Staffing (Brand Ambassadors) 2/2 09:30-16:30 (7h) Molly Byrne Raja …" at bounding box center [539, 186] width 92 height 40
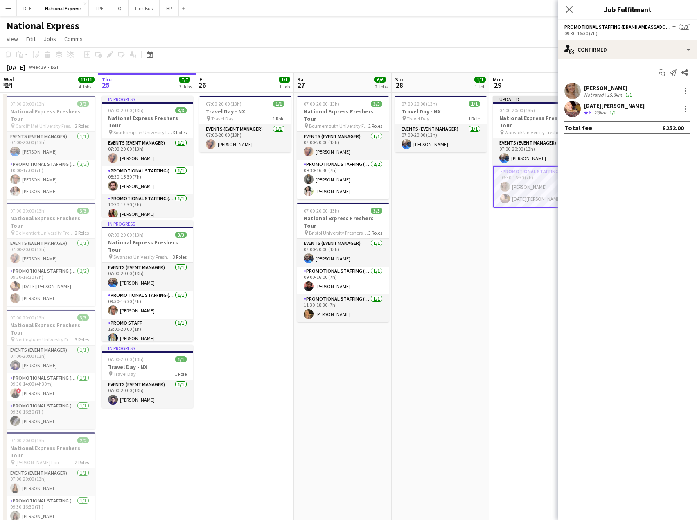
click at [595, 87] on div "[PERSON_NAME]" at bounding box center [609, 87] width 50 height 7
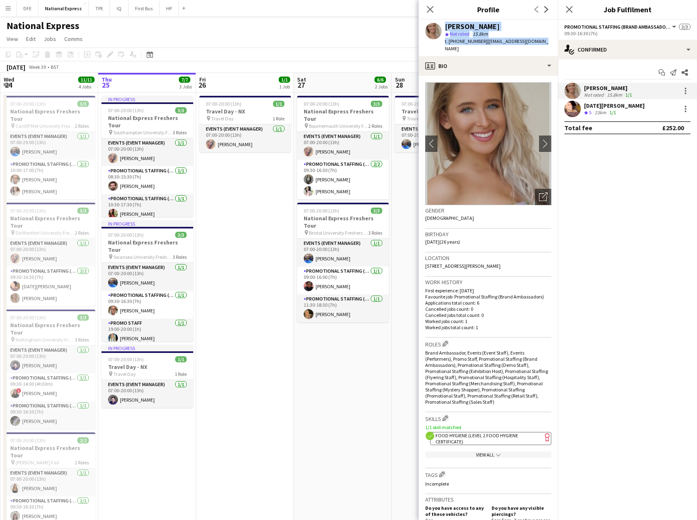
drag, startPoint x: 537, startPoint y: 43, endPoint x: 440, endPoint y: 25, distance: 98.7
click at [440, 25] on div "Molly Byrne star Not rated 15.8km t. +447923048994 | mollyb1998@hotmail.com" at bounding box center [488, 38] width 139 height 36
copy div "Molly Byrne star Not rated 15.8km t. +447923048994 | mollyb1998@hotmail.com"
click at [429, 6] on icon "Close pop-in" at bounding box center [430, 9] width 8 height 8
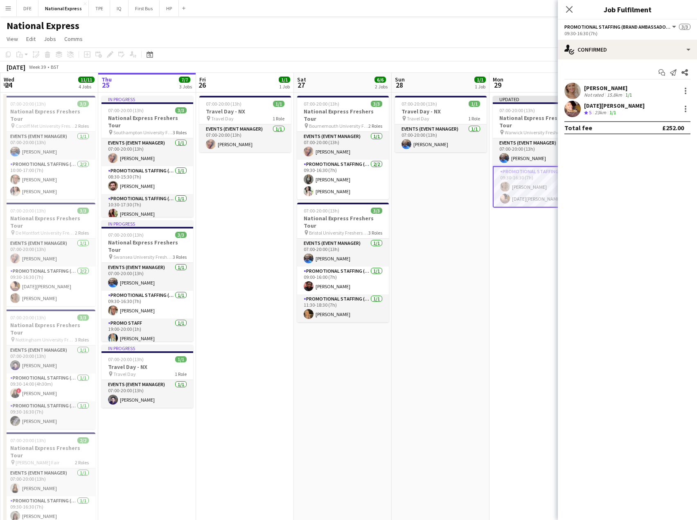
click at [486, 31] on div "National Express" at bounding box center [348, 24] width 697 height 16
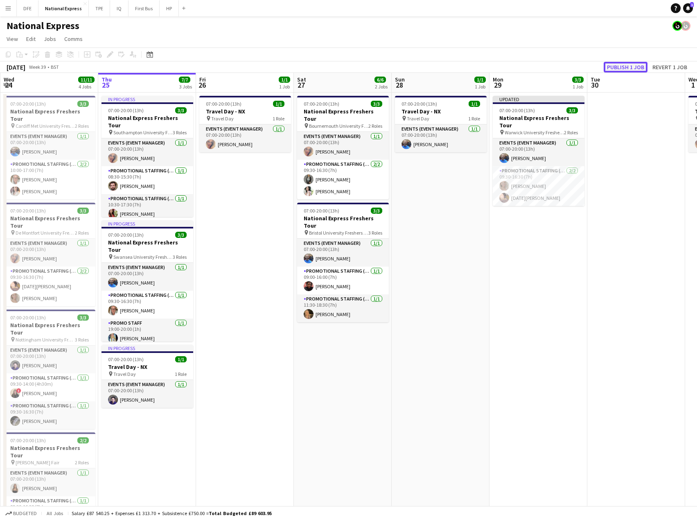
click at [638, 68] on button "Publish 1 job" at bounding box center [626, 67] width 44 height 11
click at [638, 68] on div "Publish 1 job Revert 1 job" at bounding box center [639, 67] width 115 height 11
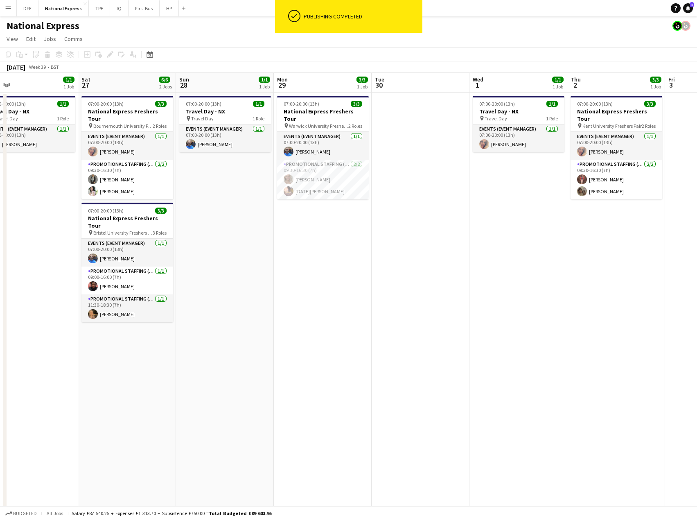
drag, startPoint x: 649, startPoint y: 167, endPoint x: 433, endPoint y: 163, distance: 215.8
click at [433, 163] on app-calendar-viewport "Wed 24 11/11 4 Jobs Thu 25 7/7 3 Jobs Fri 26 1/1 1 Job Sat 27 6/6 2 Jobs Sun 28…" at bounding box center [348, 308] width 697 height 470
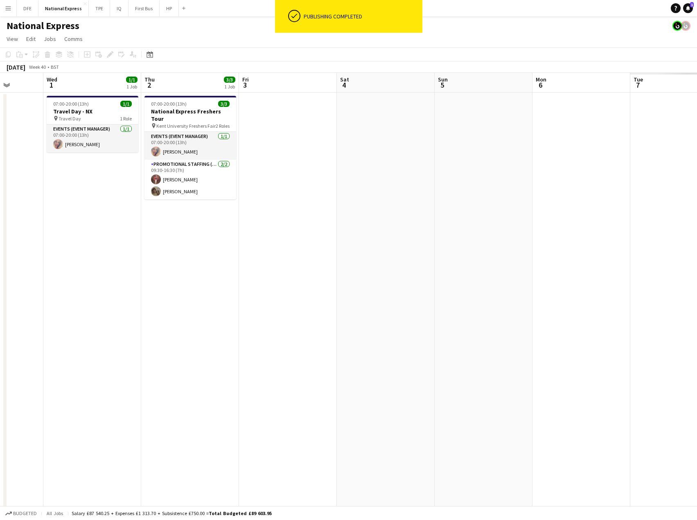
drag, startPoint x: 534, startPoint y: 186, endPoint x: 152, endPoint y: 172, distance: 382.2
click at [152, 172] on app-calendar-viewport "Sat 27 6/6 2 Jobs Sun 28 1/1 1 Job Mon 29 3/3 1 Job Tue 30 Wed 1 1/1 1 Job Thu …" at bounding box center [348, 308] width 697 height 470
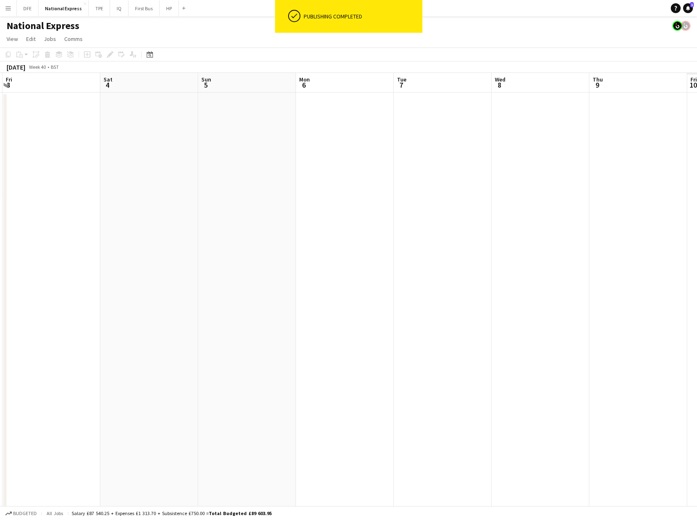
drag, startPoint x: 559, startPoint y: 192, endPoint x: 330, endPoint y: 182, distance: 229.1
click at [357, 179] on app-calendar-viewport "Tue 30 Wed 1 1/1 1 Job Thu 2 3/3 1 Job Fri 3 Sat 4 Sun 5 Mon 6 Tue 7 Wed 8 Thu …" at bounding box center [348, 308] width 697 height 470
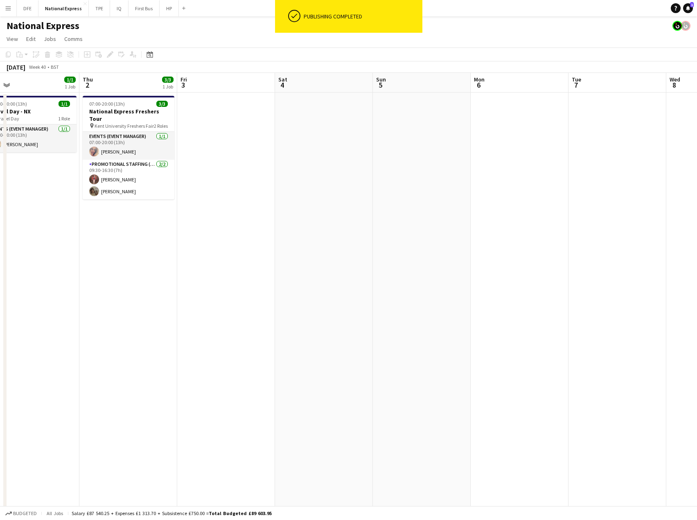
drag, startPoint x: 294, startPoint y: 186, endPoint x: 548, endPoint y: 189, distance: 253.8
click at [594, 189] on app-calendar-viewport "Mon 29 3/3 1 Job Tue 30 Wed 1 1/1 1 Job Thu 2 3/3 1 Job Fri 3 Sat 4 Sun 5 Mon 6…" at bounding box center [348, 308] width 697 height 470
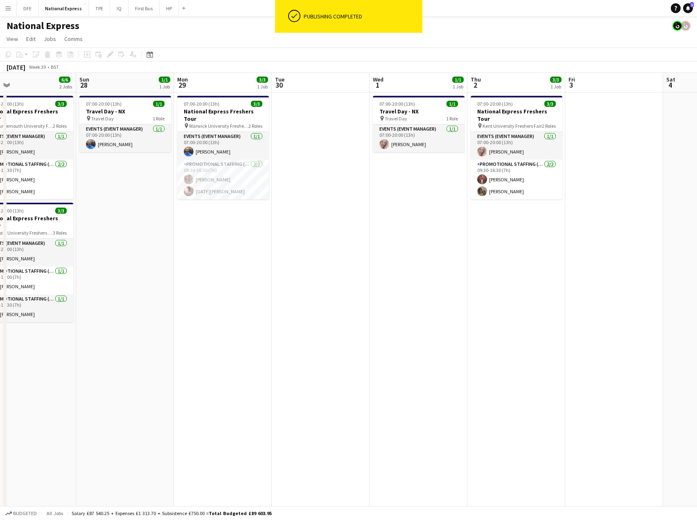
drag, startPoint x: 183, startPoint y: 177, endPoint x: 162, endPoint y: 183, distance: 22.5
click at [391, 192] on app-calendar-viewport "Thu 25 7/7 3 Jobs Fri 26 1/1 1 Job Sat 27 6/6 2 Jobs Sun 28 1/1 1 Job Mon 29 3/…" at bounding box center [348, 308] width 697 height 470
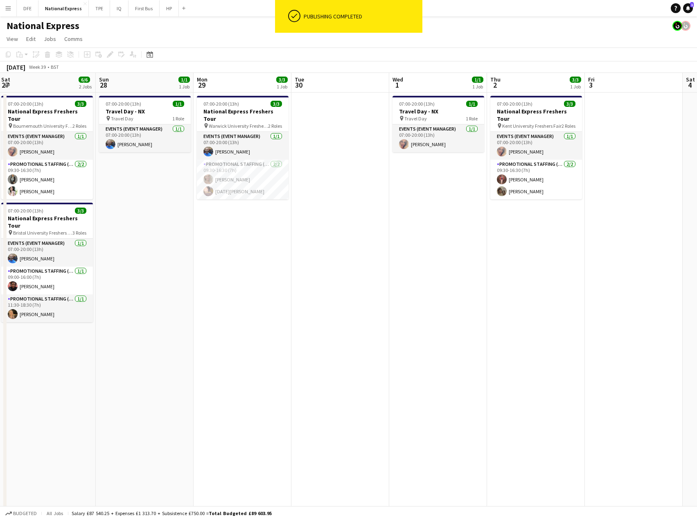
drag, startPoint x: 231, startPoint y: 188, endPoint x: 423, endPoint y: 189, distance: 192.4
click at [448, 189] on app-calendar-viewport "Thu 25 7/7 3 Jobs Fri 26 1/1 1 Job Sat 27 6/6 2 Jobs Sun 28 1/1 1 Job Mon 29 3/…" at bounding box center [348, 308] width 697 height 470
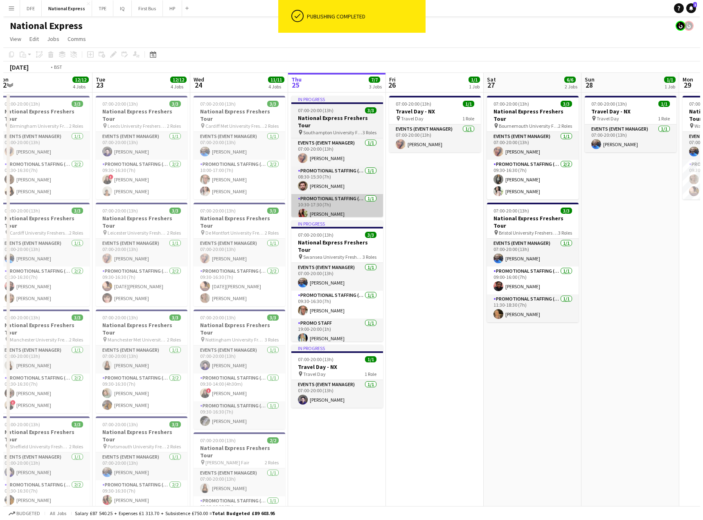
scroll to position [0, 210]
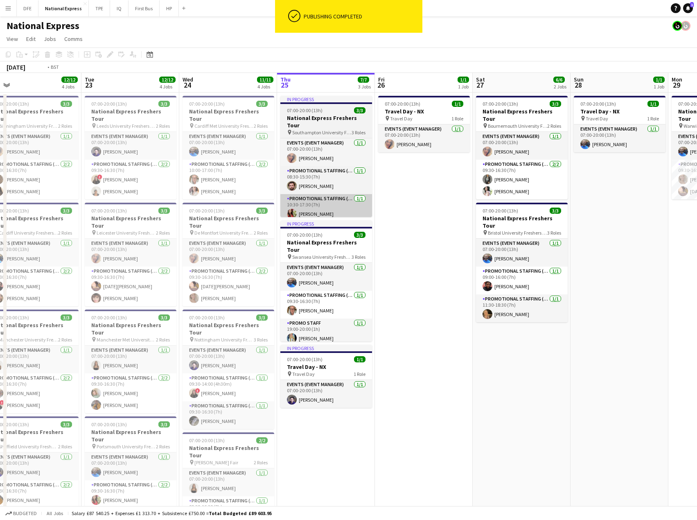
drag, startPoint x: 213, startPoint y: 193, endPoint x: 380, endPoint y: 198, distance: 166.7
click at [380, 198] on app-calendar-viewport "Sat 20 Sun 21 Mon 22 12/12 4 Jobs Tue 23 12/12 4 Jobs Wed 24 11/11 4 Jobs Thu 2…" at bounding box center [348, 308] width 697 height 470
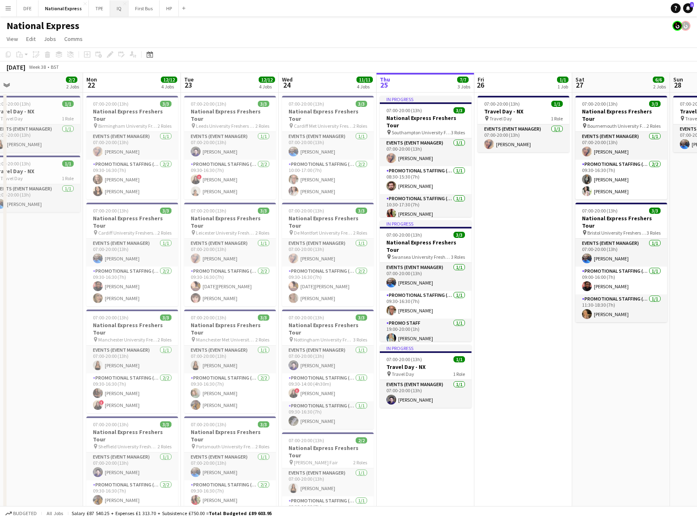
click at [118, 10] on button "IQ Close" at bounding box center [119, 8] width 18 height 16
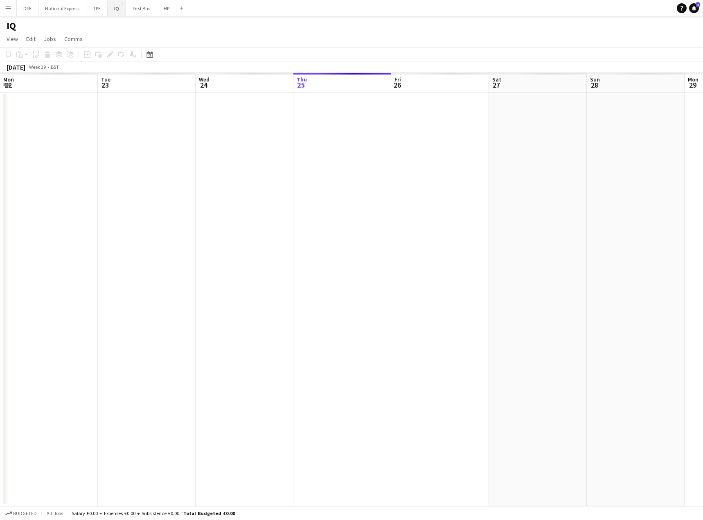
scroll to position [0, 196]
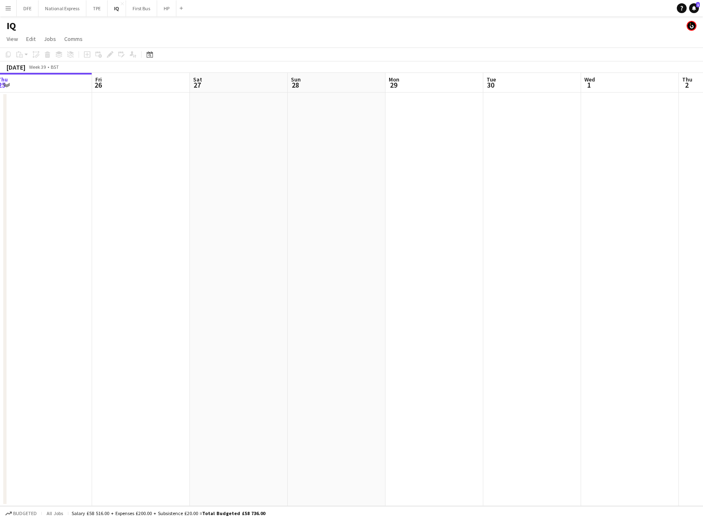
drag, startPoint x: 105, startPoint y: 175, endPoint x: 95, endPoint y: 173, distance: 10.5
click at [87, 173] on app-calendar-viewport "Mon 22 Tue 23 Wed 24 Thu 25 Fri 26 Sat 27 Sun 28 Mon 29 Tue 30 Wed 1 Thu 2 Fri …" at bounding box center [351, 289] width 703 height 433
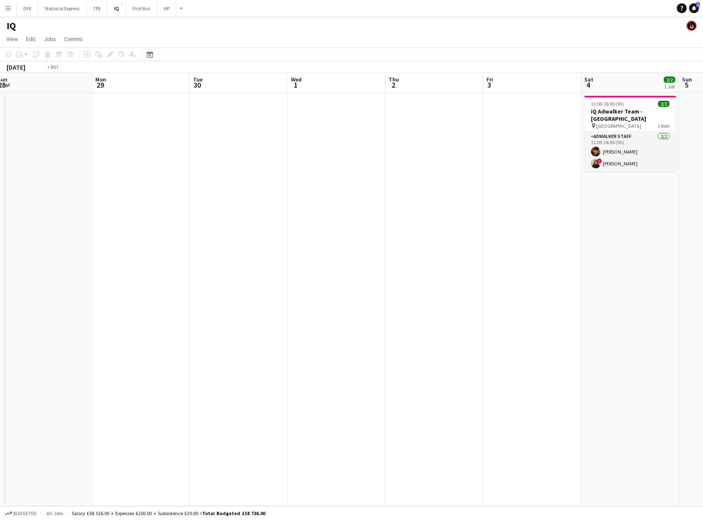
scroll to position [0, 220]
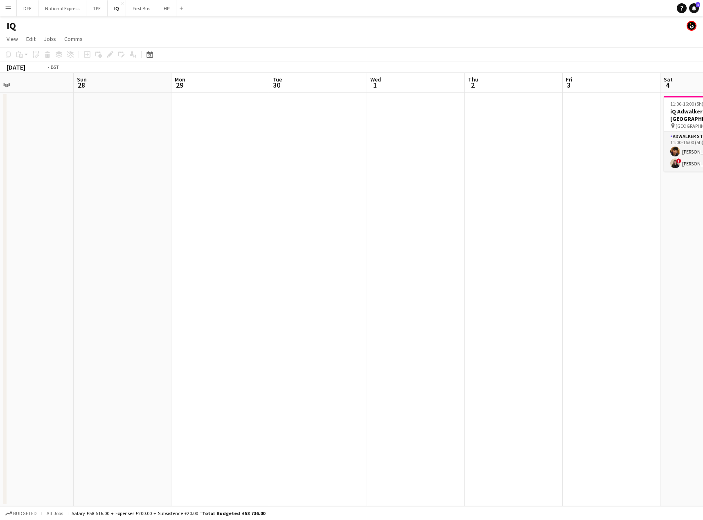
drag, startPoint x: 374, startPoint y: 174, endPoint x: 328, endPoint y: 167, distance: 46.8
click at [328, 167] on app-calendar-viewport "Thu 25 Fri 26 Sat 27 Sun 28 Mon 29 Tue 30 Wed 1 Thu 2 Fri 3 Sat 4 2/2 1 Job Sun…" at bounding box center [351, 289] width 703 height 433
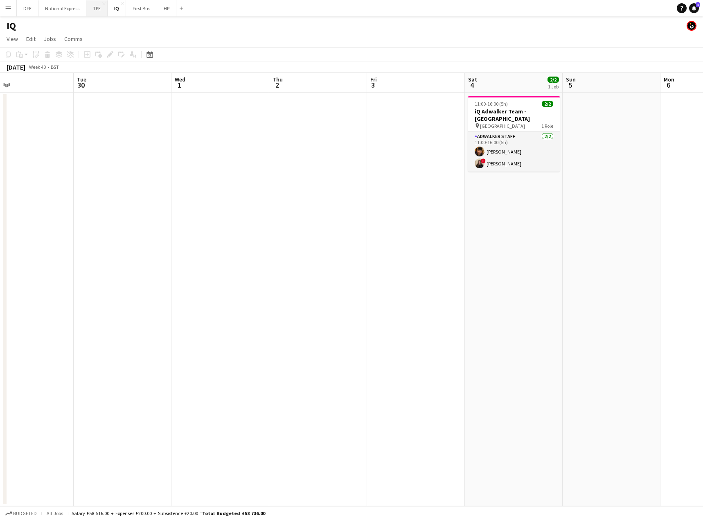
click at [100, 4] on button "TPE Close" at bounding box center [96, 8] width 21 height 16
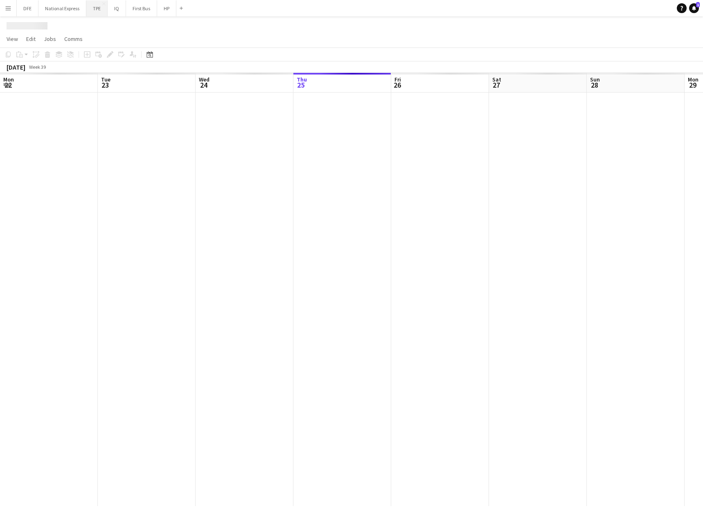
scroll to position [0, 196]
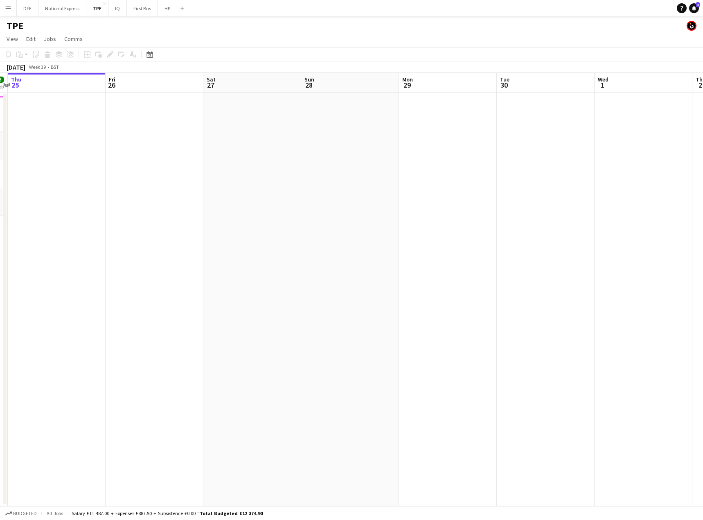
click at [134, 138] on app-calendar-viewport "Mon 22 4/4 1 Job Tue 23 1/1 1 Job Wed 24 3/3 1 Job Thu 25 Fri 26 Sat 27 Sun 28 …" at bounding box center [351, 289] width 703 height 433
drag, startPoint x: 439, startPoint y: 144, endPoint x: 82, endPoint y: 121, distance: 357.6
click at [82, 121] on app-calendar-viewport "Wed 24 3/3 1 Job Thu 25 Fri 26 Sat 27 Sun 28 Mon 29 Tue 30 Wed 1 Thu 2 Fri 3 Sa…" at bounding box center [351, 289] width 703 height 433
drag, startPoint x: 155, startPoint y: 102, endPoint x: 90, endPoint y: 89, distance: 65.6
click at [63, 99] on app-calendar-viewport "Mon 29 Tue 30 Wed 1 Thu 2 Fri 3 Sat 4 Sun 5 Mon 6 Tue 7 Wed 8 Thu 9 Fri 10 Sat …" at bounding box center [351, 289] width 703 height 433
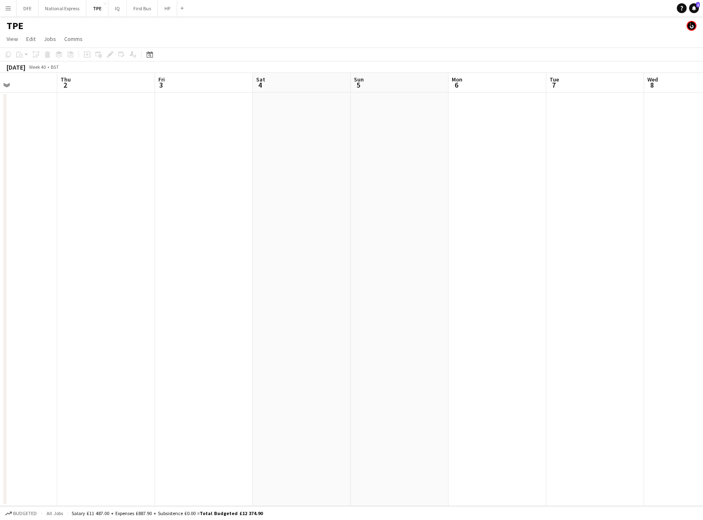
scroll to position [0, 243]
click at [103, 3] on app-icon "Close" at bounding box center [104, 3] width 3 height 3
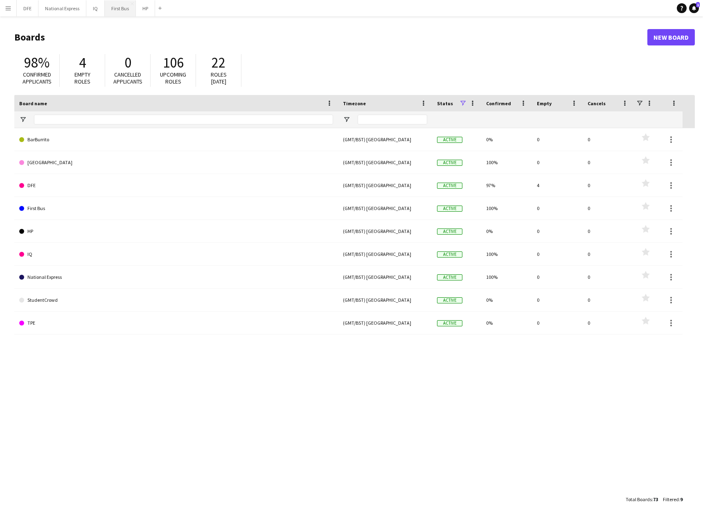
click at [118, 9] on button "First Bus Close" at bounding box center [120, 8] width 31 height 16
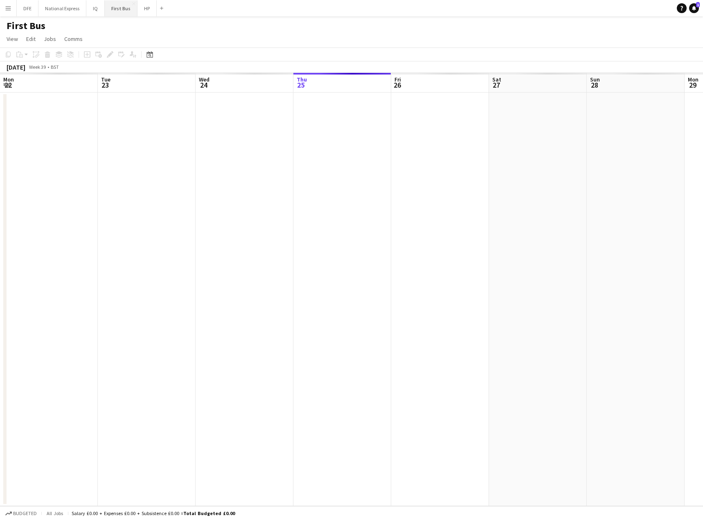
scroll to position [0, 196]
click at [143, 11] on button "HP Close" at bounding box center [147, 8] width 19 height 16
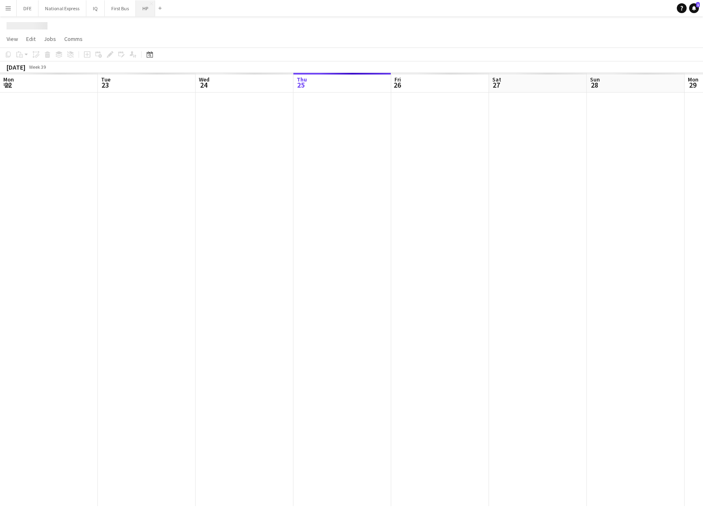
scroll to position [0, 196]
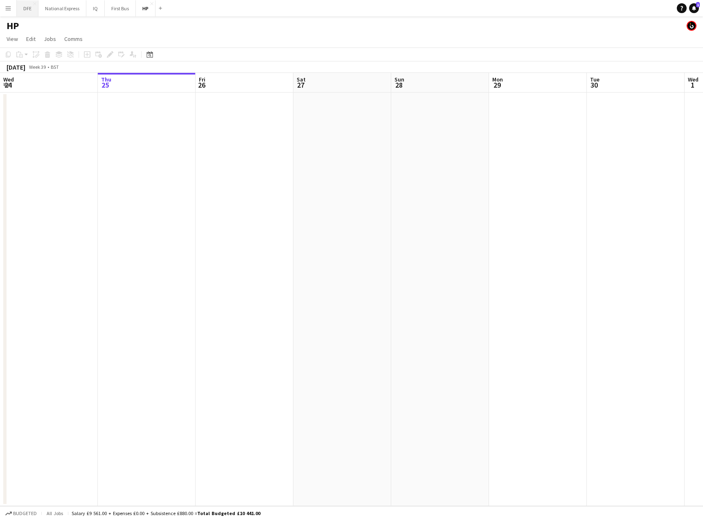
click at [26, 8] on button "DFE Close" at bounding box center [28, 8] width 22 height 16
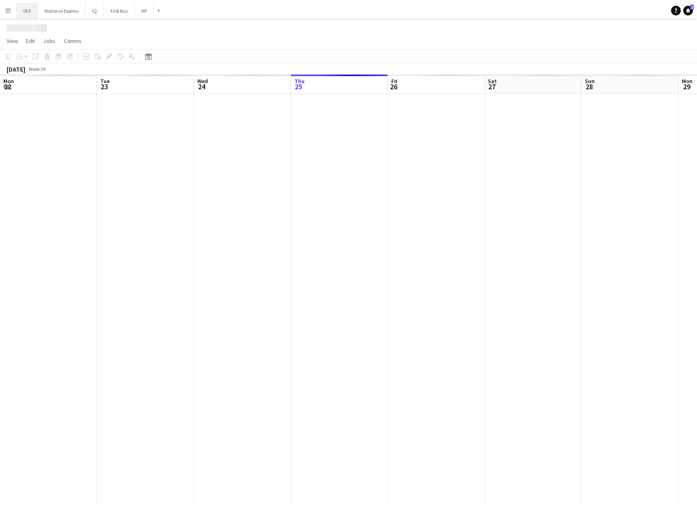
scroll to position [0, 196]
